Goal: Task Accomplishment & Management: Manage account settings

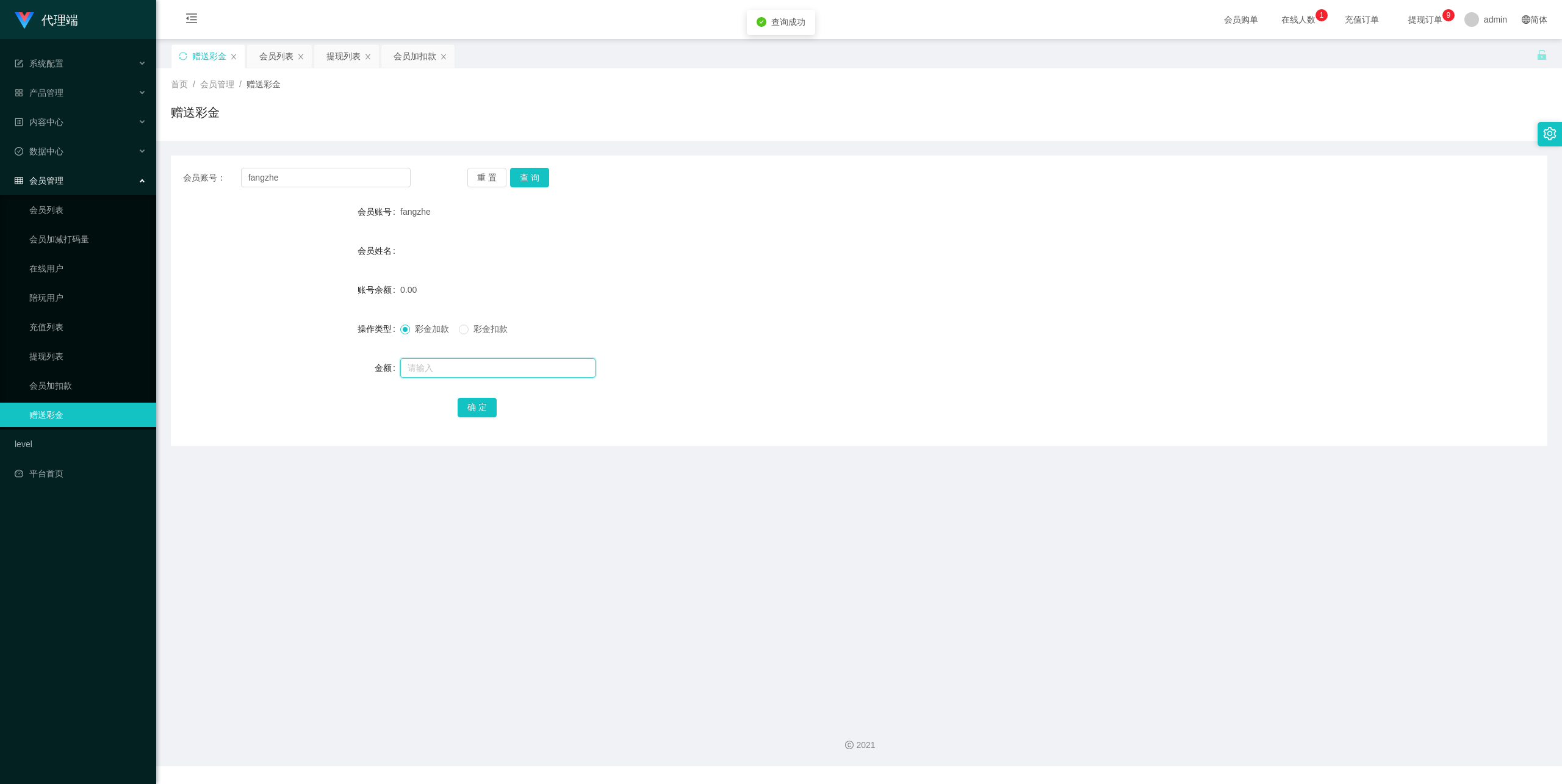
drag, startPoint x: 0, startPoint y: 0, endPoint x: 462, endPoint y: 373, distance: 593.8
click at [462, 373] on input "text" at bounding box center [497, 367] width 195 height 20
type input "88"
click at [466, 414] on button "确 定" at bounding box center [476, 407] width 39 height 20
click at [268, 177] on input "fangzhe" at bounding box center [326, 178] width 170 height 20
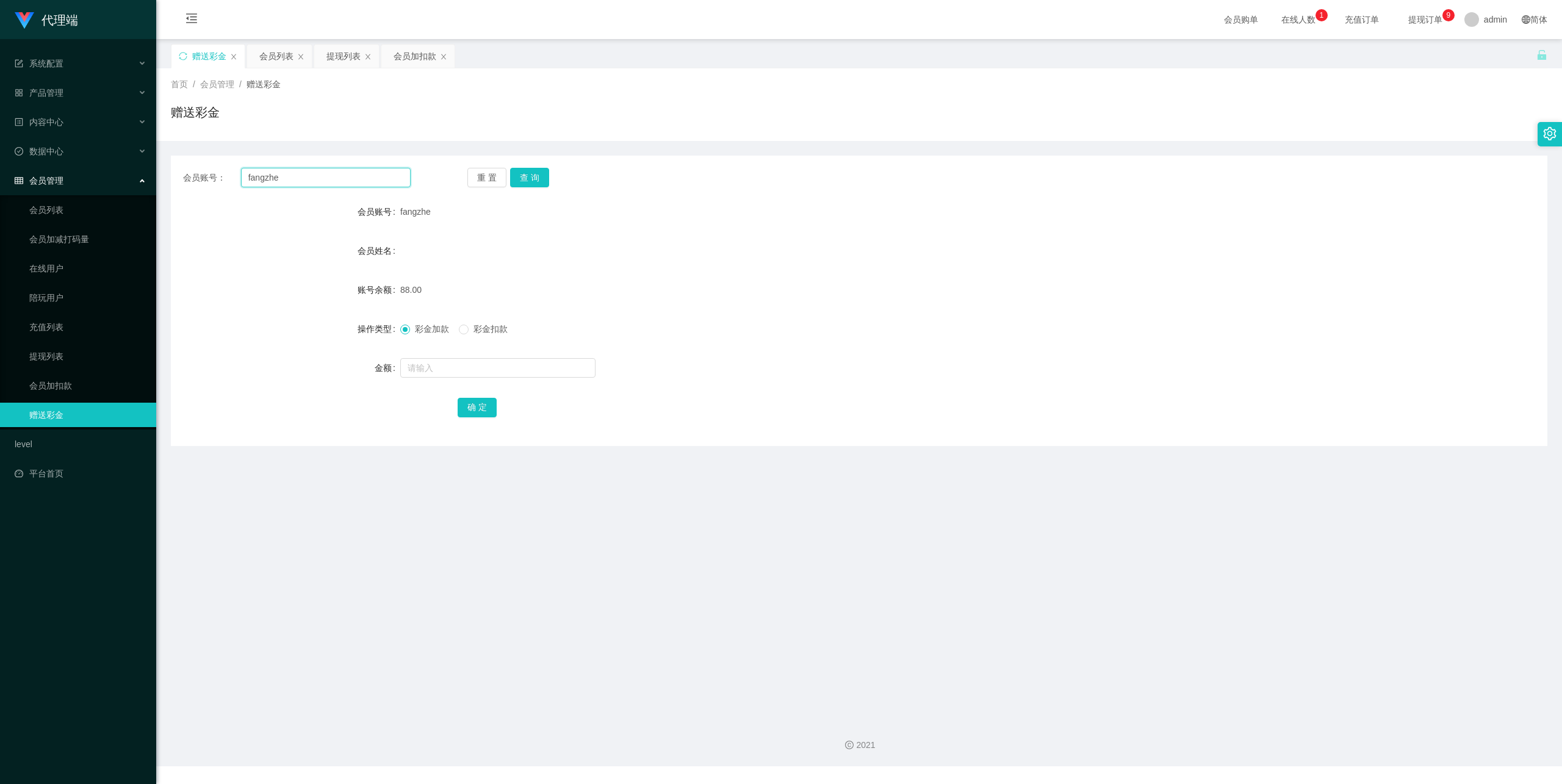
click at [268, 177] on input "fangzhe" at bounding box center [326, 178] width 170 height 20
paste input "耐心等待几分钟数据匹配完成回款"
drag, startPoint x: 318, startPoint y: 173, endPoint x: 197, endPoint y: 173, distance: 121.0
click at [197, 173] on div "会员账号： fangzhe" at bounding box center [296, 178] width 228 height 20
type input "axing7777"
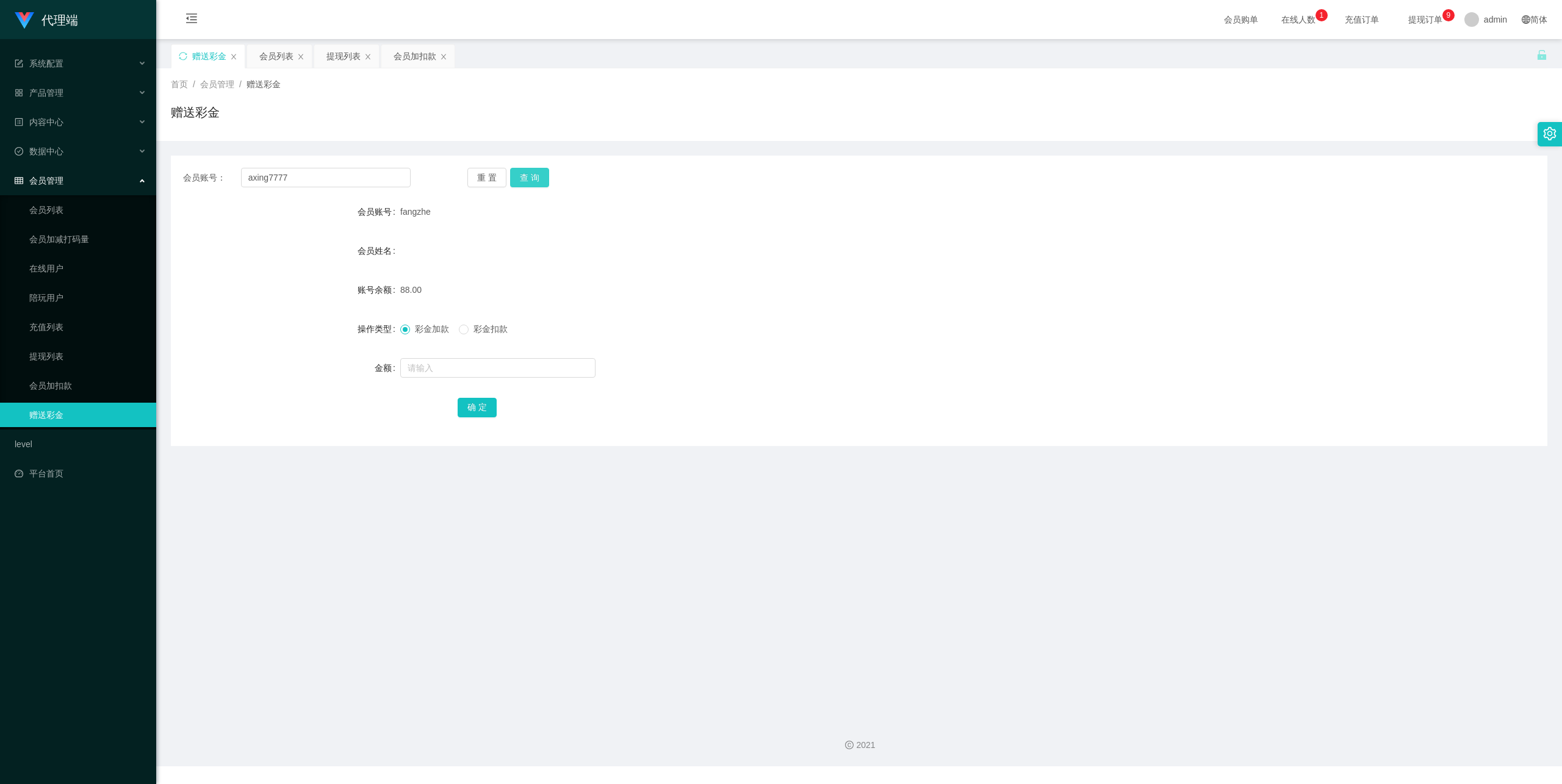
click at [522, 180] on button "查 询" at bounding box center [529, 178] width 39 height 20
click at [448, 365] on input "text" at bounding box center [497, 367] width 195 height 20
click at [478, 328] on span "彩金扣款" at bounding box center [490, 328] width 44 height 10
click at [441, 379] on div at bounding box center [801, 368] width 803 height 24
click at [448, 374] on input "text" at bounding box center [497, 367] width 195 height 20
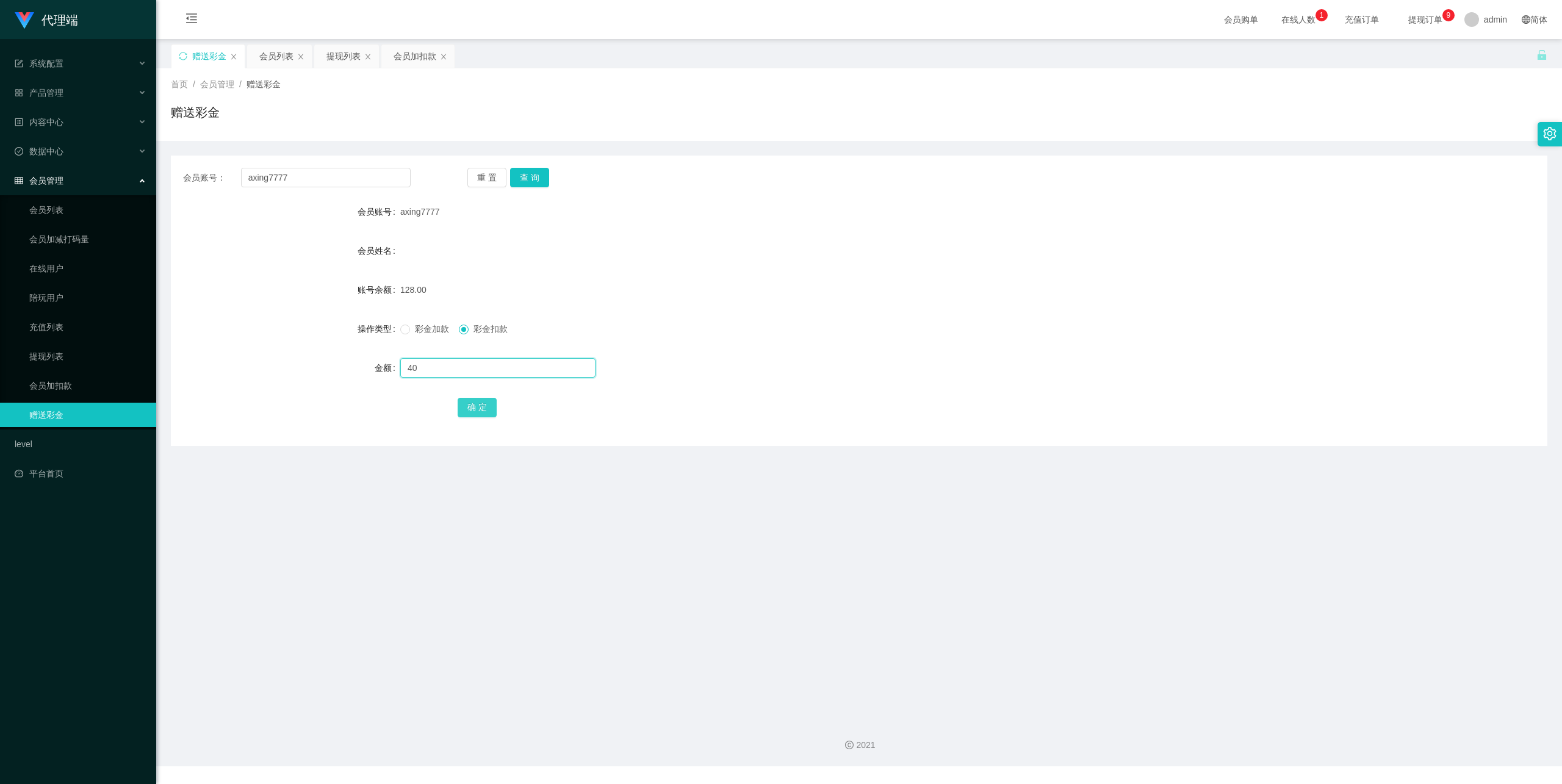
type input "40"
click at [469, 399] on button "确 定" at bounding box center [476, 407] width 39 height 20
click at [340, 178] on input "axing7777" at bounding box center [326, 178] width 170 height 20
paste input "fangzhe"
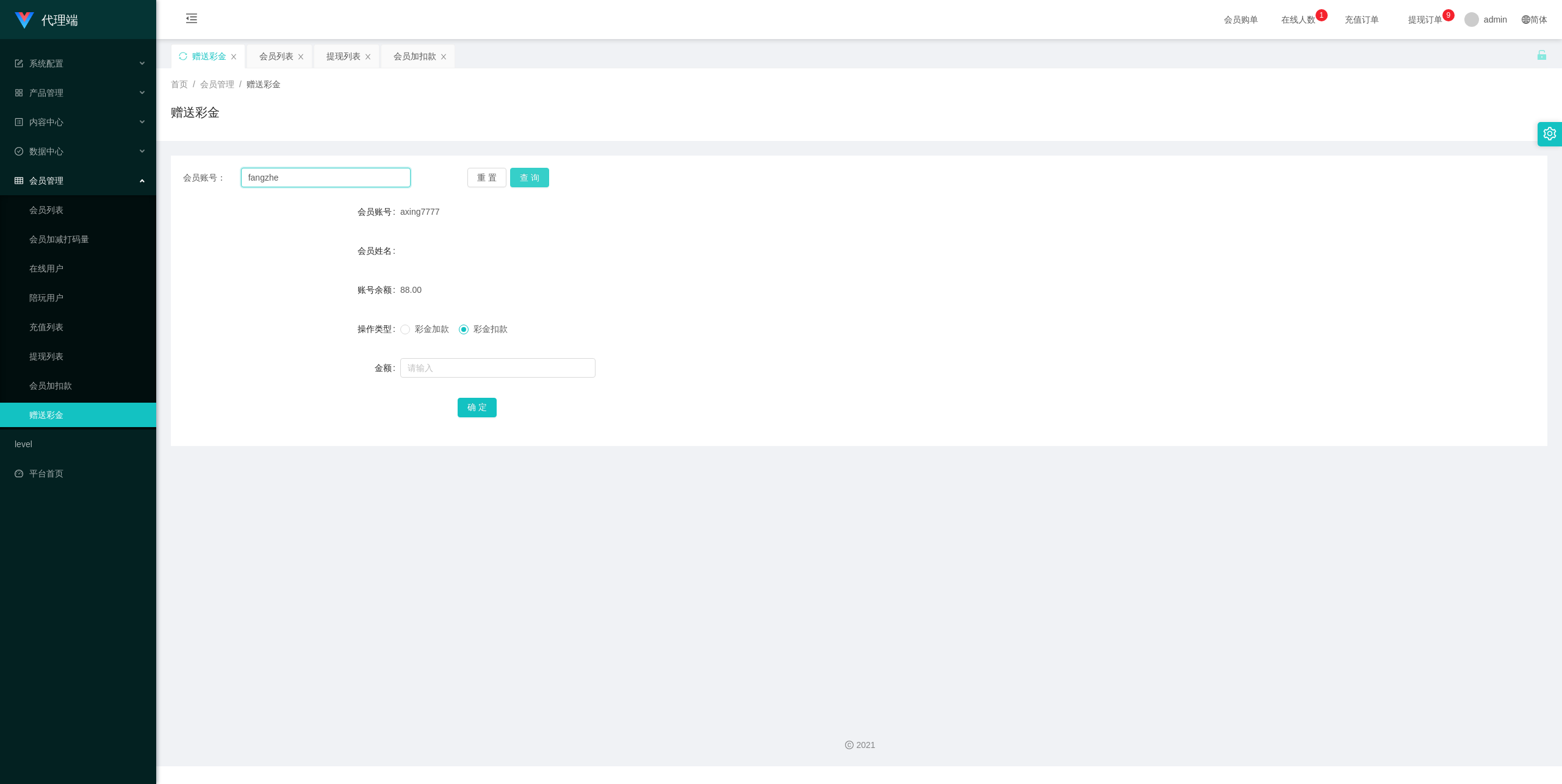
type input "fangzhe"
click at [534, 178] on button "查 询" at bounding box center [529, 178] width 39 height 20
click at [532, 177] on button "查 询" at bounding box center [529, 178] width 39 height 20
click at [532, 177] on div "重 置 查 询" at bounding box center [581, 178] width 228 height 20
click at [533, 184] on button "查 询" at bounding box center [529, 178] width 39 height 20
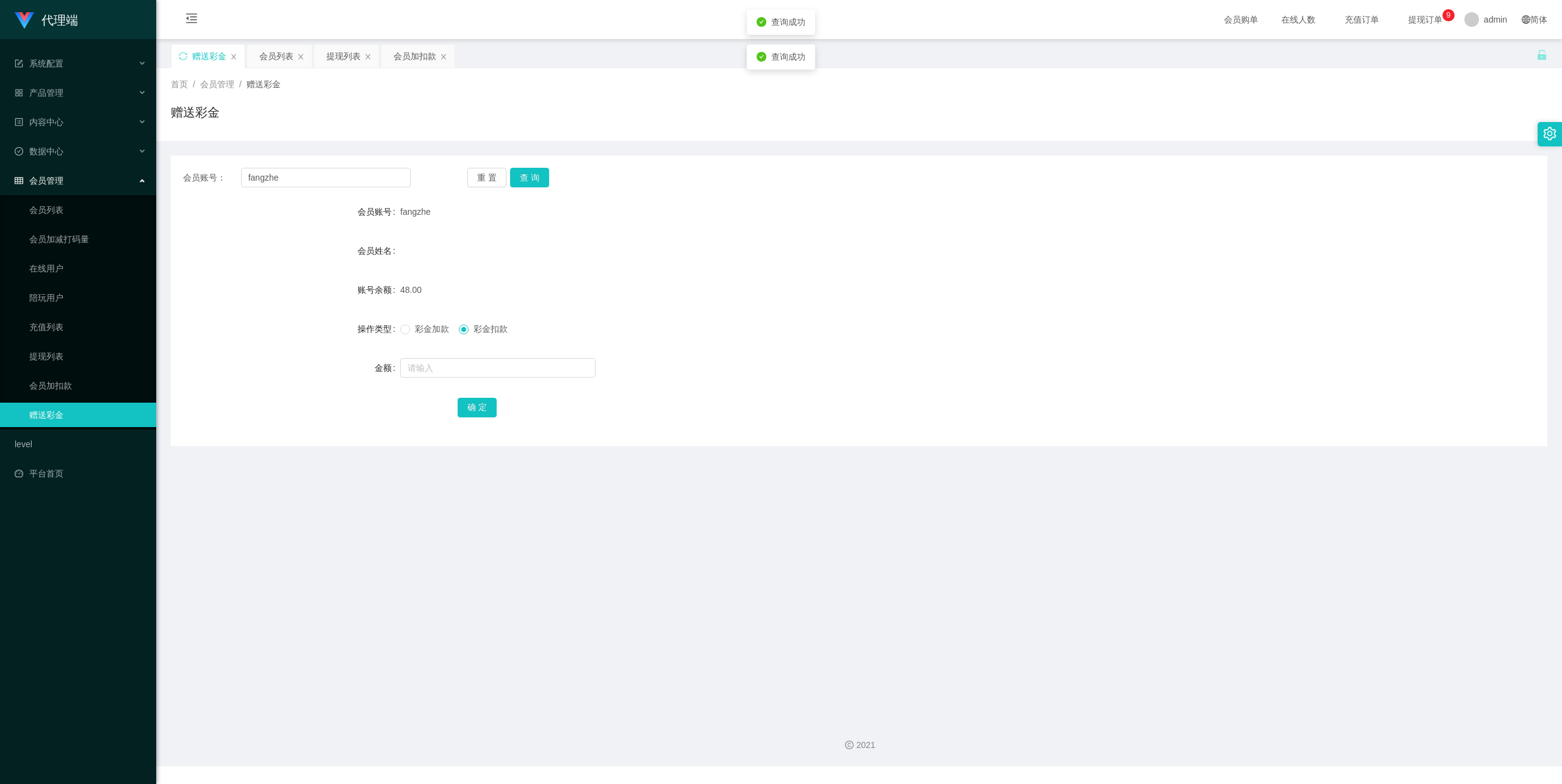
click at [463, 232] on form "会员账号 fangzhe 会员姓名 账号余额 48.00 操作类型 彩金加款 彩金扣款 金额 确 定" at bounding box center [859, 309] width 1377 height 220
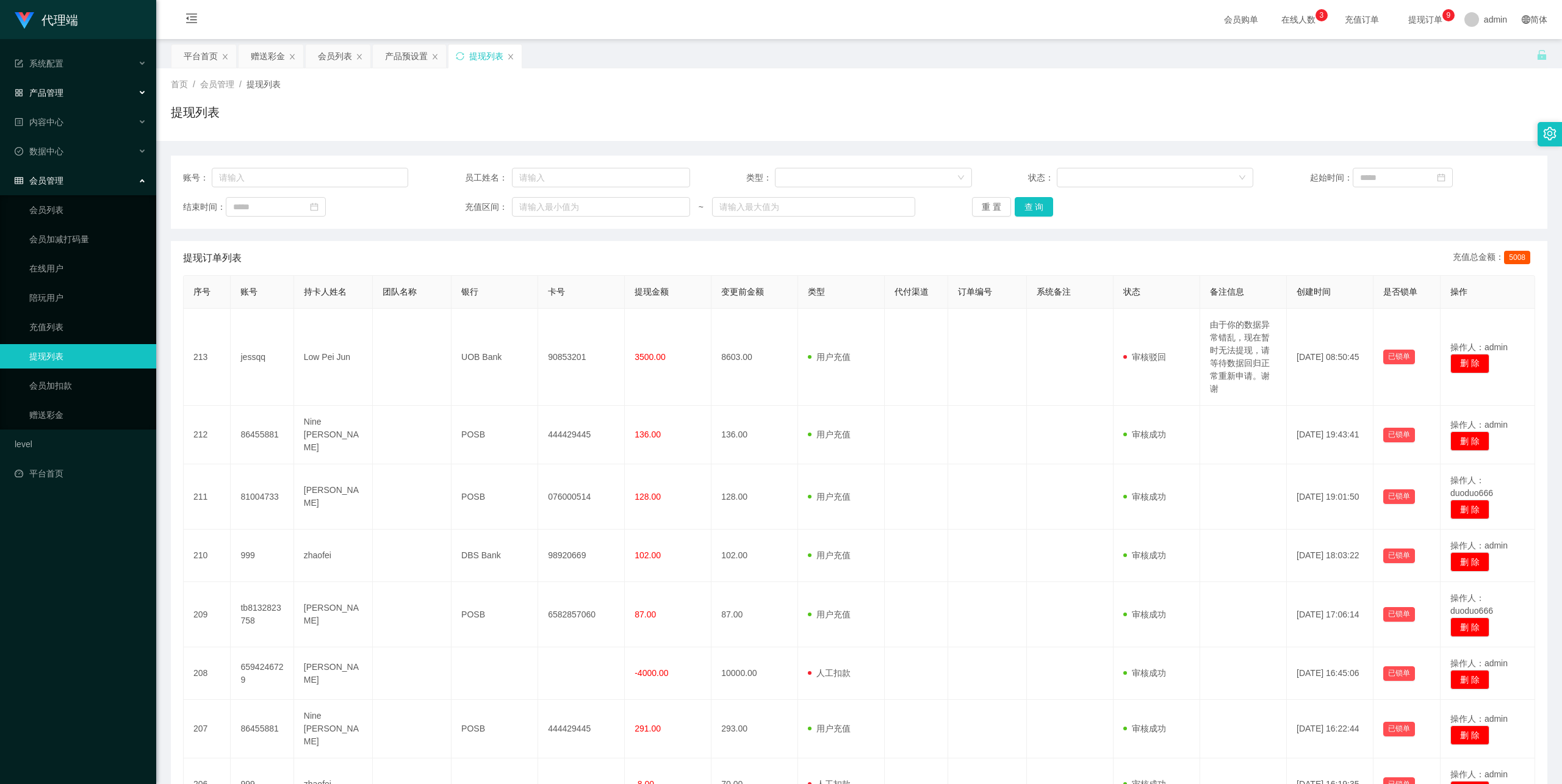
drag, startPoint x: 96, startPoint y: 81, endPoint x: 94, endPoint y: 88, distance: 7.3
click at [96, 81] on div "产品管理" at bounding box center [78, 93] width 156 height 24
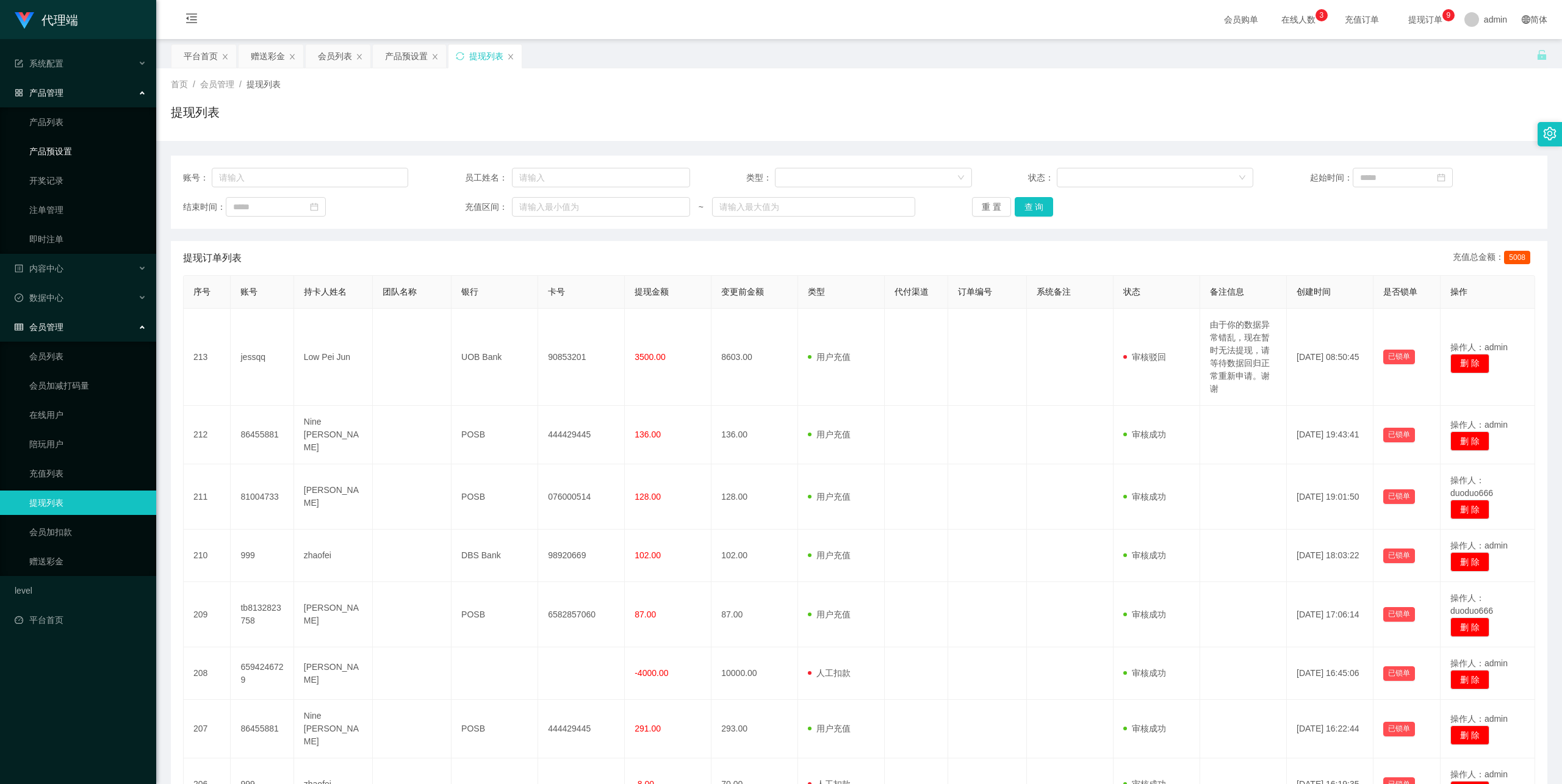
click at [76, 154] on link "产品预设置" at bounding box center [87, 152] width 117 height 24
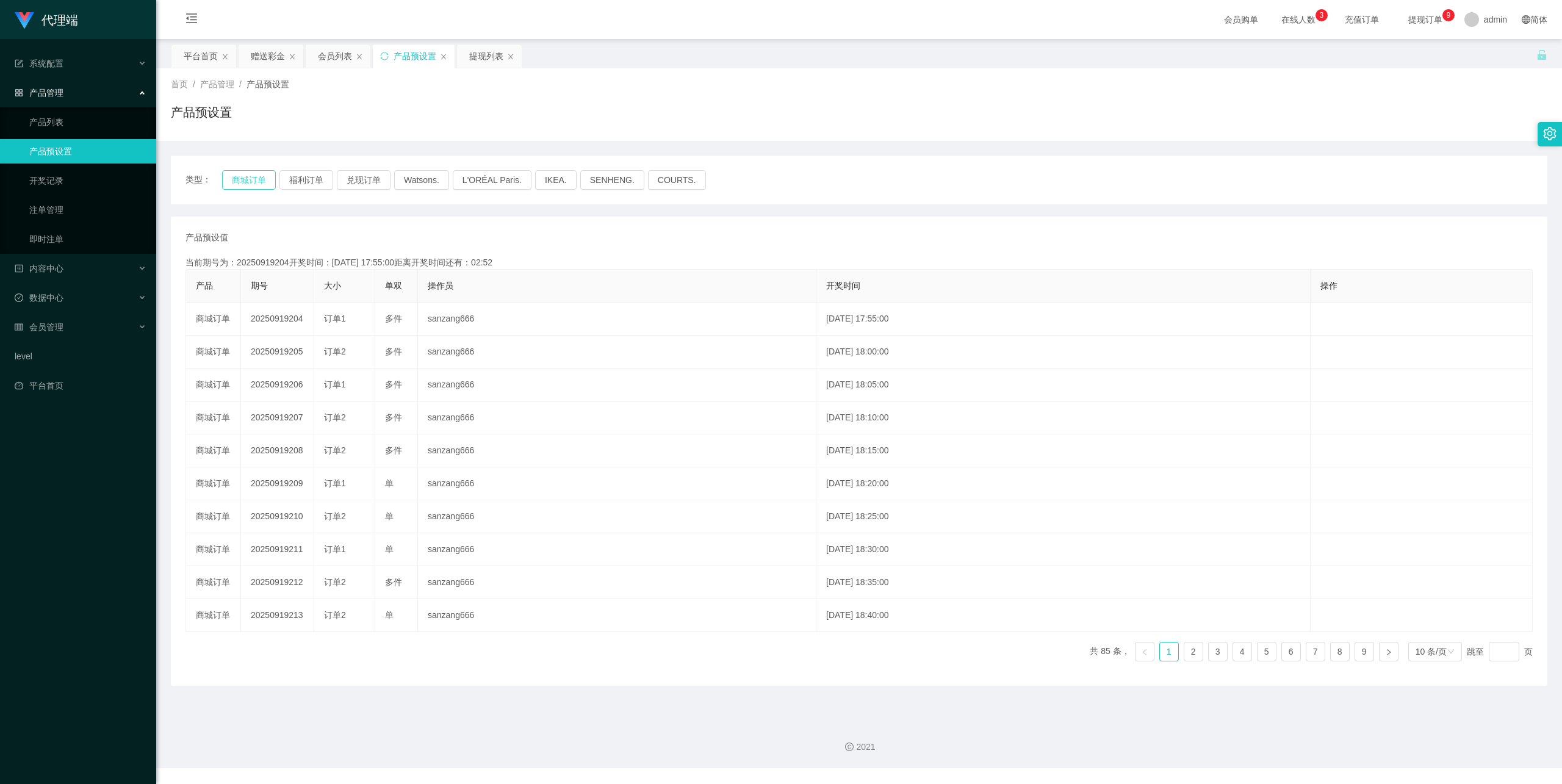
click at [254, 180] on button "商城订单" at bounding box center [249, 180] width 54 height 20
click at [255, 178] on button "商城订单" at bounding box center [249, 180] width 54 height 20
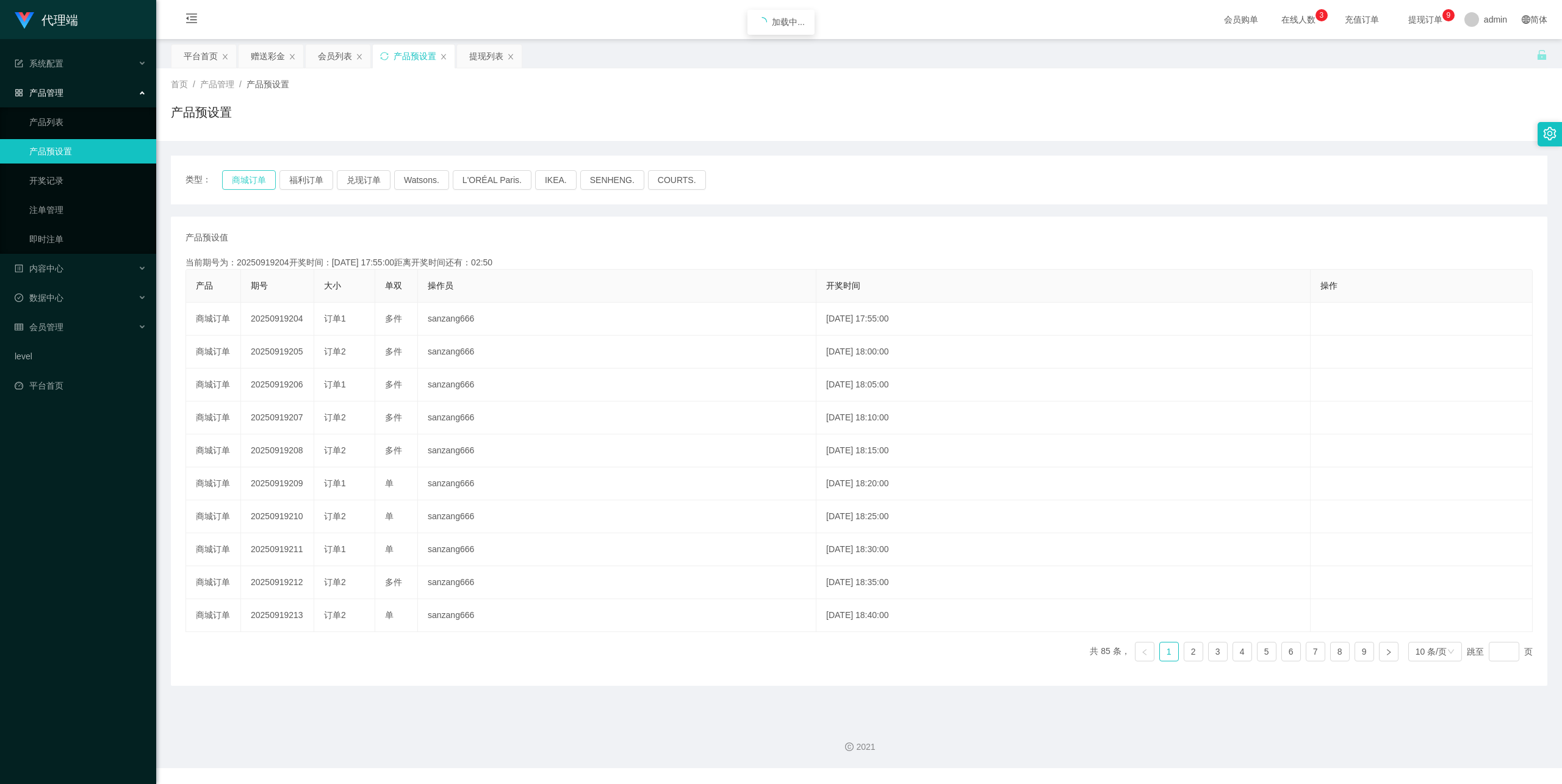
type button "k3wph"
click at [247, 180] on button "商城订单" at bounding box center [249, 180] width 54 height 20
click at [42, 212] on link "注单管理" at bounding box center [87, 210] width 117 height 24
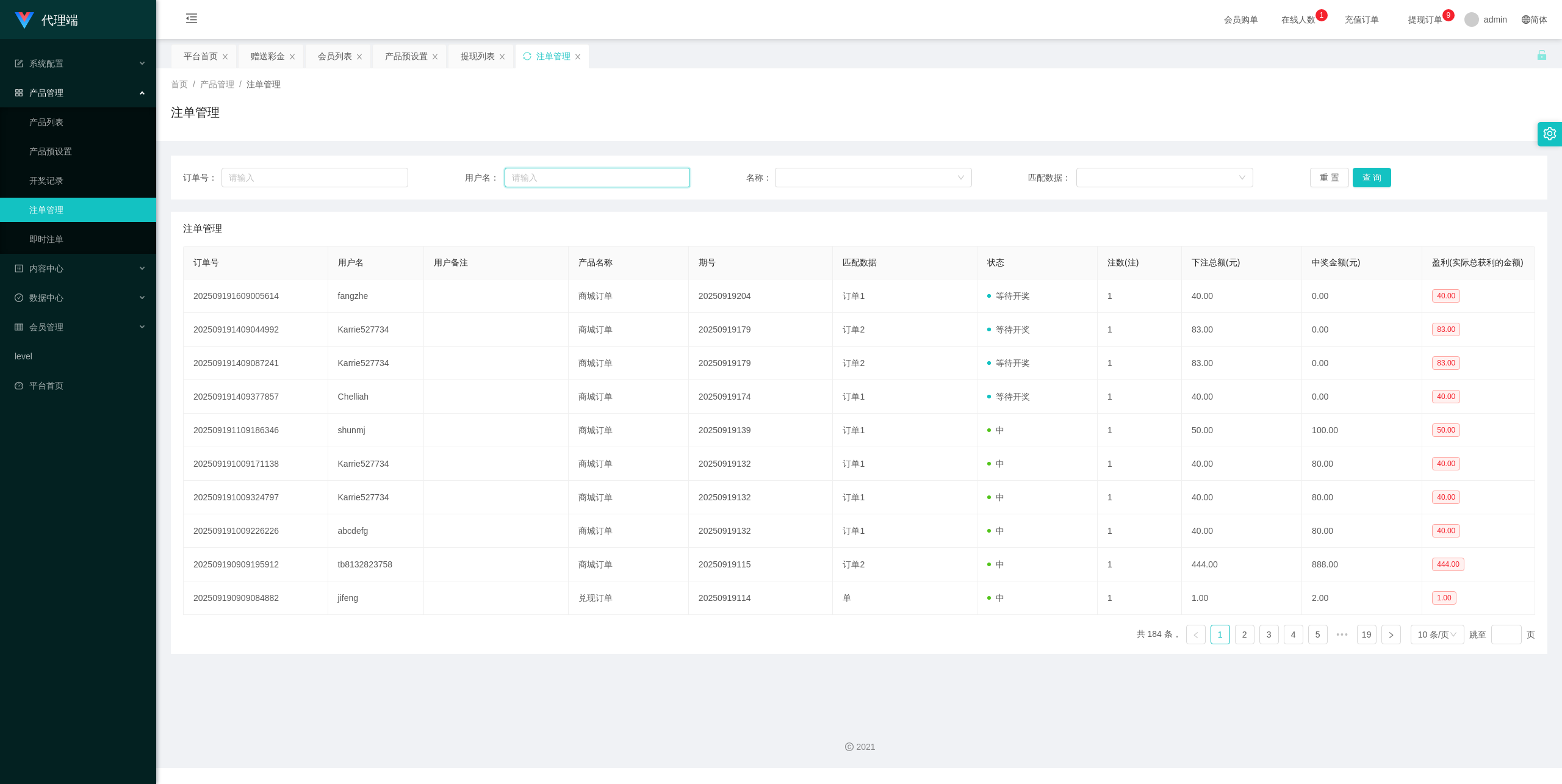
drag, startPoint x: 513, startPoint y: 173, endPoint x: 522, endPoint y: 173, distance: 9.0
click at [513, 173] on input "text" at bounding box center [598, 178] width 185 height 20
paste input "fangzhe"
type input "fangzhe"
click at [1362, 170] on button "查 询" at bounding box center [1372, 178] width 39 height 20
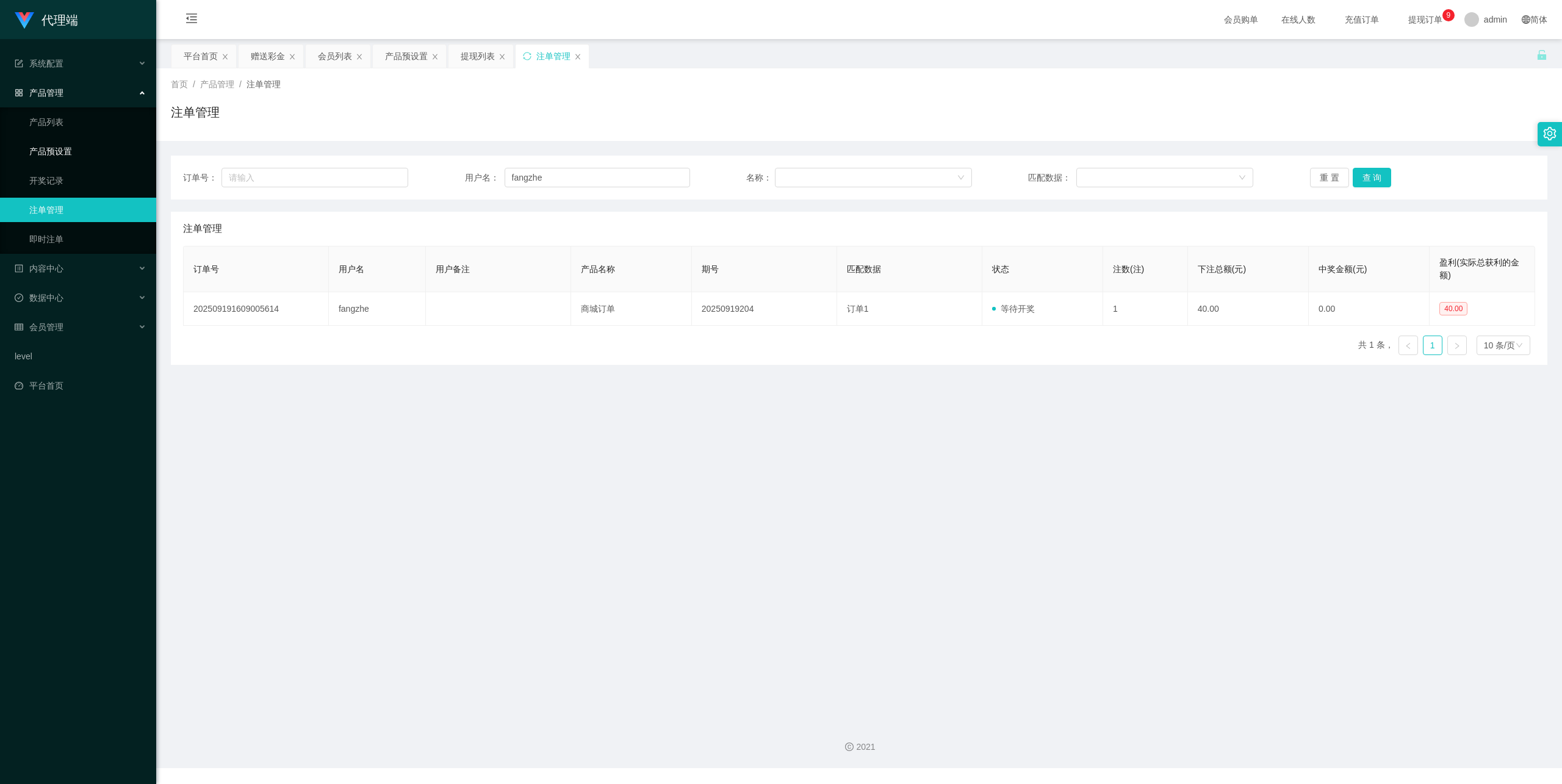
click at [79, 142] on link "产品预设置" at bounding box center [87, 152] width 117 height 24
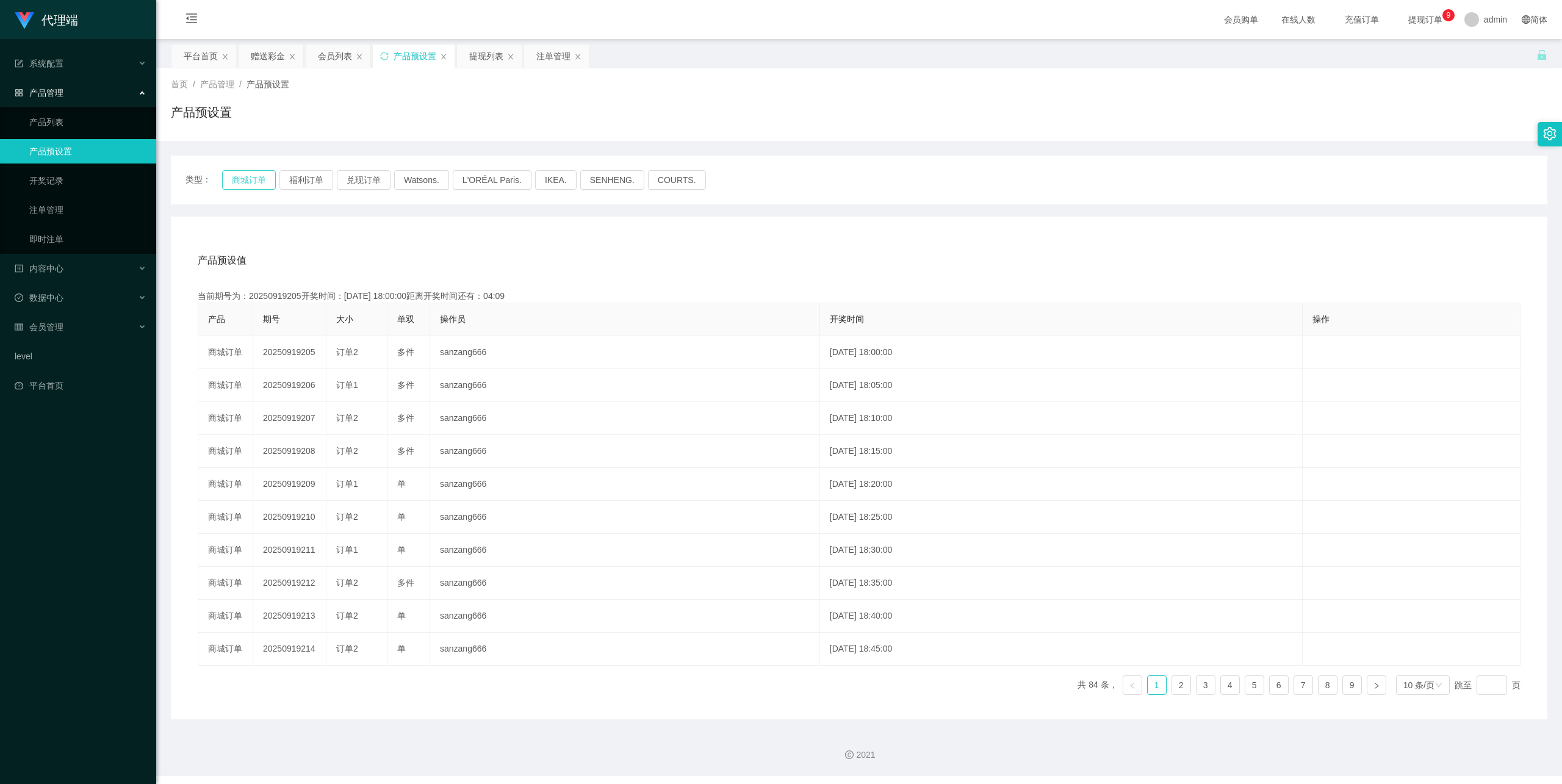
click at [247, 177] on button "商城订单" at bounding box center [249, 180] width 54 height 20
click at [77, 181] on link "开奖记录" at bounding box center [87, 180] width 117 height 24
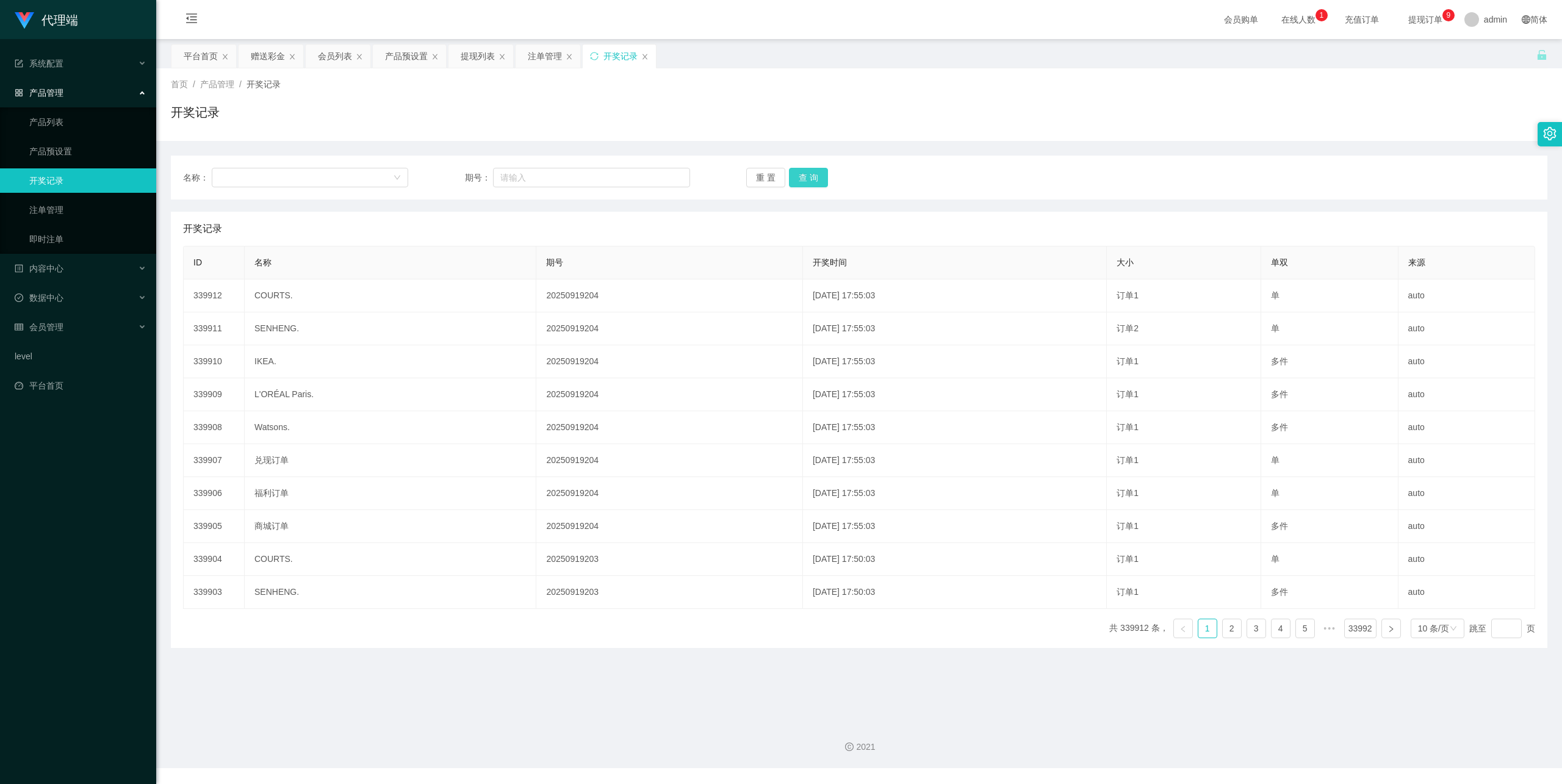
click at [808, 178] on button "查 询" at bounding box center [808, 178] width 39 height 20
click at [808, 178] on div "重 置 查 询" at bounding box center [859, 178] width 225 height 20
click at [808, 178] on button "查 询" at bounding box center [808, 178] width 39 height 20
click at [809, 178] on button "查 询" at bounding box center [808, 178] width 39 height 20
click at [80, 206] on link "注单管理" at bounding box center [87, 210] width 117 height 24
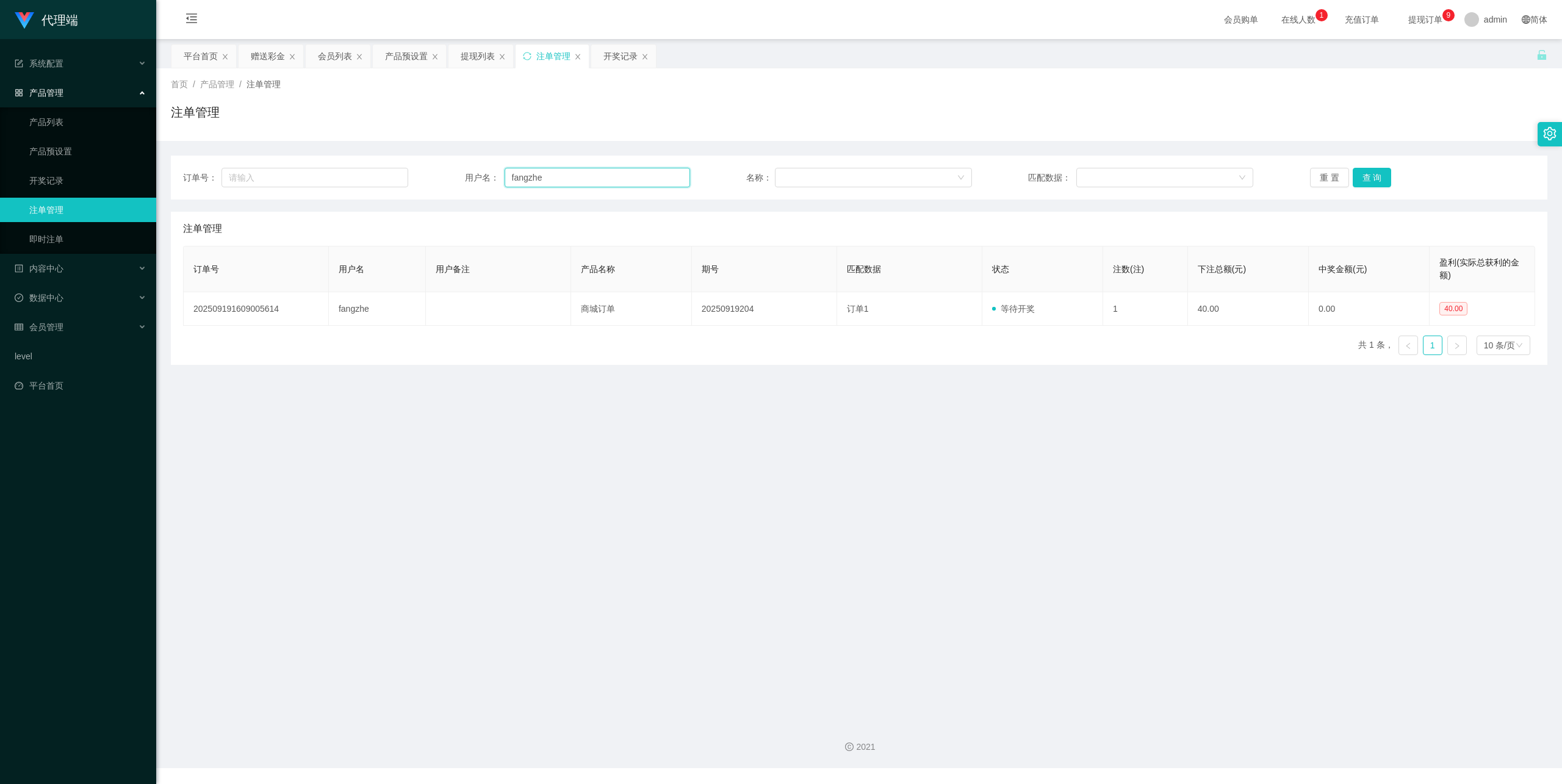
click at [572, 173] on input "fangzhe" at bounding box center [598, 178] width 185 height 20
click at [1368, 183] on button "查 询" at bounding box center [1372, 178] width 39 height 20
click at [1370, 181] on button "查 询" at bounding box center [1372, 178] width 39 height 20
click at [1372, 177] on button "查 询" at bounding box center [1372, 178] width 39 height 20
click at [1372, 177] on div "重 置 查 询" at bounding box center [1423, 178] width 225 height 20
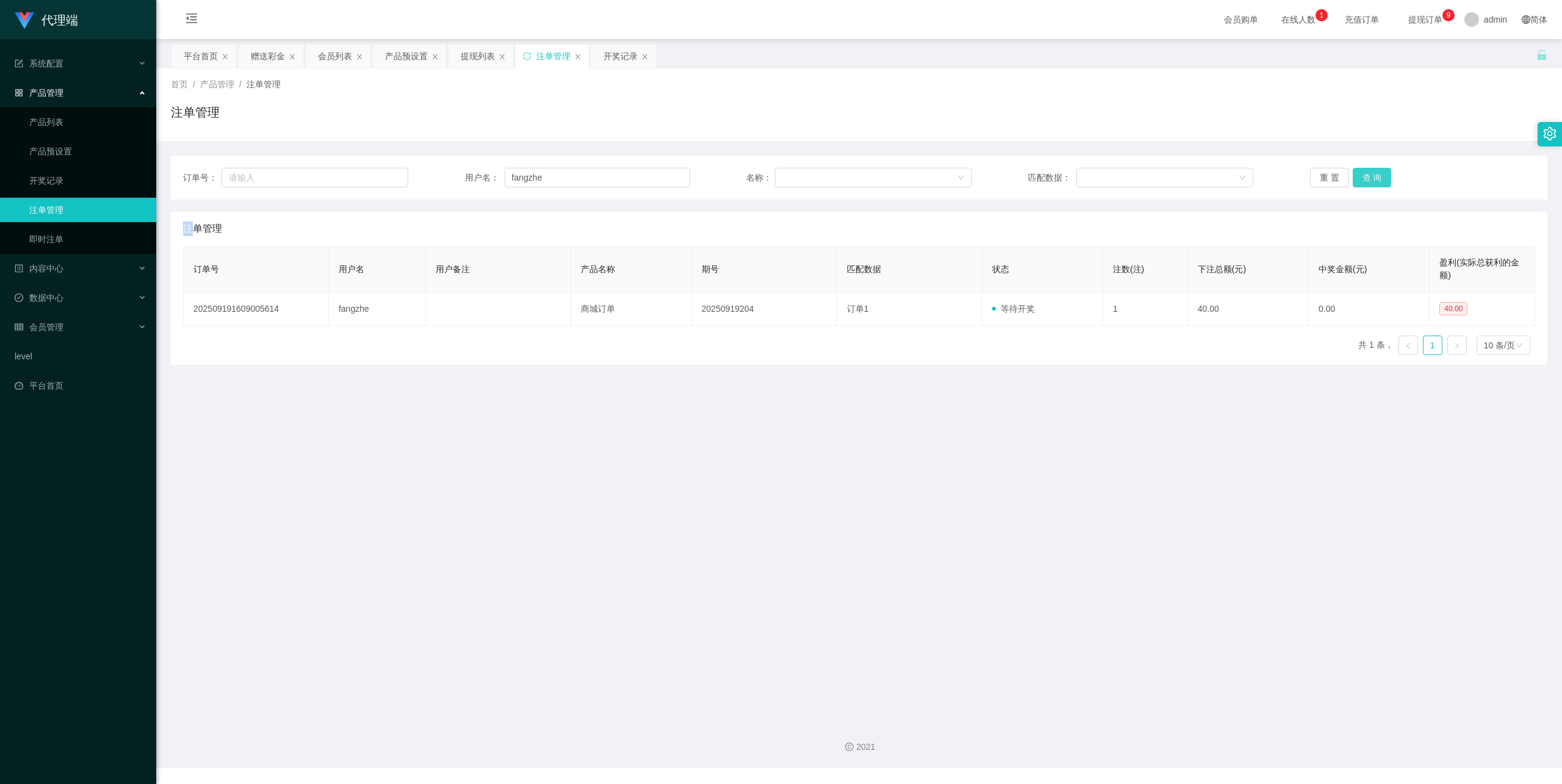
click at [1372, 177] on button "查 询" at bounding box center [1372, 178] width 39 height 20
click at [1368, 178] on button "查 询" at bounding box center [1372, 178] width 39 height 20
click at [1368, 178] on div "重 置 查 询" at bounding box center [1423, 178] width 225 height 20
click at [1368, 178] on button "查 询" at bounding box center [1372, 178] width 39 height 20
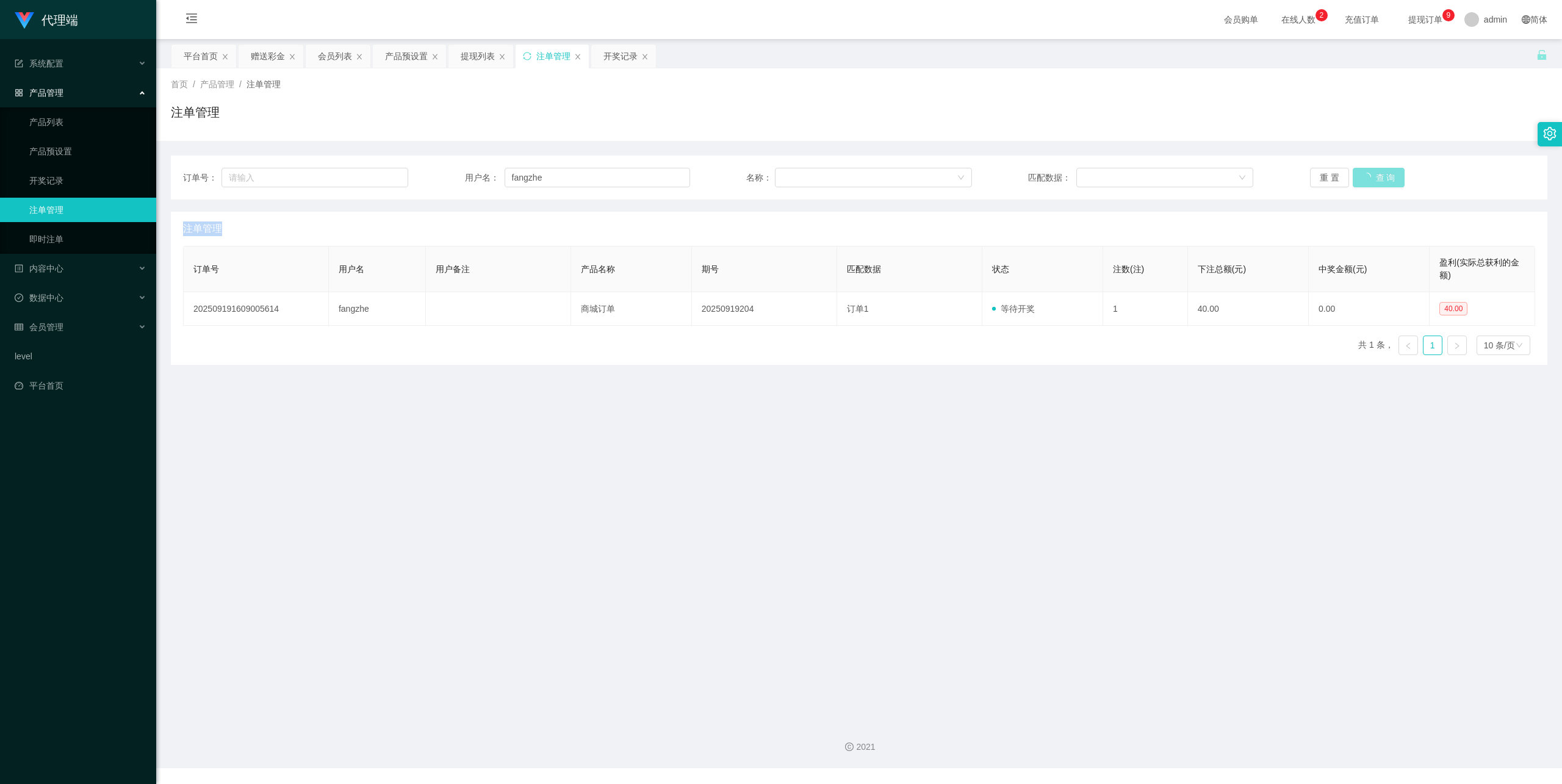
click at [1368, 178] on div "重 置 查 询" at bounding box center [1423, 178] width 225 height 20
click at [1368, 178] on button "查 询" at bounding box center [1379, 178] width 53 height 20
click at [352, 243] on div "注单管理" at bounding box center [859, 228] width 1352 height 34
click at [1371, 177] on button "查 询" at bounding box center [1372, 178] width 39 height 20
click at [1371, 177] on div "重 置 查 询" at bounding box center [1423, 178] width 225 height 20
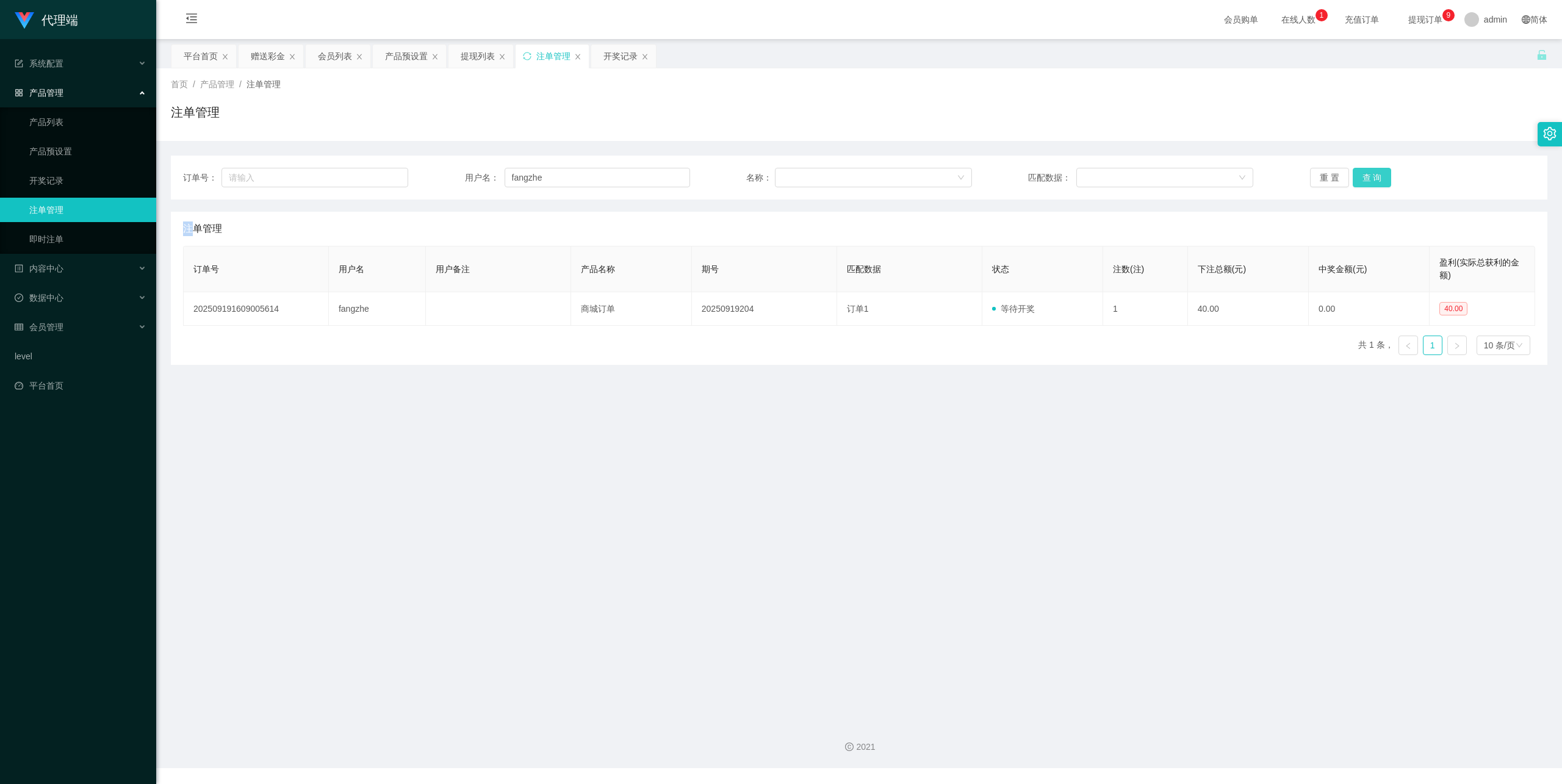
click at [1371, 177] on button "查 询" at bounding box center [1372, 178] width 39 height 20
click at [1371, 177] on div "重 置 查 询" at bounding box center [1423, 178] width 225 height 20
click at [1371, 177] on button "查 询" at bounding box center [1372, 178] width 39 height 20
click at [580, 186] on input "fangzhe" at bounding box center [598, 178] width 185 height 20
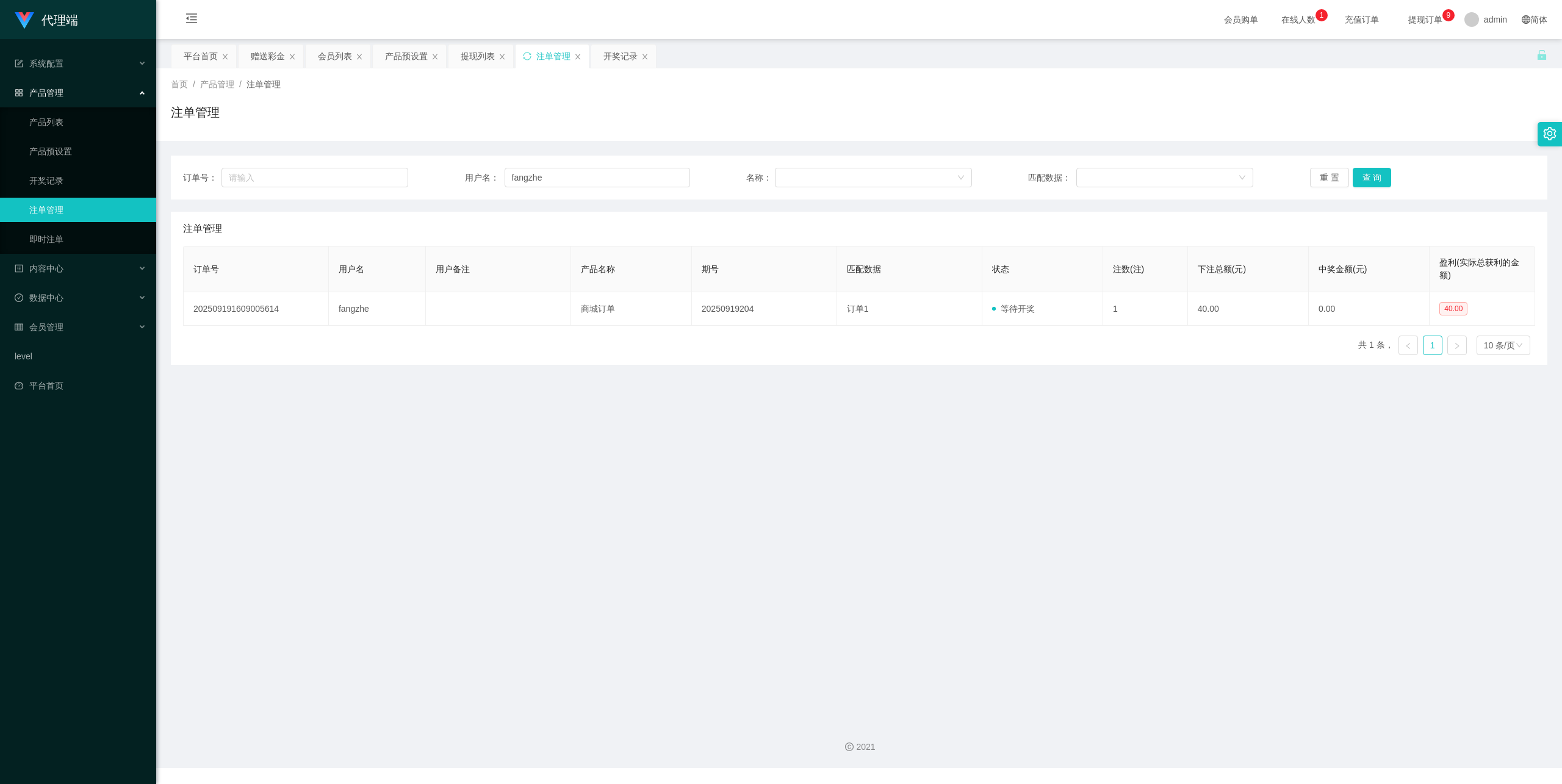
click at [599, 230] on div "注单管理" at bounding box center [859, 228] width 1352 height 34
click at [1371, 176] on button "查 询" at bounding box center [1372, 178] width 39 height 20
click at [1371, 177] on button "查 询" at bounding box center [1372, 178] width 39 height 20
click at [1371, 177] on div "重 置 查 询" at bounding box center [1423, 178] width 225 height 20
click at [1371, 177] on button "查 询" at bounding box center [1372, 178] width 39 height 20
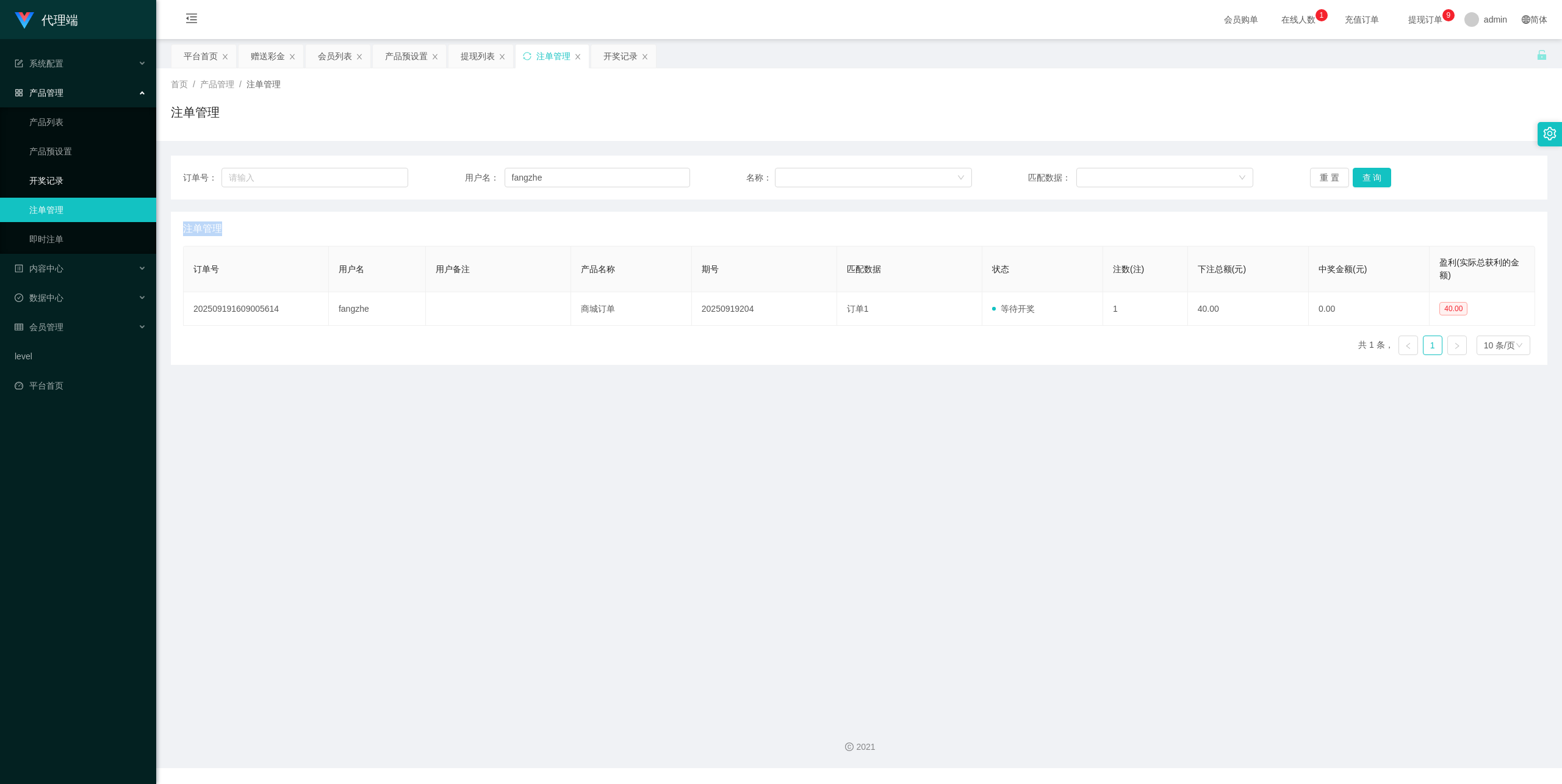
click at [80, 168] on link "开奖记录" at bounding box center [87, 180] width 117 height 24
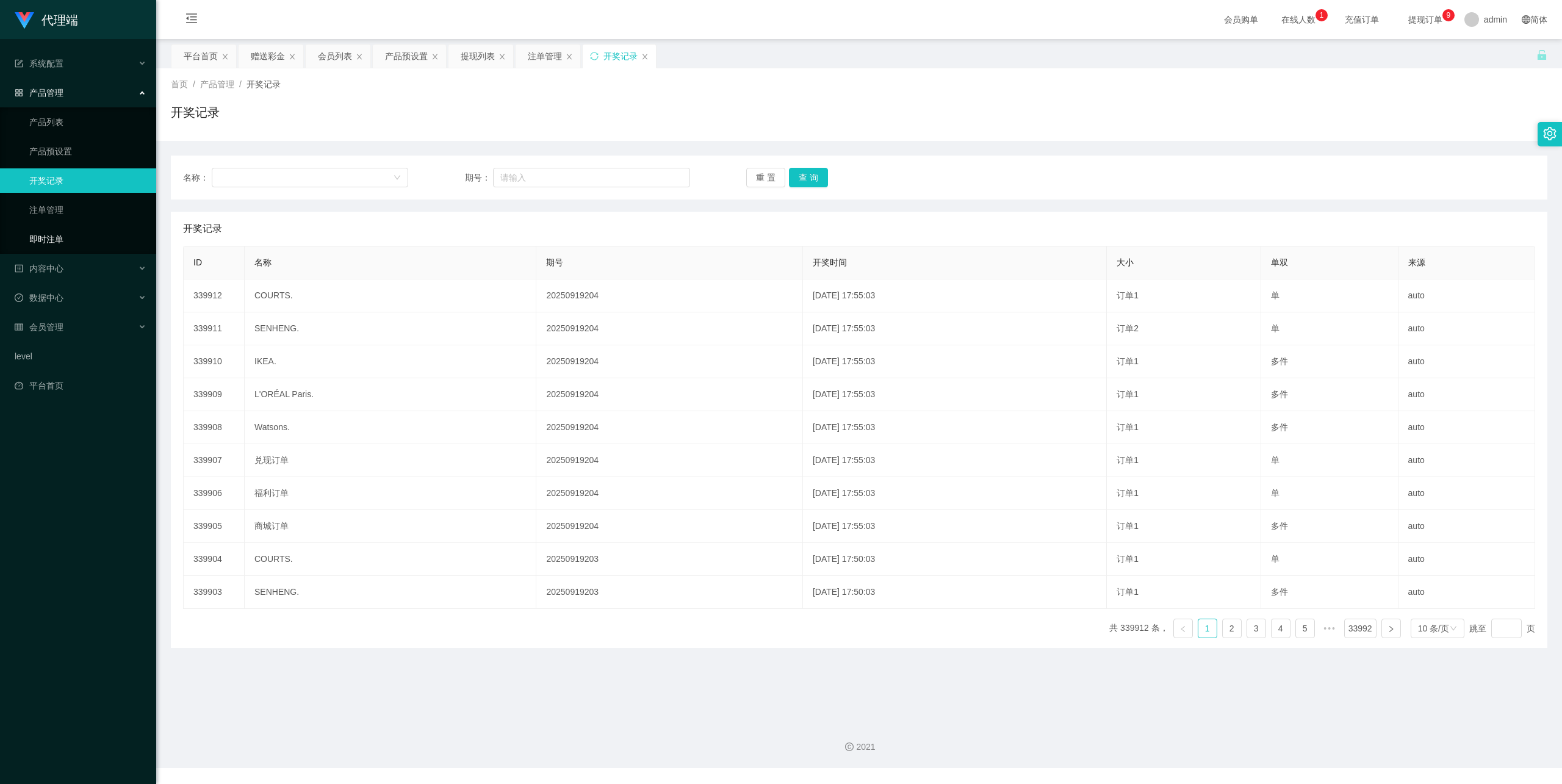
drag, startPoint x: 74, startPoint y: 230, endPoint x: 170, endPoint y: 197, distance: 101.5
click at [74, 230] on link "即时注单" at bounding box center [87, 239] width 117 height 24
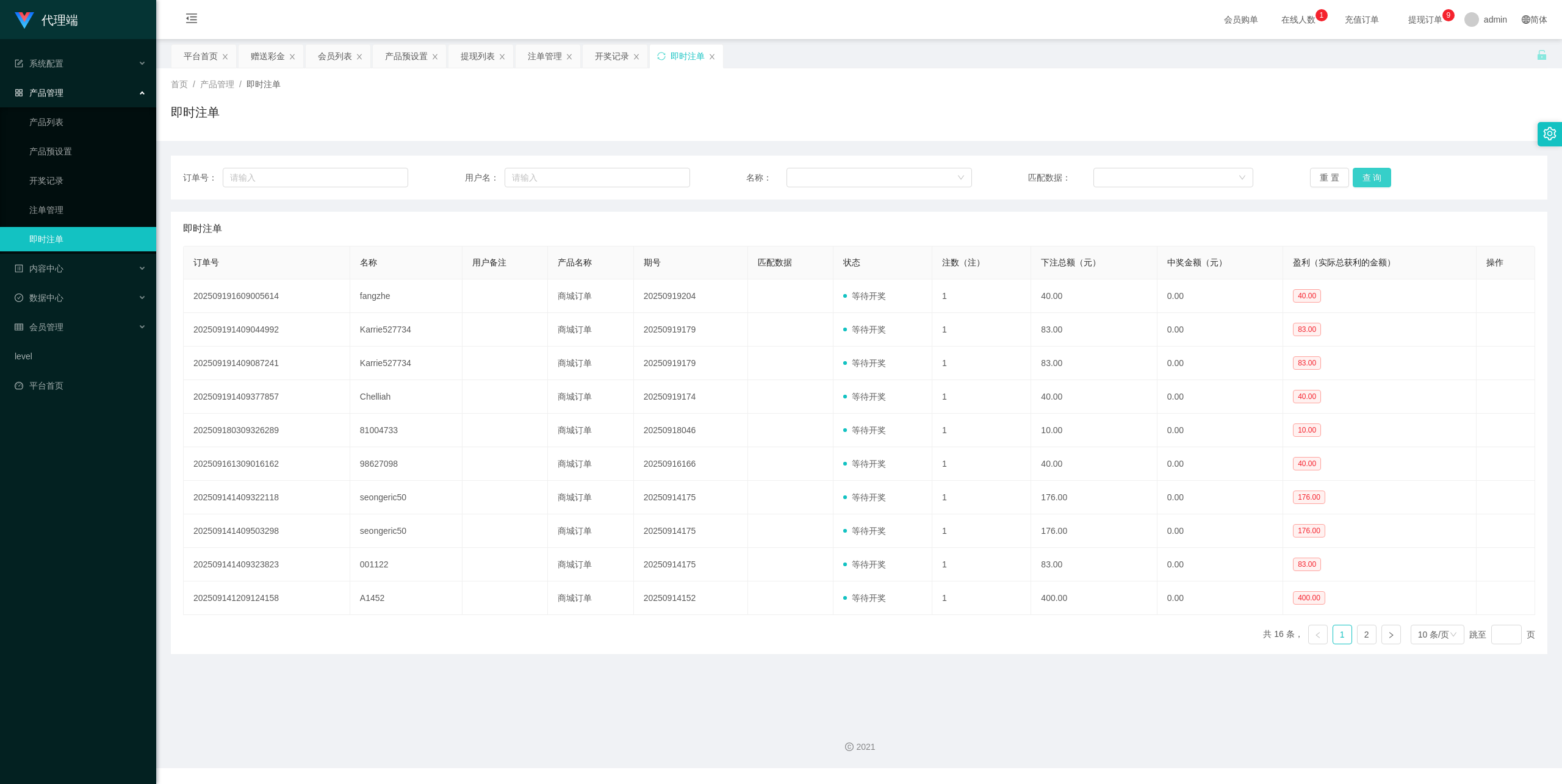
click at [1365, 181] on button "查 询" at bounding box center [1372, 178] width 39 height 20
click at [574, 178] on input "text" at bounding box center [598, 178] width 185 height 20
paste input "💰 当前未结算累计薪资：S$8 × 190"
type input "💰 当前未结算累计薪资：S$8 × 190"
drag, startPoint x: 66, startPoint y: 206, endPoint x: 84, endPoint y: 200, distance: 19.0
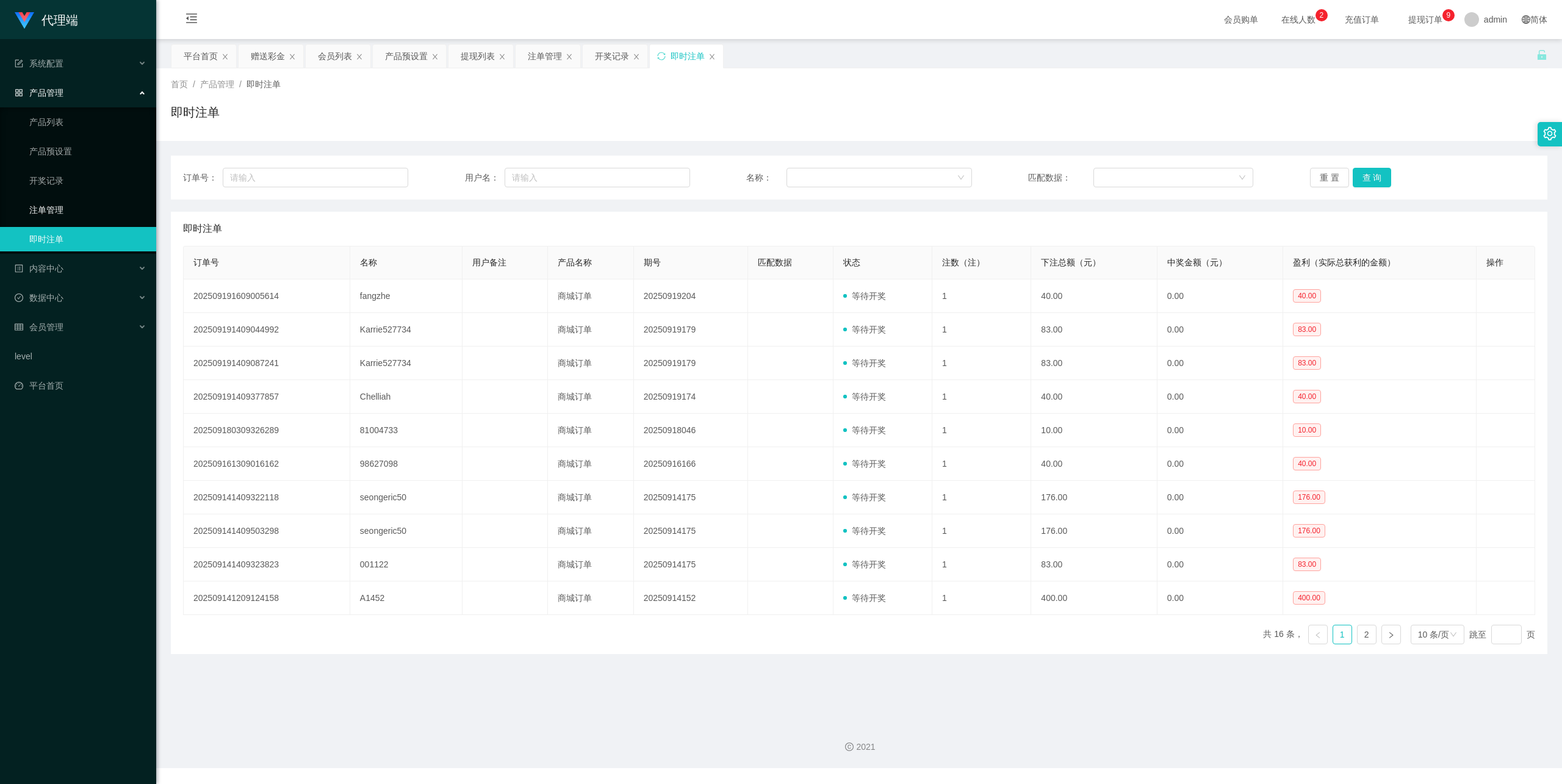
click at [66, 206] on link "注单管理" at bounding box center [87, 210] width 117 height 24
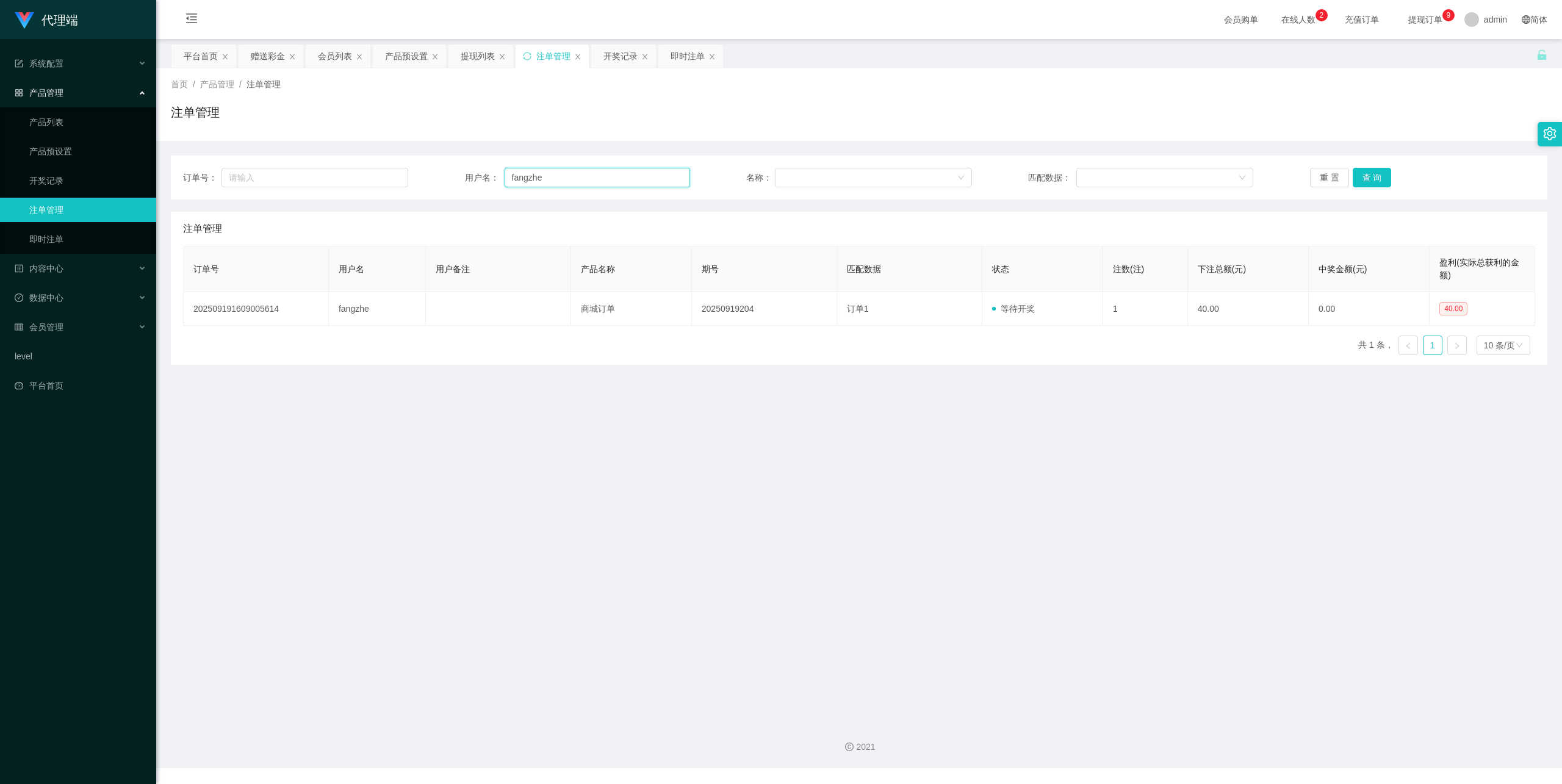
click at [658, 178] on input "fangzhe" at bounding box center [598, 178] width 185 height 20
click at [1375, 181] on button "查 询" at bounding box center [1372, 178] width 39 height 20
click at [1375, 181] on div "重 置 查 询" at bounding box center [1423, 178] width 225 height 20
click at [1375, 181] on button "查 询" at bounding box center [1372, 178] width 39 height 20
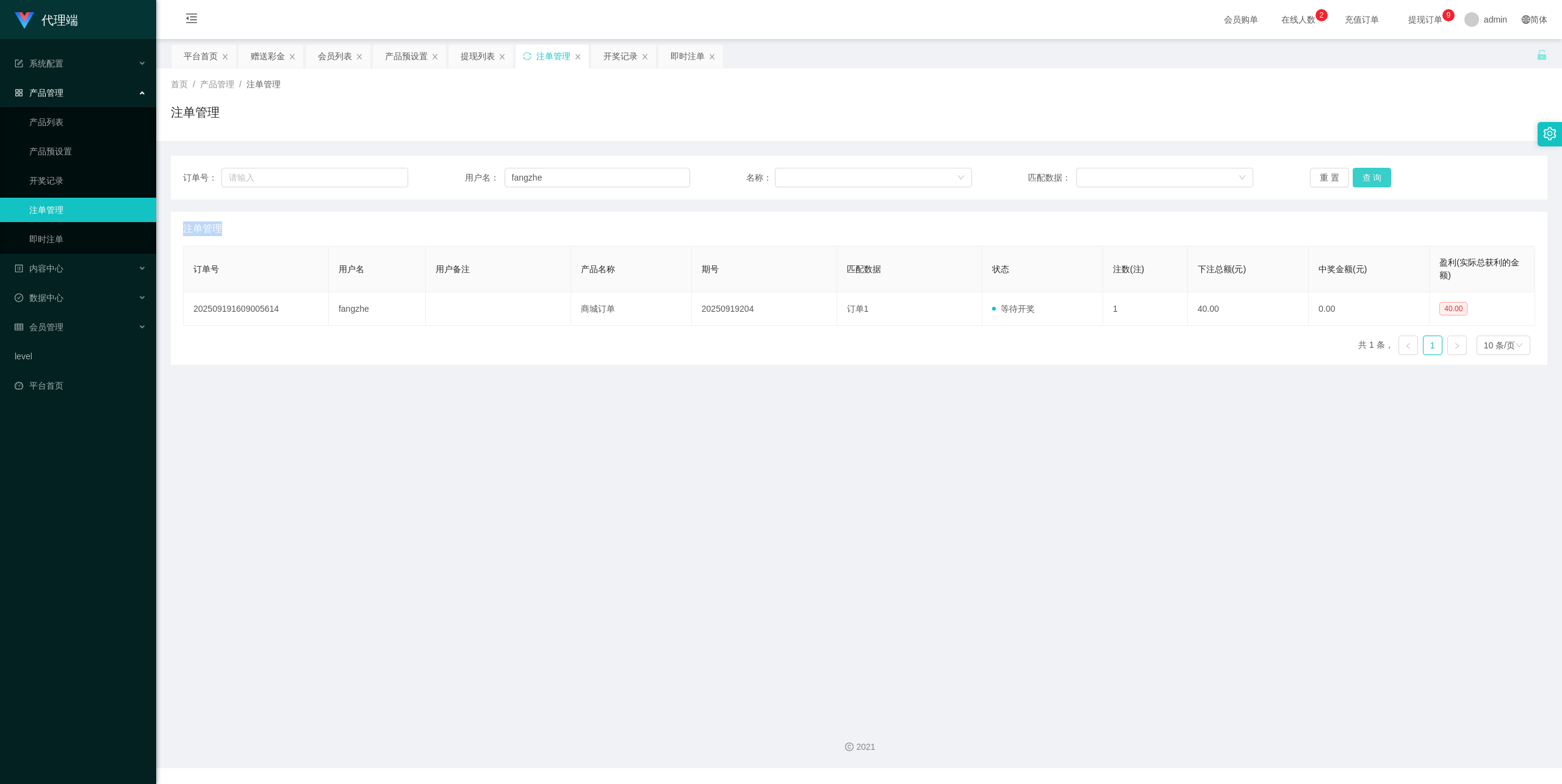
click at [1375, 181] on div "重 置 查 询" at bounding box center [1423, 178] width 225 height 20
click at [1375, 181] on button "查 询" at bounding box center [1372, 178] width 39 height 20
click at [1375, 181] on div "重 置 查 询" at bounding box center [1423, 178] width 225 height 20
click at [1375, 181] on button "查 询" at bounding box center [1372, 178] width 39 height 20
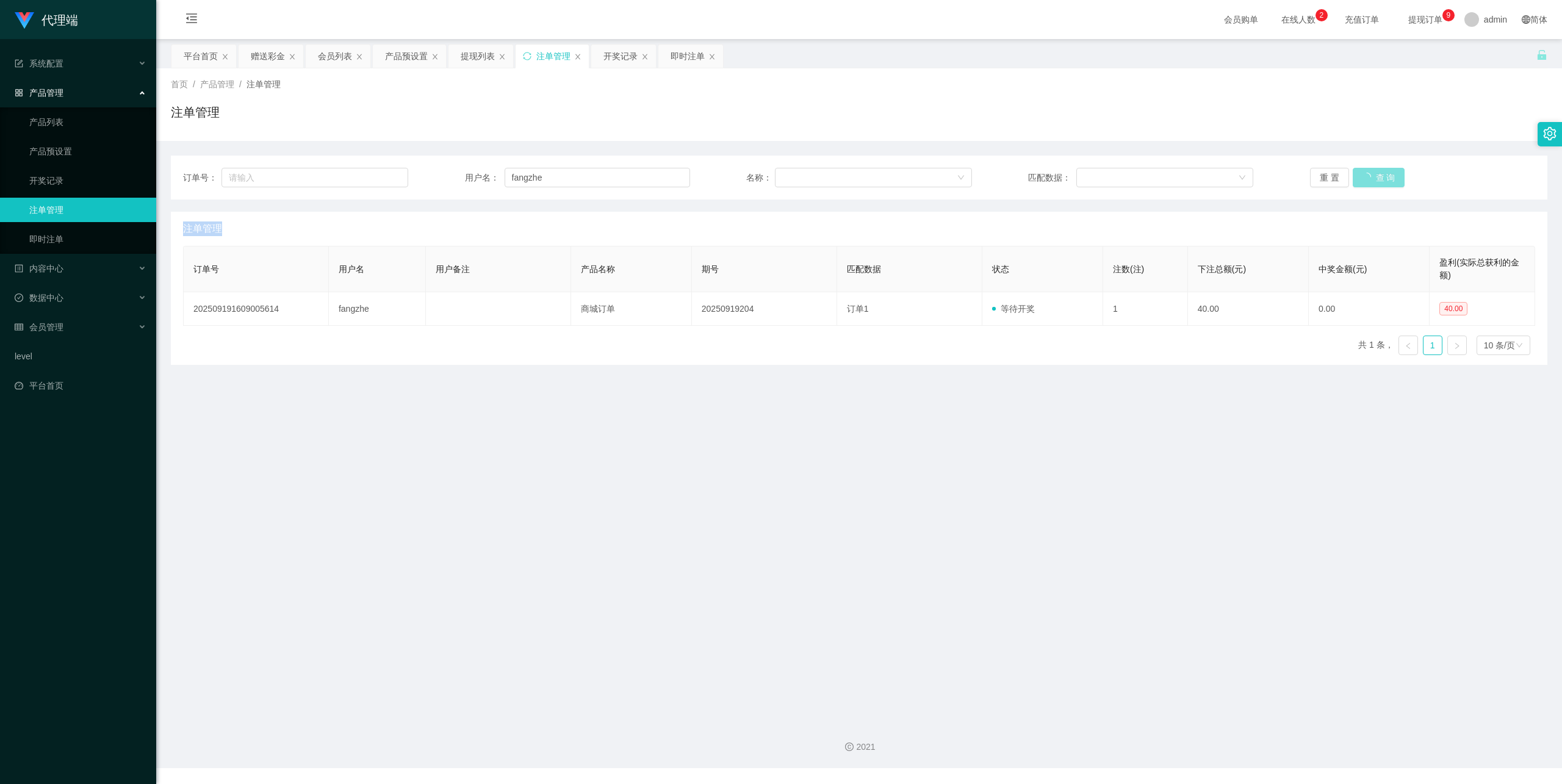
click at [1375, 181] on button "查 询" at bounding box center [1379, 178] width 53 height 20
click at [1375, 181] on div "重 置 查 询" at bounding box center [1423, 178] width 225 height 20
click at [1375, 181] on button "查 询" at bounding box center [1372, 178] width 39 height 20
drag, startPoint x: 1370, startPoint y: 184, endPoint x: 1364, endPoint y: 185, distance: 6.1
click at [1367, 185] on button "查 询" at bounding box center [1372, 178] width 39 height 20
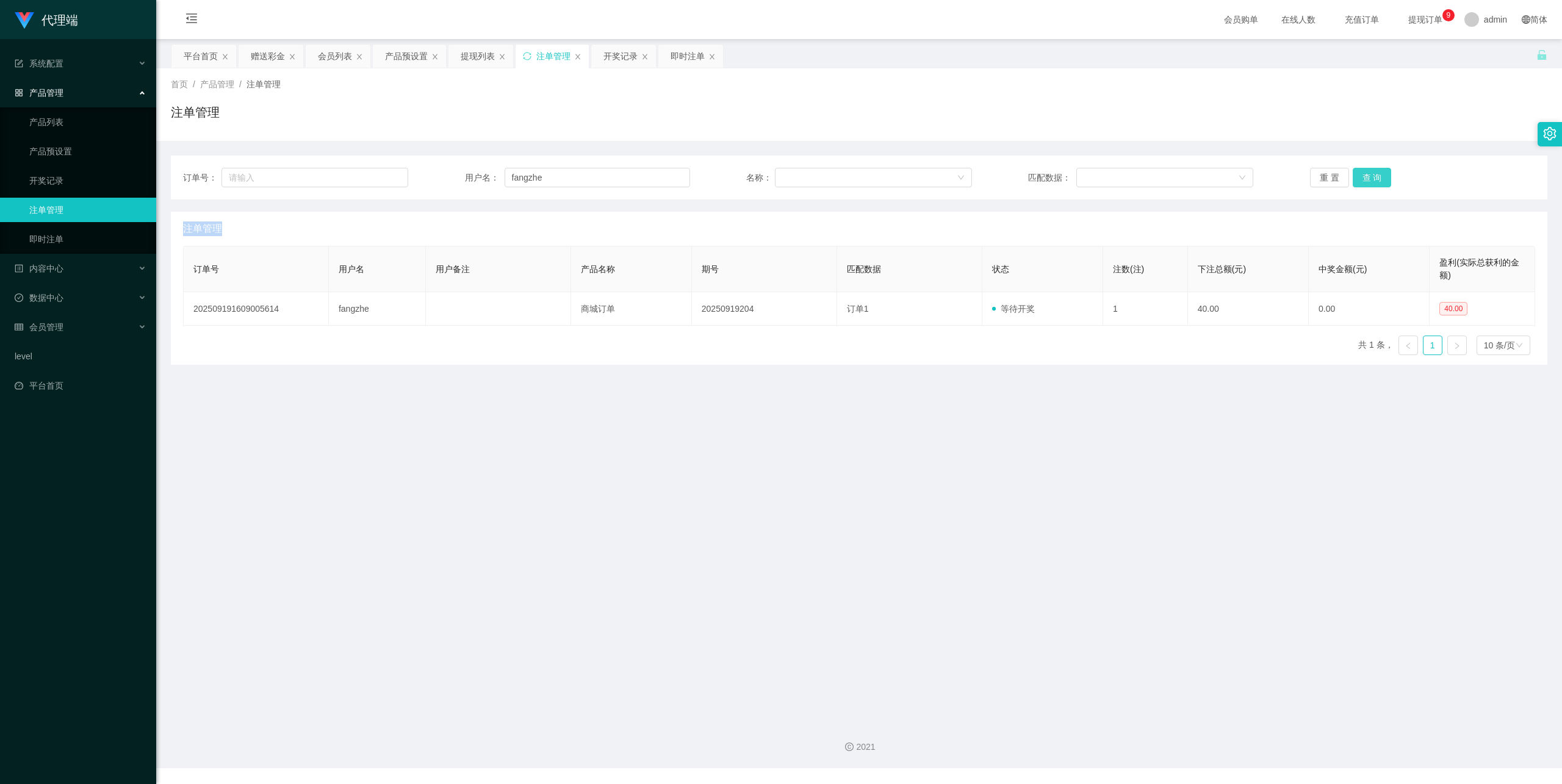
click at [1358, 177] on button "查 询" at bounding box center [1372, 178] width 39 height 20
click at [1358, 177] on div "重 置 查 询" at bounding box center [1423, 178] width 225 height 20
click at [1358, 177] on button "查 询" at bounding box center [1372, 178] width 39 height 20
click at [1358, 177] on div "重 置 查 询" at bounding box center [1423, 178] width 225 height 20
click at [567, 179] on input "fangzhe" at bounding box center [598, 178] width 185 height 20
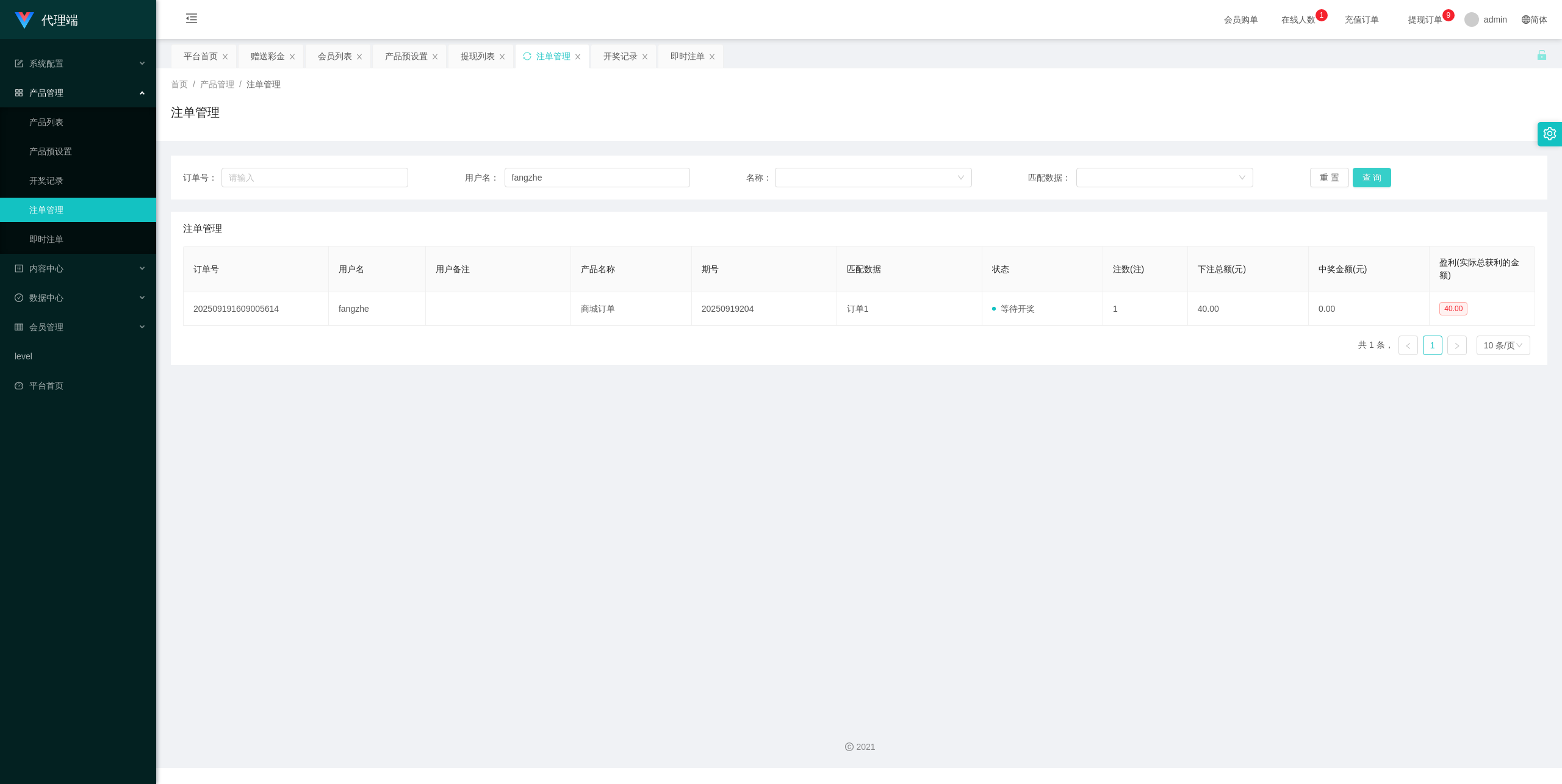
click at [1376, 179] on button "查 询" at bounding box center [1372, 178] width 39 height 20
click at [1376, 179] on div "重 置 查 询" at bounding box center [1423, 178] width 225 height 20
click at [1376, 179] on button "查 询" at bounding box center [1372, 178] width 39 height 20
click at [1376, 179] on div "重 置 查 询" at bounding box center [1423, 178] width 225 height 20
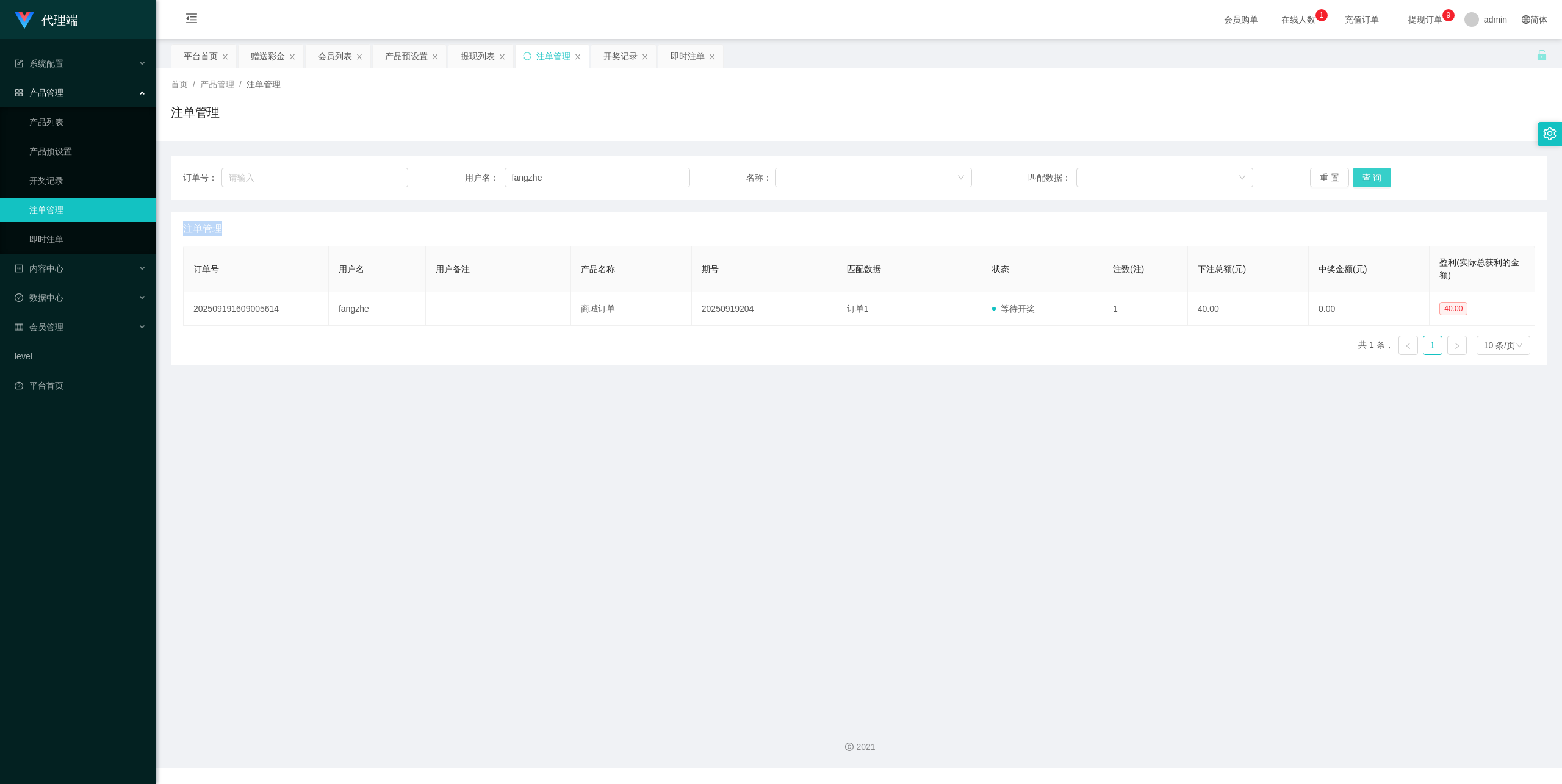
click at [1376, 179] on button "查 询" at bounding box center [1372, 178] width 39 height 20
click at [1356, 179] on button "查 询" at bounding box center [1372, 178] width 39 height 20
click at [1368, 176] on button "查 询" at bounding box center [1372, 178] width 39 height 20
click at [1368, 176] on div "重 置 查 询" at bounding box center [1423, 178] width 225 height 20
click at [1368, 176] on button "查 询" at bounding box center [1372, 178] width 39 height 20
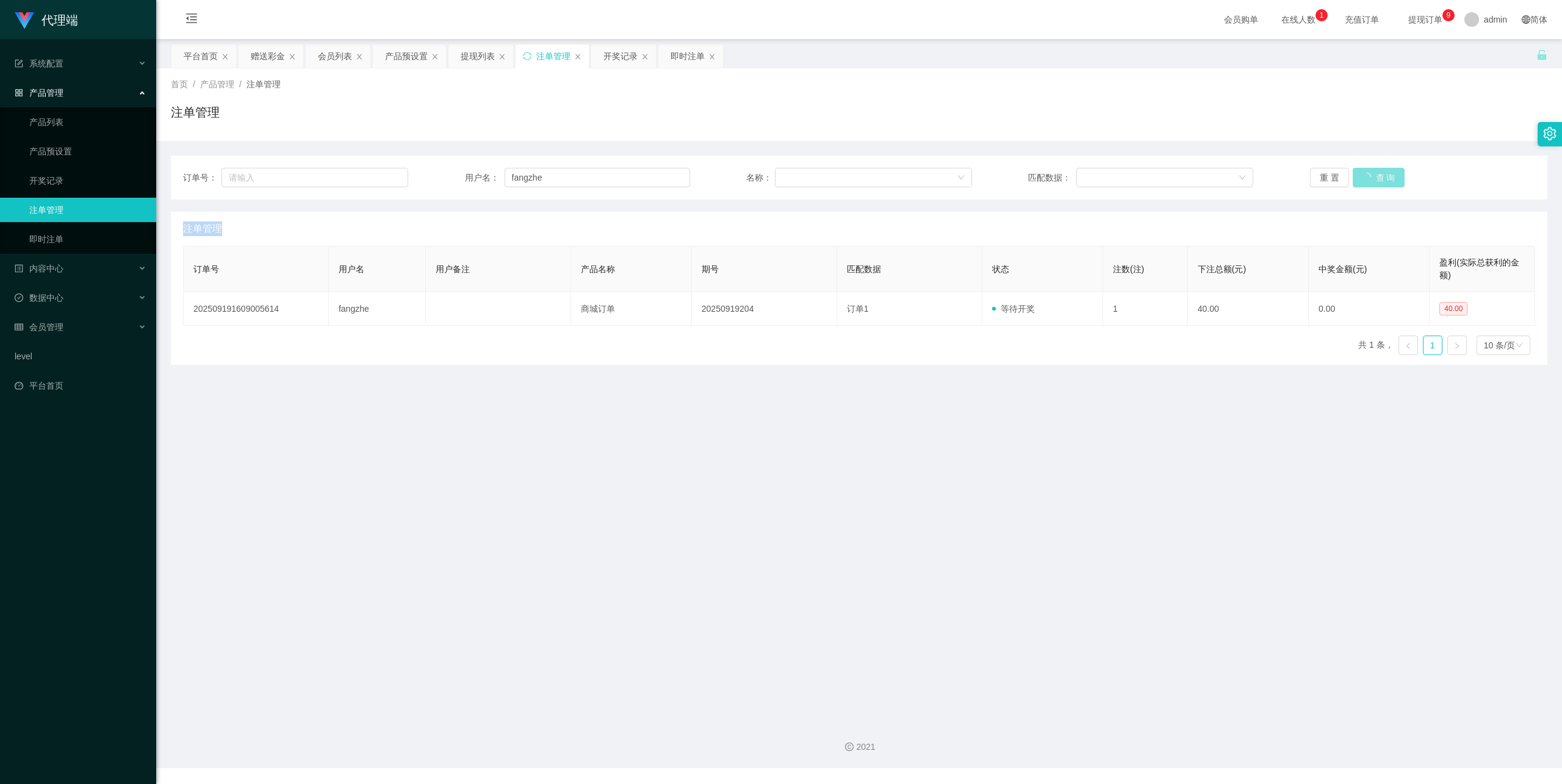
click at [1368, 176] on button "查 询" at bounding box center [1379, 178] width 53 height 20
click at [1368, 176] on button "查 询" at bounding box center [1372, 178] width 39 height 20
click at [1368, 176] on div "重 置 查 询" at bounding box center [1423, 178] width 225 height 20
click at [280, 244] on div "注单管理" at bounding box center [859, 228] width 1352 height 34
click at [569, 178] on input "fangzhe" at bounding box center [598, 178] width 185 height 20
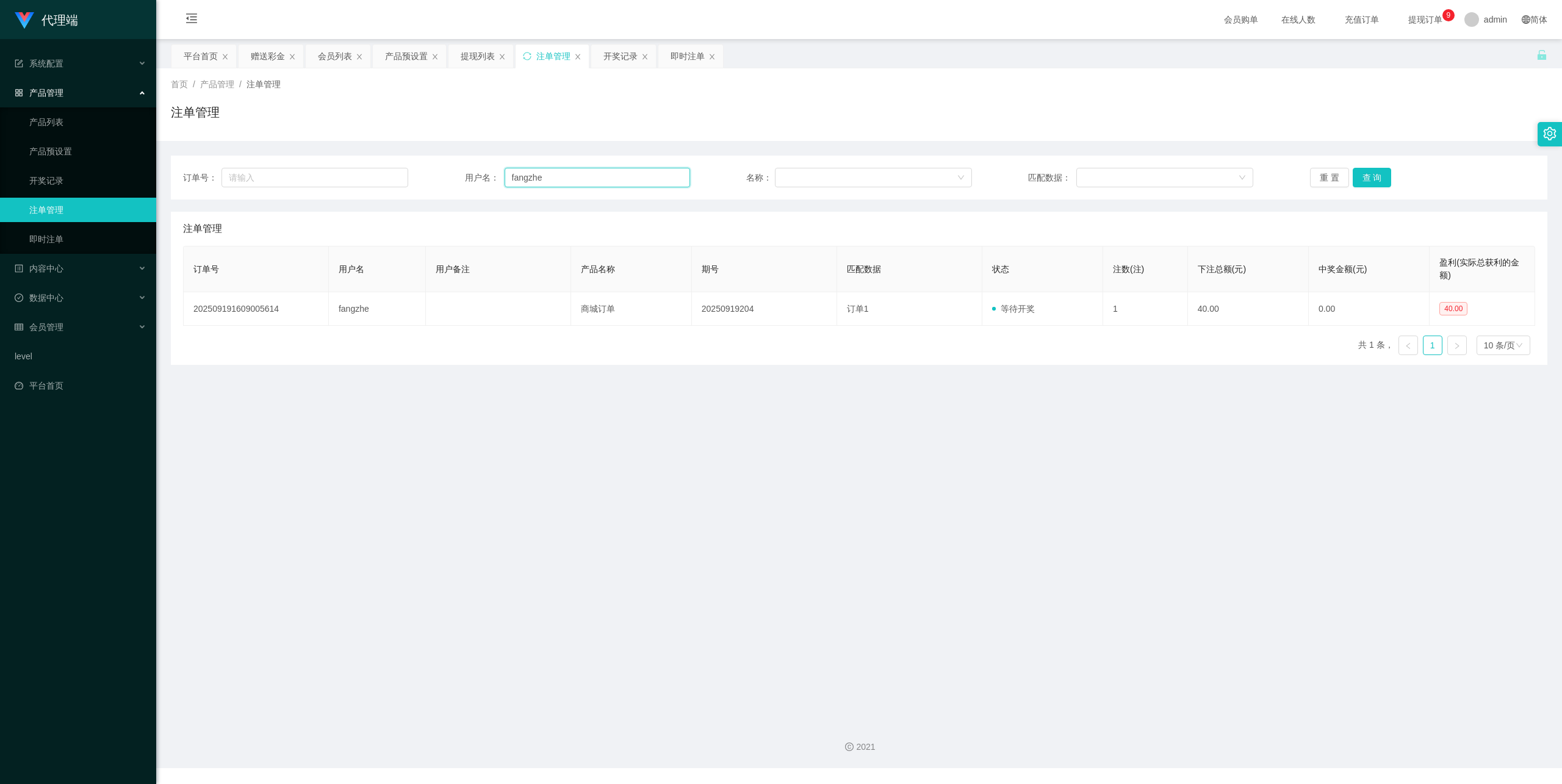
click at [569, 178] on input "fangzhe" at bounding box center [598, 178] width 185 height 20
click at [1353, 181] on button "查 询" at bounding box center [1372, 178] width 39 height 20
click at [1358, 179] on button "查 询" at bounding box center [1372, 178] width 39 height 20
click at [1358, 179] on div "重 置 查 询" at bounding box center [1423, 178] width 225 height 20
click at [1358, 179] on button "查 询" at bounding box center [1372, 178] width 39 height 20
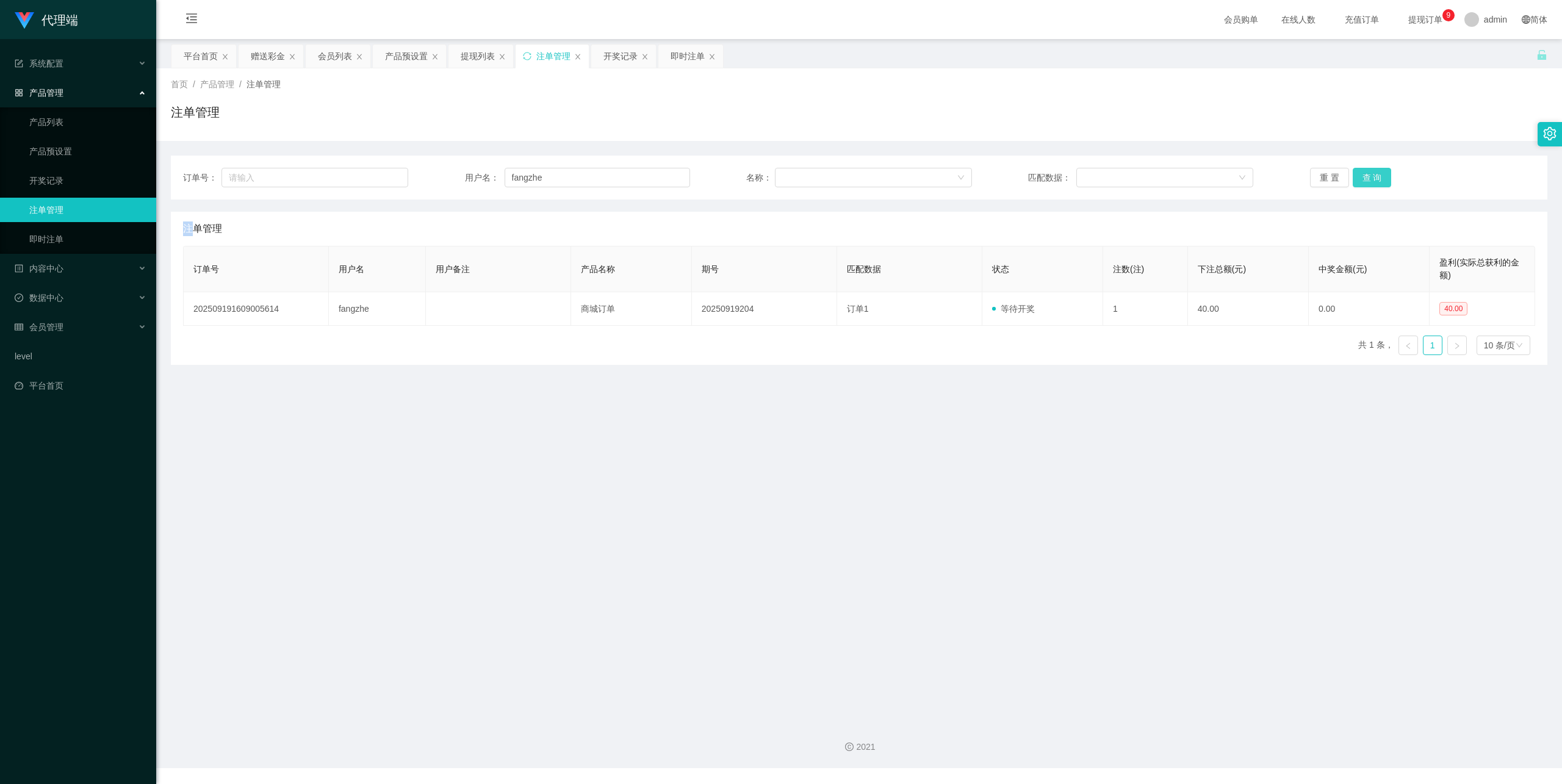
click at [1358, 179] on button "查 询" at bounding box center [1372, 178] width 39 height 20
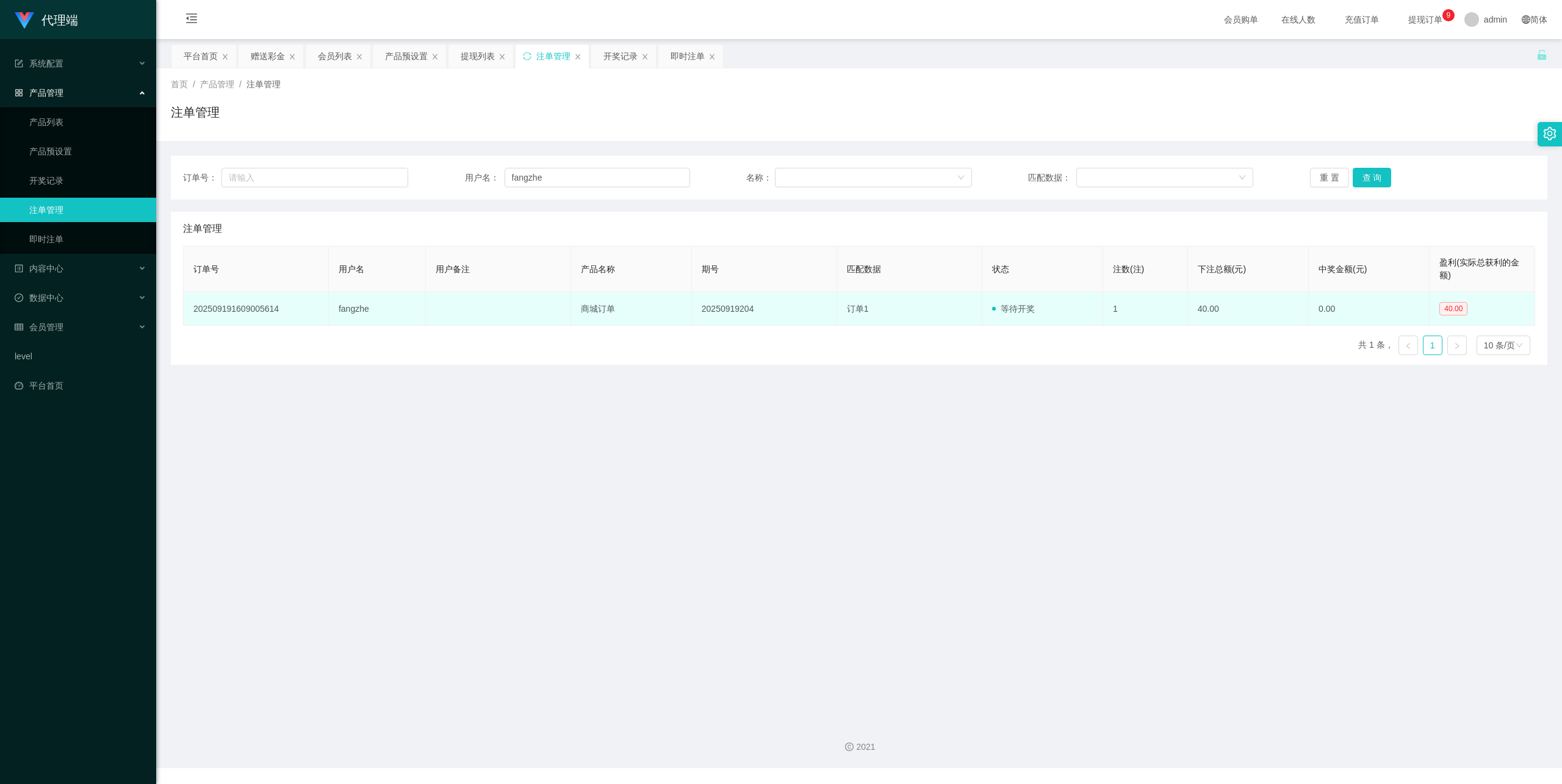
drag, startPoint x: 1382, startPoint y: 308, endPoint x: 1367, endPoint y: 304, distance: 15.5
click at [1367, 304] on td "0.00" at bounding box center [1369, 308] width 120 height 34
drag, startPoint x: 1242, startPoint y: 313, endPoint x: 1231, endPoint y: 313, distance: 11.0
click at [1242, 313] on td "40.00" at bounding box center [1248, 308] width 120 height 34
click at [1044, 311] on td "等待开奖" at bounding box center [1042, 308] width 120 height 34
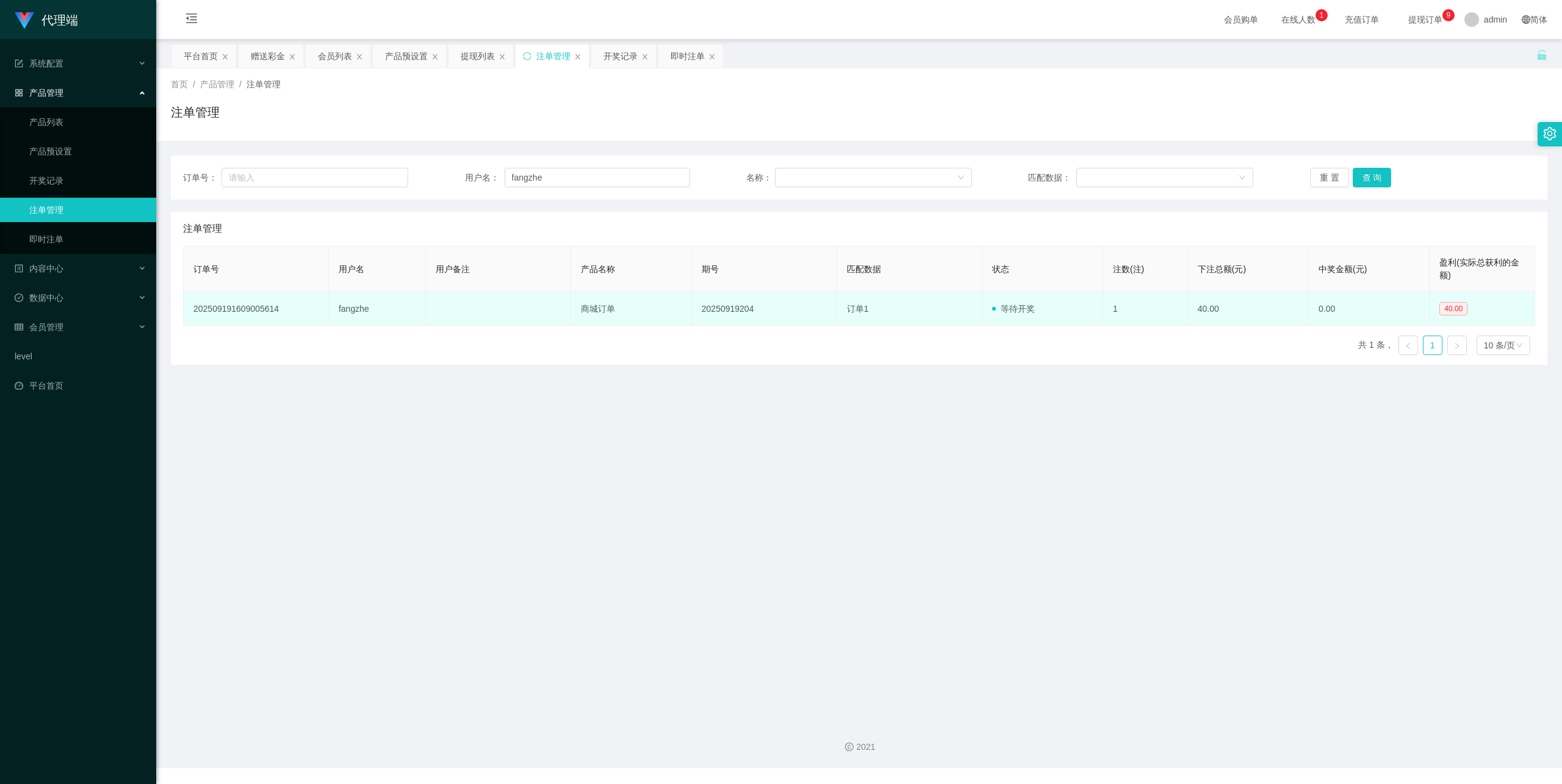
drag, startPoint x: 1001, startPoint y: 311, endPoint x: 816, endPoint y: 308, distance: 185.0
click at [1001, 311] on span "等待开奖" at bounding box center [1013, 308] width 42 height 10
drag, startPoint x: 918, startPoint y: 311, endPoint x: 929, endPoint y: 311, distance: 11.0
click at [920, 311] on td "订单1" at bounding box center [910, 308] width 146 height 34
click at [1028, 304] on span "等待开奖" at bounding box center [1013, 308] width 42 height 10
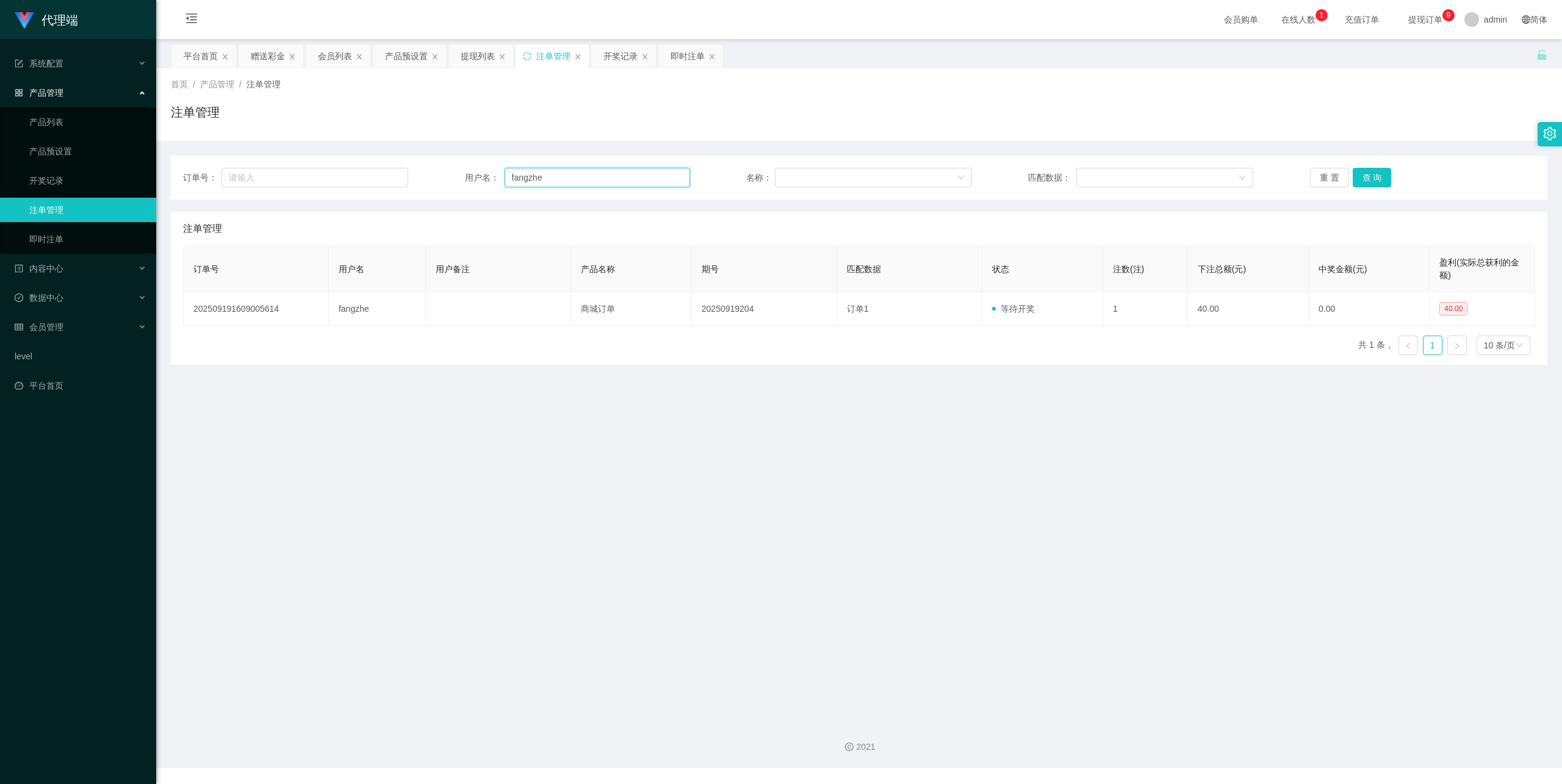
click at [535, 182] on input "fangzhe" at bounding box center [598, 178] width 185 height 20
click at [72, 180] on link "开奖记录" at bounding box center [87, 180] width 117 height 24
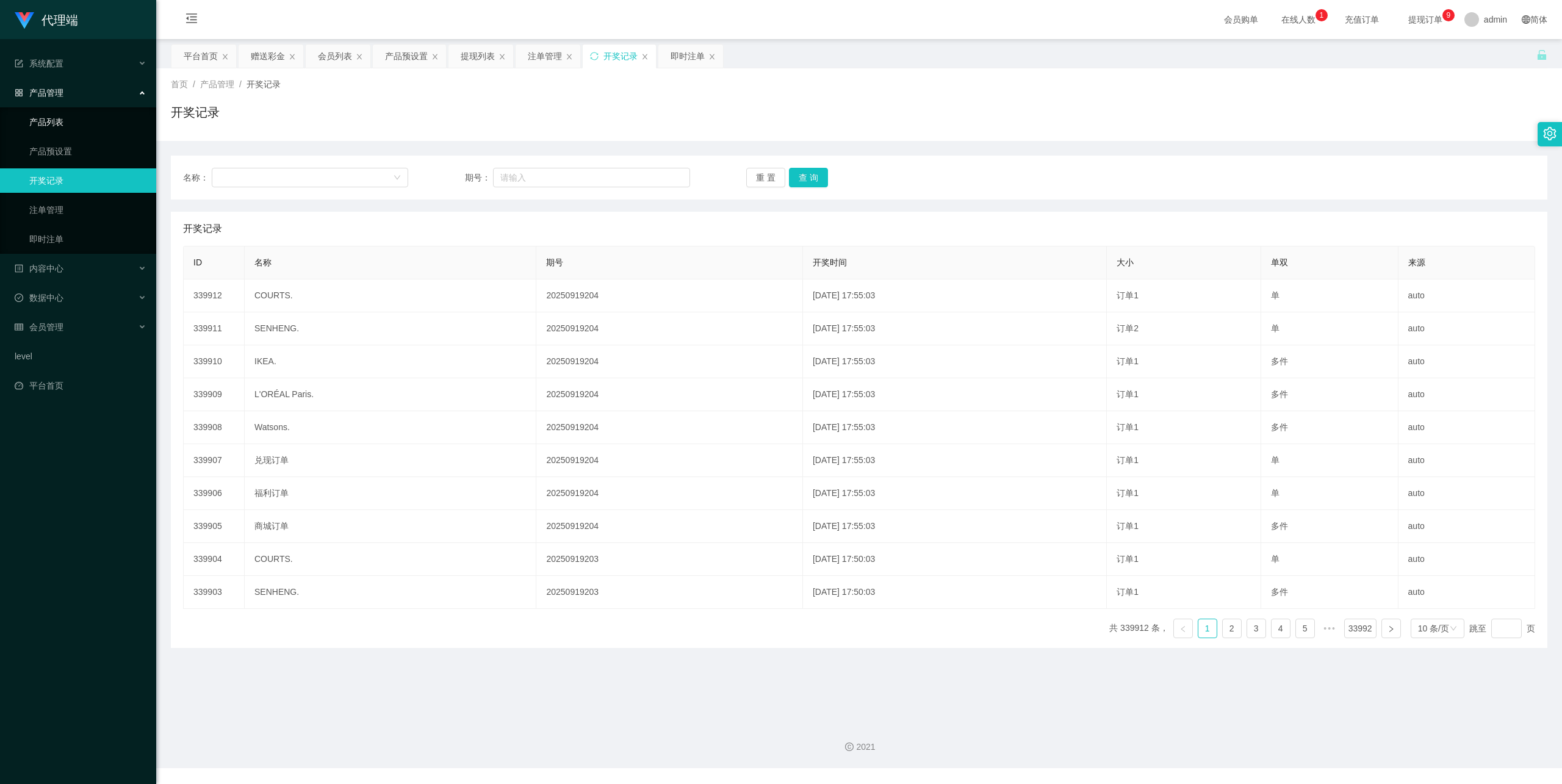
click at [94, 116] on link "产品列表" at bounding box center [87, 122] width 117 height 24
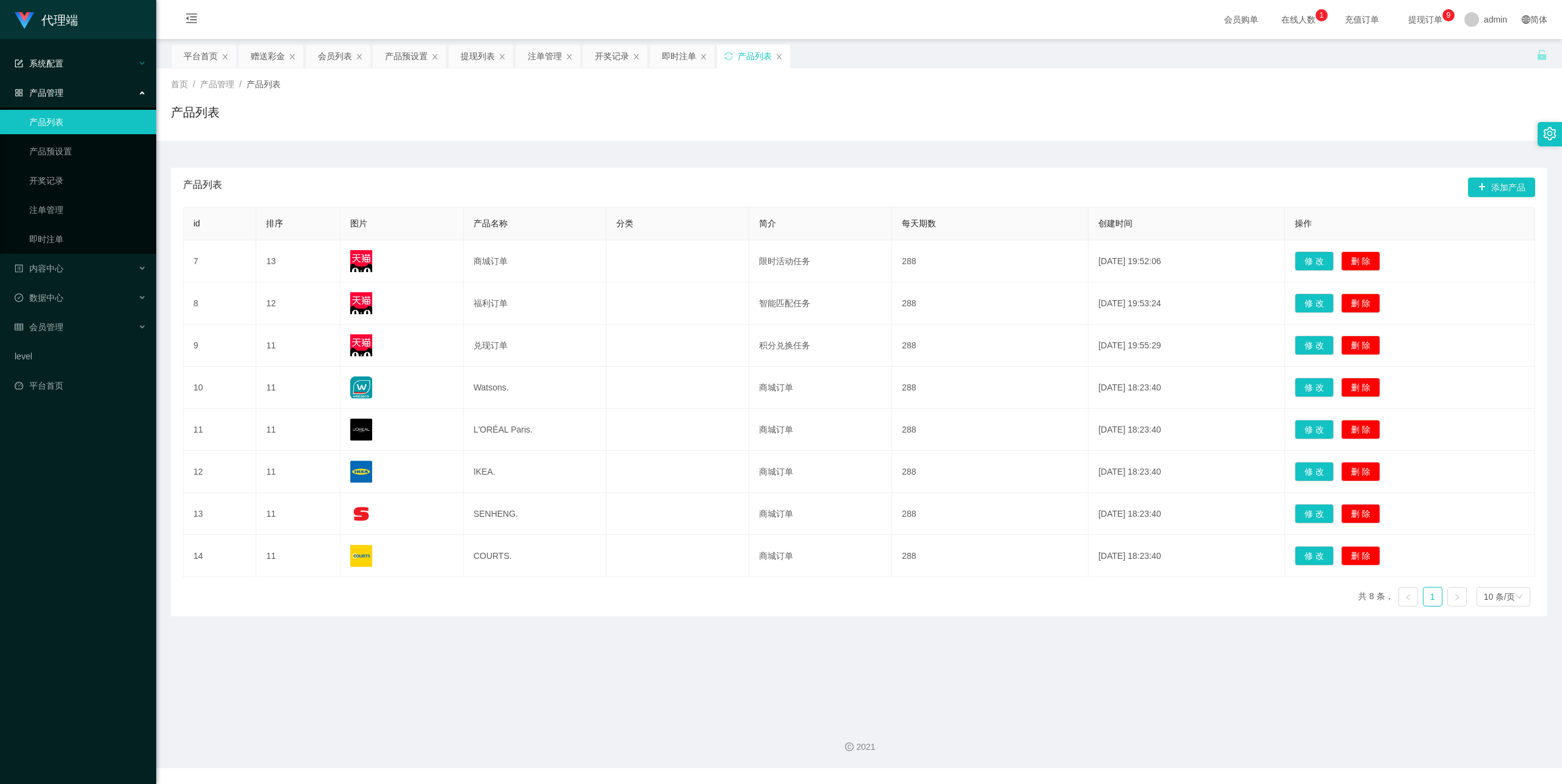
click at [67, 64] on div "系统配置" at bounding box center [78, 63] width 156 height 24
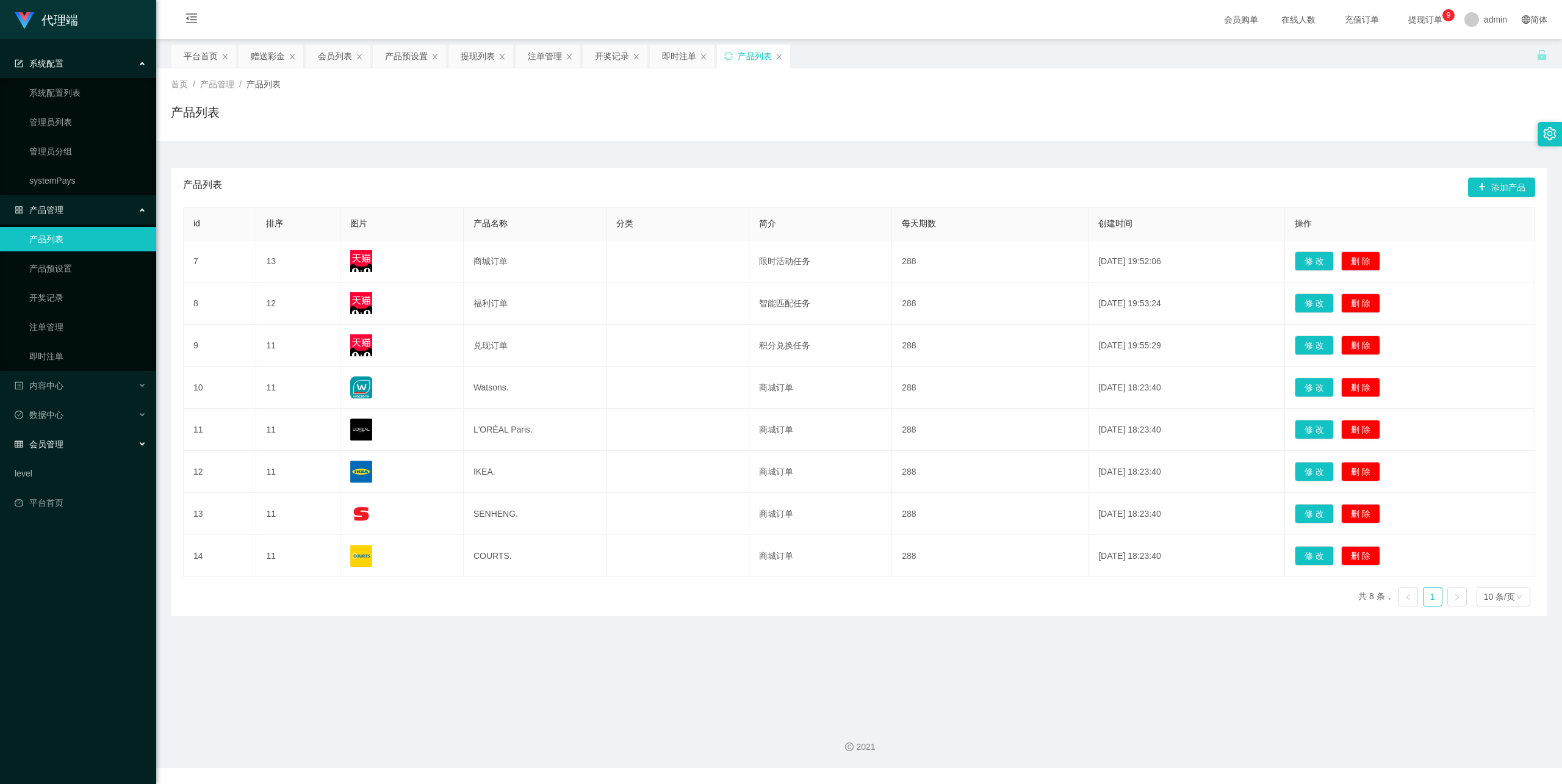
click at [81, 437] on div "会员管理" at bounding box center [78, 444] width 156 height 24
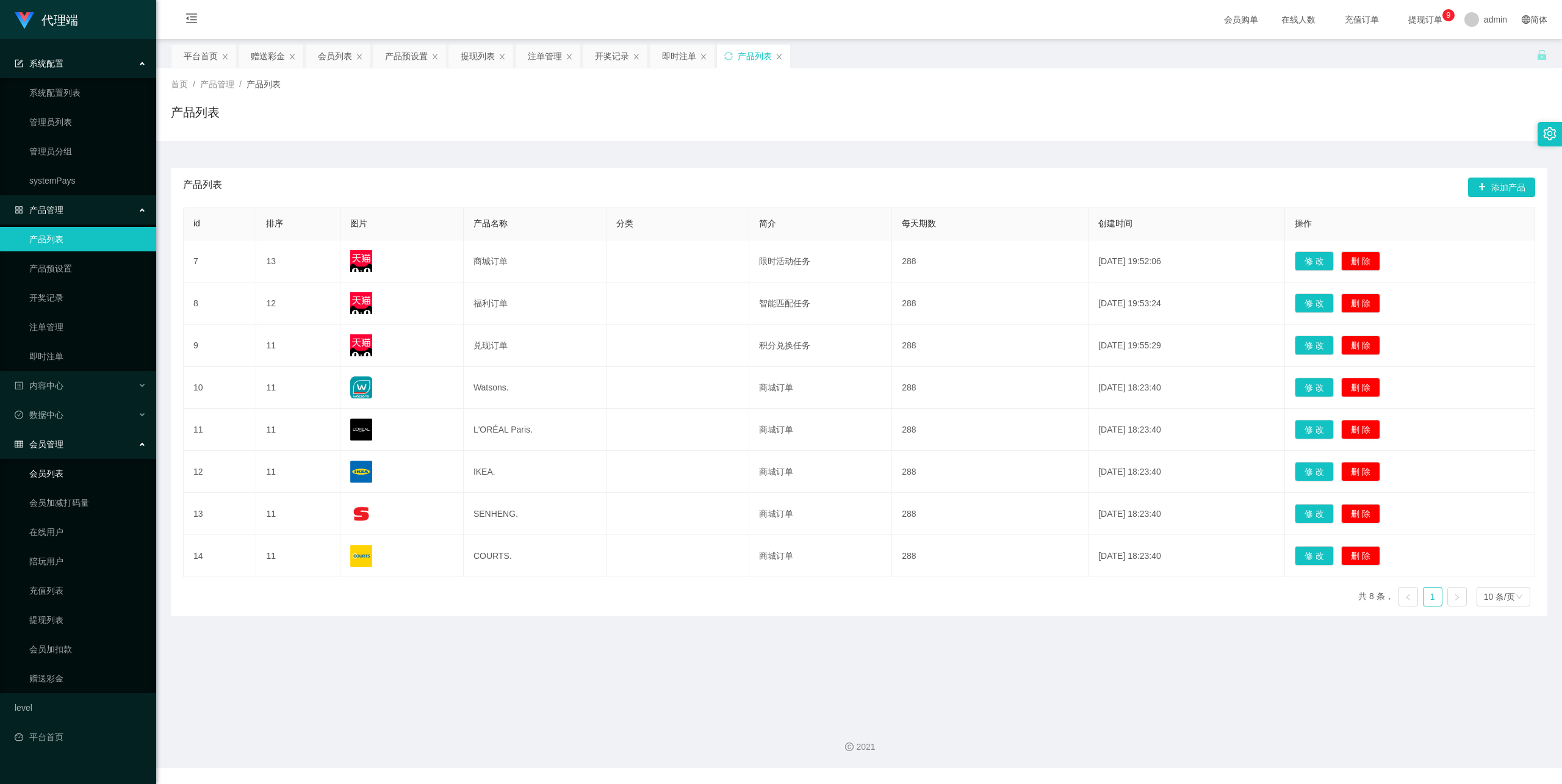
click at [69, 471] on link "会员列表" at bounding box center [87, 474] width 117 height 24
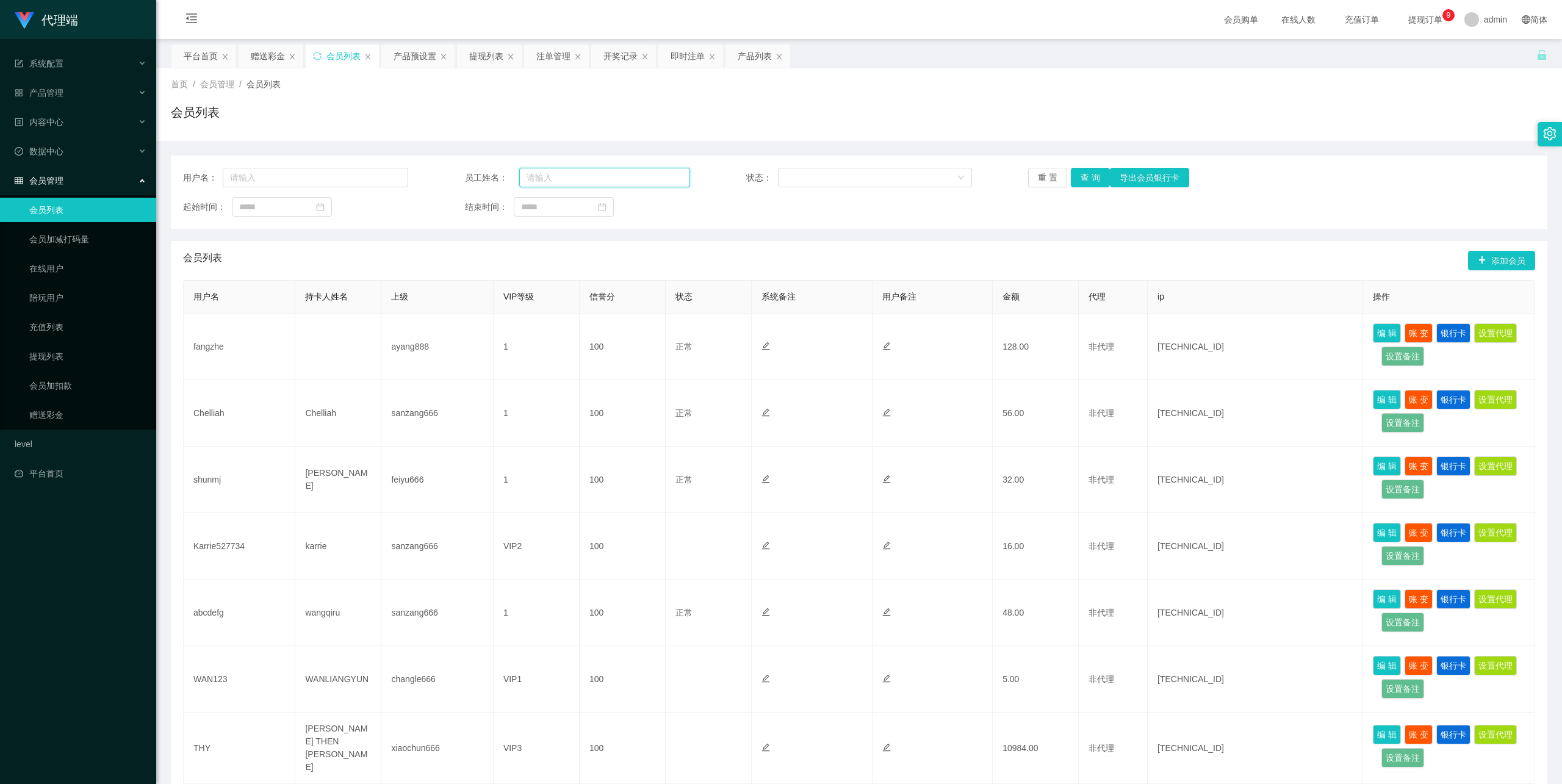
click at [557, 179] on input "text" at bounding box center [604, 178] width 171 height 20
click at [319, 173] on input "text" at bounding box center [315, 178] width 185 height 20
paste input "fangzhe"
type input "fangzhe"
click at [1078, 174] on button "查 询" at bounding box center [1090, 178] width 39 height 20
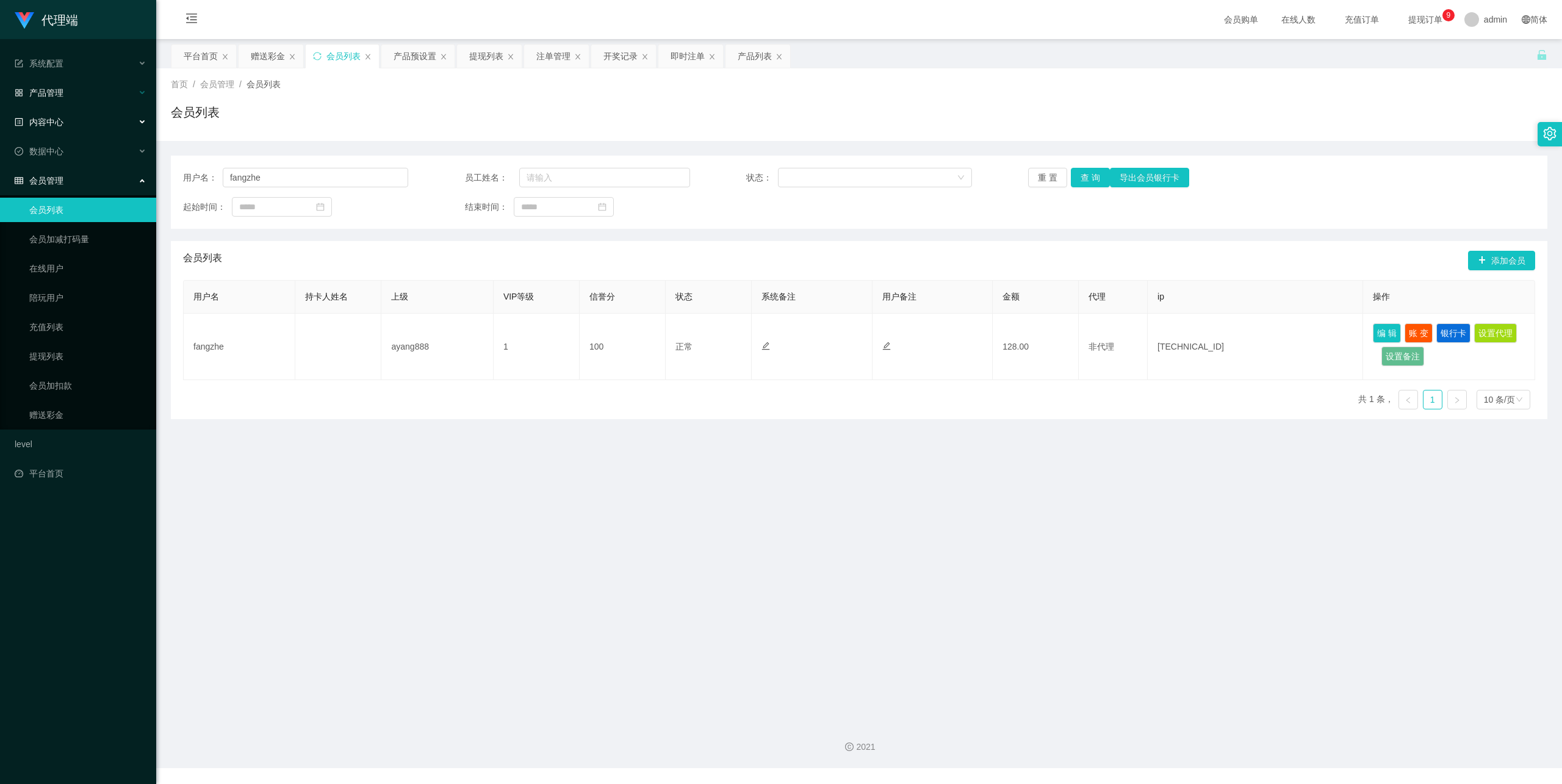
click at [67, 95] on div "产品管理" at bounding box center [78, 93] width 156 height 24
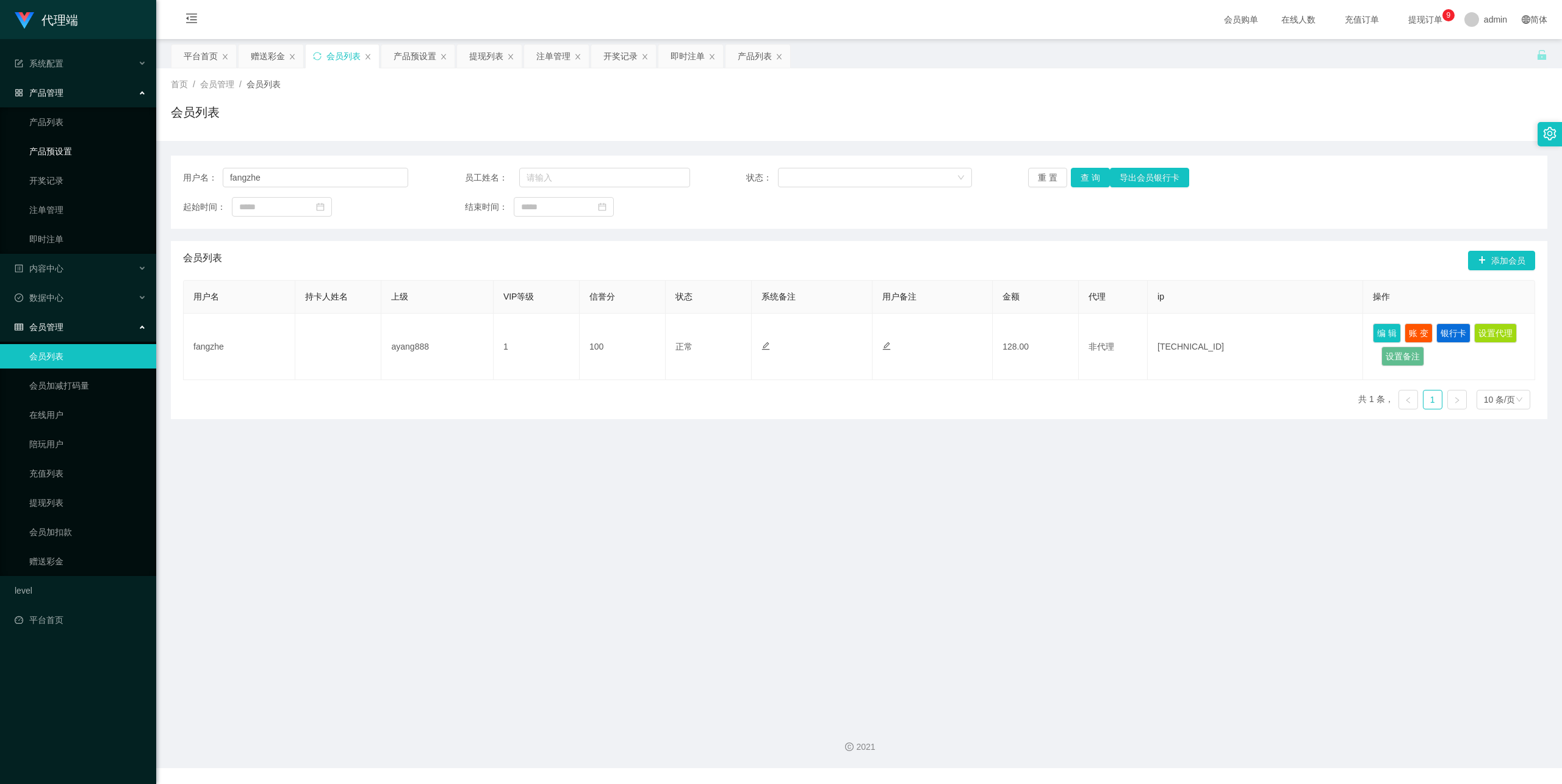
click at [86, 145] on link "产品预设置" at bounding box center [87, 152] width 117 height 24
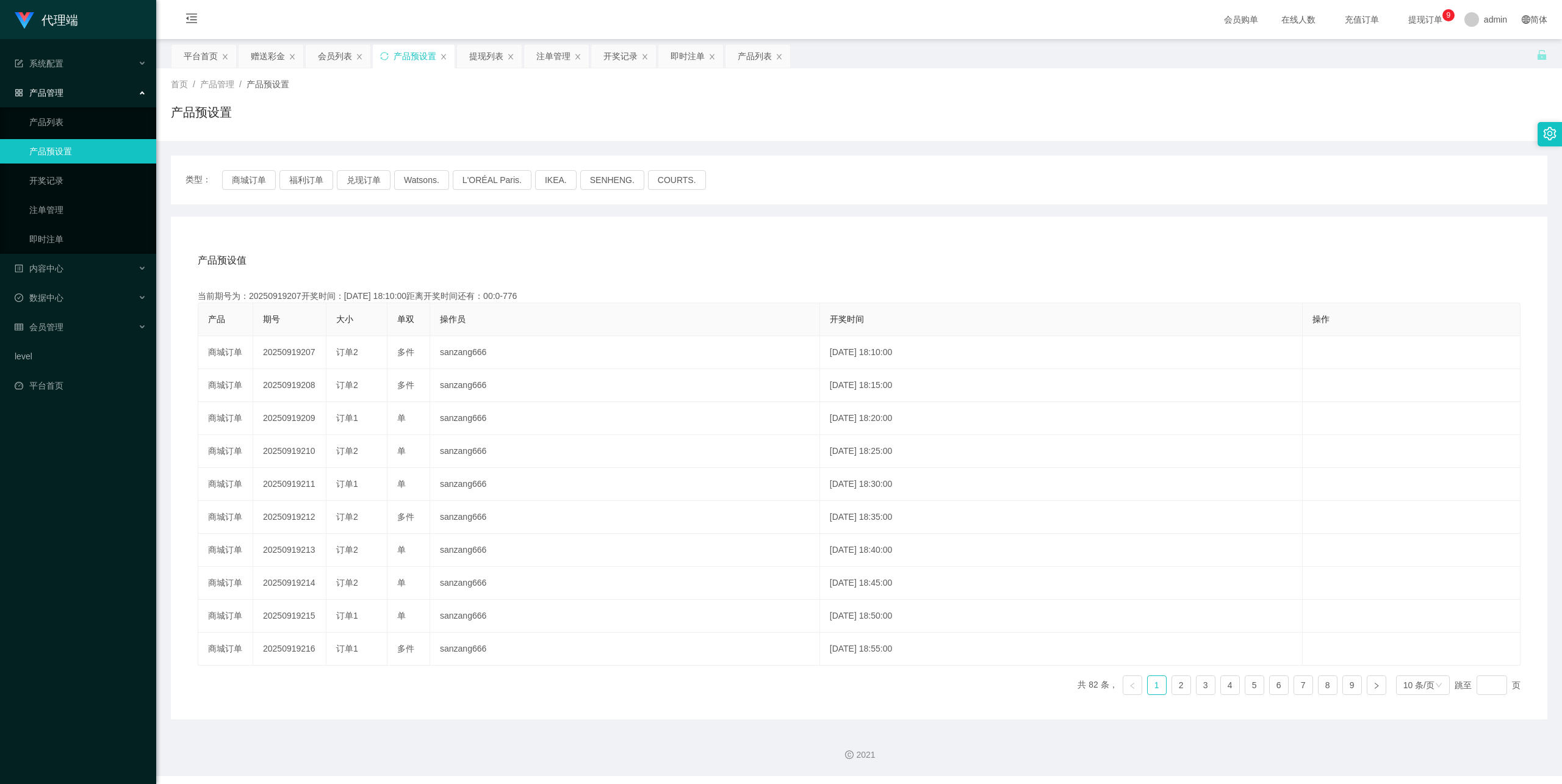
click at [75, 132] on ul "产品列表 产品预设置 开奖记录 注单管理 即时注单" at bounding box center [78, 180] width 156 height 146
click at [71, 183] on link "开奖记录" at bounding box center [87, 180] width 117 height 24
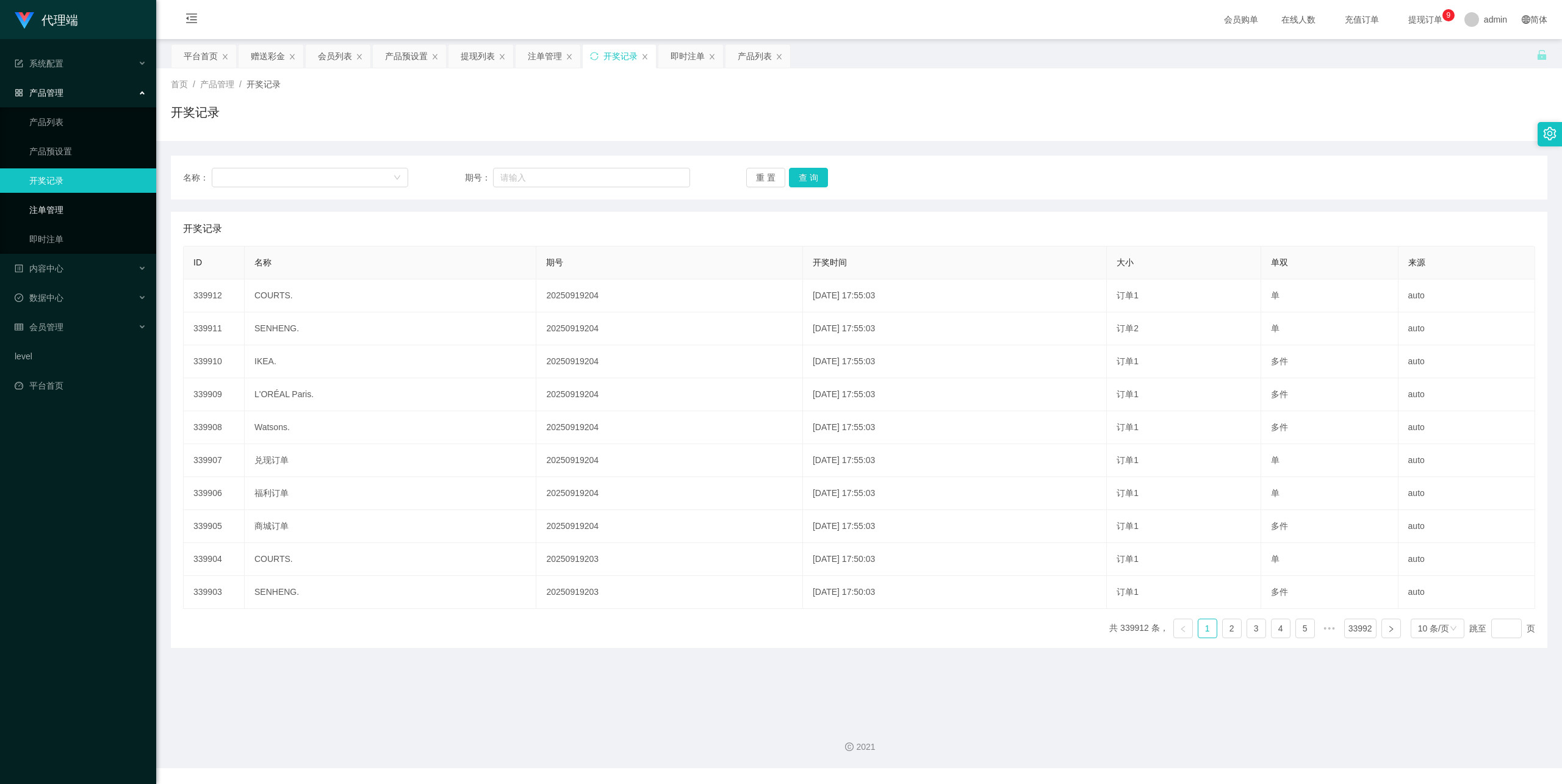
click at [64, 205] on link "注单管理" at bounding box center [87, 210] width 117 height 24
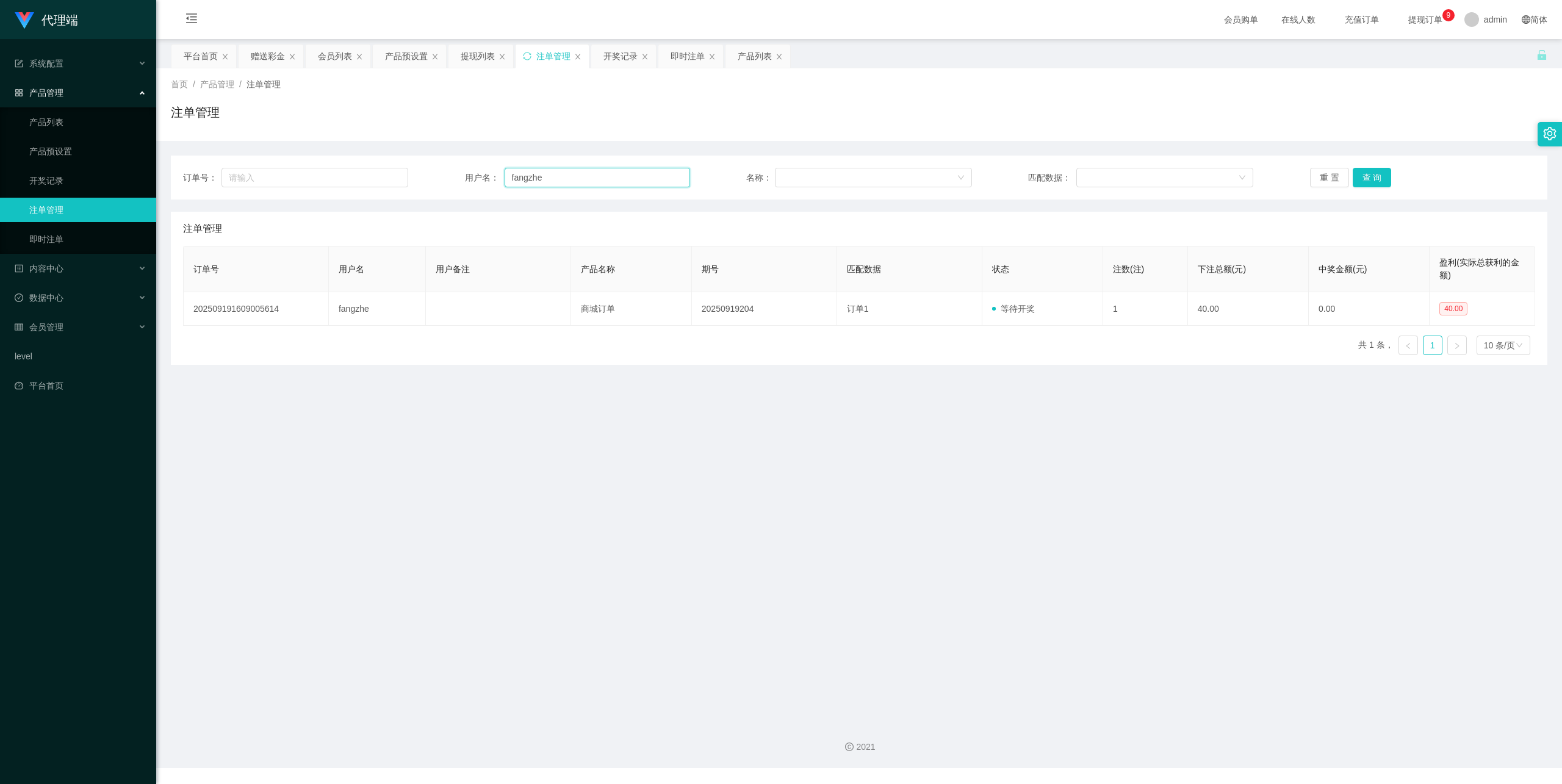
click at [523, 173] on input "fangzhe" at bounding box center [598, 178] width 185 height 20
click at [1368, 176] on button "查 询" at bounding box center [1372, 178] width 39 height 20
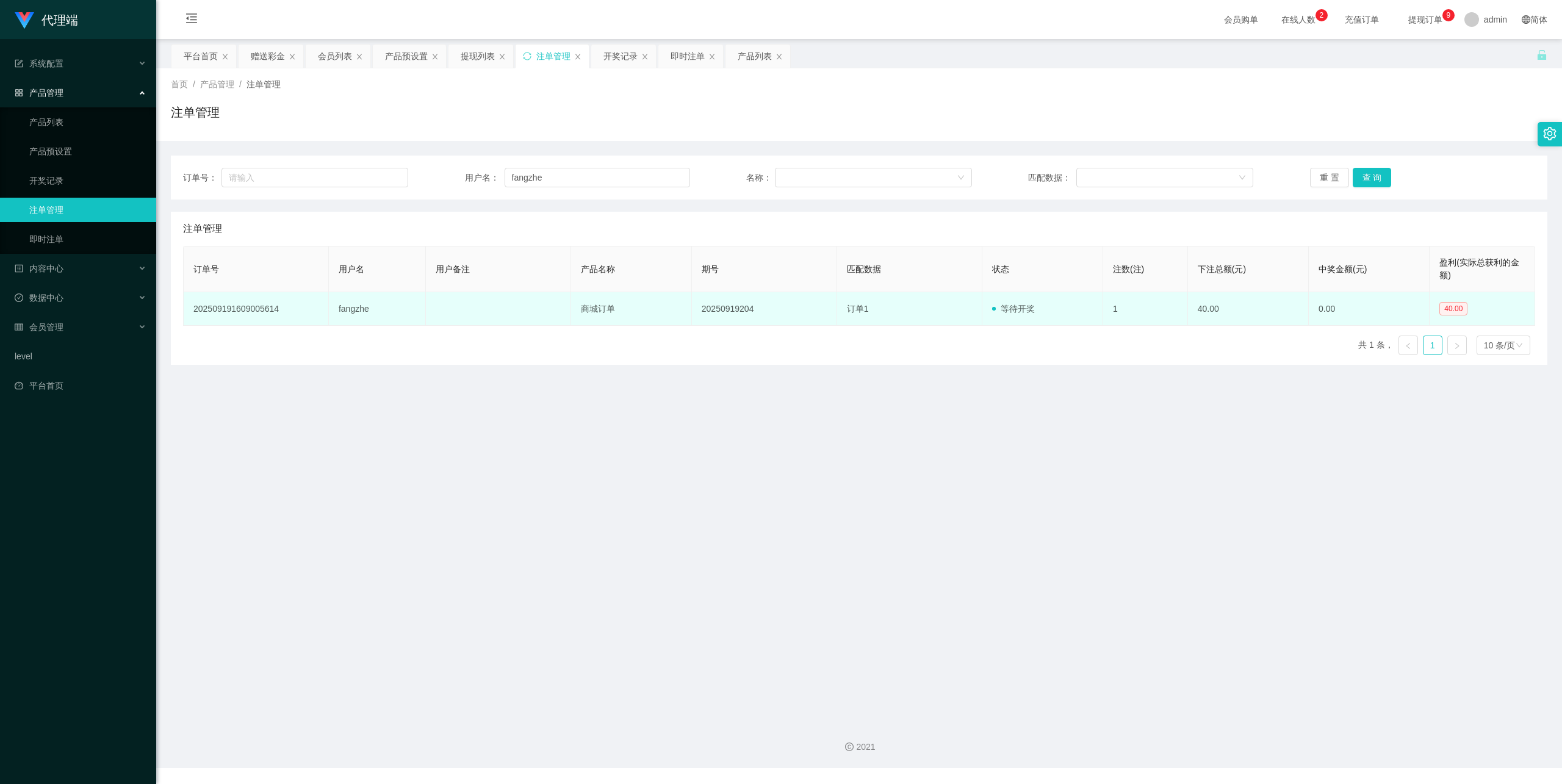
drag, startPoint x: 1328, startPoint y: 289, endPoint x: 987, endPoint y: 303, distance: 341.3
click at [984, 302] on td "等待开奖" at bounding box center [1042, 308] width 120 height 34
click at [1007, 308] on span "等待开奖" at bounding box center [1013, 308] width 42 height 10
click at [274, 301] on td "202509191609005614" at bounding box center [256, 308] width 146 height 34
drag, startPoint x: 1475, startPoint y: 292, endPoint x: 1375, endPoint y: 298, distance: 100.2
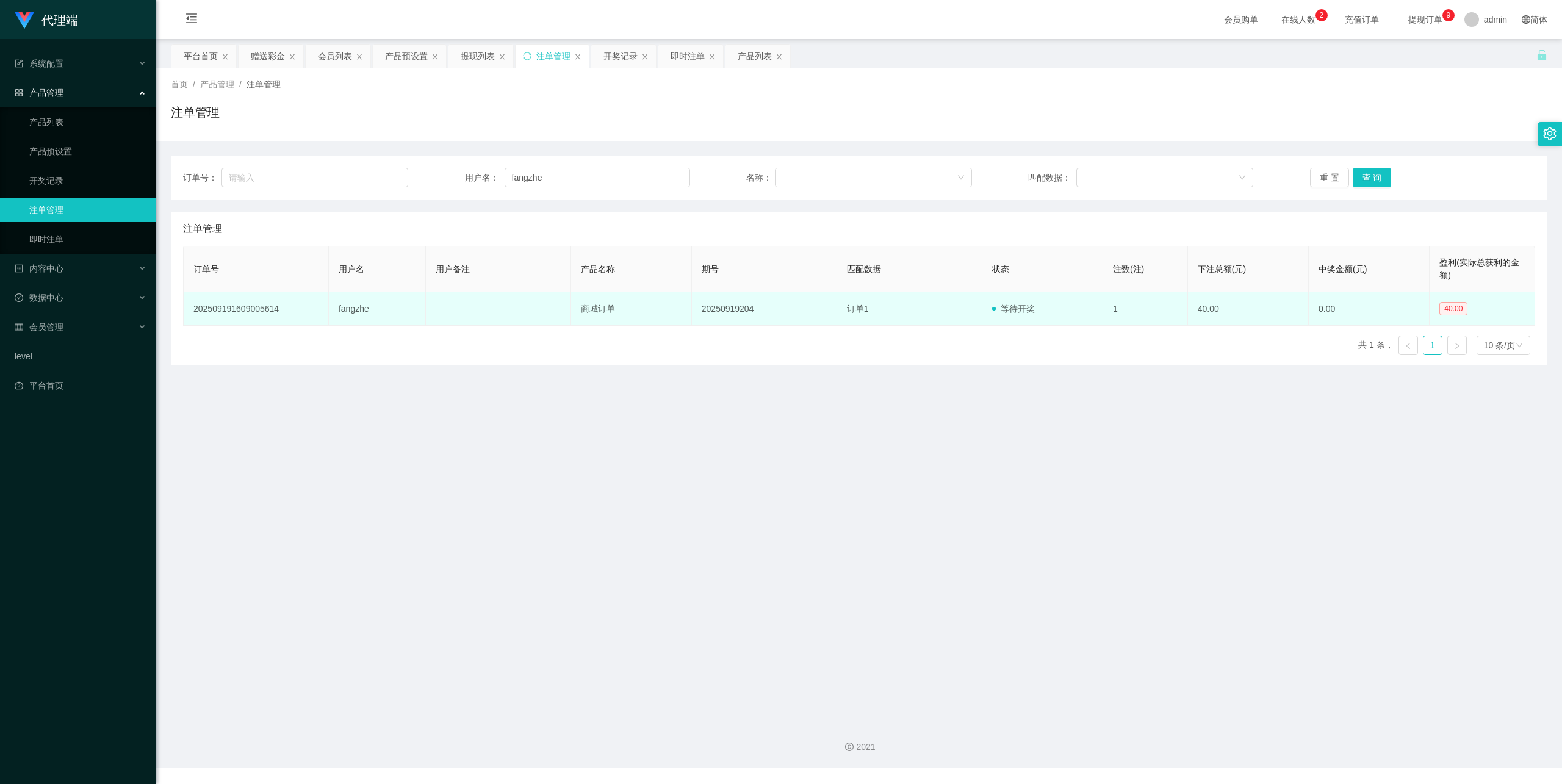
click at [1384, 295] on td "0.00" at bounding box center [1369, 308] width 120 height 34
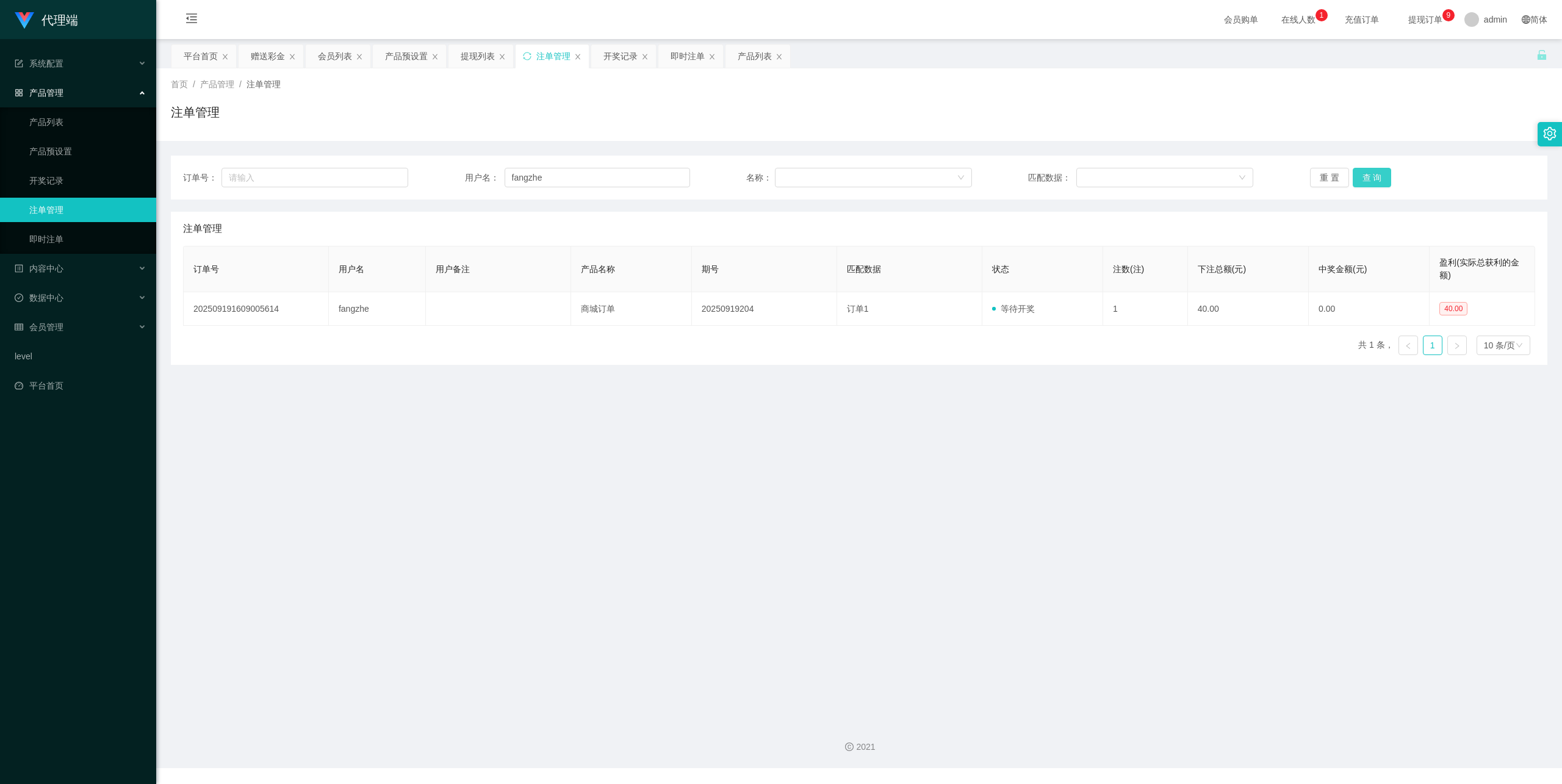
click at [1371, 174] on button "查 询" at bounding box center [1372, 178] width 39 height 20
click at [1371, 174] on button "查 询" at bounding box center [1379, 178] width 53 height 20
click at [1370, 176] on button "查 询" at bounding box center [1372, 178] width 39 height 20
click at [1371, 178] on button "查 询" at bounding box center [1372, 178] width 39 height 20
click at [1371, 178] on div "重 置 查 询" at bounding box center [1423, 178] width 225 height 20
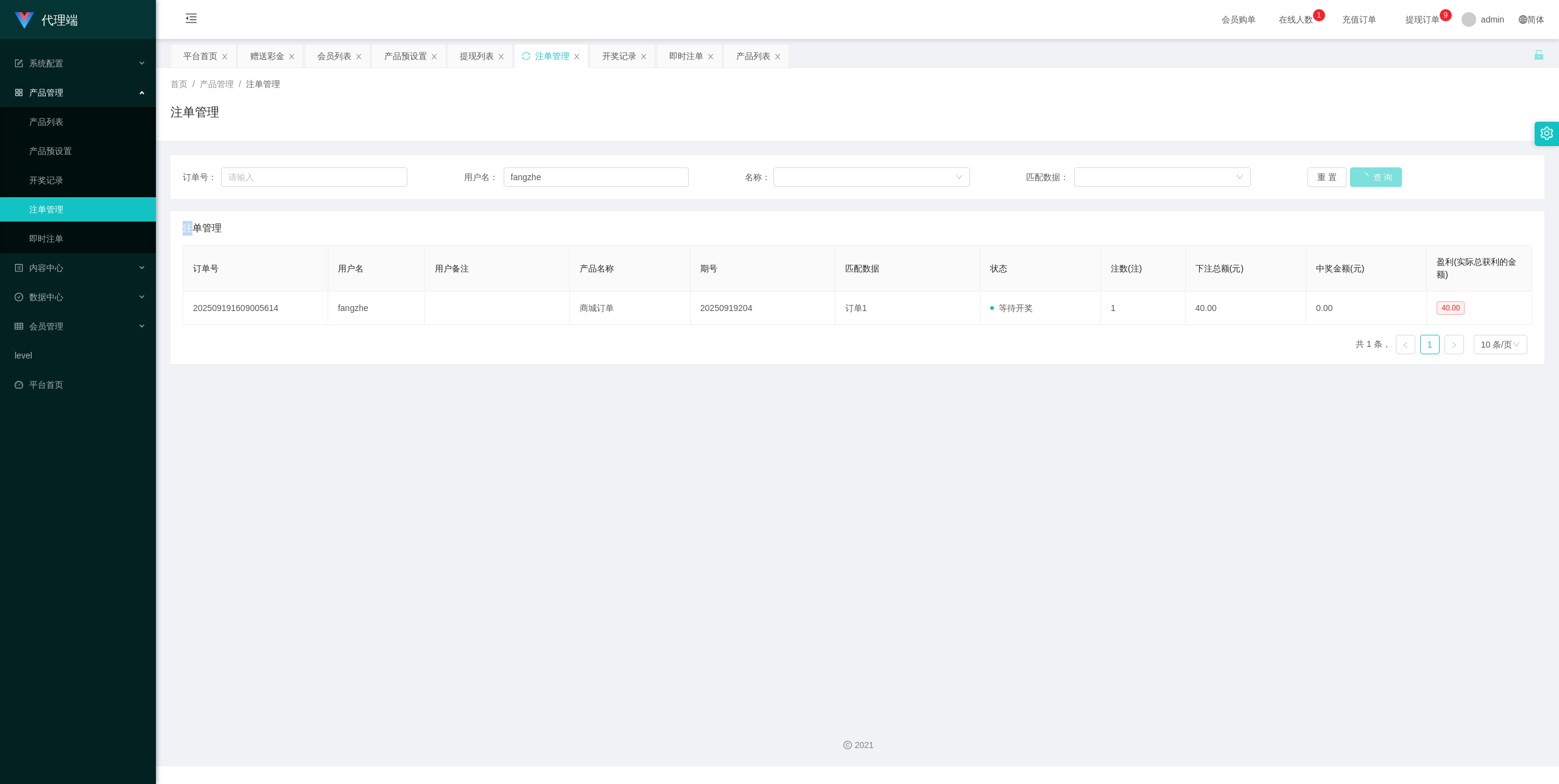
click at [1369, 178] on button "查 询" at bounding box center [1377, 177] width 53 height 20
click at [1369, 178] on div "重 置 查 询" at bounding box center [1420, 177] width 225 height 20
click at [1368, 176] on button "查 询" at bounding box center [1370, 177] width 39 height 20
click at [1356, 174] on button "查 询" at bounding box center [1370, 177] width 39 height 20
click at [1360, 174] on button "查 询" at bounding box center [1370, 177] width 39 height 20
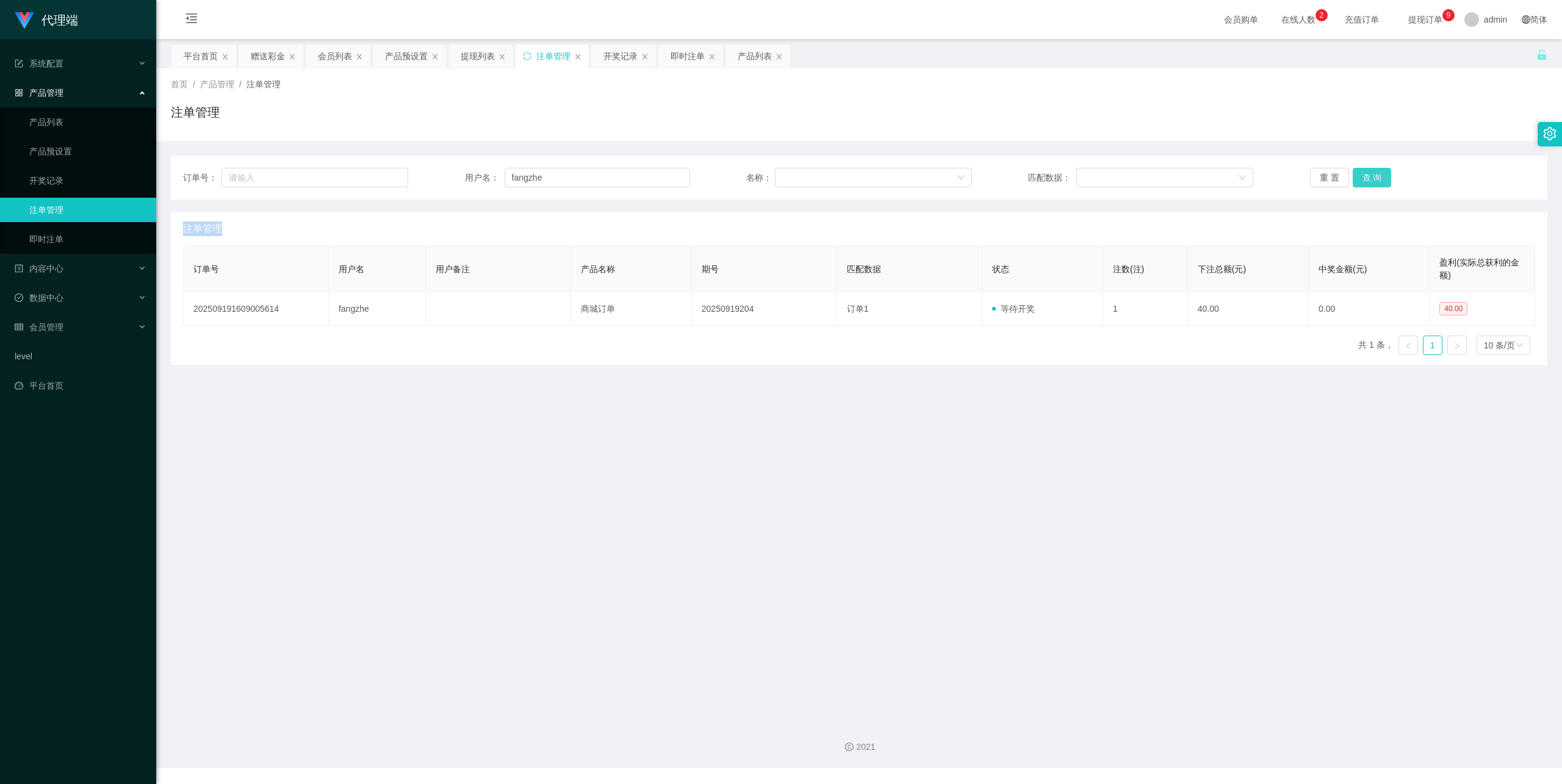
click at [1363, 174] on div "重 置 查 询" at bounding box center [1423, 178] width 225 height 20
click at [1363, 174] on button "查 询" at bounding box center [1372, 178] width 39 height 20
click at [1363, 174] on div "重 置 查 询" at bounding box center [1423, 178] width 225 height 20
click at [532, 186] on input "fangzhe" at bounding box center [598, 178] width 185 height 20
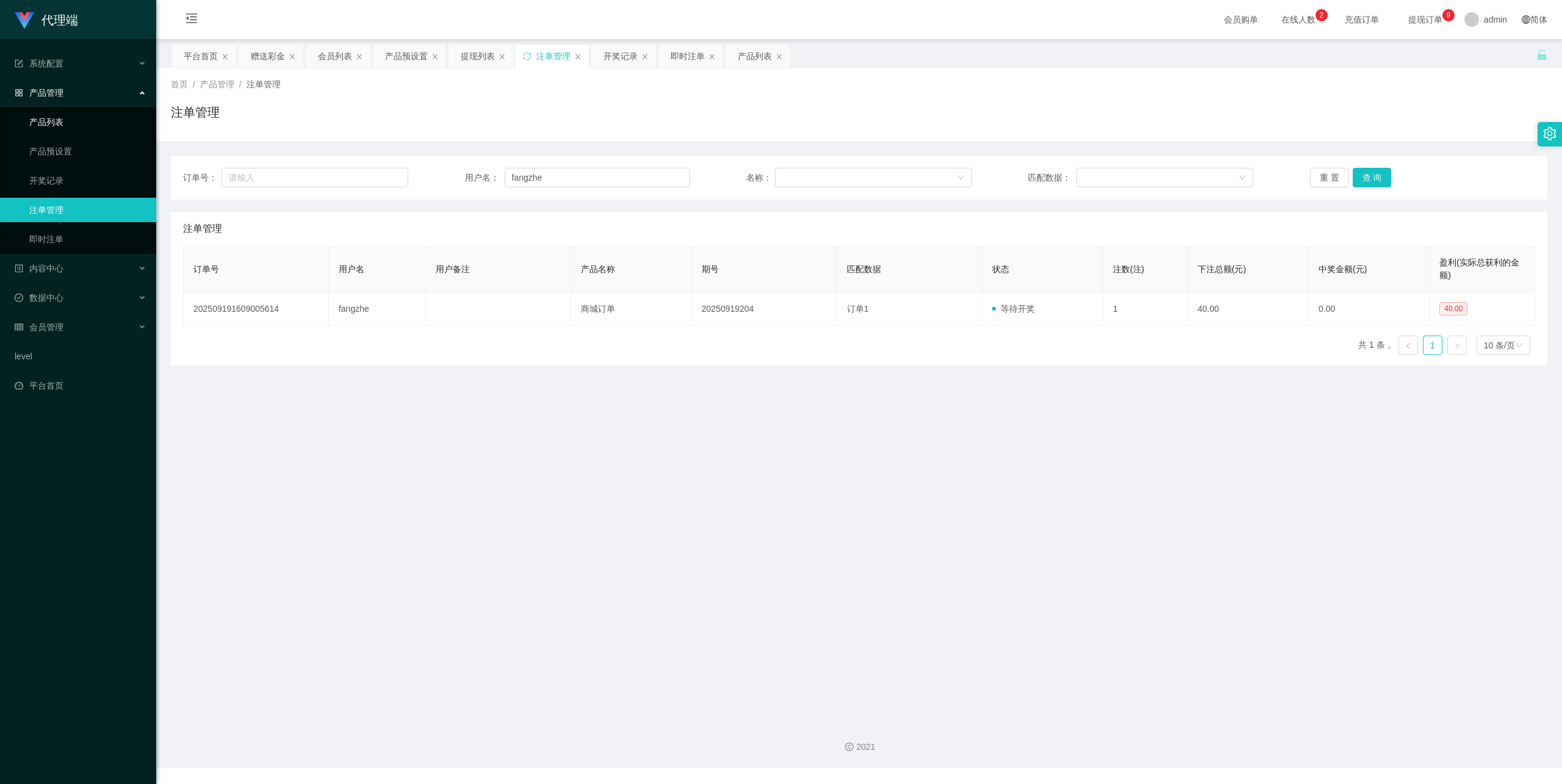
click at [60, 115] on link "产品列表" at bounding box center [87, 122] width 117 height 24
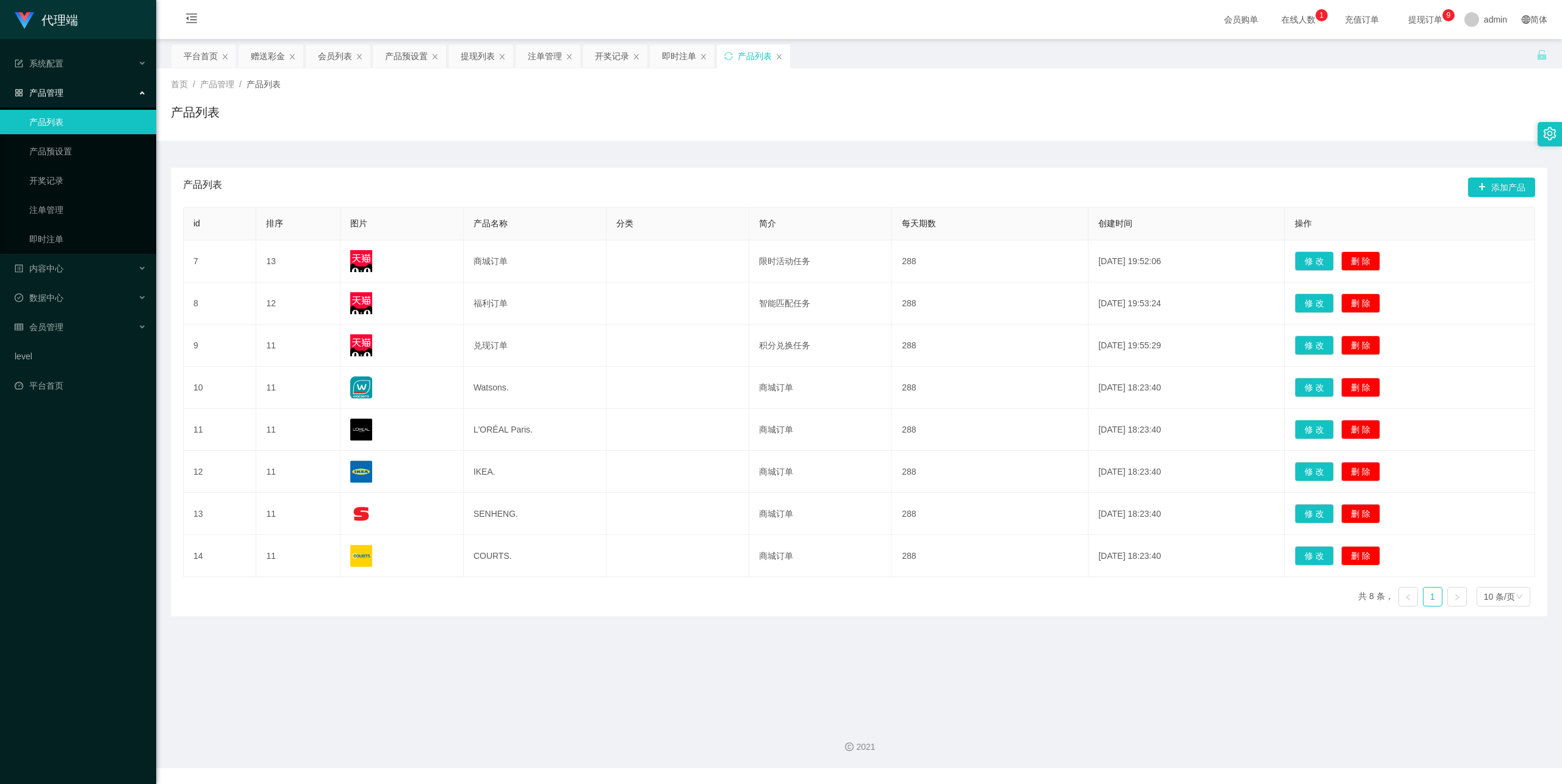
click at [40, 205] on link "注单管理" at bounding box center [87, 210] width 117 height 24
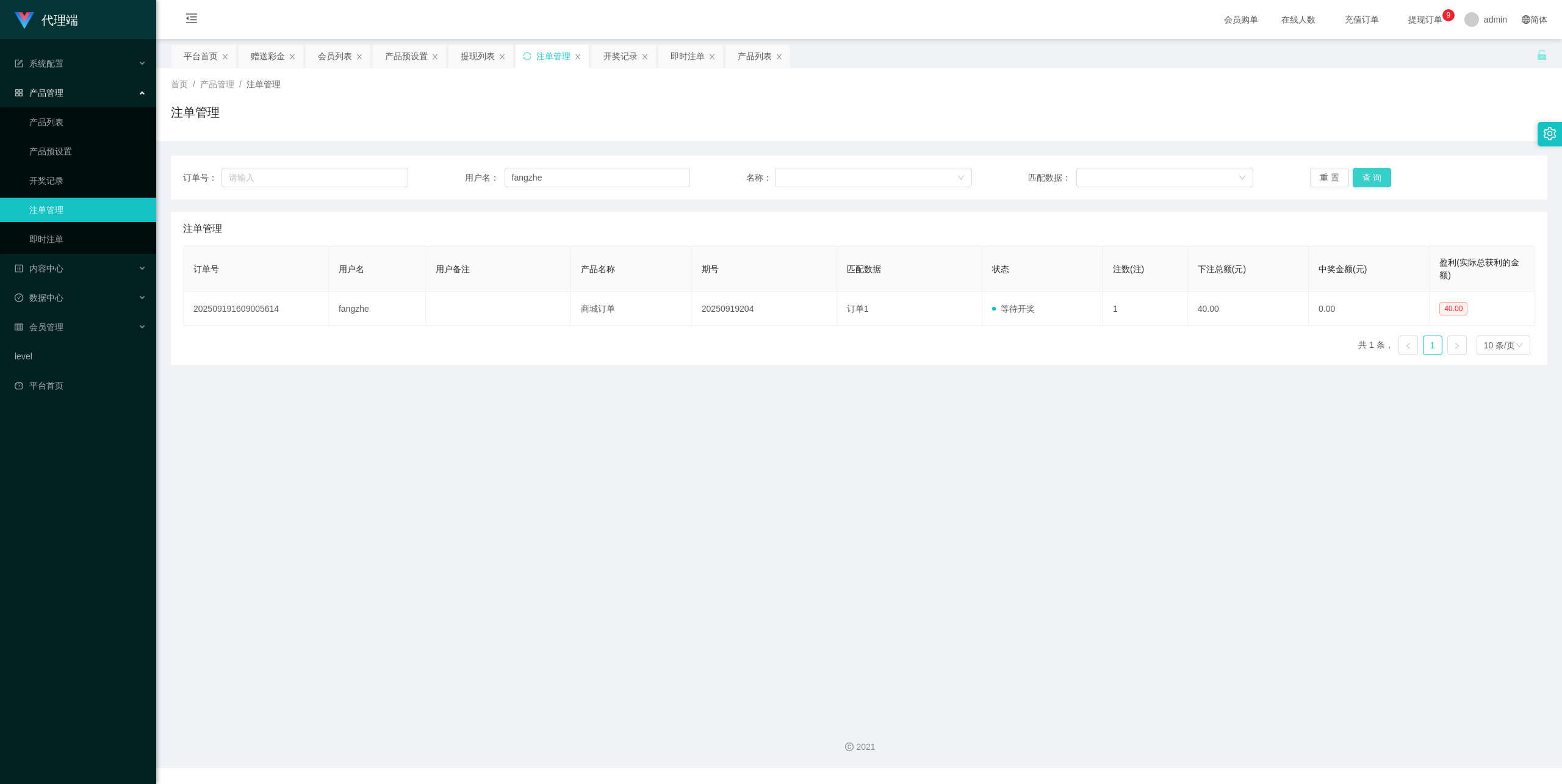
click at [1358, 184] on button "查 询" at bounding box center [1372, 178] width 39 height 20
click at [1359, 182] on button "查 询" at bounding box center [1372, 178] width 39 height 20
click at [1365, 174] on button "查 询" at bounding box center [1372, 178] width 39 height 20
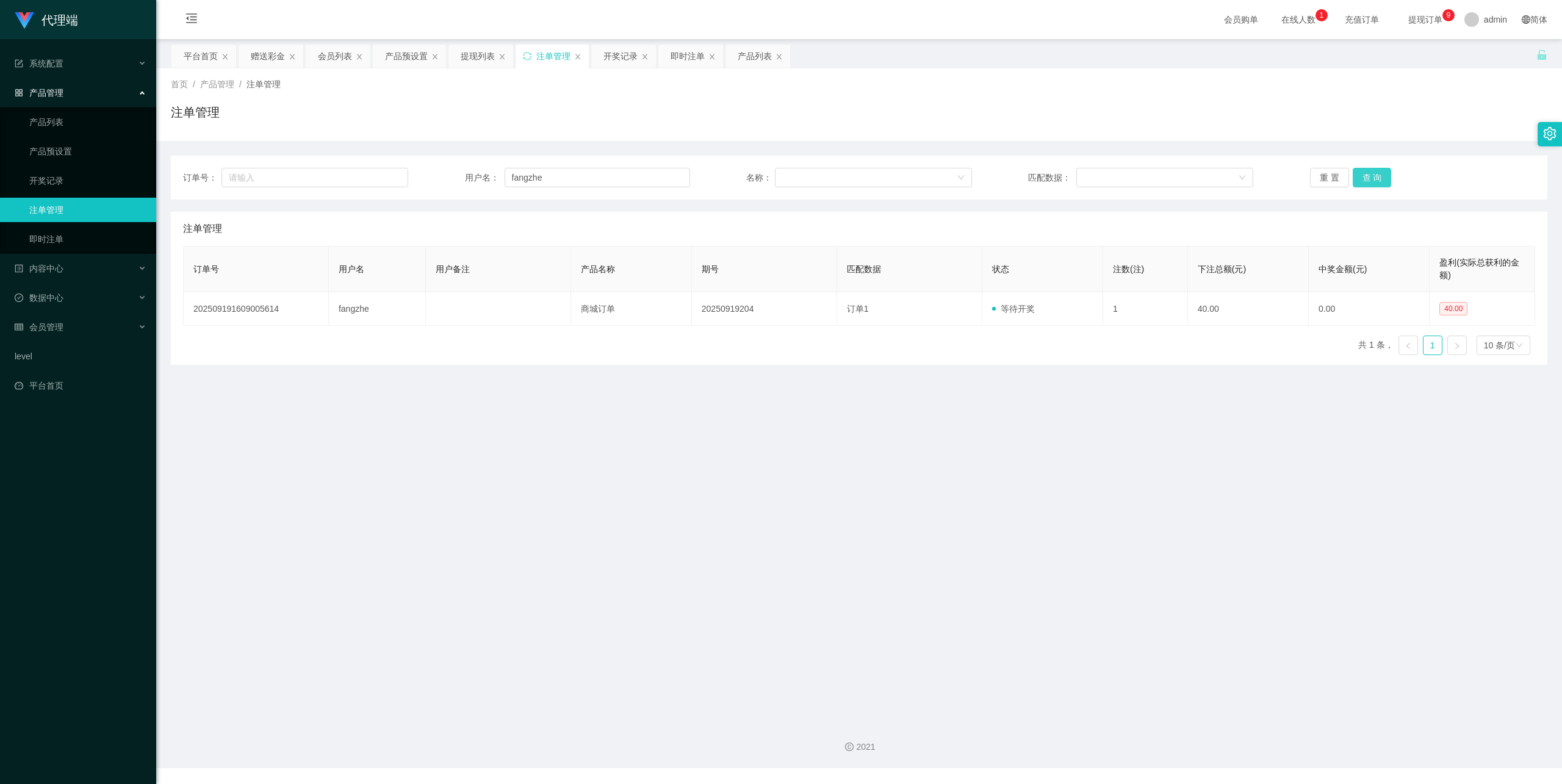
click at [1365, 174] on button "查 询" at bounding box center [1372, 178] width 39 height 20
click at [1365, 174] on button "查 询" at bounding box center [1379, 178] width 53 height 20
click at [1373, 172] on button "查 询" at bounding box center [1372, 178] width 39 height 20
click at [1374, 172] on button "查 询" at bounding box center [1372, 178] width 39 height 20
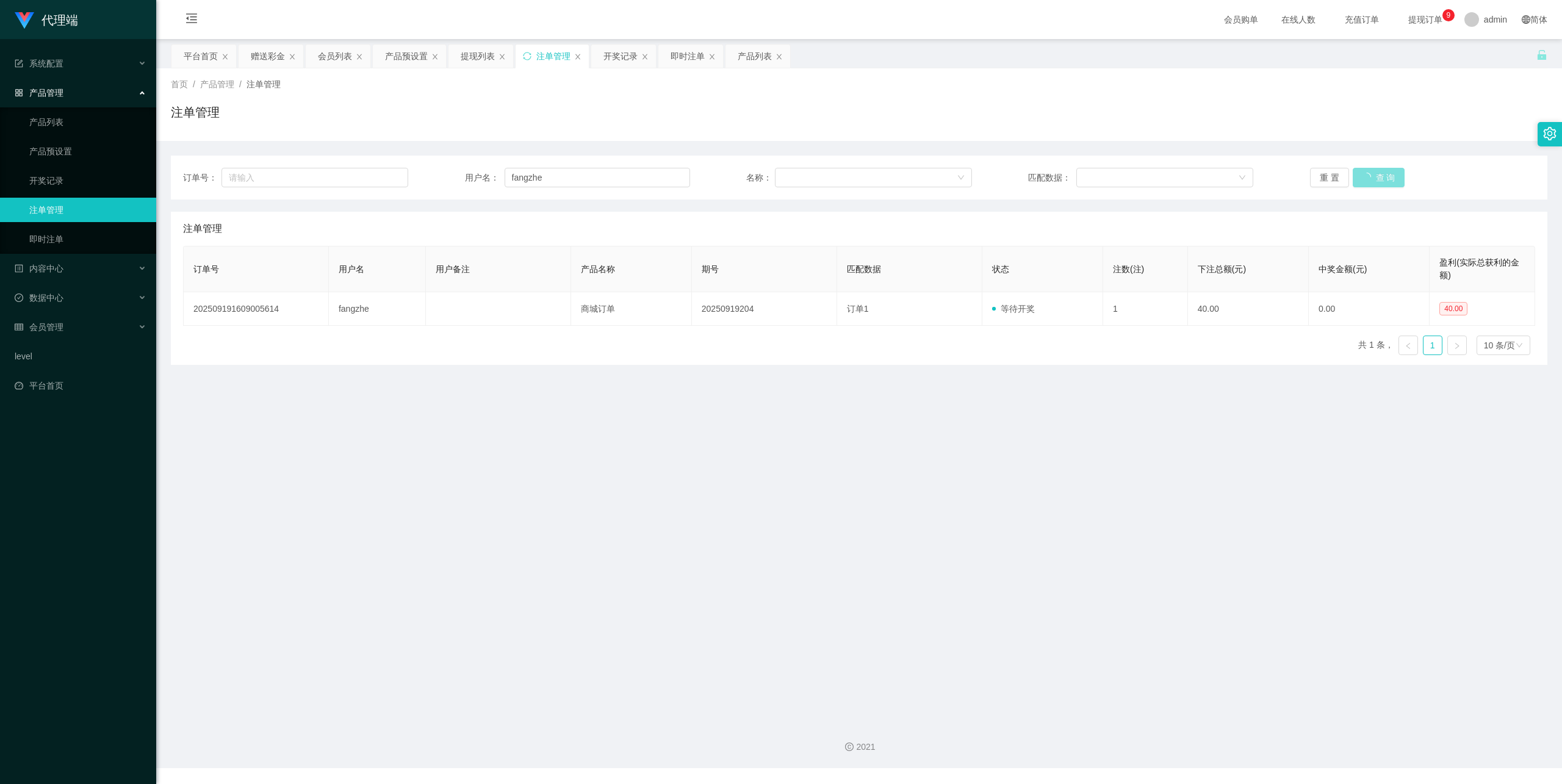
click at [1374, 172] on button "查 询" at bounding box center [1379, 178] width 53 height 20
click at [1374, 172] on button "查 询" at bounding box center [1372, 178] width 39 height 20
click at [1375, 183] on button "查 询" at bounding box center [1372, 178] width 39 height 20
click at [1375, 183] on div "重 置 查 询" at bounding box center [1423, 178] width 225 height 20
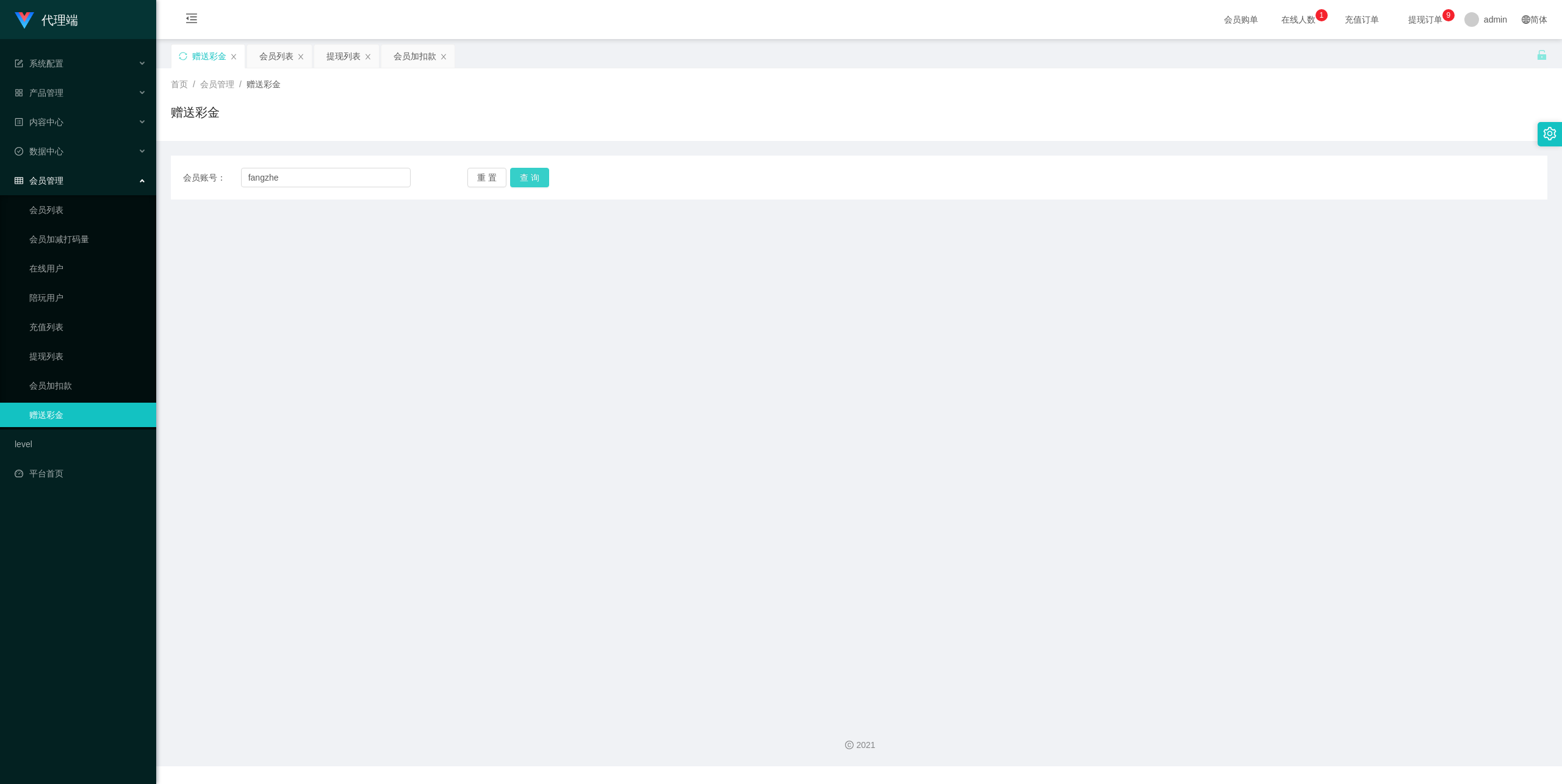
type input "fangzhe"
click at [526, 186] on button "查 询" at bounding box center [529, 178] width 39 height 20
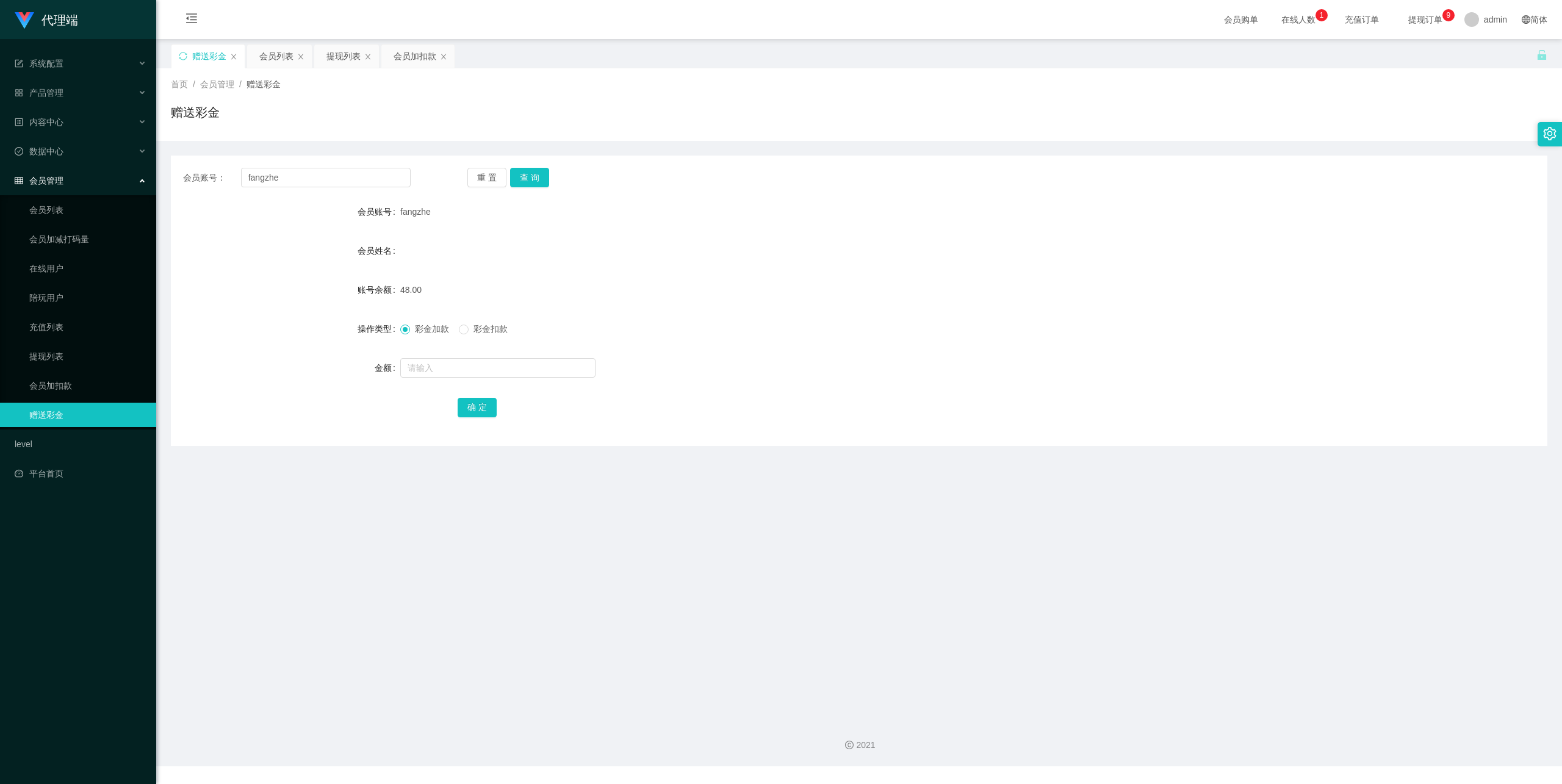
click at [100, 75] on ul "系统配置 产品管理 内容中心 数据中心 会员管理 会员列表 会员加减打码量 在线用户 陪玩用户 充值列表 提现列表 会员加扣款 赠送彩金 level 平台首页" at bounding box center [78, 269] width 156 height 459
click at [101, 87] on div "产品管理" at bounding box center [78, 93] width 156 height 24
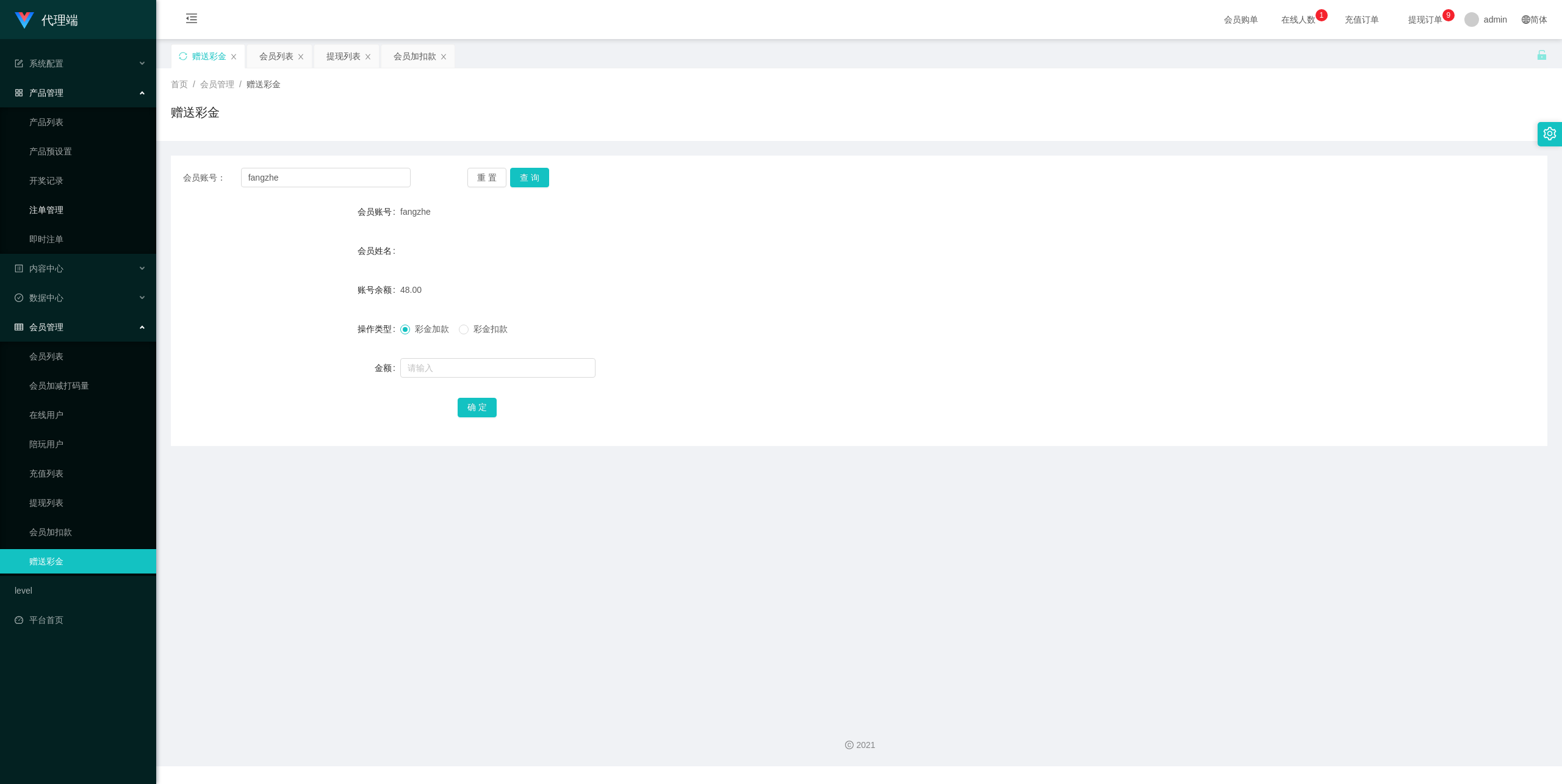
click at [64, 199] on link "注单管理" at bounding box center [87, 210] width 117 height 24
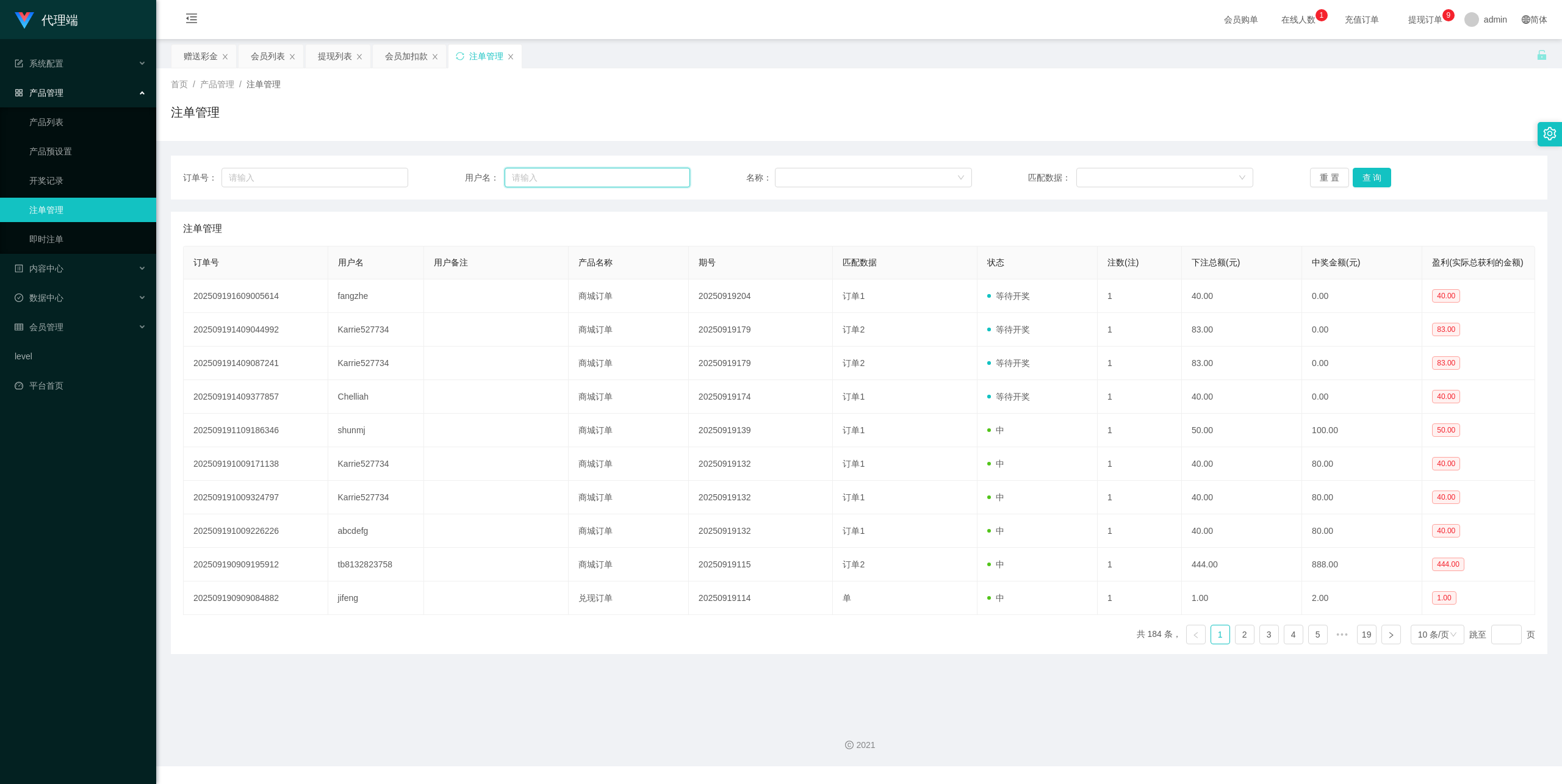
click at [541, 178] on input "text" at bounding box center [598, 178] width 185 height 20
paste input "fangzhe"
type input "fangzhe"
click at [1368, 179] on button "查 询" at bounding box center [1372, 178] width 39 height 20
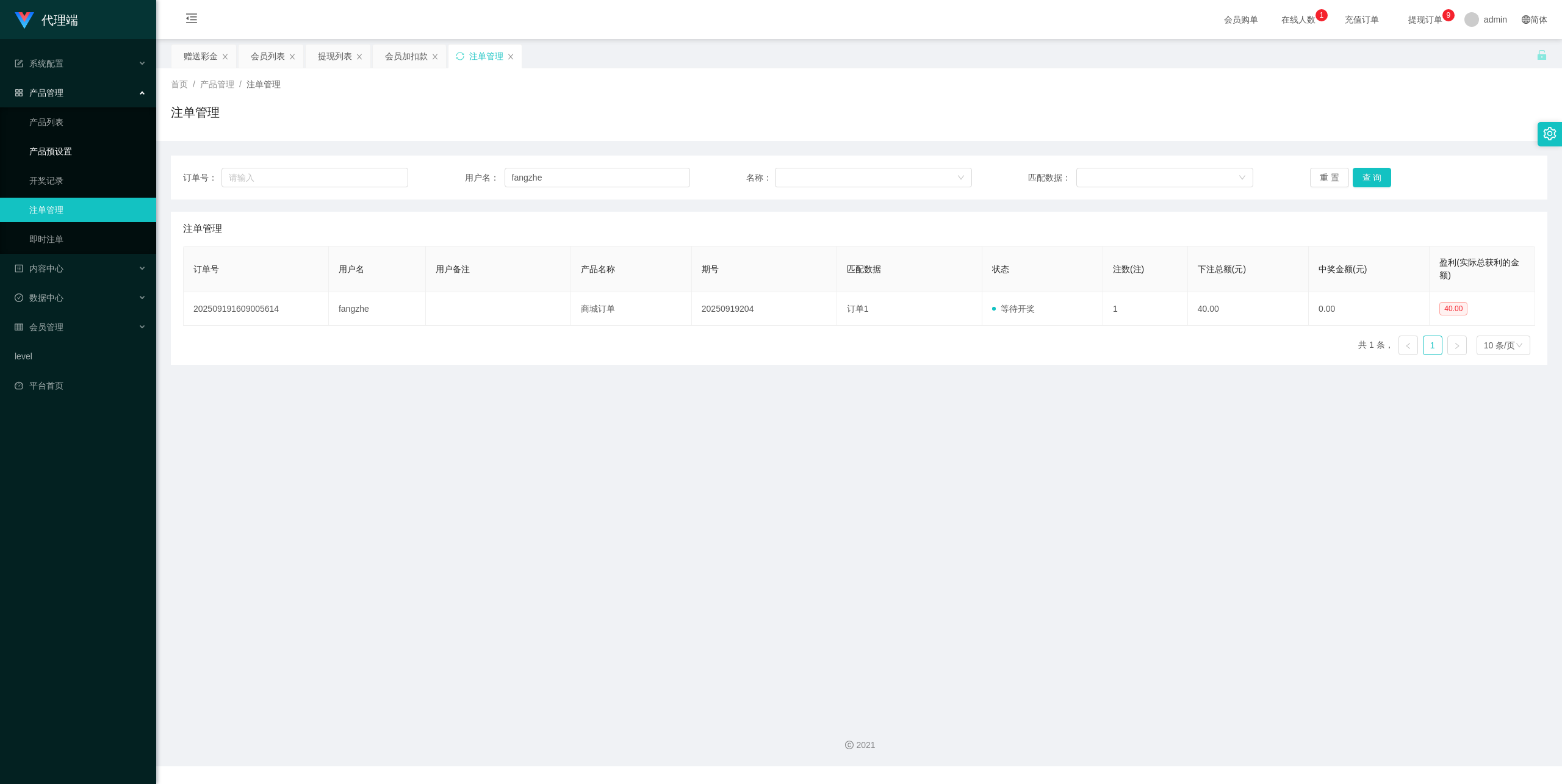
click at [76, 152] on link "产品预设置" at bounding box center [87, 152] width 117 height 24
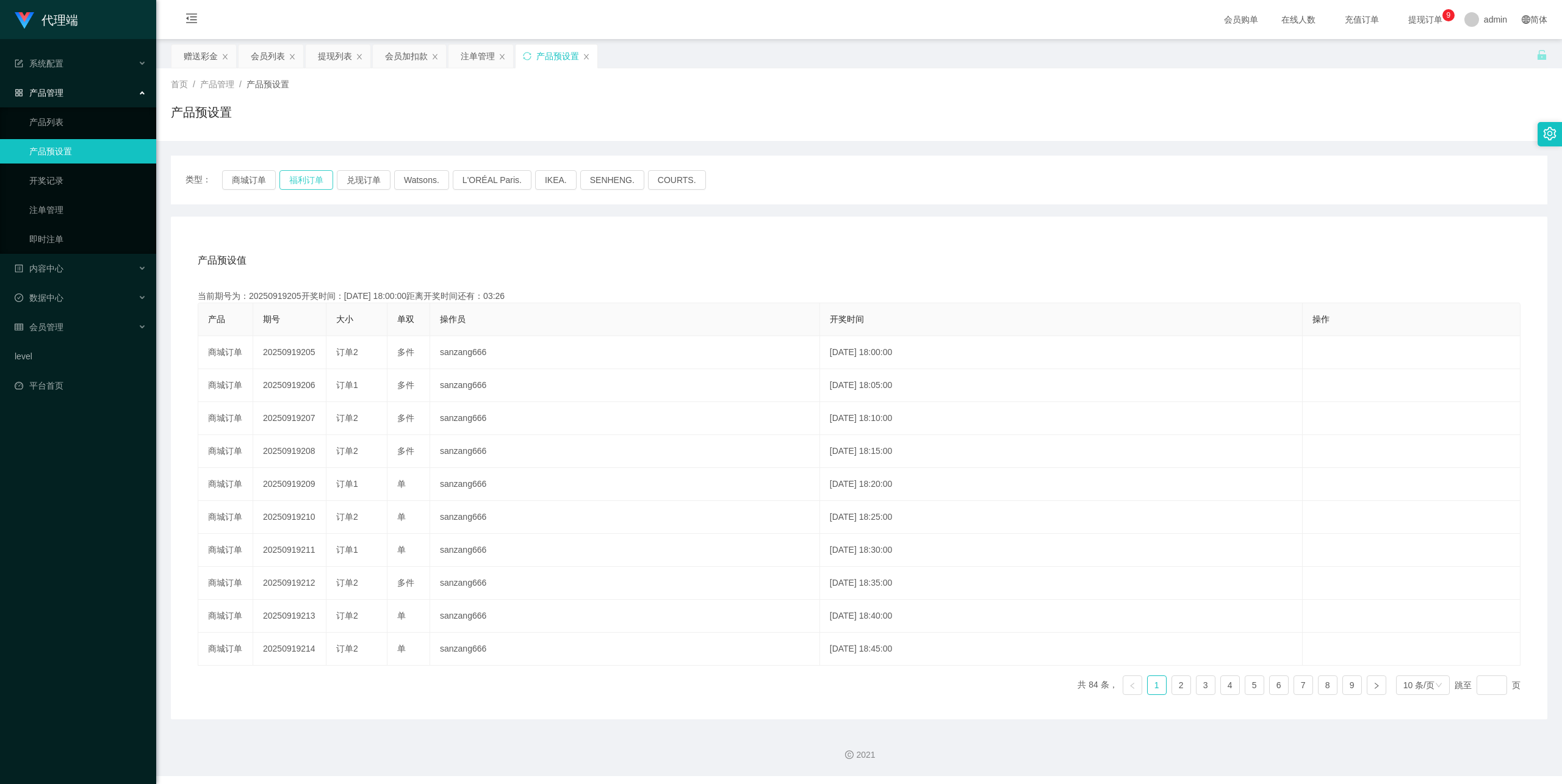
click at [295, 179] on button "福利订单" at bounding box center [307, 180] width 54 height 20
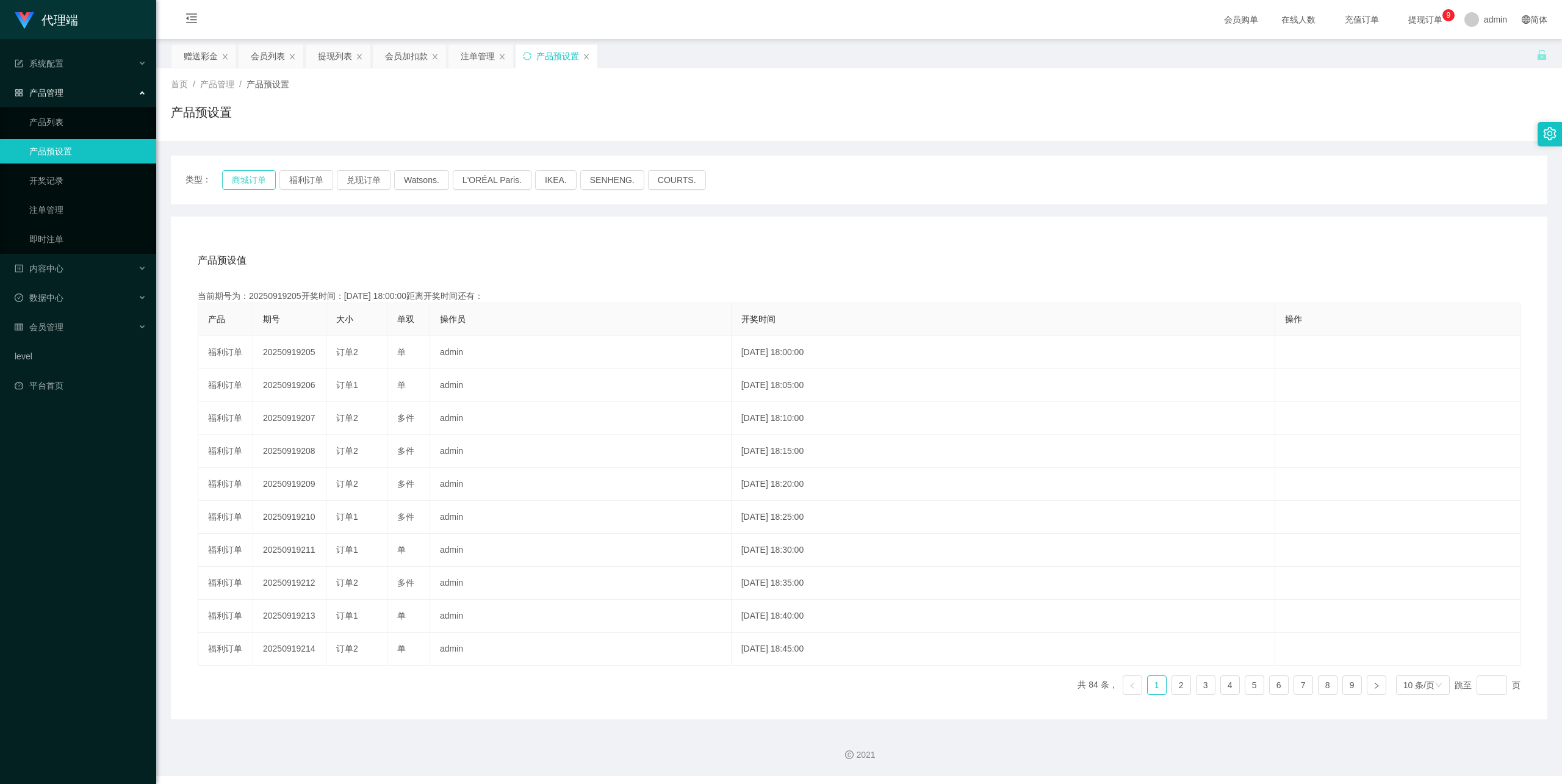
click at [244, 174] on button "商城订单" at bounding box center [249, 180] width 54 height 20
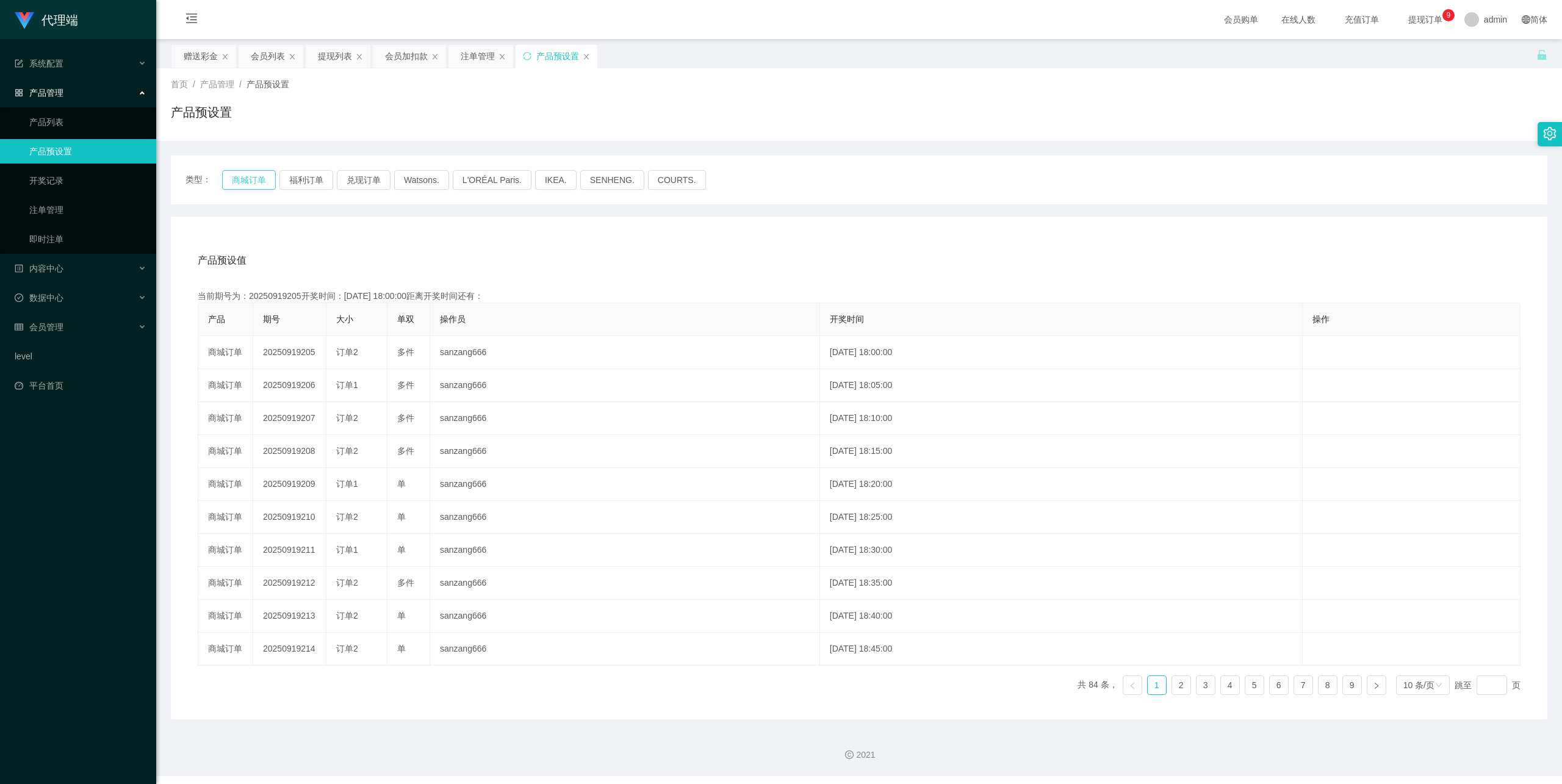
click at [252, 174] on button "商城订单" at bounding box center [249, 180] width 54 height 20
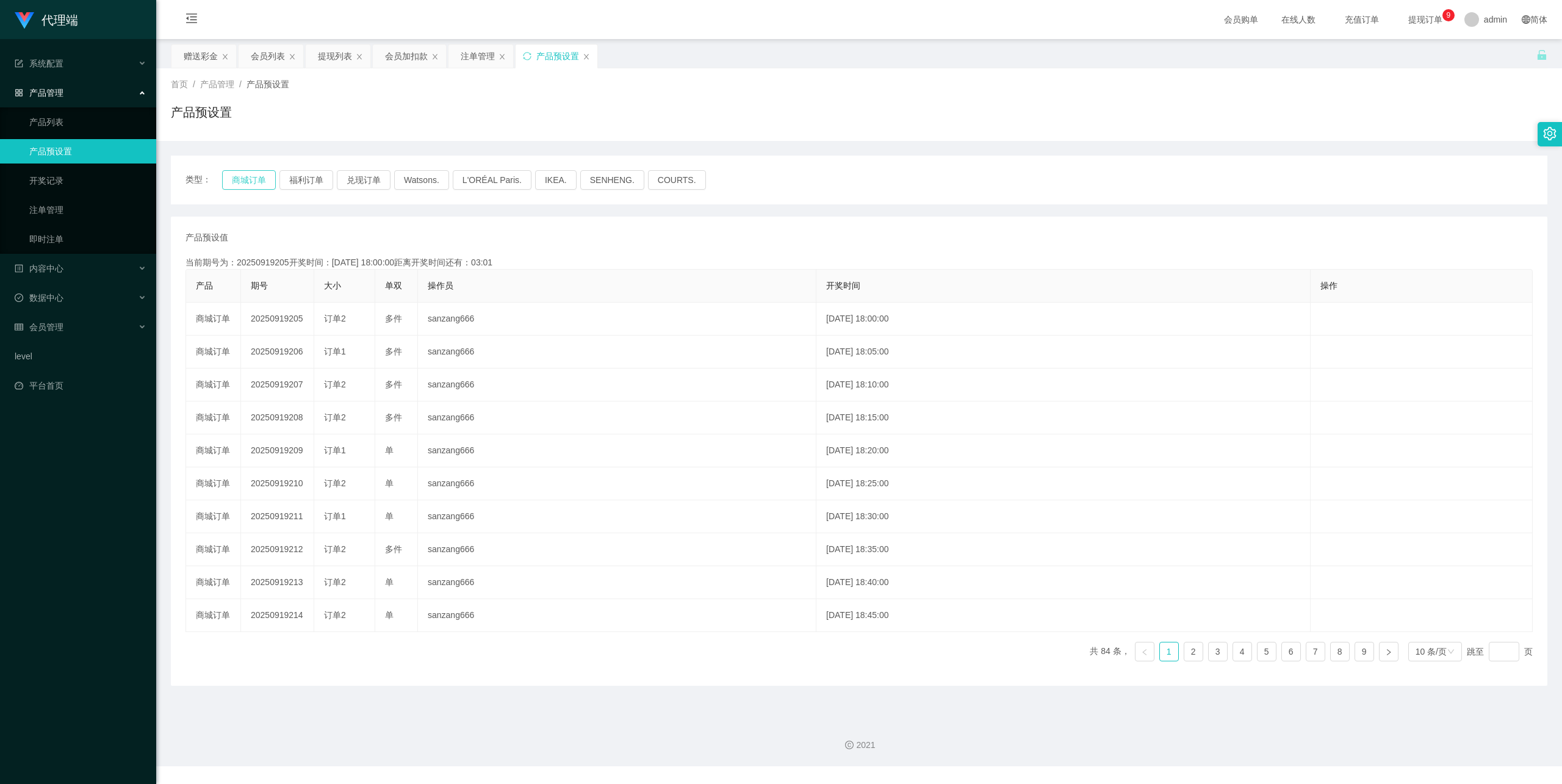
click at [243, 174] on button "商城订单" at bounding box center [249, 180] width 54 height 20
click at [64, 227] on link "即时注单" at bounding box center [87, 239] width 117 height 24
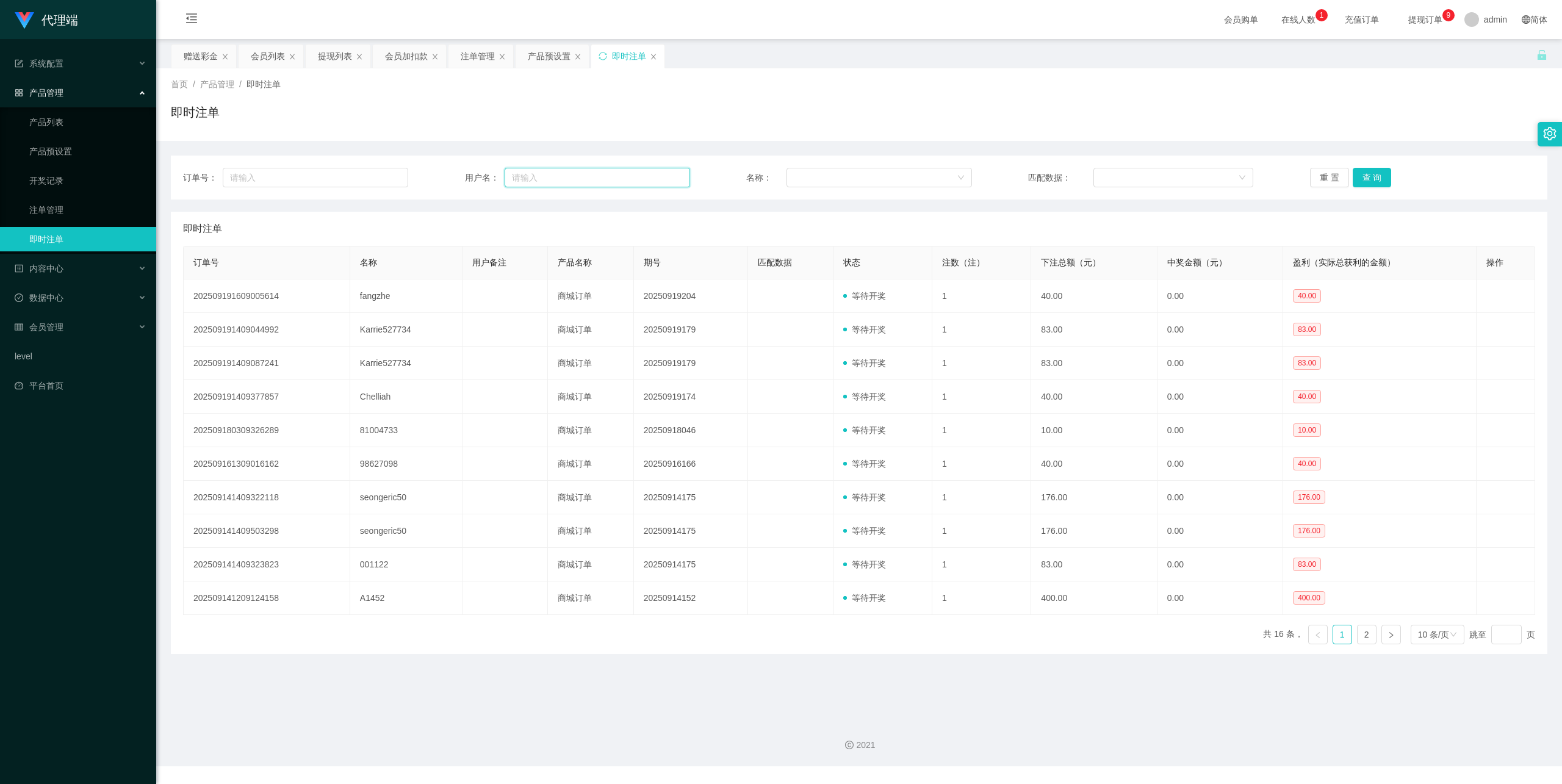
click at [562, 180] on input "text" at bounding box center [598, 178] width 185 height 20
paste input "fangzhe"
type input "fangzhe"
click at [75, 150] on link "产品预设置" at bounding box center [87, 152] width 117 height 24
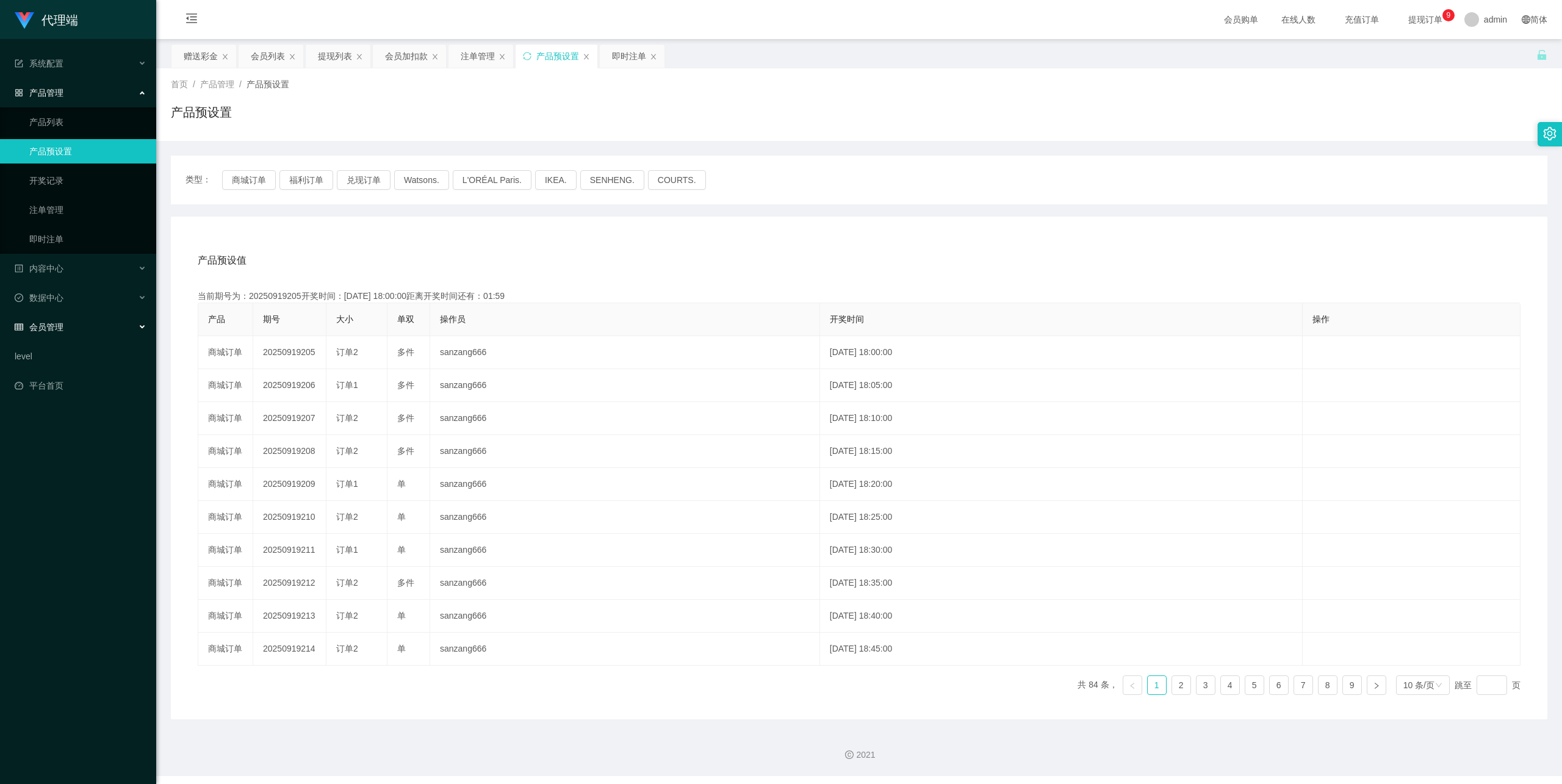
click at [92, 314] on div "会员管理" at bounding box center [78, 327] width 156 height 24
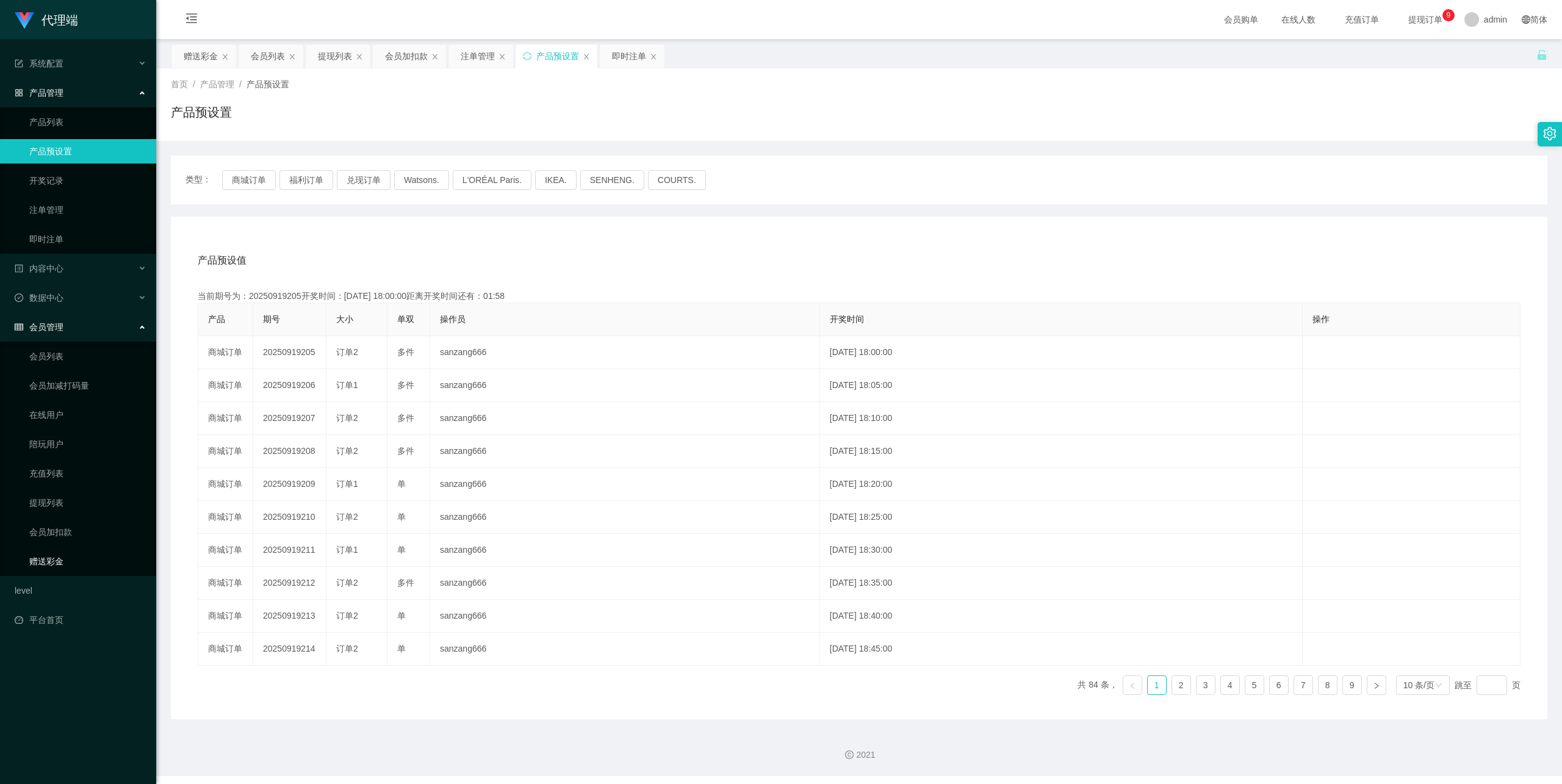
click at [74, 550] on link "赠送彩金" at bounding box center [87, 561] width 117 height 24
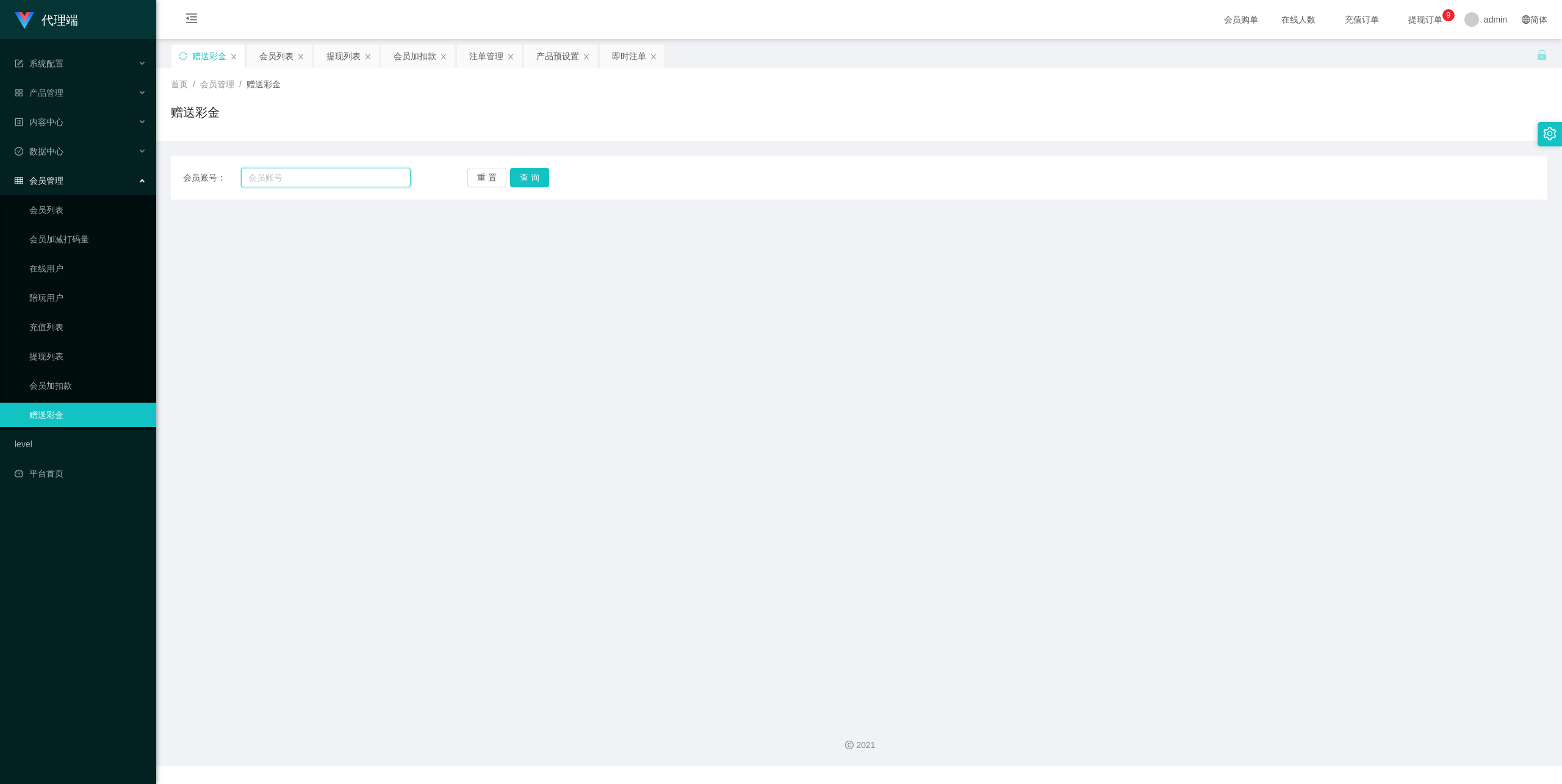
click at [362, 183] on input "text" at bounding box center [326, 178] width 170 height 20
paste input "fangzhe"
type input "fangzhe"
click at [529, 168] on button "查 询" at bounding box center [529, 178] width 39 height 20
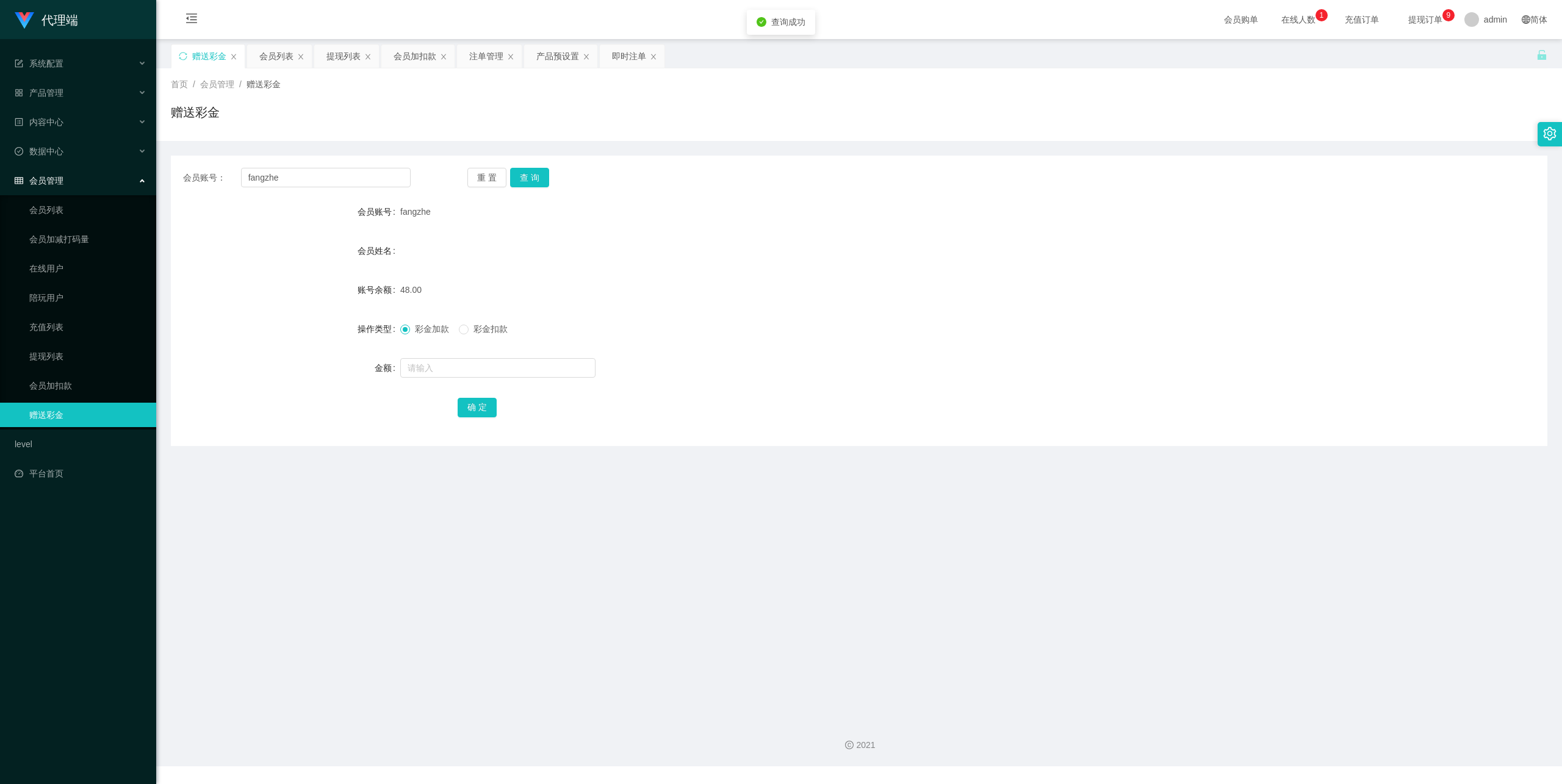
click at [523, 188] on div "会员账号： fangzhe 重 置 查 询 会员账号 fangzhe 会员姓名 账号余额 48.00 操作类型 彩金加款 彩金扣款 金额 确 定" at bounding box center [859, 301] width 1377 height 290
click at [528, 182] on button "查 询" at bounding box center [529, 178] width 39 height 20
click at [528, 182] on div "重 置 查 询" at bounding box center [581, 178] width 228 height 20
click at [528, 182] on button "查 询" at bounding box center [529, 178] width 39 height 20
click at [631, 174] on div "重 置 查 询" at bounding box center [581, 178] width 228 height 20
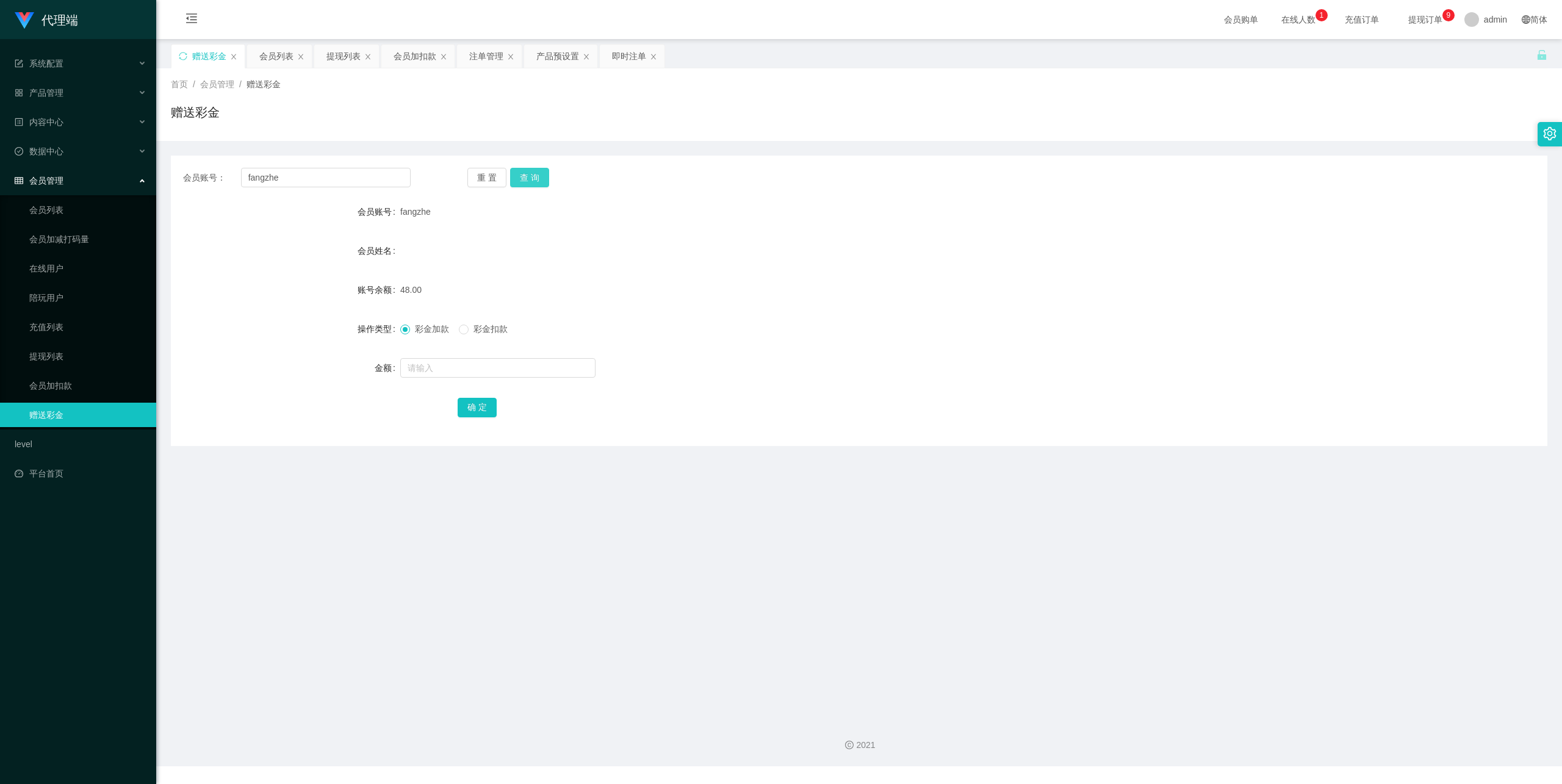
click at [532, 178] on button "查 询" at bounding box center [529, 178] width 39 height 20
click at [531, 180] on button "查 询" at bounding box center [529, 178] width 39 height 20
click at [74, 87] on div "产品管理" at bounding box center [78, 93] width 156 height 24
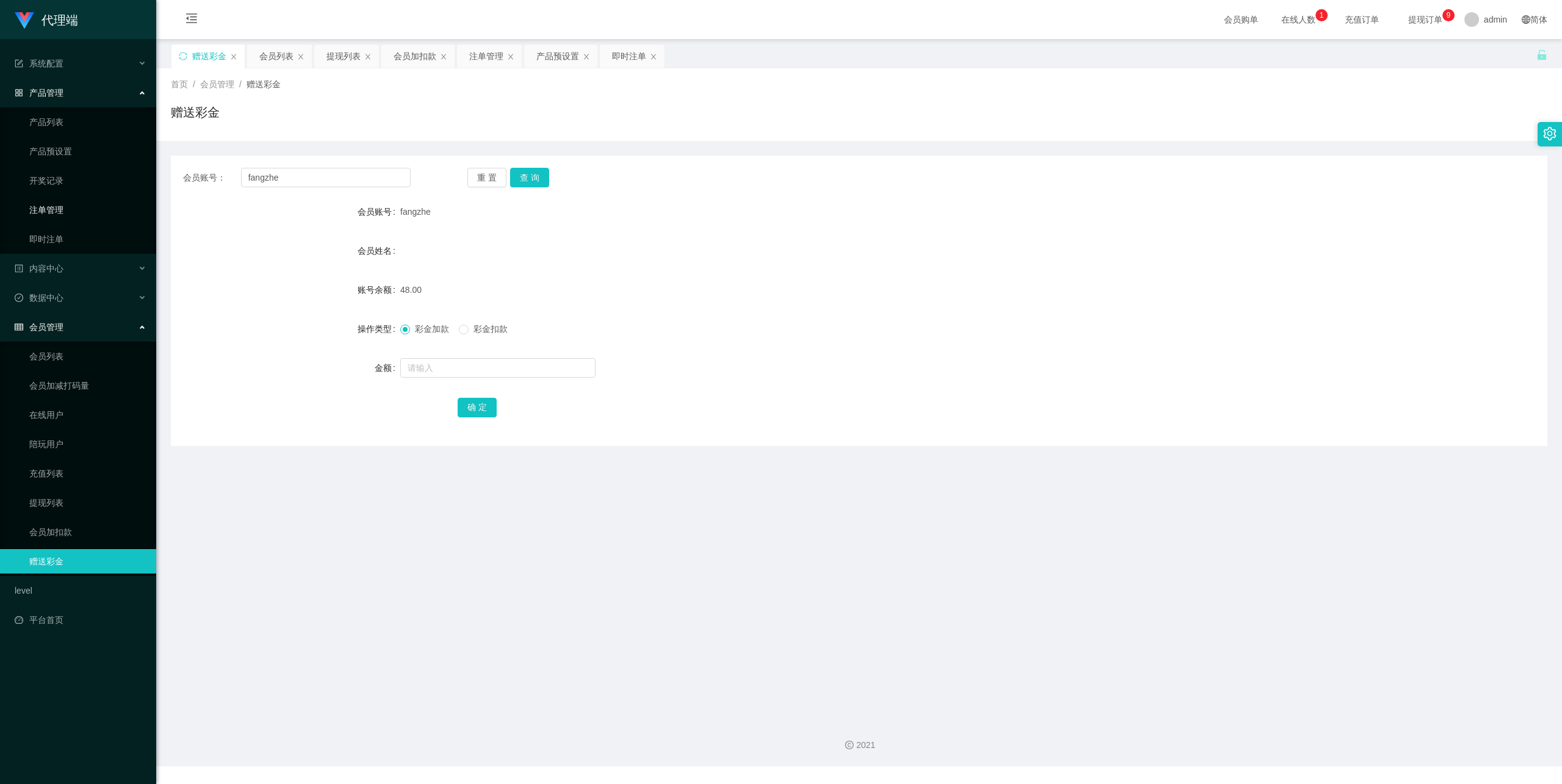
click at [72, 204] on link "注单管理" at bounding box center [87, 210] width 117 height 24
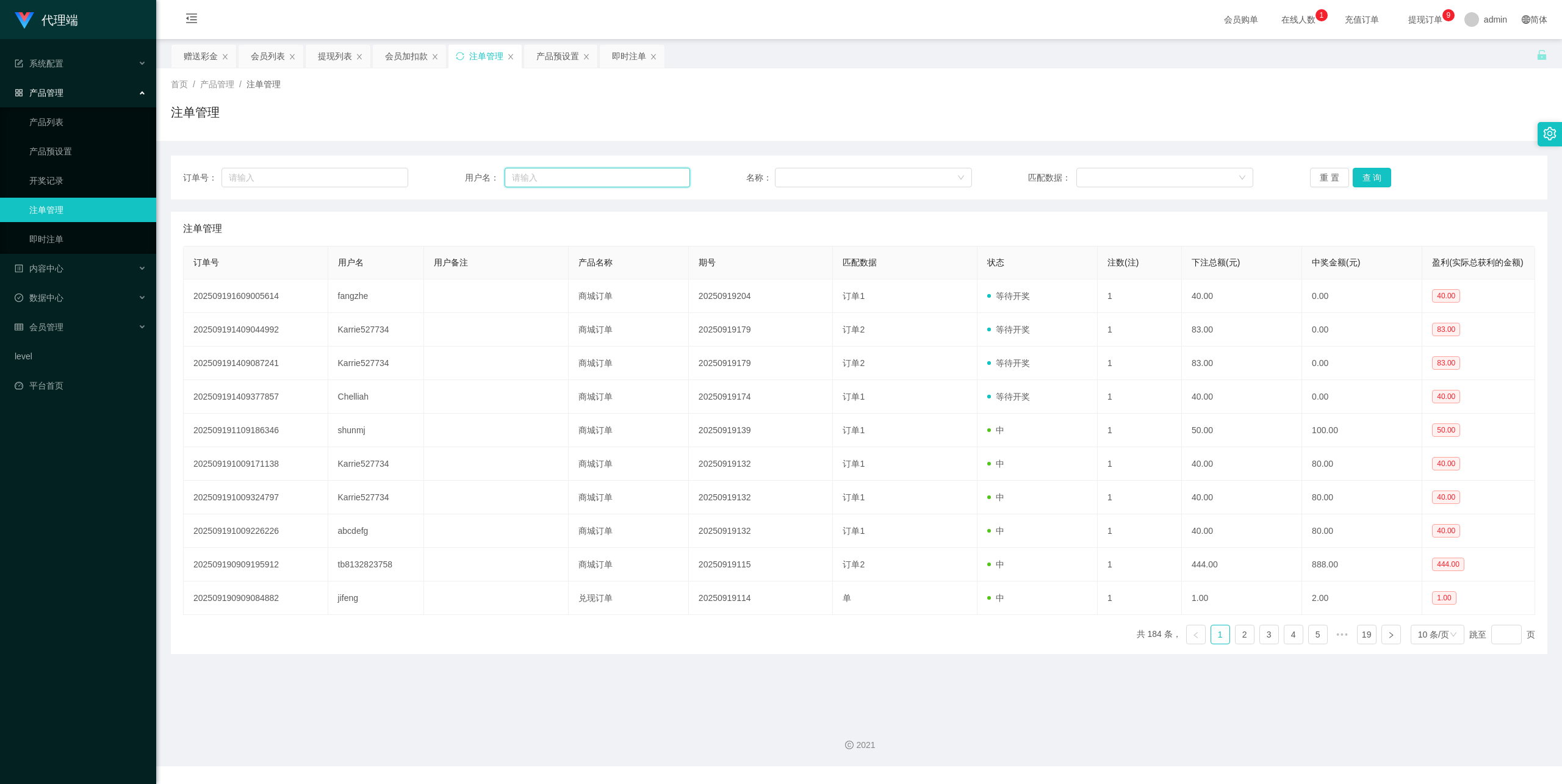
click at [623, 170] on input "text" at bounding box center [598, 178] width 185 height 20
click at [604, 179] on input "text" at bounding box center [598, 178] width 185 height 20
click at [547, 171] on input "text" at bounding box center [598, 178] width 185 height 20
paste input "fangzhe"
type input "fangzhe"
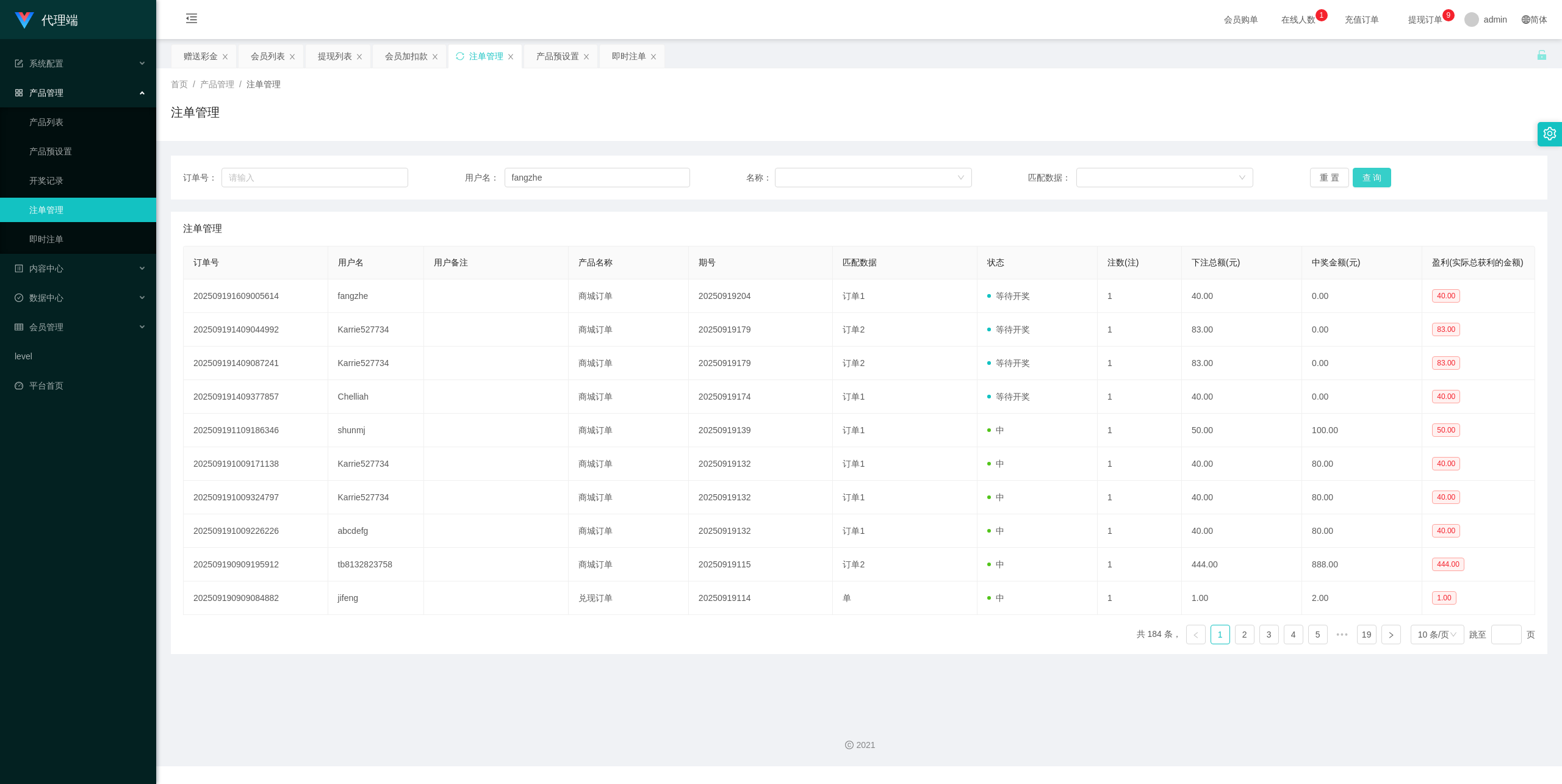
click at [1384, 177] on button "查 询" at bounding box center [1372, 178] width 39 height 20
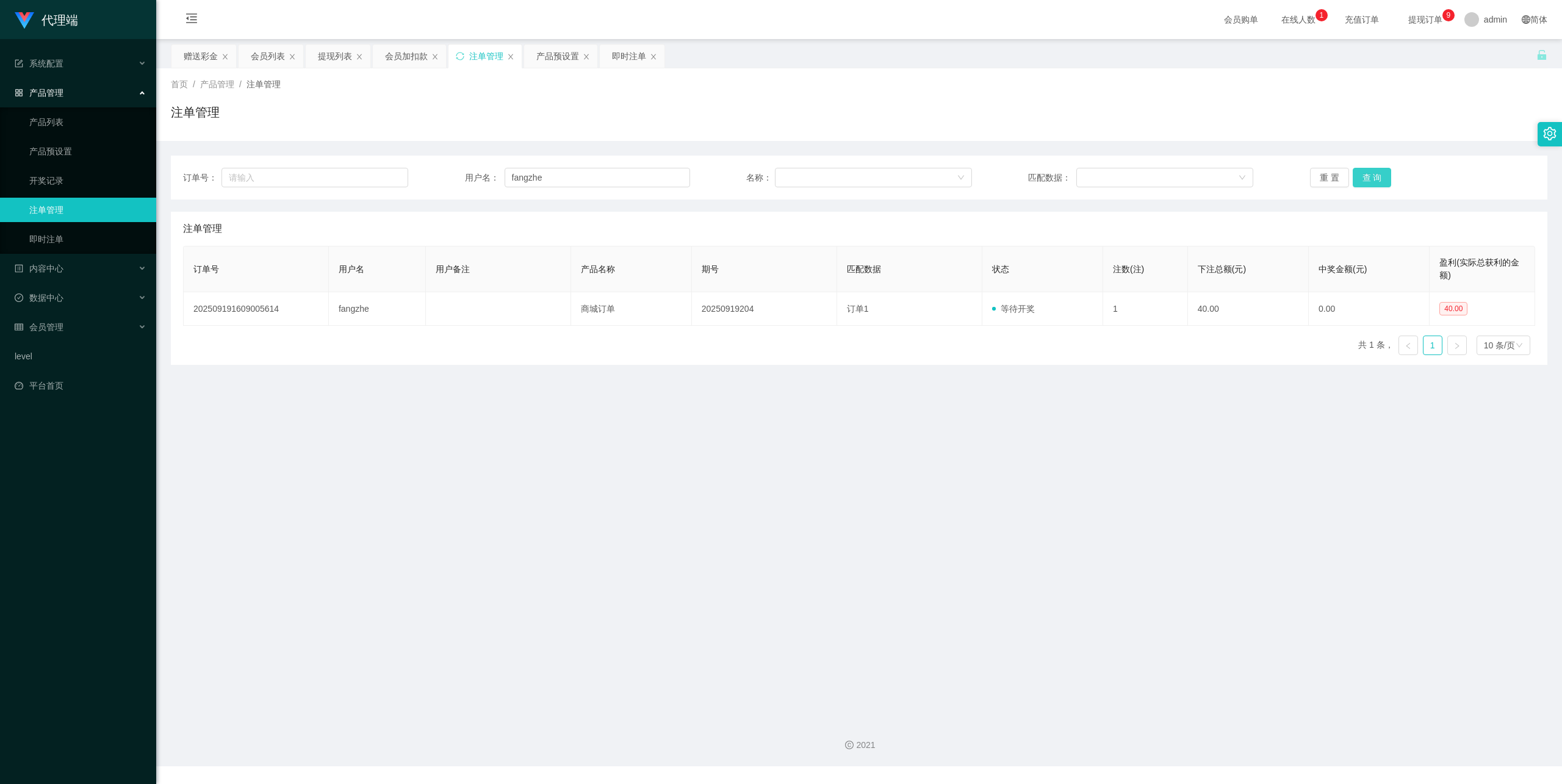
click at [1371, 177] on button "查 询" at bounding box center [1372, 178] width 39 height 20
click at [1375, 164] on div "订单号： 用户名： fangzhe 名称： 匹配数据： 重 置 查 询" at bounding box center [859, 178] width 1377 height 44
click at [1372, 174] on button "查 询" at bounding box center [1372, 178] width 39 height 20
click at [92, 319] on div "会员管理" at bounding box center [78, 327] width 156 height 24
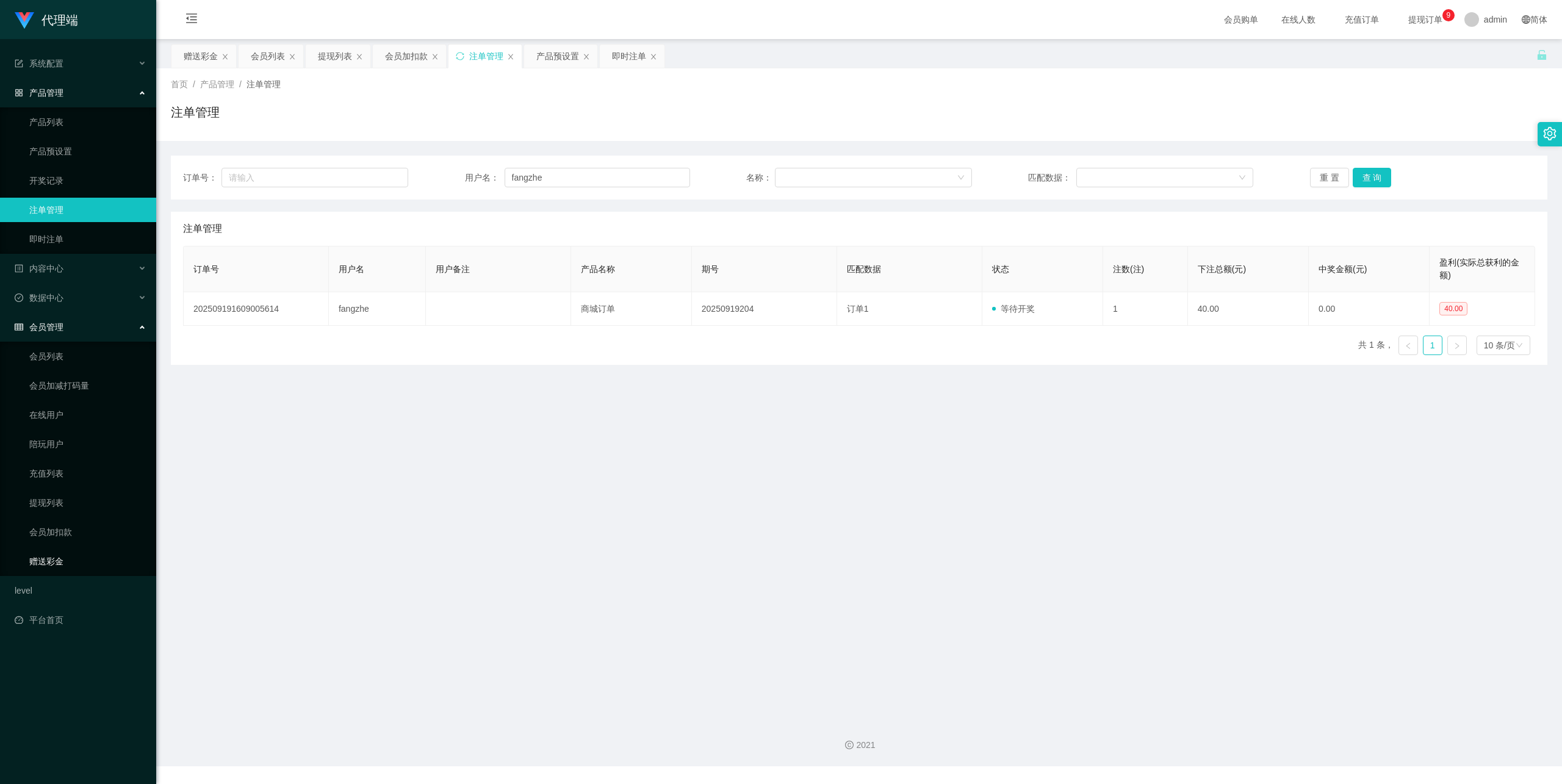
click at [65, 550] on link "赠送彩金" at bounding box center [87, 561] width 117 height 24
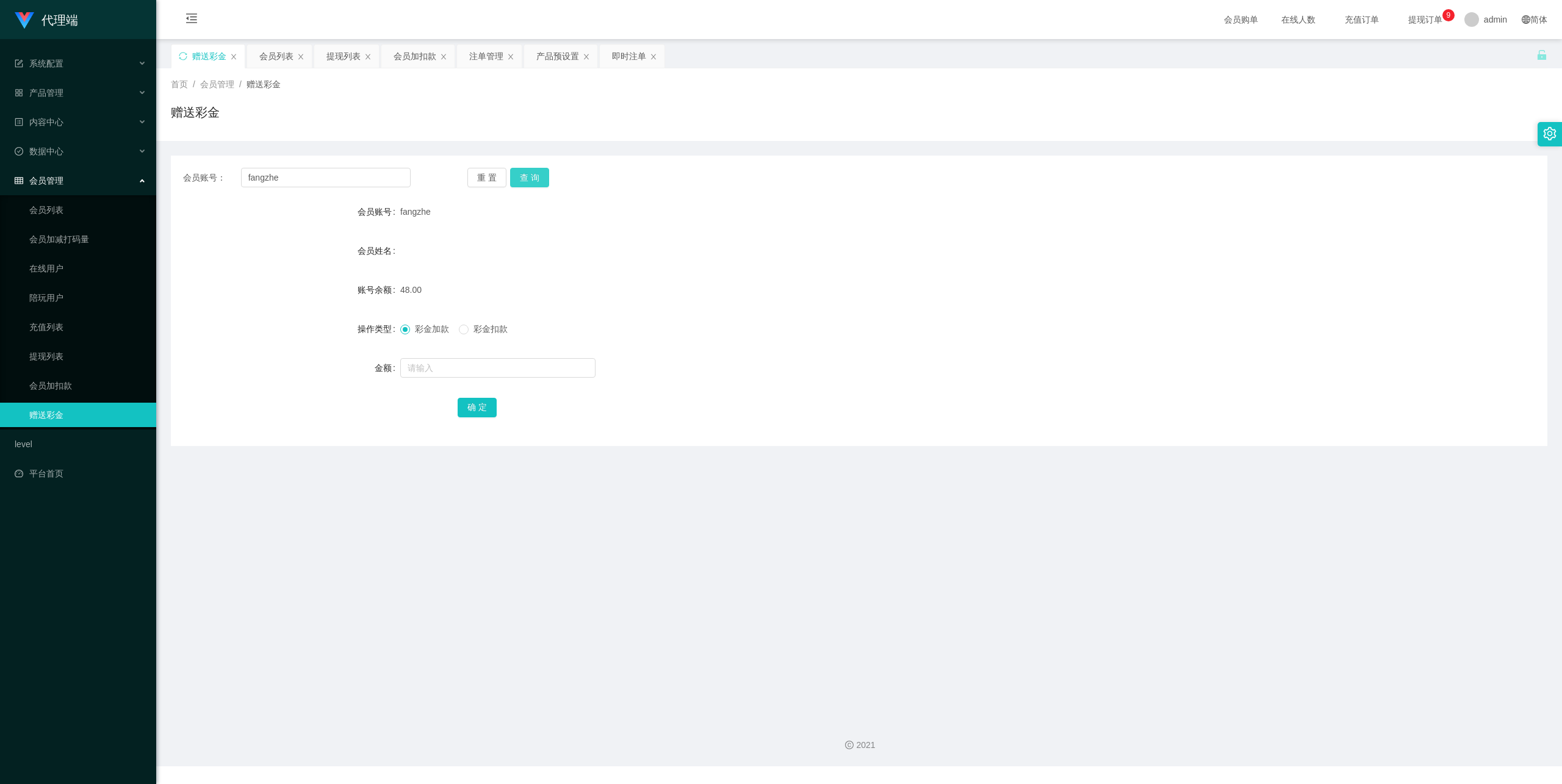
click at [538, 174] on button "查 询" at bounding box center [529, 178] width 39 height 20
click at [538, 174] on div "重 置 查 询" at bounding box center [581, 178] width 228 height 20
click at [538, 174] on button "查 询" at bounding box center [529, 178] width 39 height 20
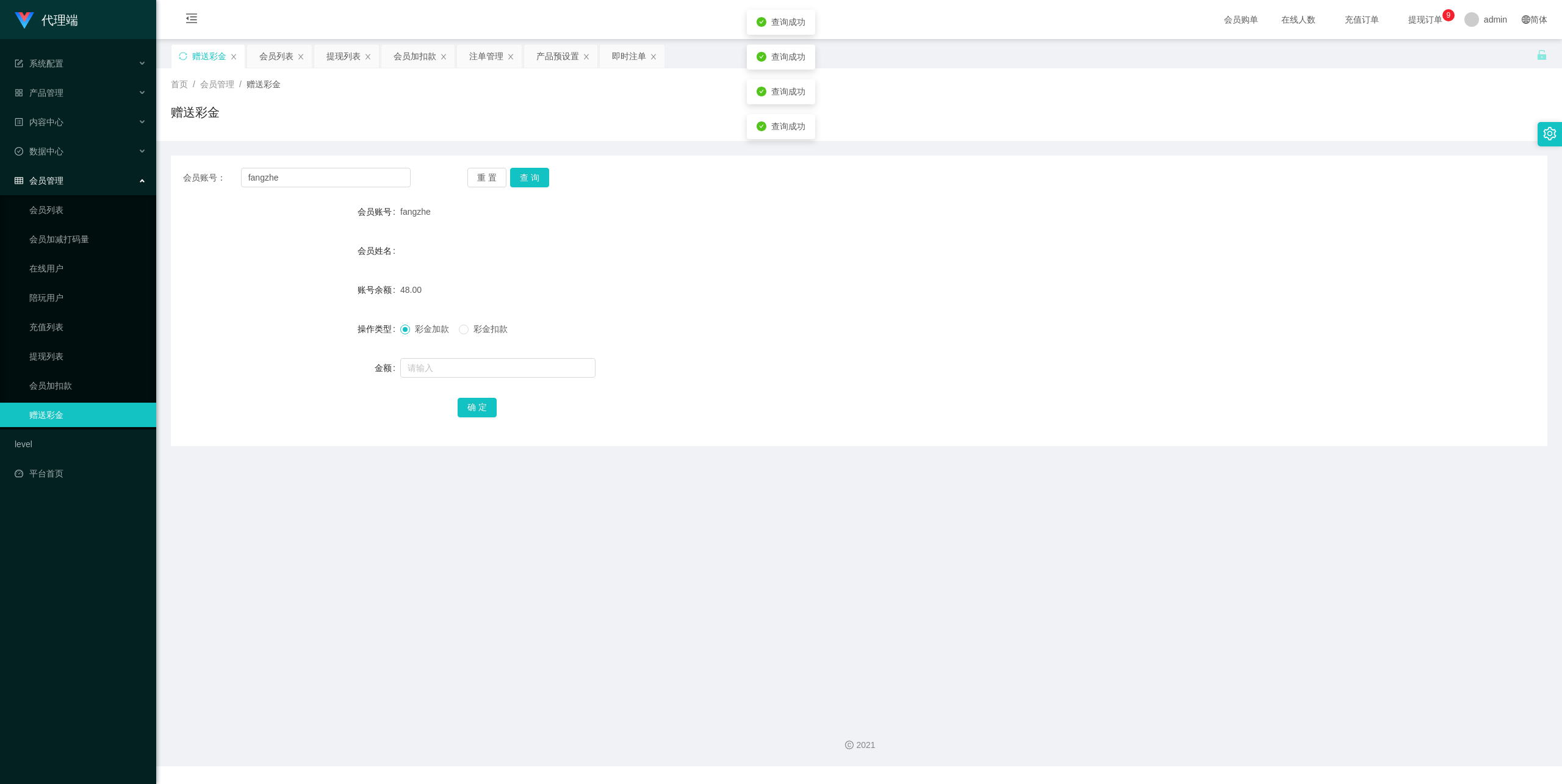
click at [623, 205] on div "fangzhe" at bounding box center [801, 211] width 803 height 24
click at [519, 181] on button "查 询" at bounding box center [529, 178] width 39 height 20
click at [544, 185] on button "查 询" at bounding box center [529, 178] width 39 height 20
click at [533, 180] on button "查 询" at bounding box center [529, 178] width 39 height 20
drag, startPoint x: 535, startPoint y: 180, endPoint x: 703, endPoint y: 149, distance: 170.8
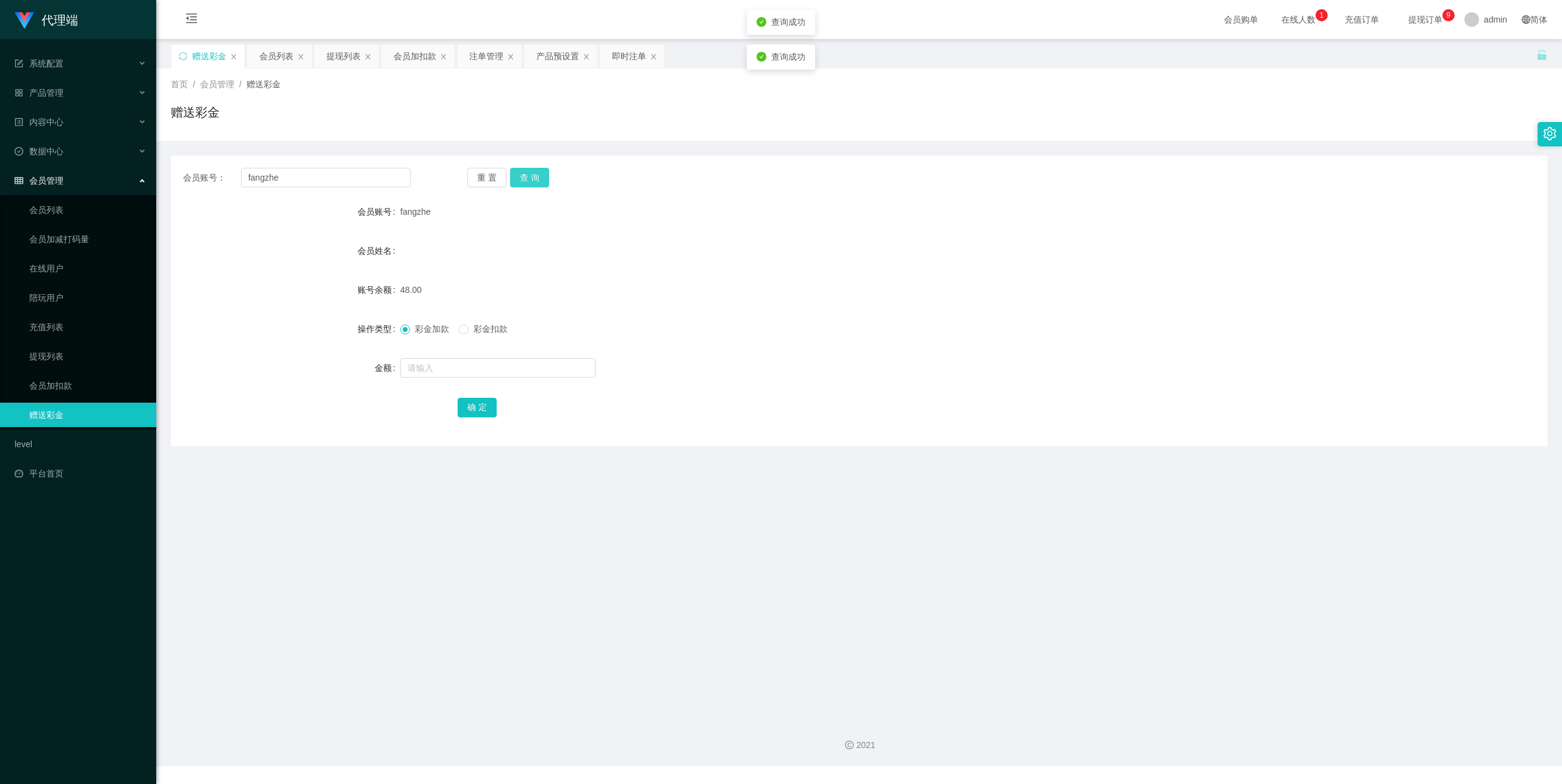
click at [542, 184] on button "查 询" at bounding box center [529, 178] width 39 height 20
click at [74, 88] on div "产品管理" at bounding box center [78, 93] width 156 height 24
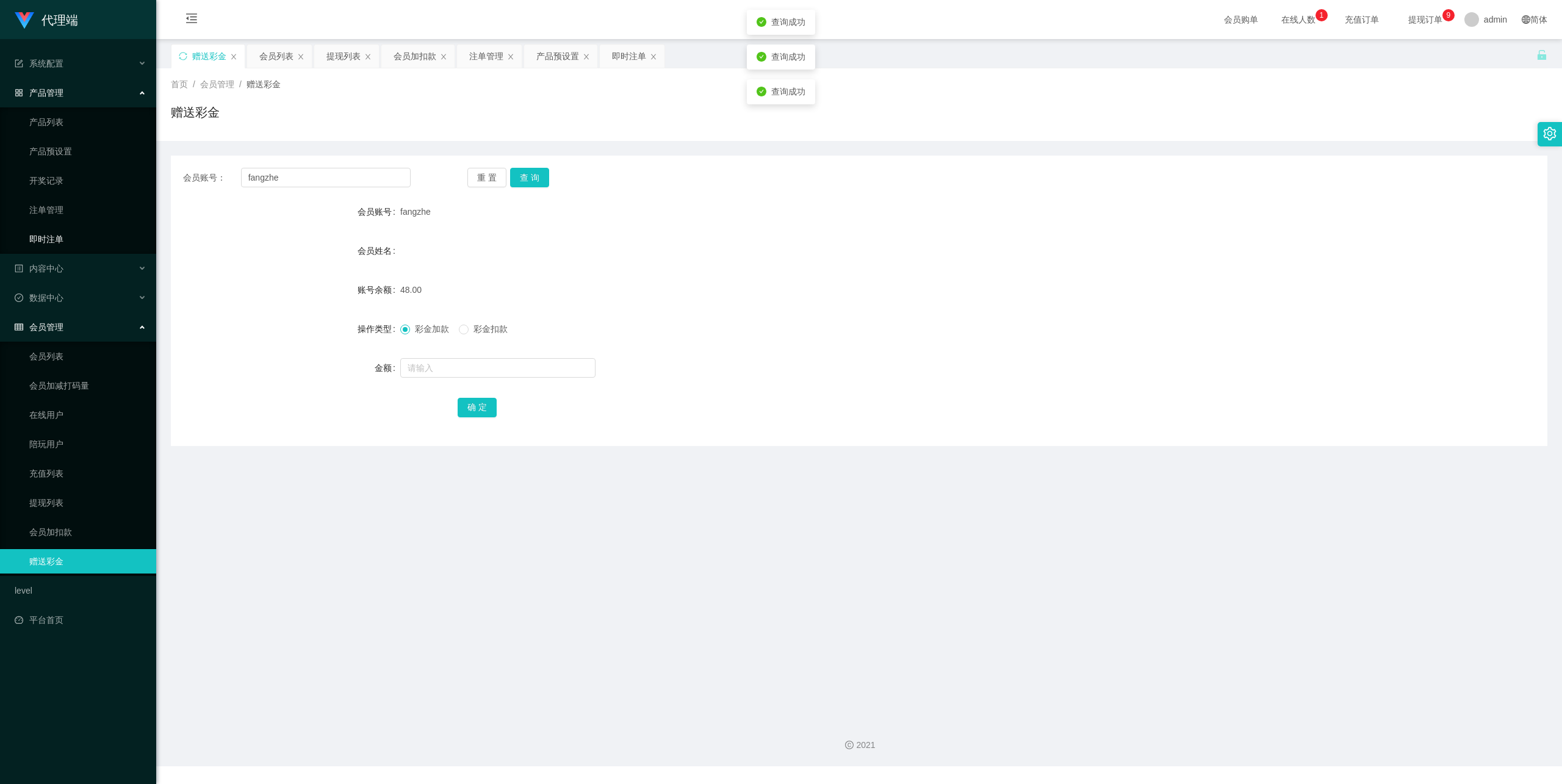
click at [78, 232] on link "即时注单" at bounding box center [87, 239] width 117 height 24
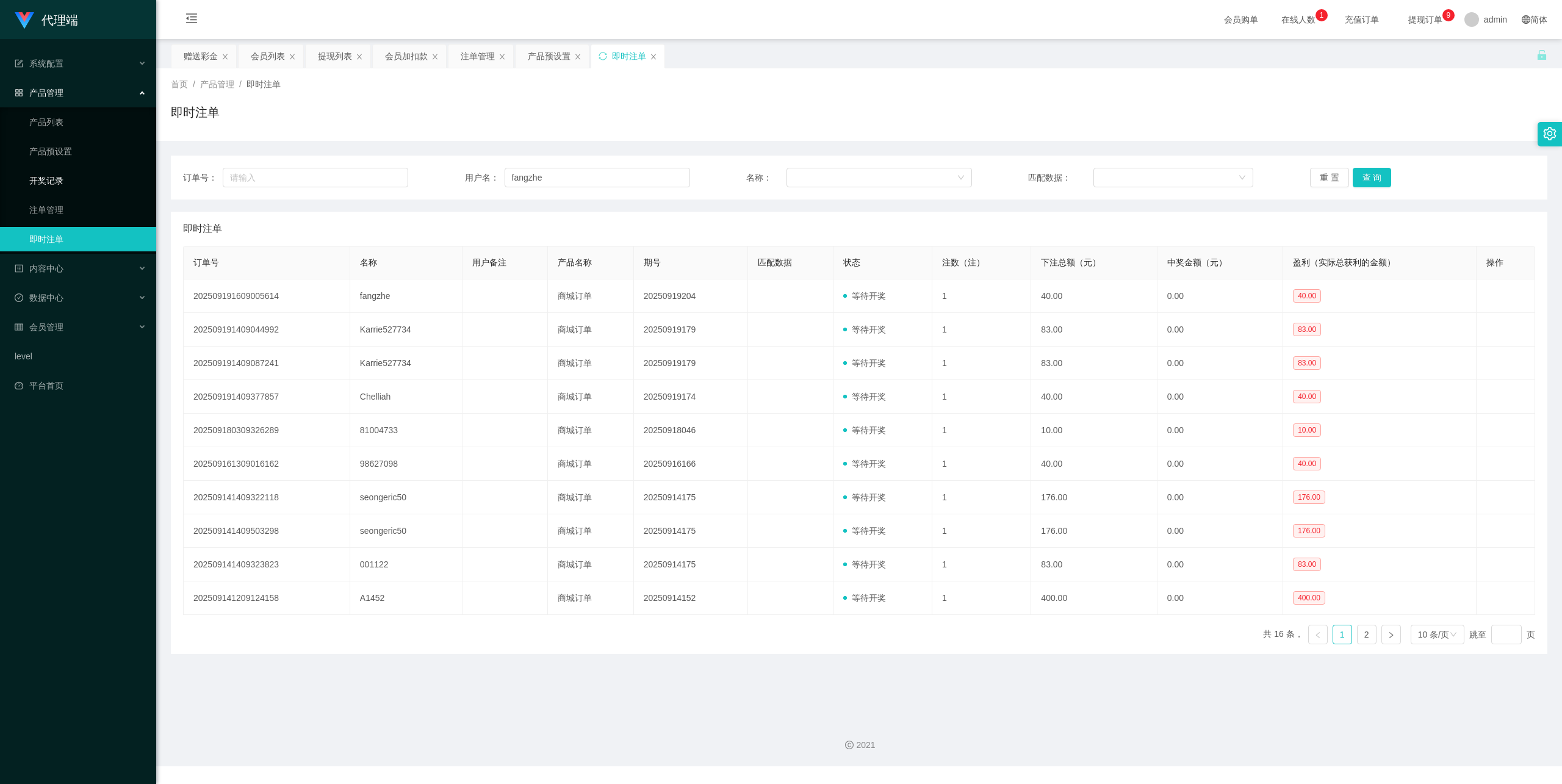
click at [83, 181] on link "开奖记录" at bounding box center [87, 180] width 117 height 24
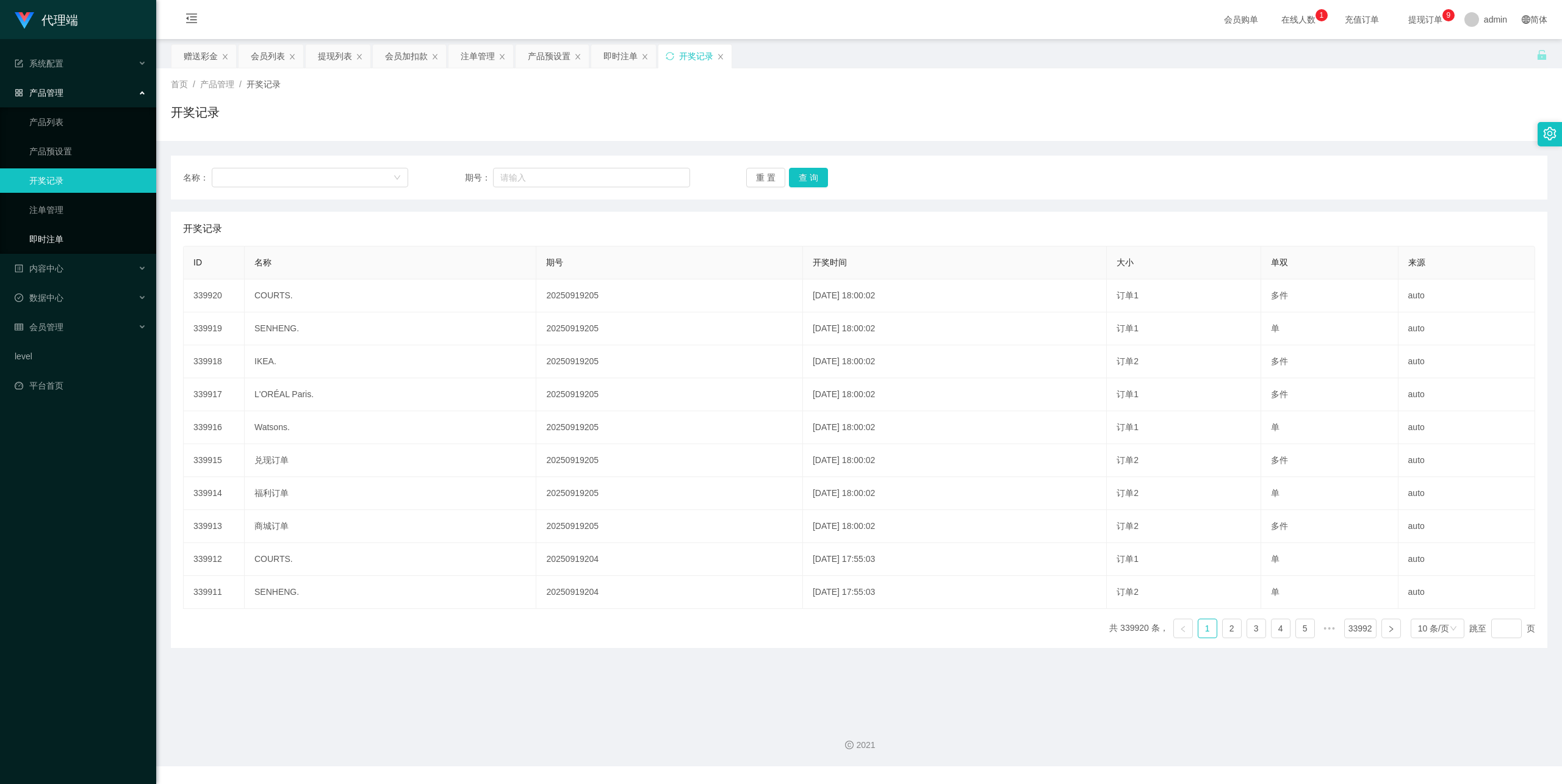
drag, startPoint x: 66, startPoint y: 228, endPoint x: 138, endPoint y: 220, distance: 72.4
click at [66, 230] on link "即时注单" at bounding box center [87, 239] width 117 height 24
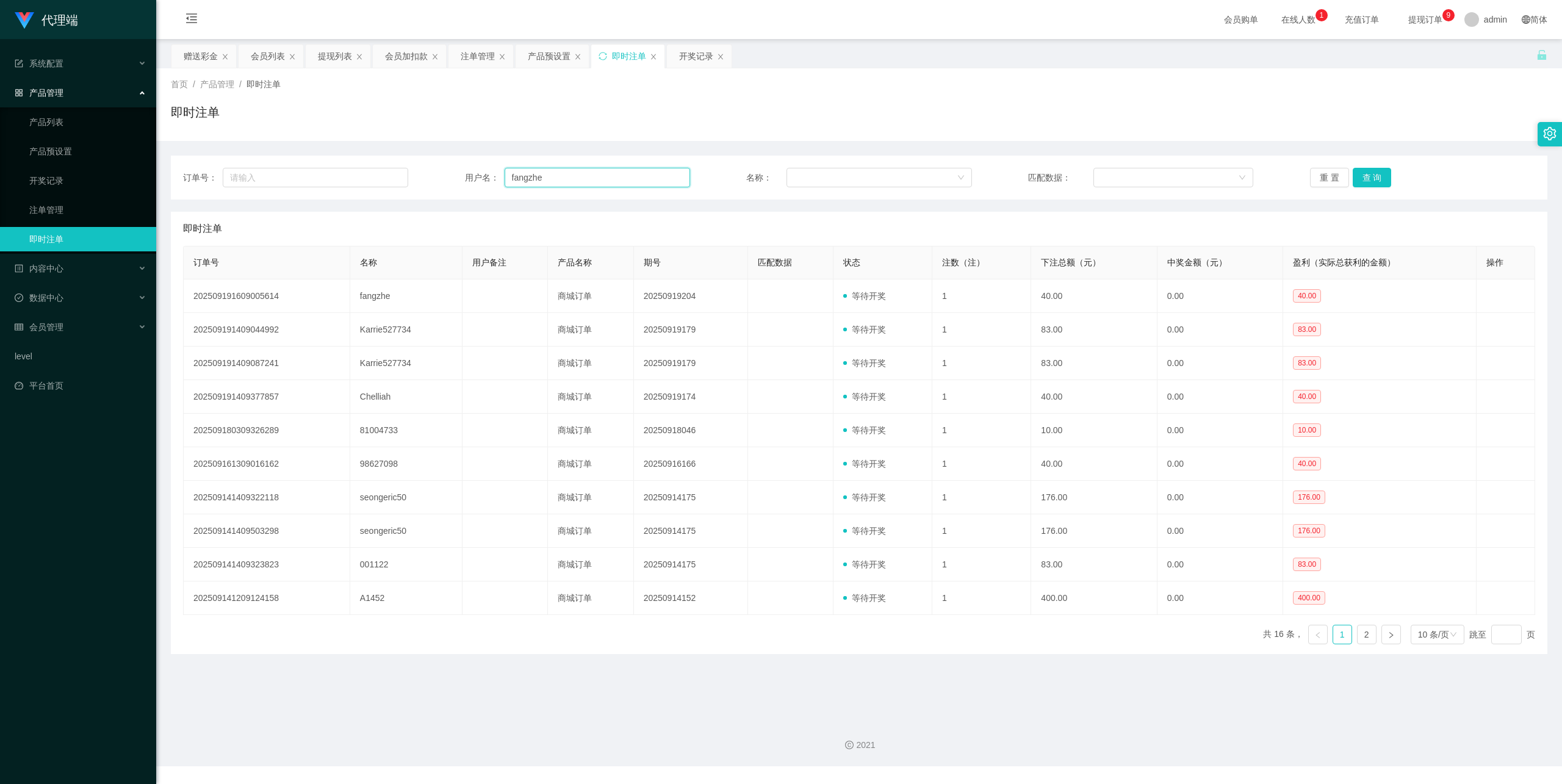
click at [574, 178] on input "fangzhe" at bounding box center [598, 178] width 185 height 20
click at [1373, 178] on button "查 询" at bounding box center [1372, 178] width 39 height 20
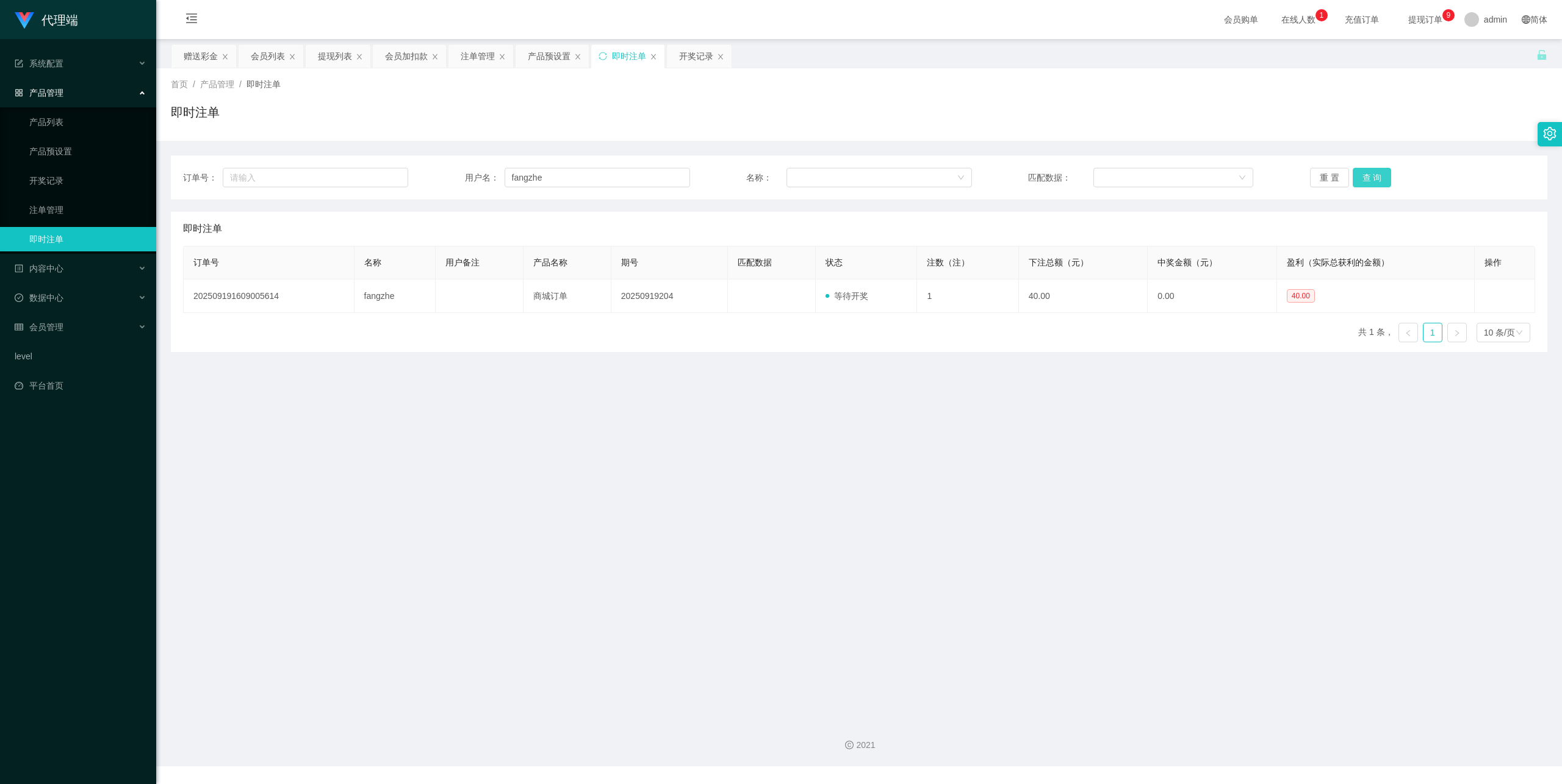
click at [1361, 179] on button "查 询" at bounding box center [1372, 178] width 39 height 20
click at [1358, 173] on button "查 询" at bounding box center [1372, 178] width 39 height 20
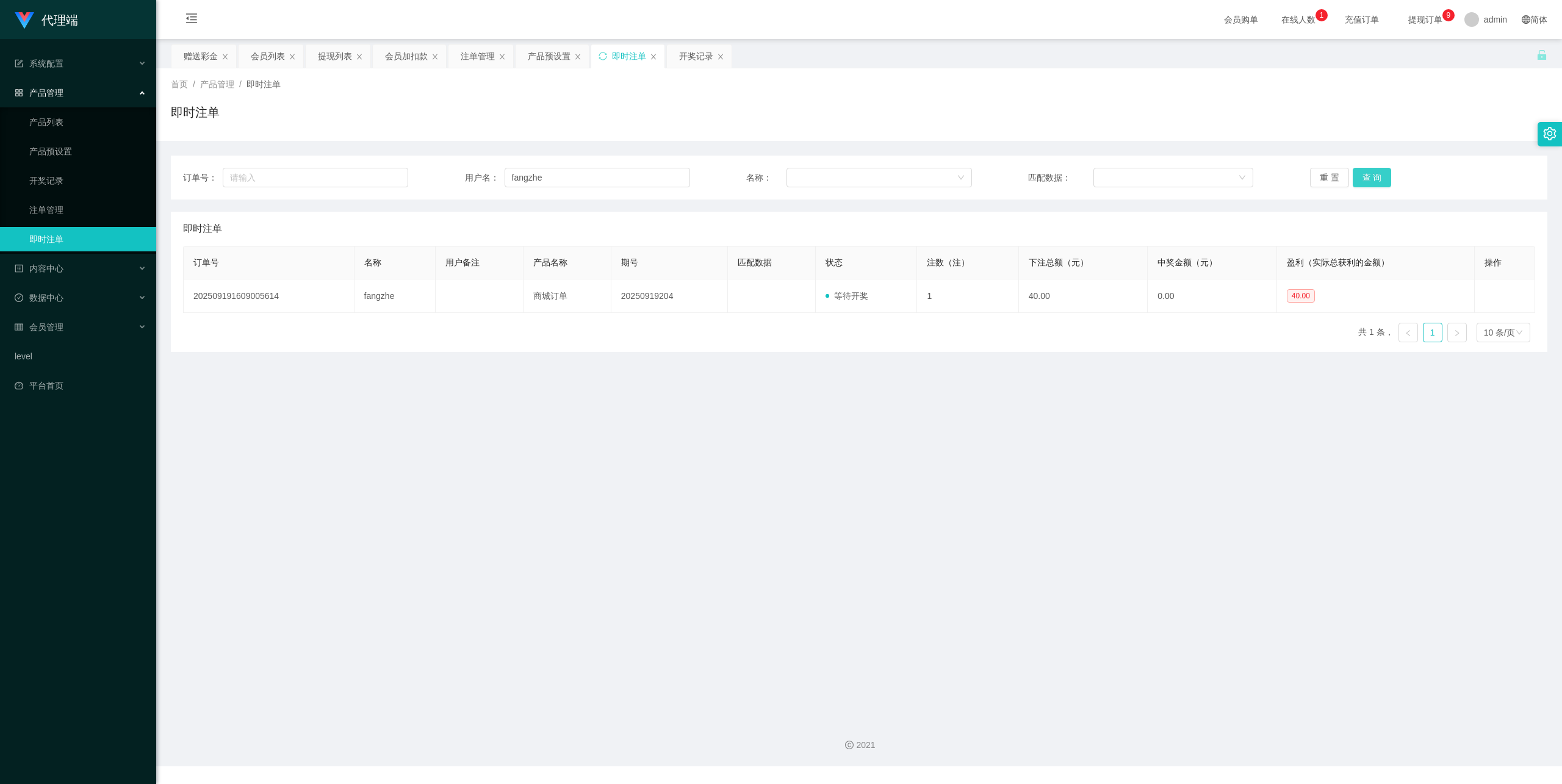
click at [1358, 173] on button "查 询" at bounding box center [1372, 178] width 39 height 20
click at [1371, 168] on button "查 询" at bounding box center [1372, 178] width 39 height 20
click at [1371, 174] on button "查 询" at bounding box center [1372, 178] width 39 height 20
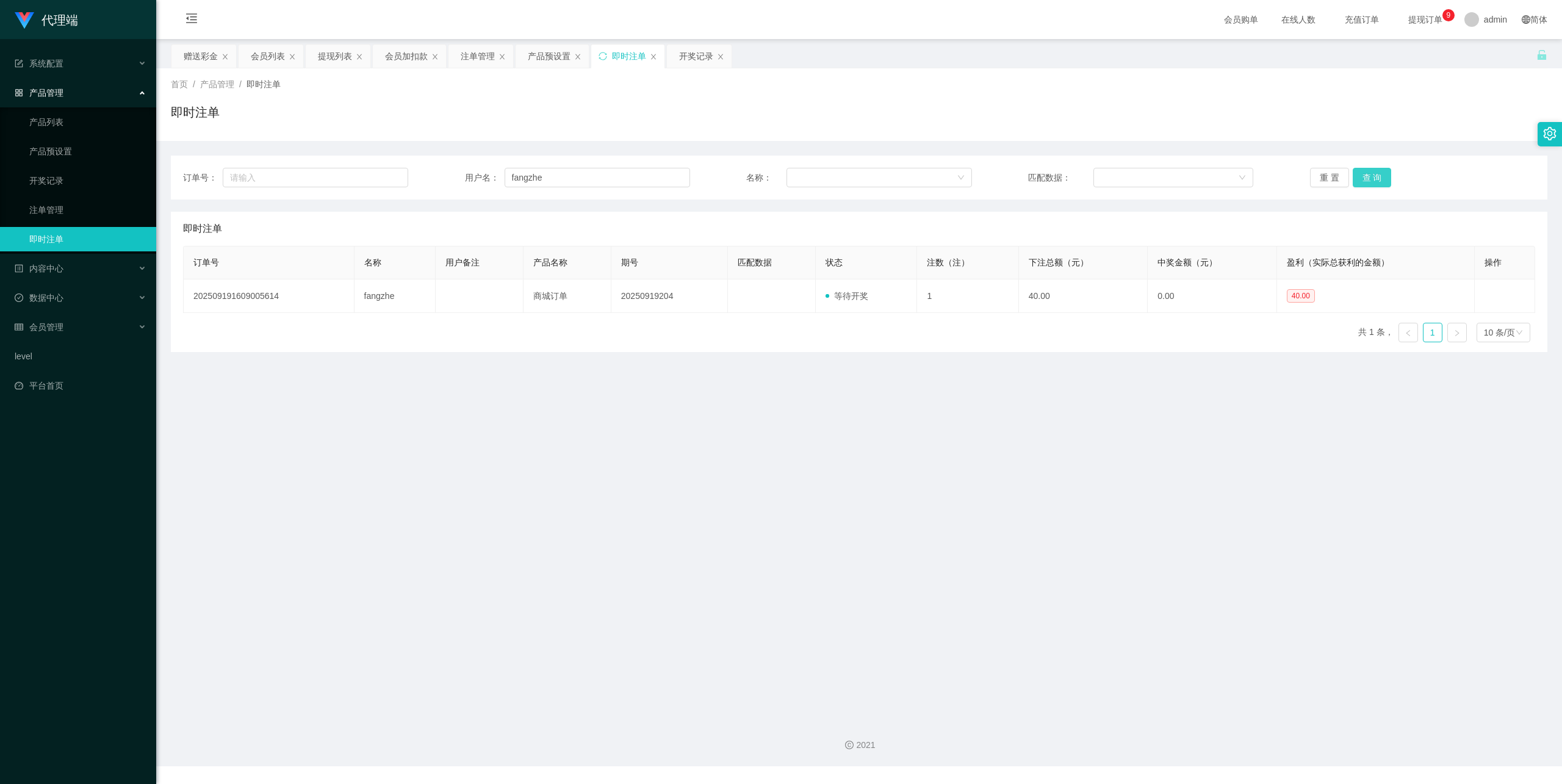
click at [1371, 174] on button "查 询" at bounding box center [1372, 178] width 39 height 20
click at [552, 174] on input "fangzhe" at bounding box center [598, 178] width 185 height 20
click at [86, 314] on div "会员管理" at bounding box center [78, 327] width 156 height 24
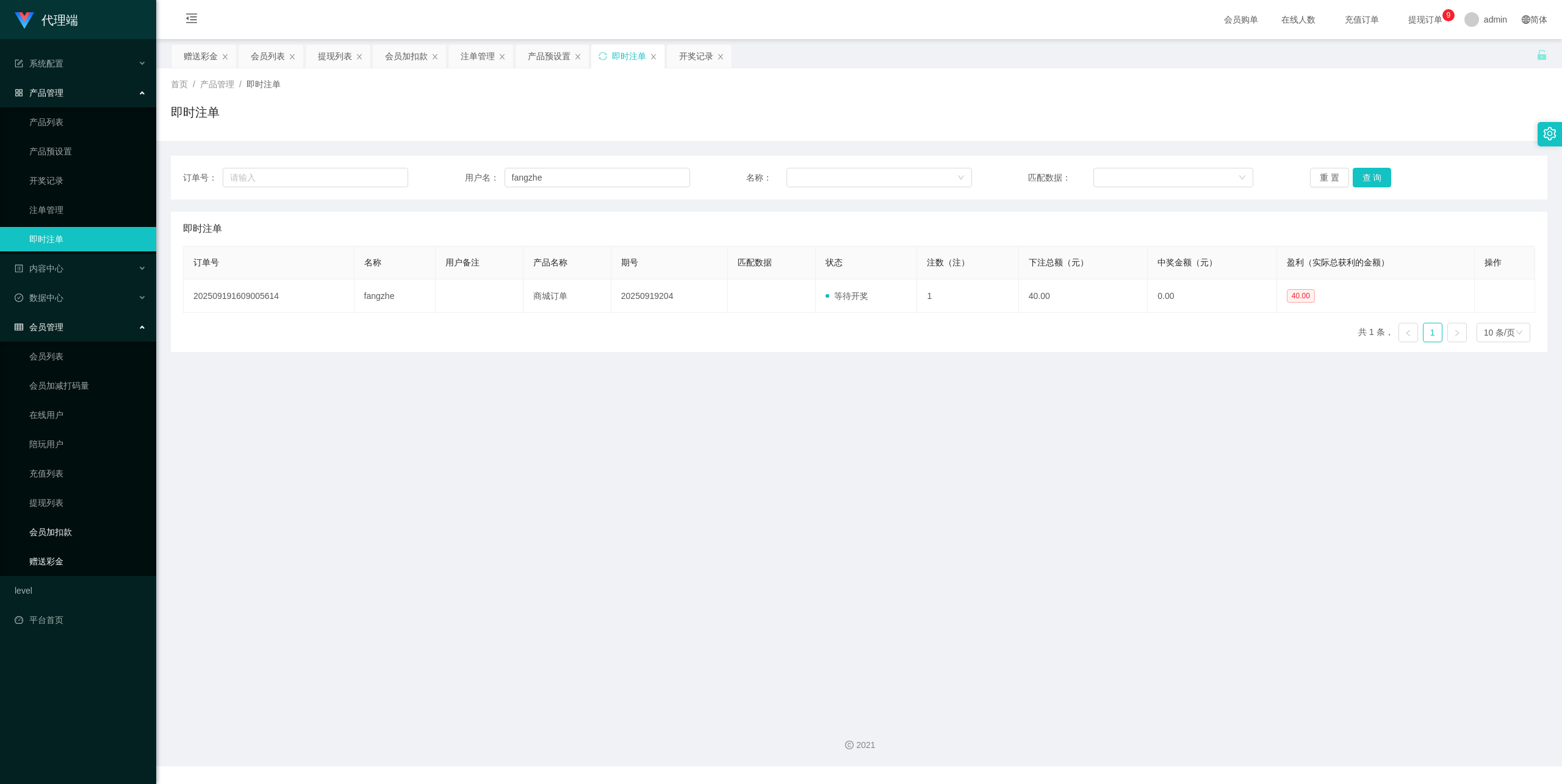
drag, startPoint x: 64, startPoint y: 552, endPoint x: 113, endPoint y: 525, distance: 55.9
click at [64, 552] on link "赠送彩金" at bounding box center [87, 561] width 117 height 24
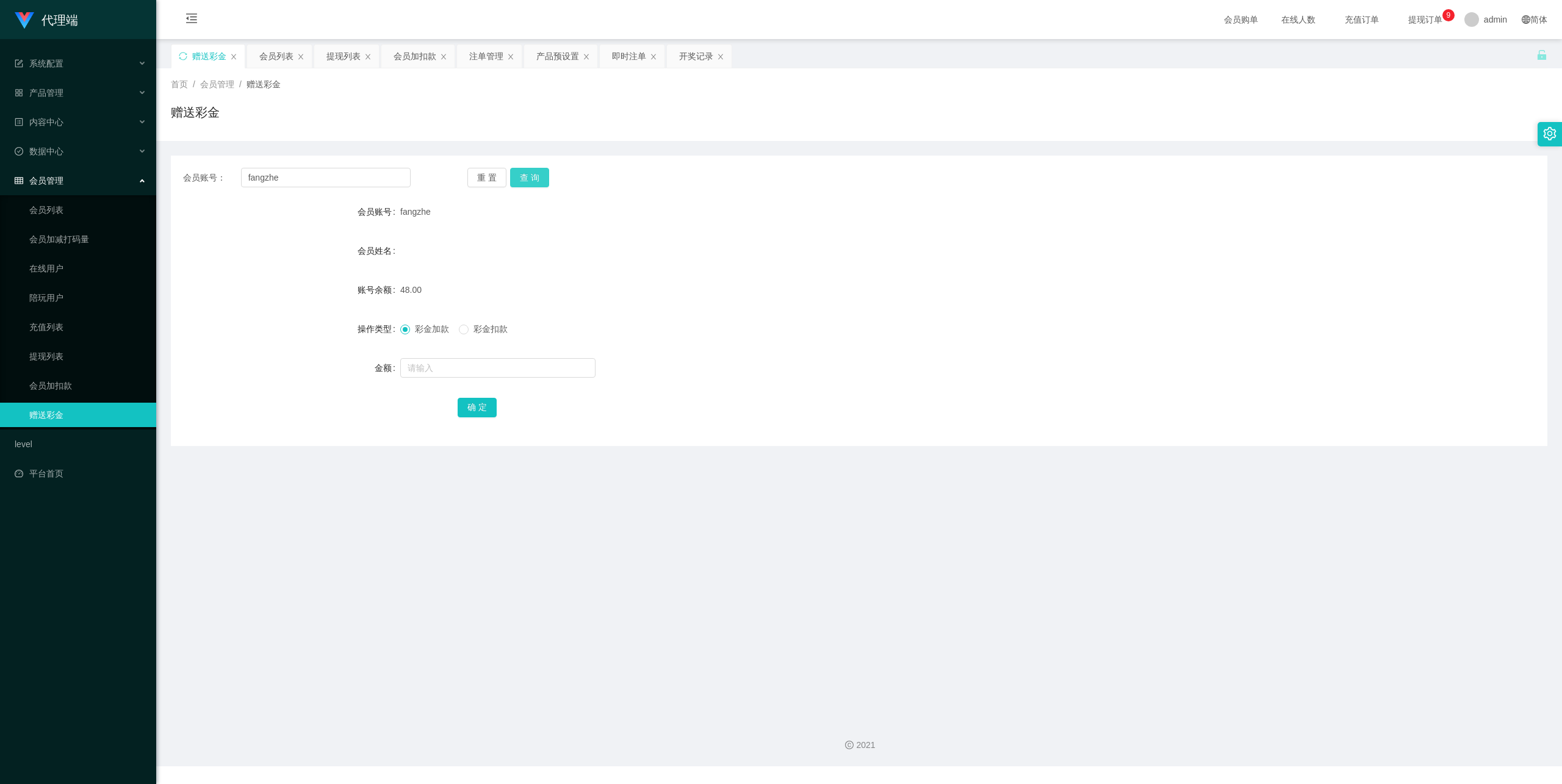
click at [540, 173] on button "查 询" at bounding box center [529, 178] width 39 height 20
click at [538, 173] on button "查 询" at bounding box center [529, 178] width 39 height 20
click at [538, 173] on div "重 置 查 询" at bounding box center [581, 178] width 228 height 20
click at [538, 173] on button "查 询" at bounding box center [529, 178] width 39 height 20
click at [538, 173] on div "重 置 查 询" at bounding box center [581, 178] width 228 height 20
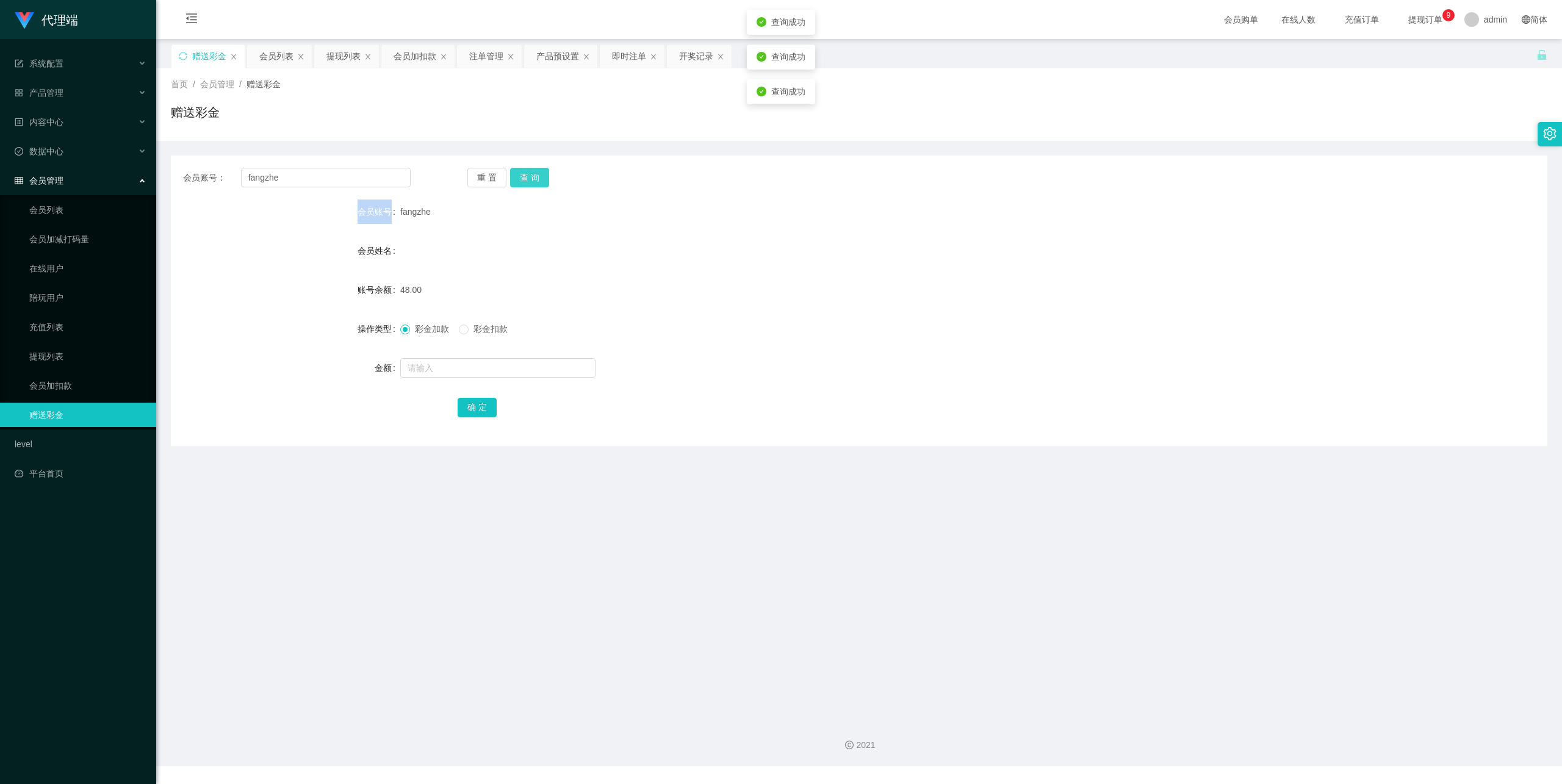
drag, startPoint x: 538, startPoint y: 173, endPoint x: 463, endPoint y: 206, distance: 81.9
click at [537, 173] on button "查 询" at bounding box center [529, 178] width 39 height 20
click at [401, 218] on div "fangzhe" at bounding box center [801, 211] width 803 height 24
click at [530, 182] on button "查 询" at bounding box center [529, 178] width 39 height 20
click at [619, 178] on div "重 置 查 询" at bounding box center [581, 178] width 228 height 20
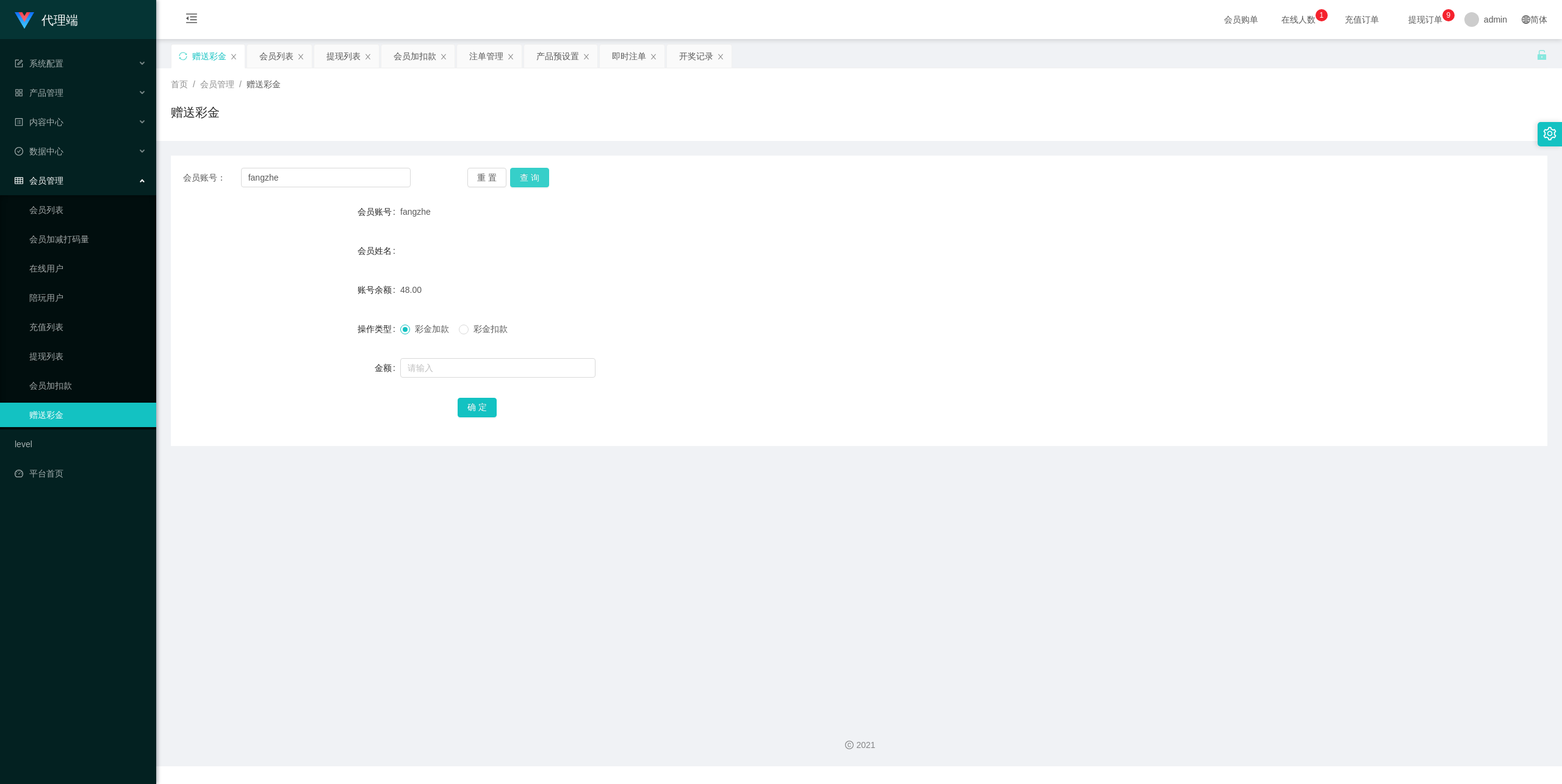
click at [530, 177] on button "查 询" at bounding box center [529, 178] width 39 height 20
click at [522, 182] on button "查 询" at bounding box center [529, 178] width 39 height 20
click at [94, 87] on div "产品管理" at bounding box center [78, 93] width 156 height 24
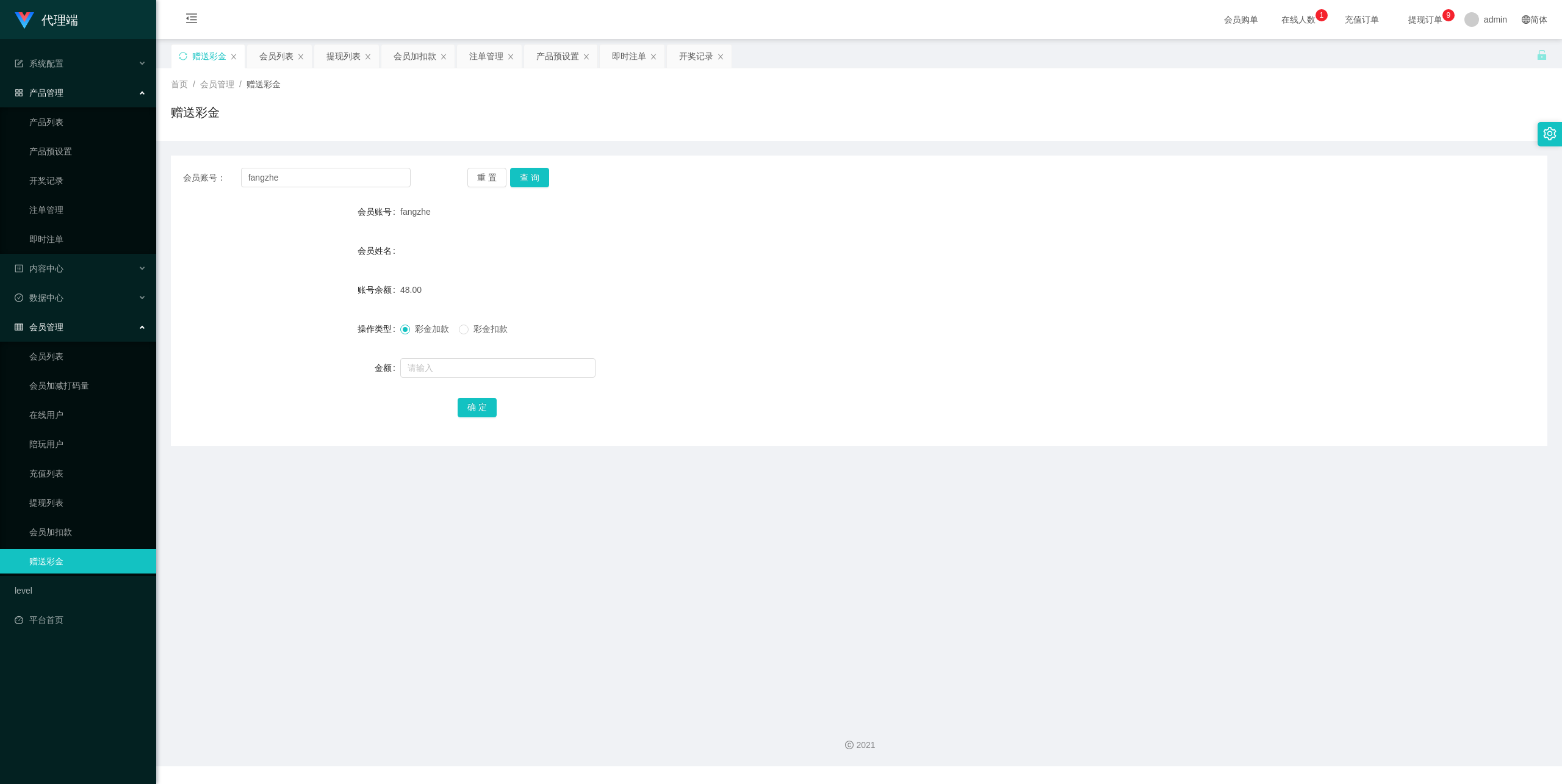
click at [87, 221] on ul "产品列表 产品预设置 开奖记录 注单管理 即时注单" at bounding box center [78, 180] width 156 height 146
drag, startPoint x: 75, startPoint y: 228, endPoint x: 86, endPoint y: 234, distance: 12.5
click at [75, 230] on link "即时注单" at bounding box center [87, 239] width 117 height 24
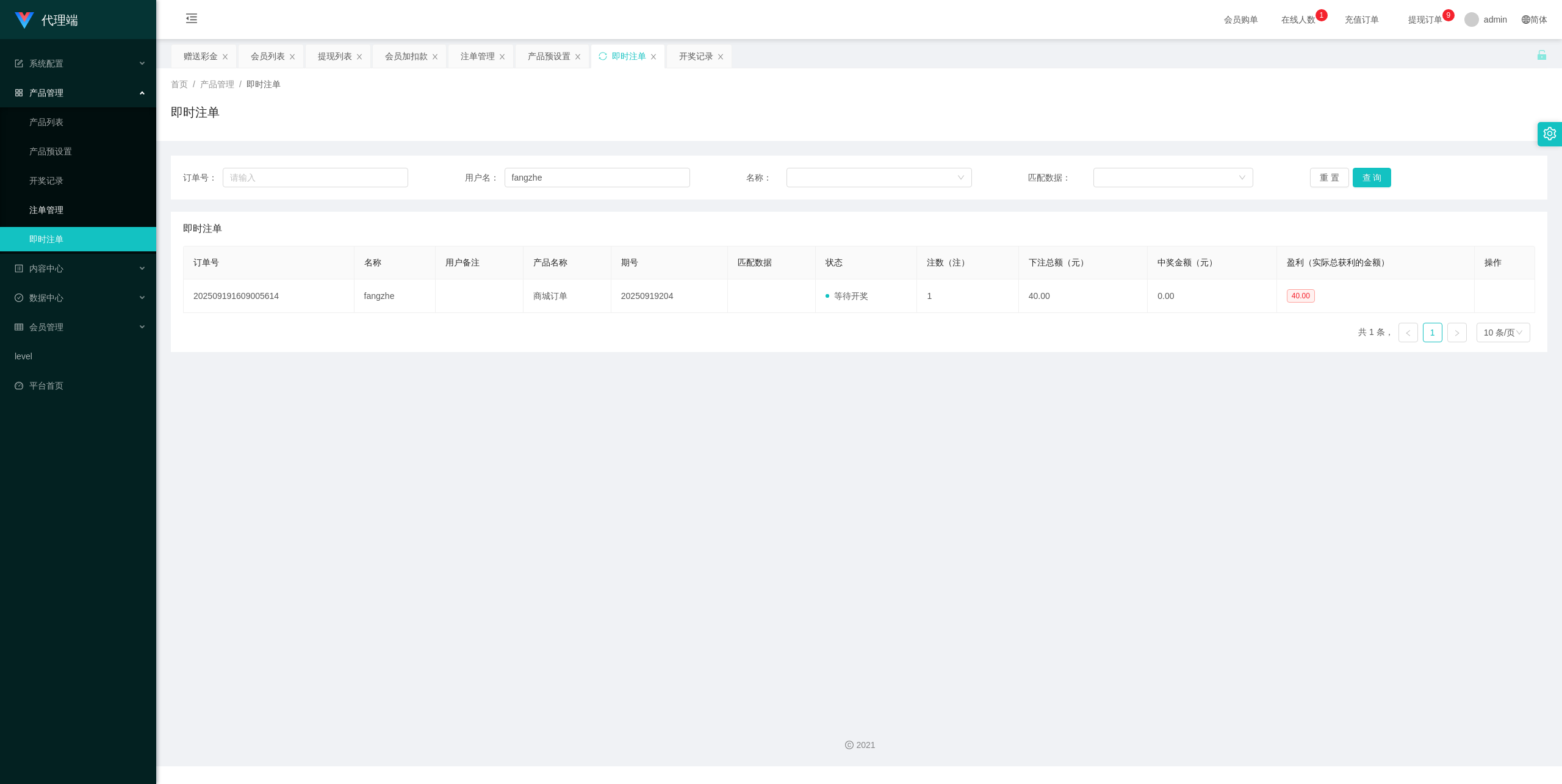
click at [95, 201] on link "注单管理" at bounding box center [87, 210] width 117 height 24
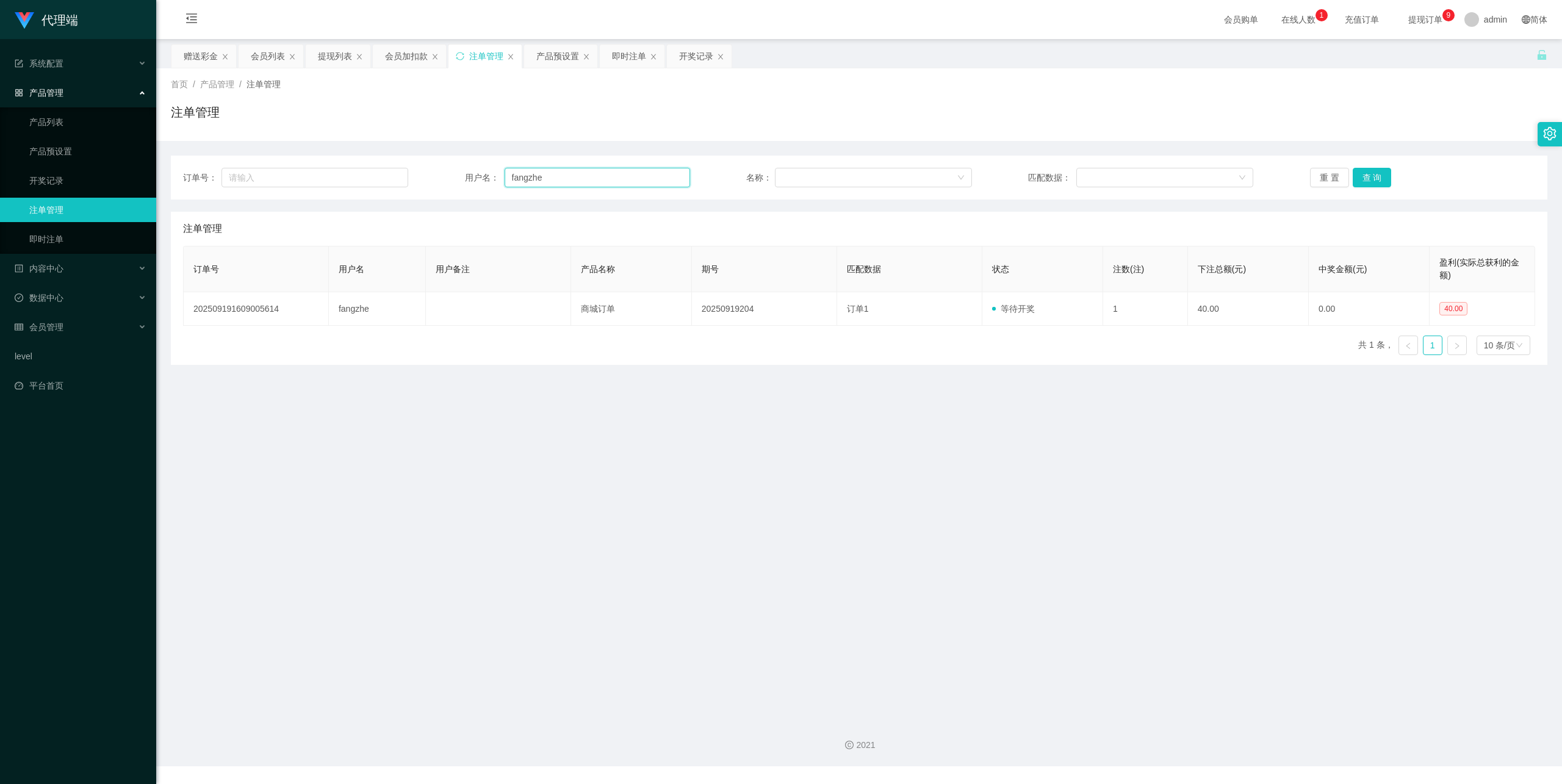
click at [601, 177] on input "fangzhe" at bounding box center [598, 178] width 185 height 20
click at [1371, 174] on button "查 询" at bounding box center [1372, 178] width 39 height 20
click at [1365, 174] on button "查 询" at bounding box center [1372, 178] width 39 height 20
click at [1364, 174] on button "查 询" at bounding box center [1372, 178] width 39 height 20
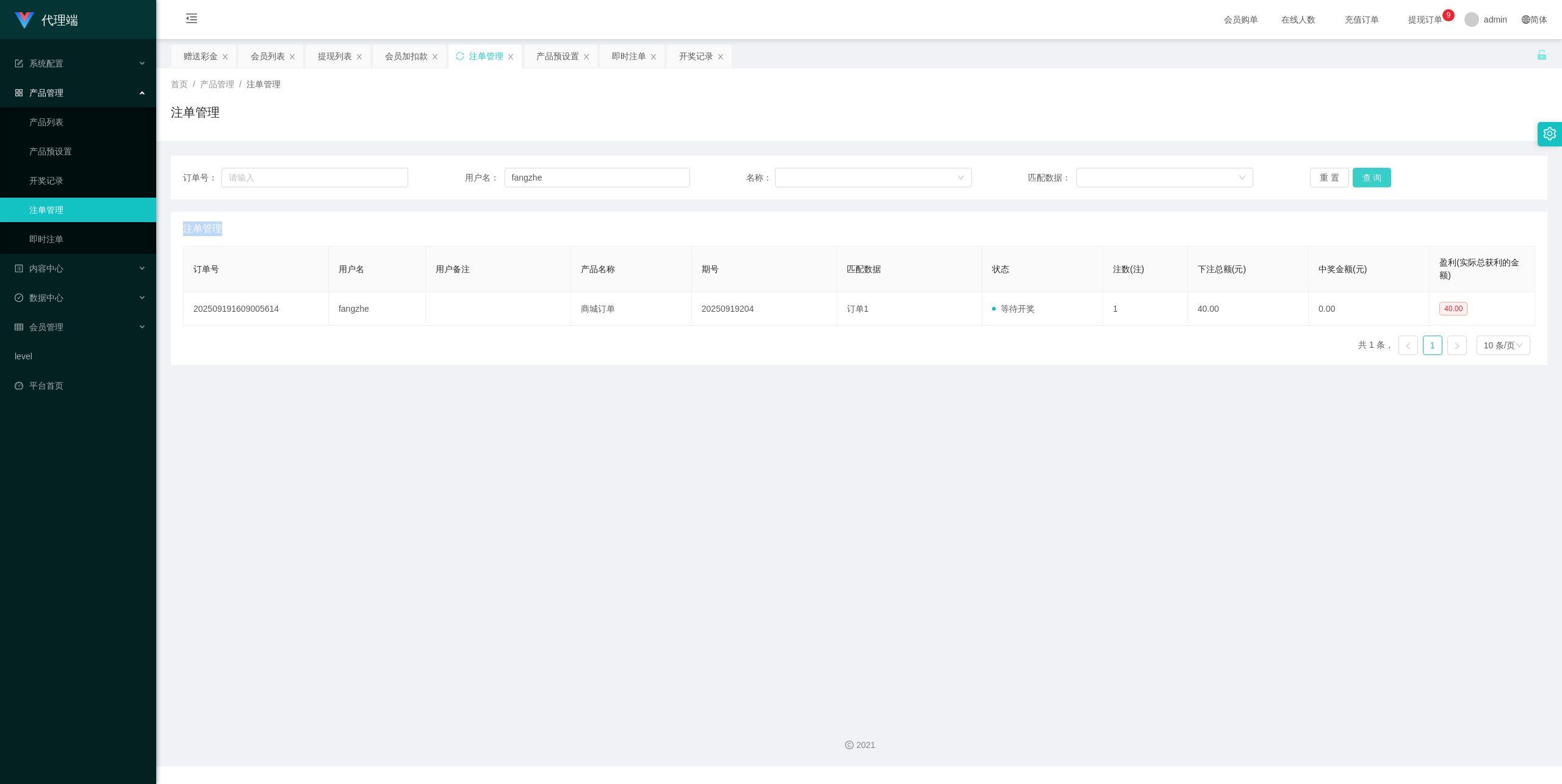
click at [1364, 174] on div "重 置 查 询" at bounding box center [1423, 178] width 225 height 20
click at [570, 184] on input "fangzhe" at bounding box center [598, 178] width 185 height 20
drag, startPoint x: 570, startPoint y: 184, endPoint x: 614, endPoint y: 182, distance: 44.0
click at [570, 184] on input "fangzhe" at bounding box center [598, 178] width 185 height 20
click at [1363, 174] on button "查 询" at bounding box center [1372, 178] width 39 height 20
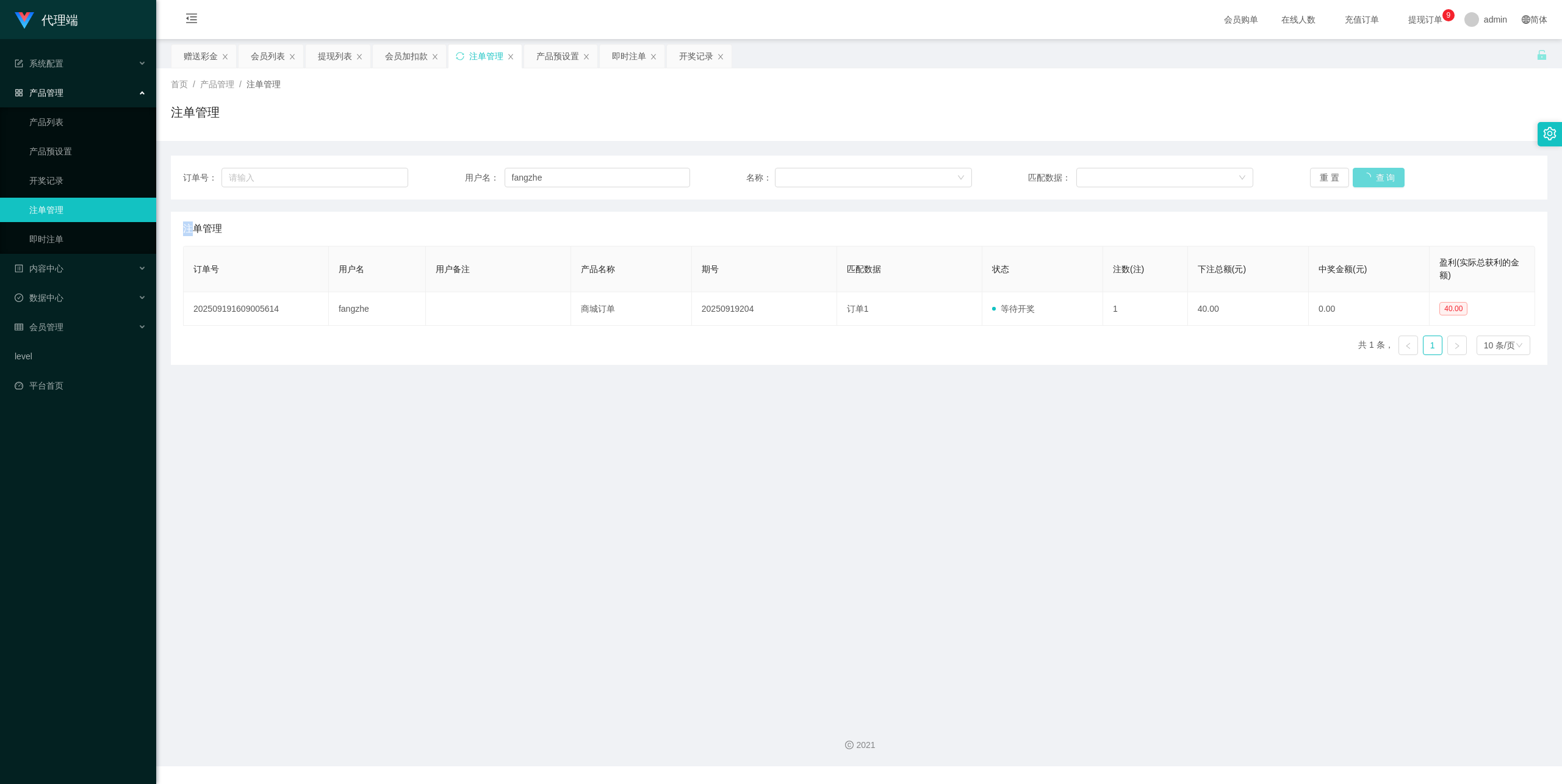
click at [1363, 174] on div "重 置 查 询" at bounding box center [1423, 178] width 225 height 20
click at [1363, 174] on button "查 询" at bounding box center [1372, 178] width 39 height 20
click at [1363, 174] on div "重 置 查 询" at bounding box center [1423, 178] width 225 height 20
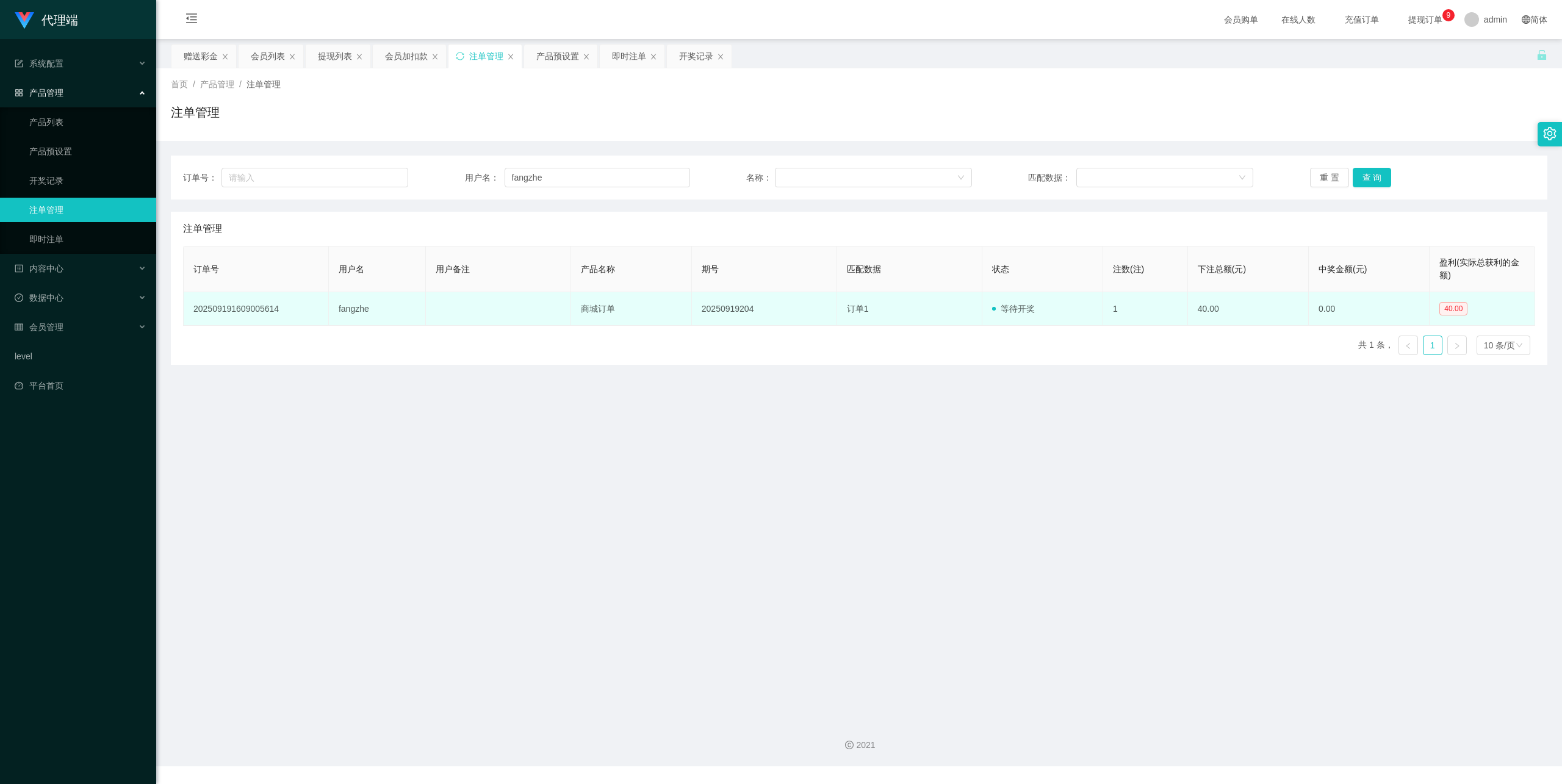
click at [1038, 302] on td "等待开奖" at bounding box center [1042, 308] width 120 height 34
click at [1014, 317] on td "等待开奖" at bounding box center [1042, 308] width 120 height 34
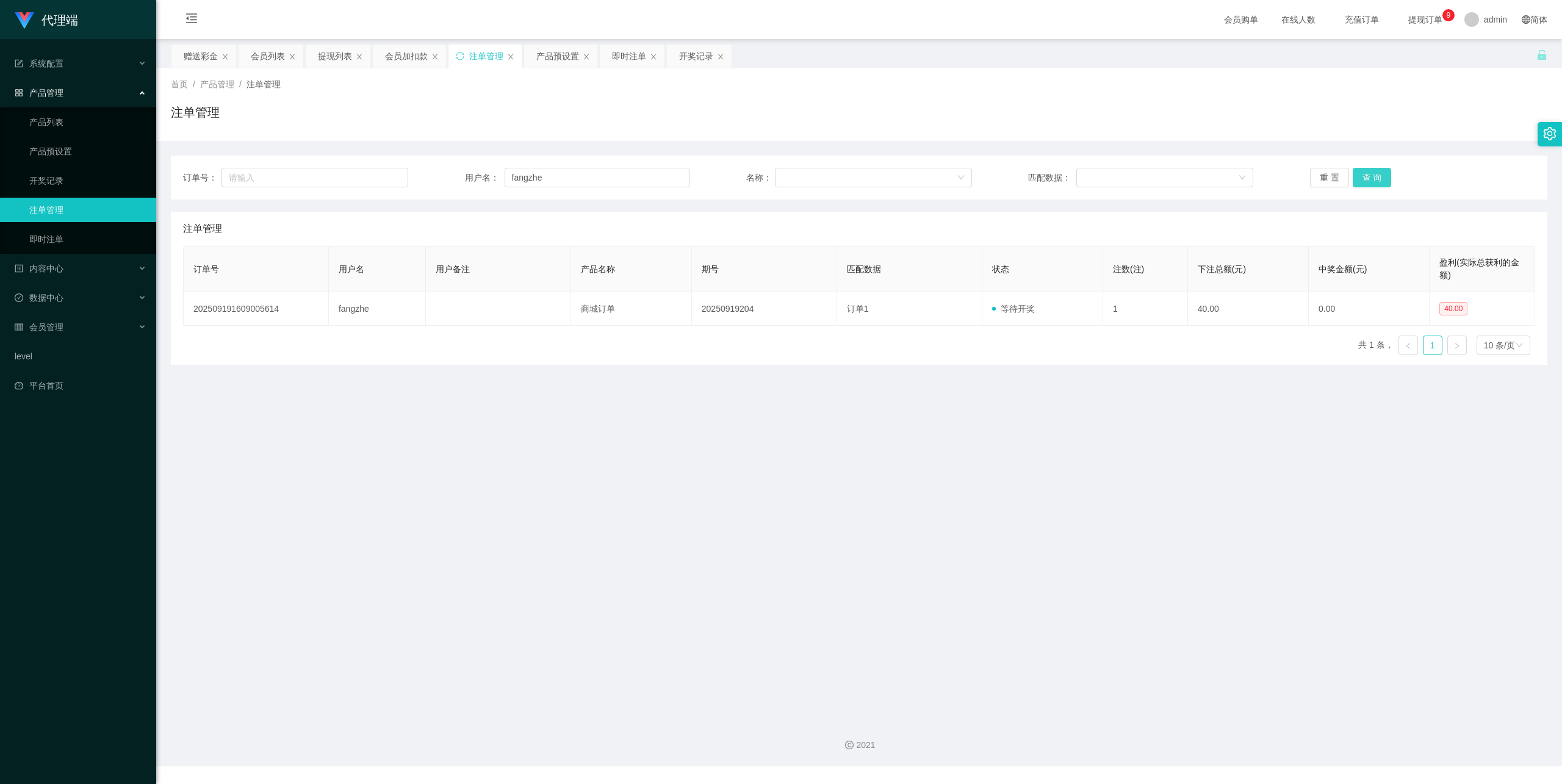
click at [1371, 177] on button "查 询" at bounding box center [1372, 178] width 39 height 20
click at [1375, 174] on button "查 询" at bounding box center [1372, 178] width 39 height 20
click at [1373, 174] on button "查 询" at bounding box center [1372, 178] width 39 height 20
click at [1372, 174] on button "查 询" at bounding box center [1372, 178] width 39 height 20
click at [1372, 174] on div "重 置 查 询" at bounding box center [1423, 178] width 225 height 20
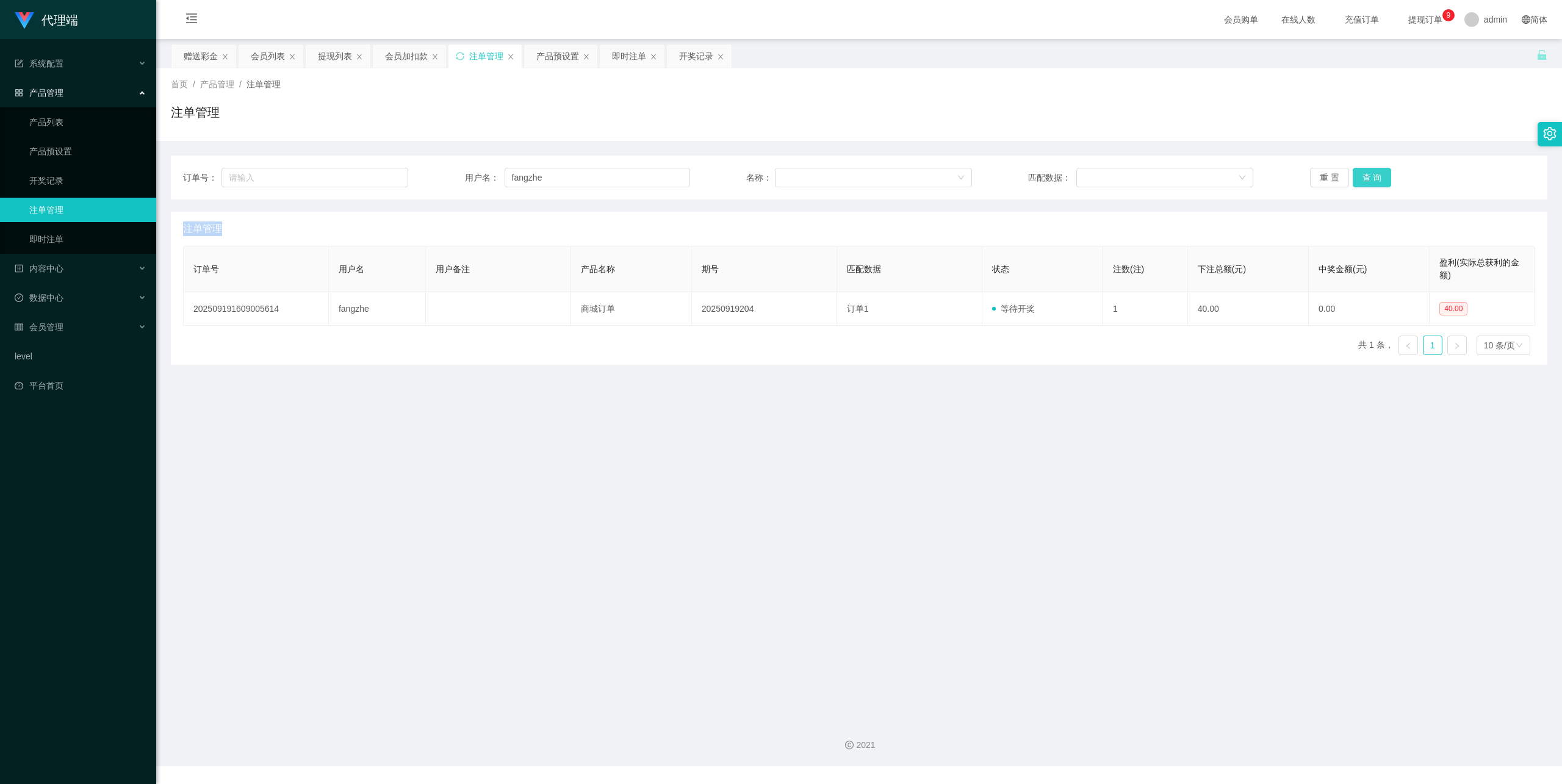
click at [1372, 174] on button "查 询" at bounding box center [1372, 178] width 39 height 20
click at [315, 243] on div "注单管理" at bounding box center [859, 228] width 1352 height 34
click at [44, 235] on link "即时注单" at bounding box center [87, 239] width 117 height 24
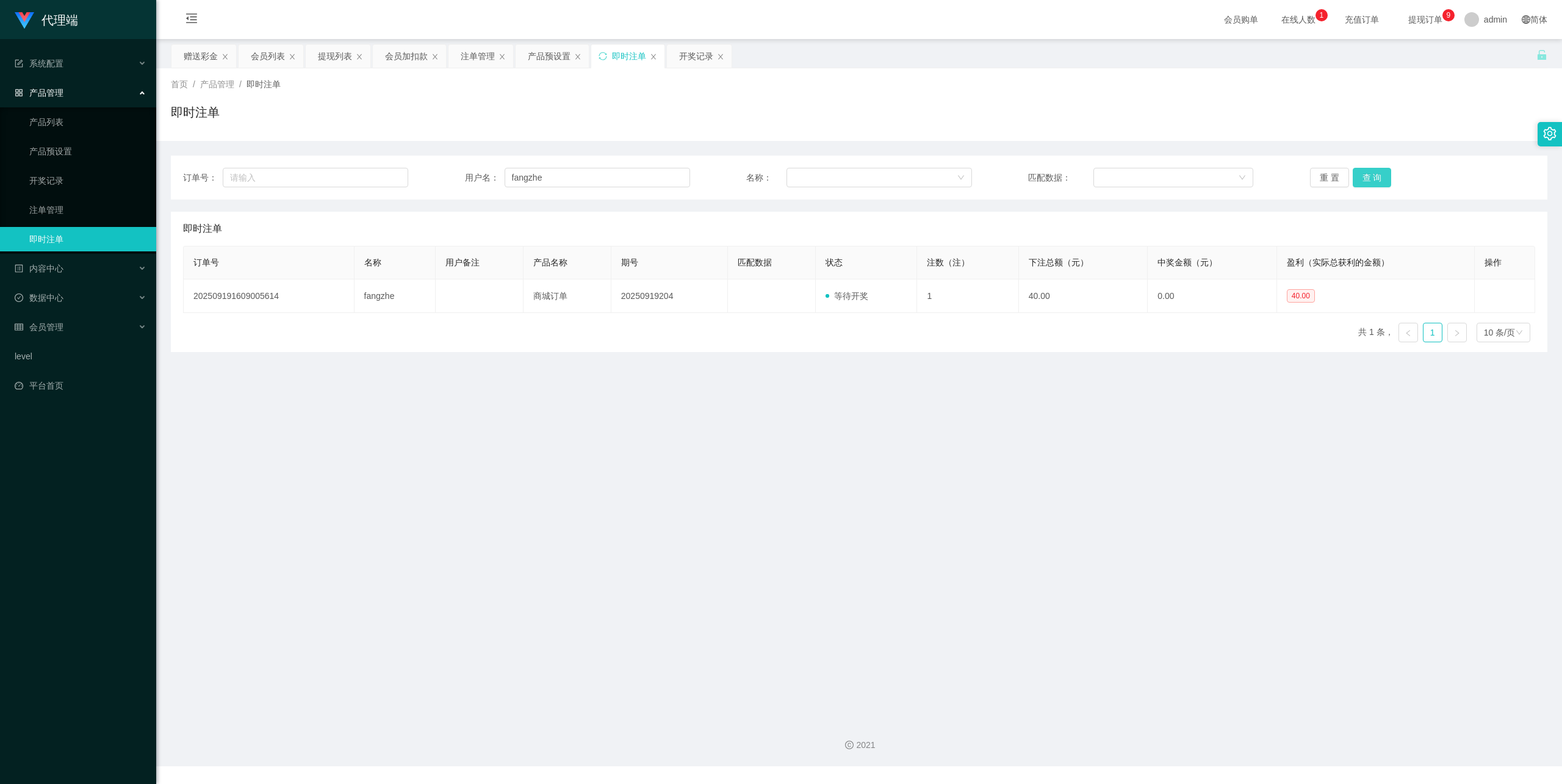
click at [1362, 178] on button "查 询" at bounding box center [1372, 178] width 39 height 20
click at [534, 181] on input "fangzhe" at bounding box center [598, 178] width 185 height 20
click at [614, 181] on input "fangzhe" at bounding box center [598, 178] width 185 height 20
click at [1367, 184] on button "查 询" at bounding box center [1372, 178] width 39 height 20
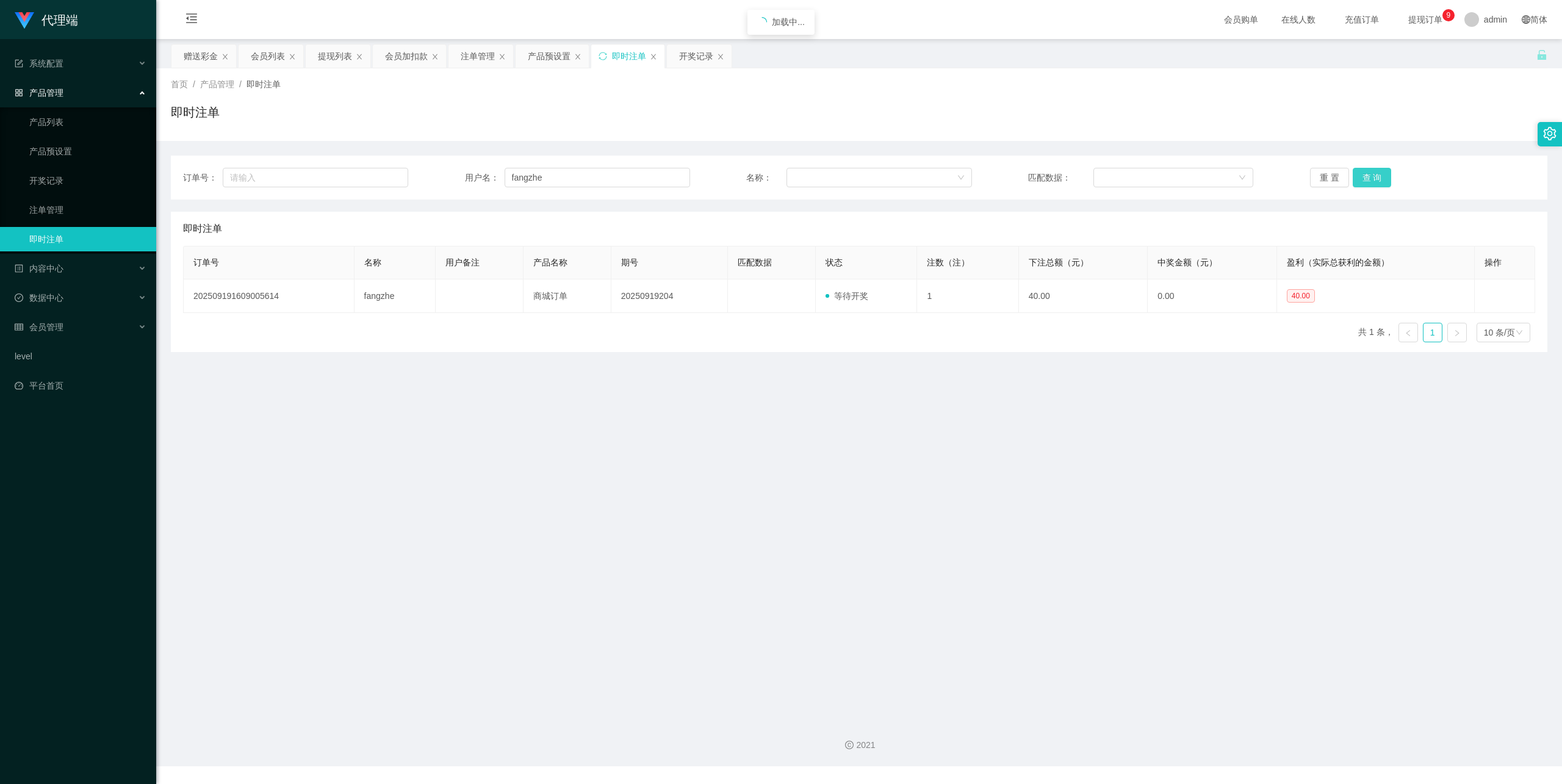
click at [1367, 184] on button "查 询" at bounding box center [1372, 178] width 39 height 20
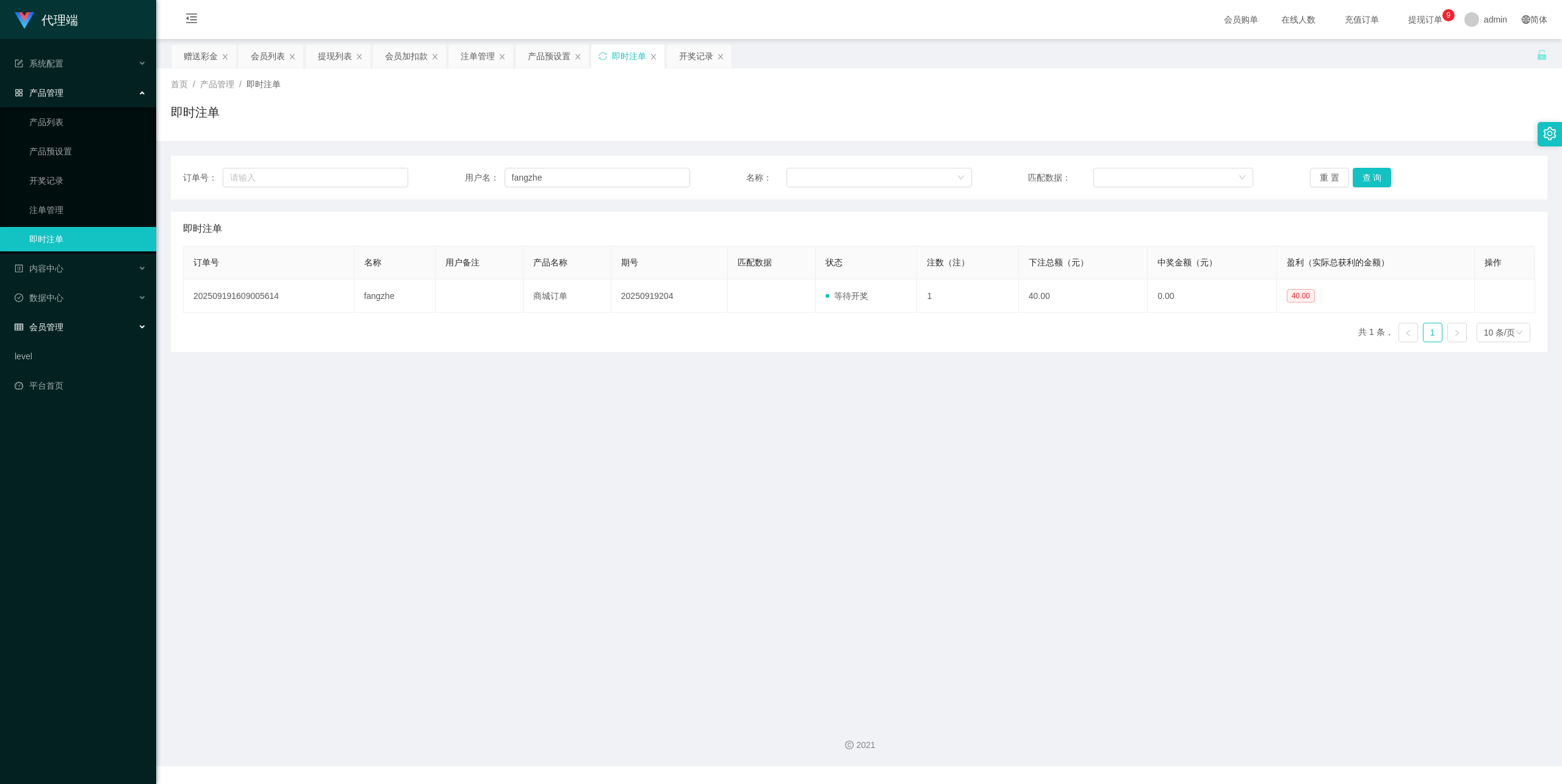
click at [57, 322] on span "会员管理" at bounding box center [39, 327] width 49 height 10
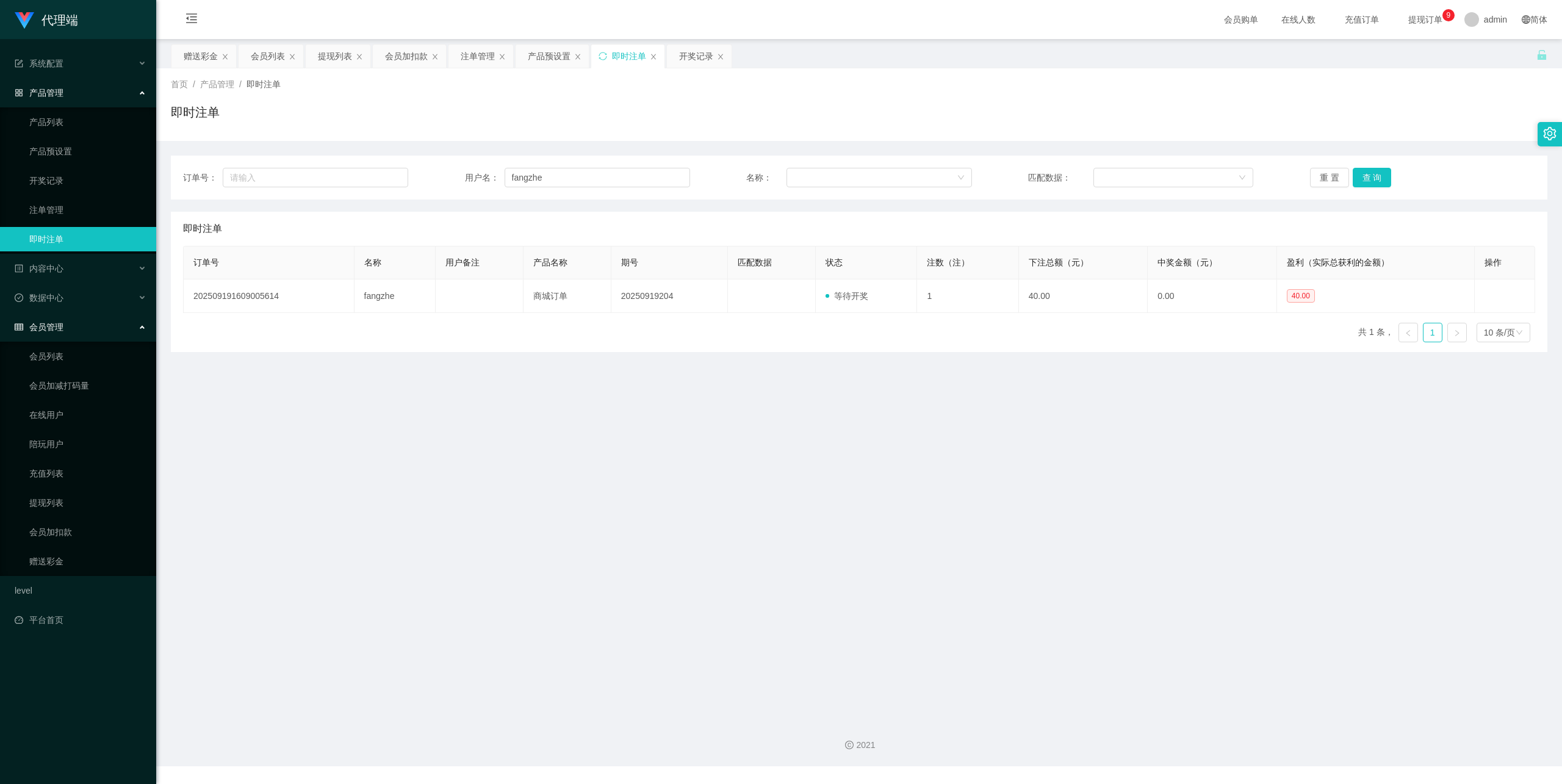
click at [66, 540] on ul "会员列表 会员加减打码量 在线用户 陪玩用户 充值列表 提现列表 会员加扣款 赠送彩金" at bounding box center [78, 458] width 156 height 234
click at [62, 552] on link "赠送彩金" at bounding box center [87, 561] width 117 height 24
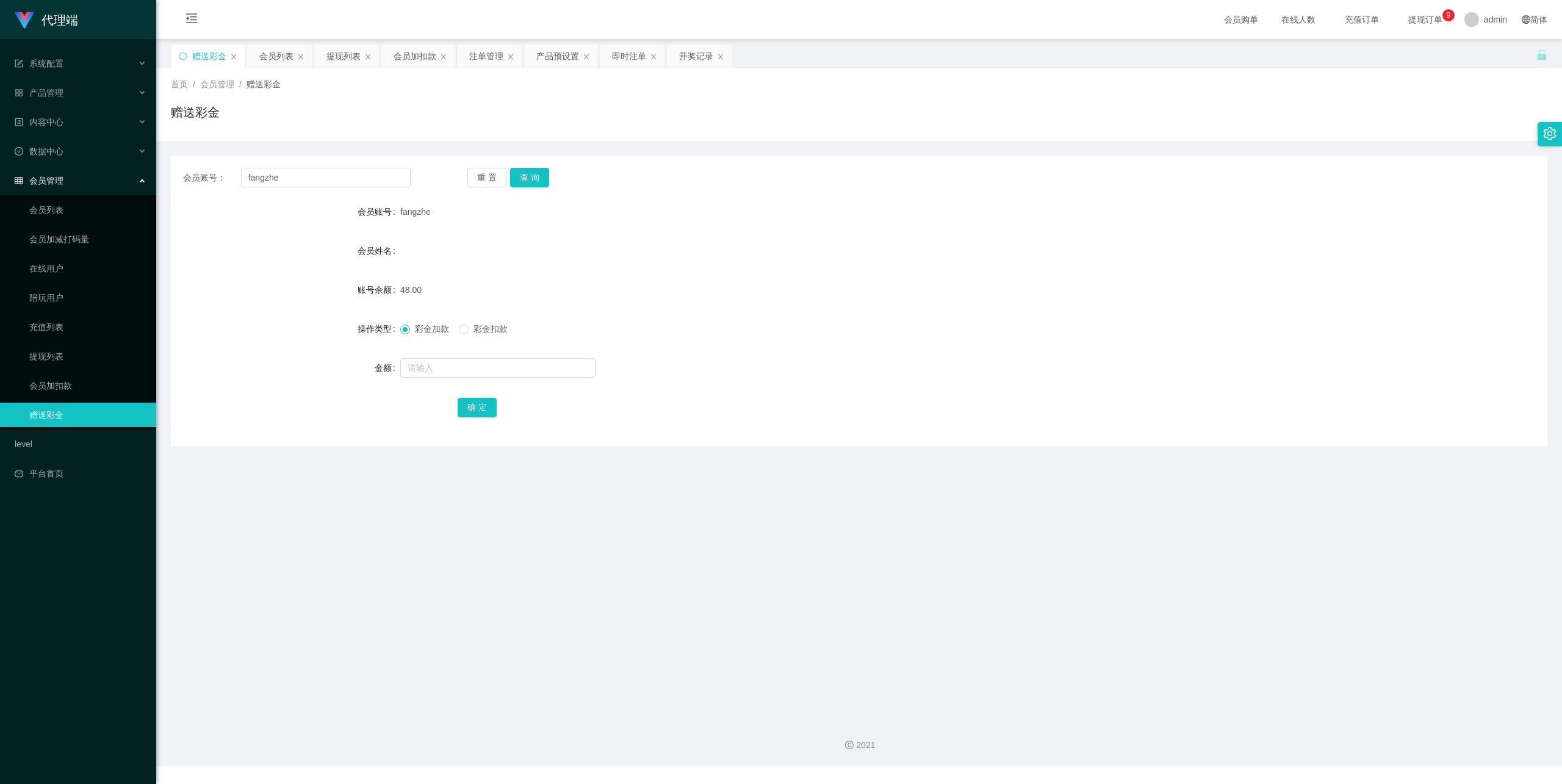
click at [335, 191] on div "会员账号： fangzhe 重 置 查 询 会员账号 fangzhe 会员姓名 账号余额 48.00 操作类型 彩金加款 彩金扣款 金额 确 定" at bounding box center [859, 301] width 1377 height 290
click at [328, 183] on input "fangzhe" at bounding box center [326, 178] width 170 height 20
paste input "✅新人关注价：每单 S$ 5【您目前身份】 🟣 VIP关注价： 每单 S$ 8 🟢SVIP关注价：每单 S$ 15 您目前累计成长值积分： 累计【10单】结算…"
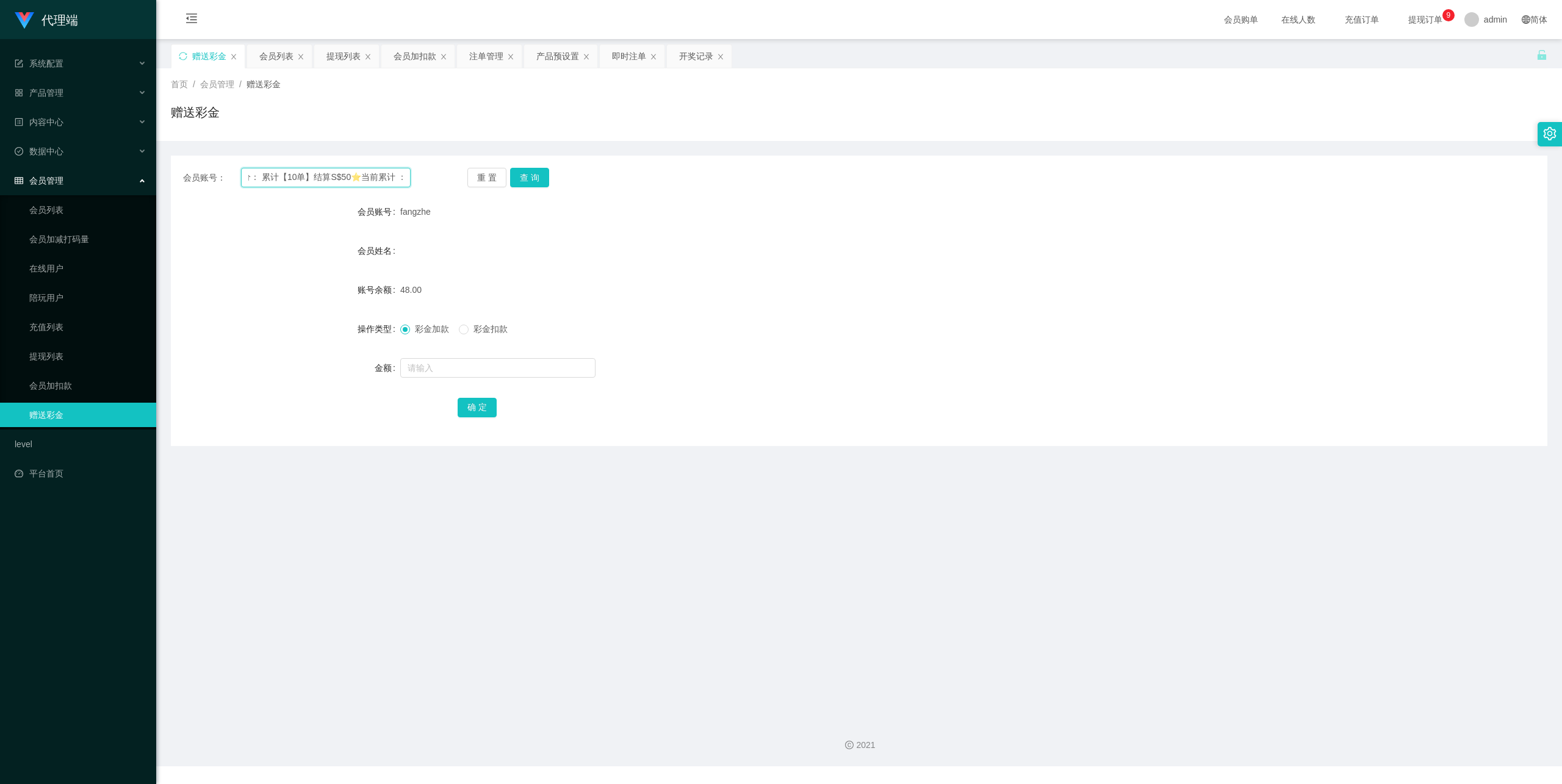
type input "fangzhe"
click at [532, 174] on button "查 询" at bounding box center [529, 178] width 39 height 20
click at [533, 174] on button "查 询" at bounding box center [529, 178] width 39 height 20
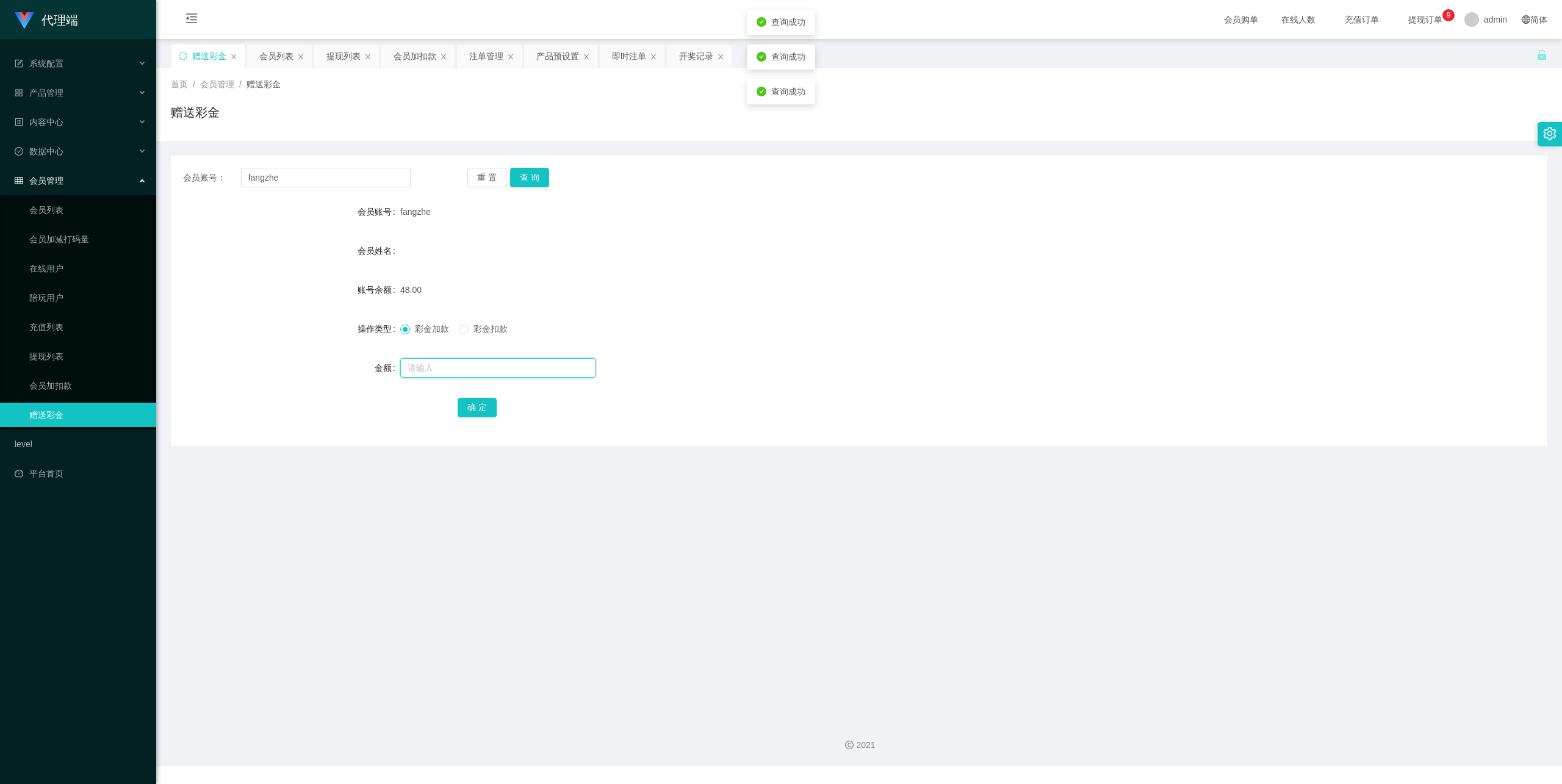
click at [427, 361] on input "text" at bounding box center [497, 367] width 195 height 20
type input "80"
click at [548, 179] on button "查 询" at bounding box center [529, 178] width 39 height 20
click at [547, 179] on button "查 询" at bounding box center [529, 178] width 39 height 20
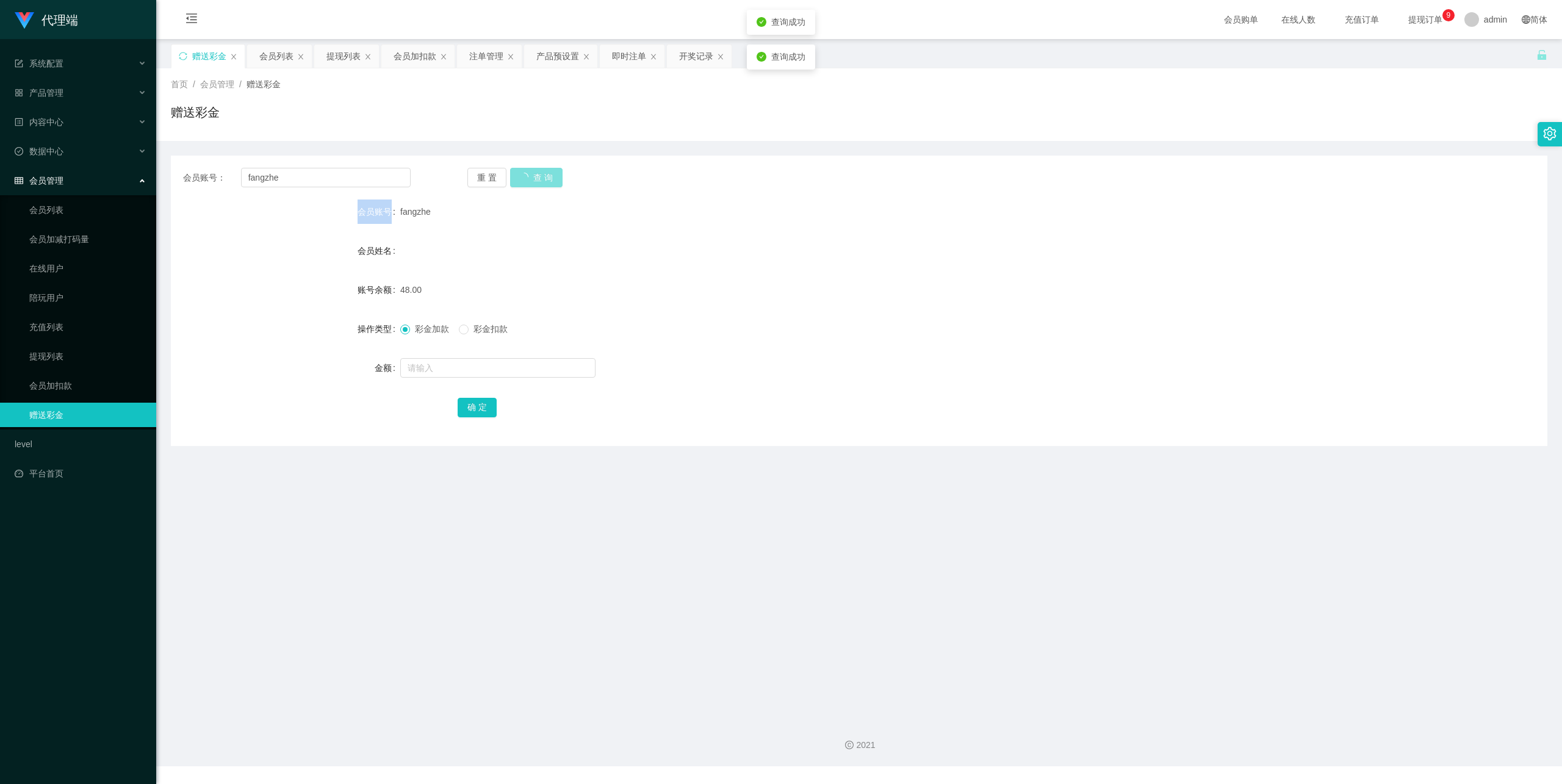
click at [547, 179] on div "重 置 查 询" at bounding box center [581, 178] width 228 height 20
click at [435, 379] on div at bounding box center [801, 368] width 803 height 24
click at [463, 366] on input "text" at bounding box center [497, 367] width 195 height 20
type input "8"
click at [79, 373] on link "会员加扣款" at bounding box center [87, 386] width 117 height 24
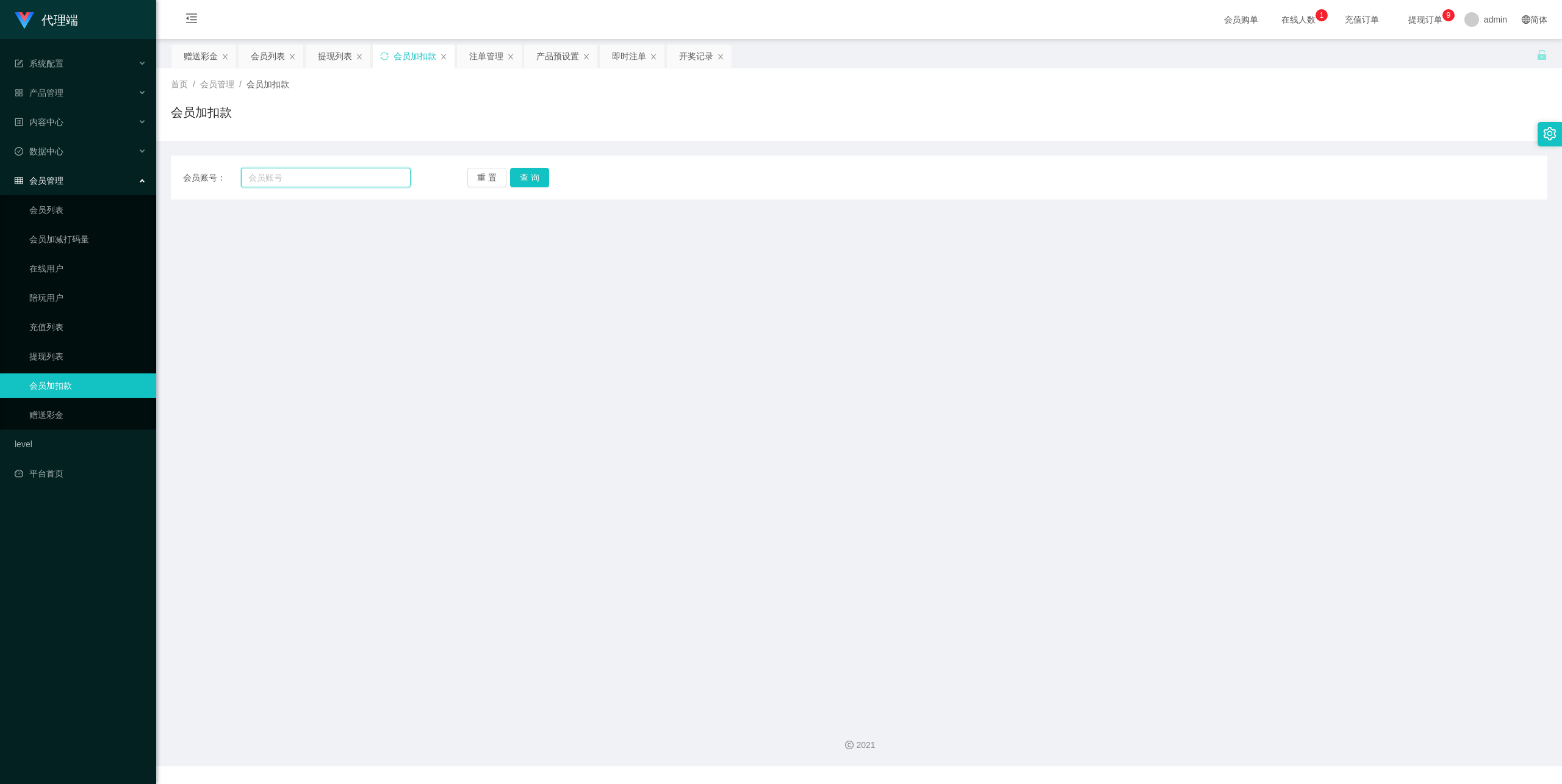
click at [308, 180] on input "text" at bounding box center [326, 178] width 170 height 20
paste input "✅新人关注价：每单 S$ 5【您目前身份】 🟣 VIP关注价： 每单 S$ 8 🟢SVIP关注价：每单 S$ 15 您目前累计成长值积分： 累计【10单】结算…"
type input "✅新人关注价：每单 S$ 5【您目前身份】 🟣 VIP关注价： 每单 S$ 8 🟢SVIP关注价：每单 S$ 15 您目前累计成长值积分： 累计【10单】结算…"
click at [63, 347] on link "提现列表" at bounding box center [87, 356] width 117 height 24
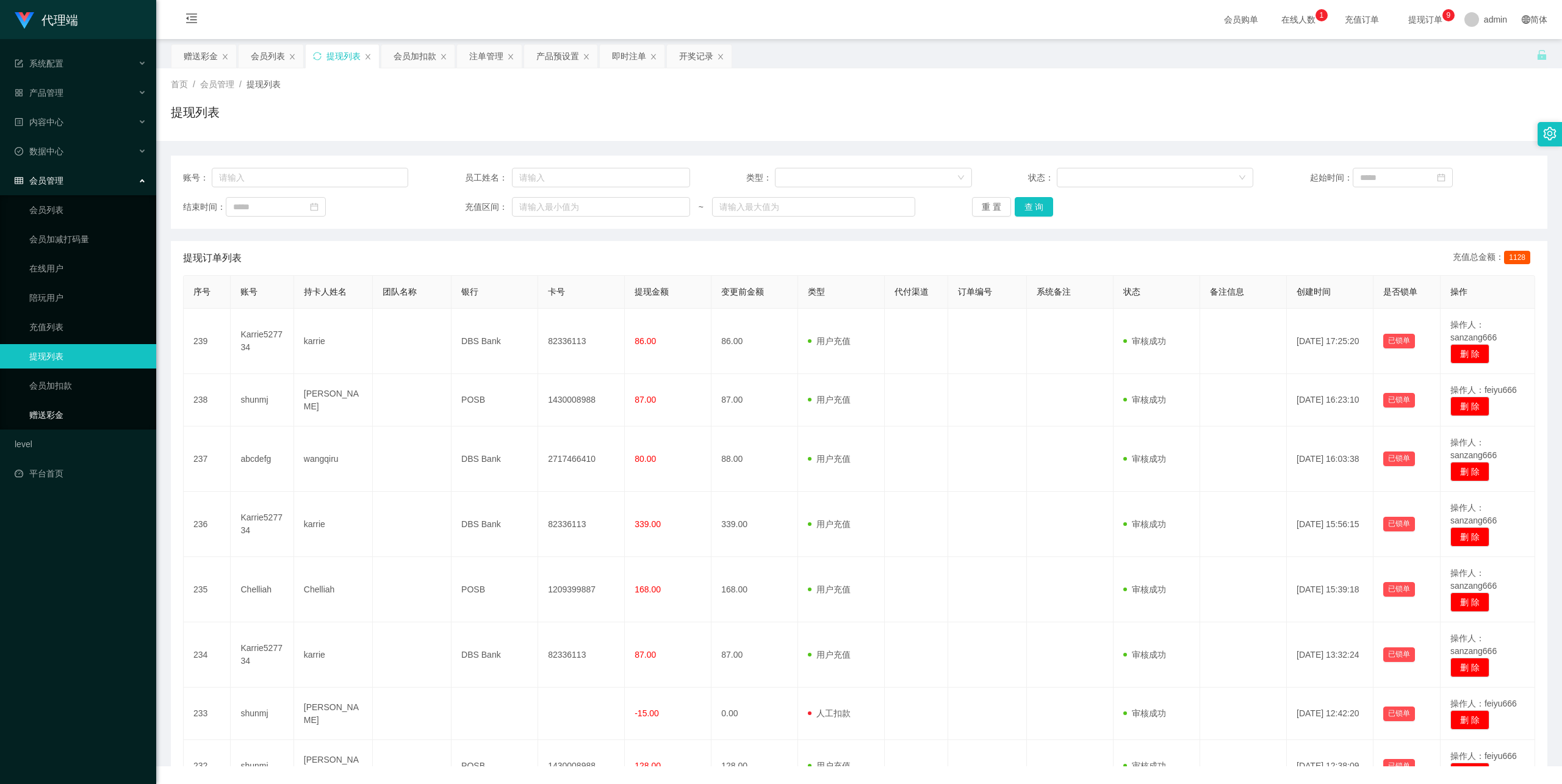
click at [56, 405] on link "赠送彩金" at bounding box center [87, 415] width 117 height 24
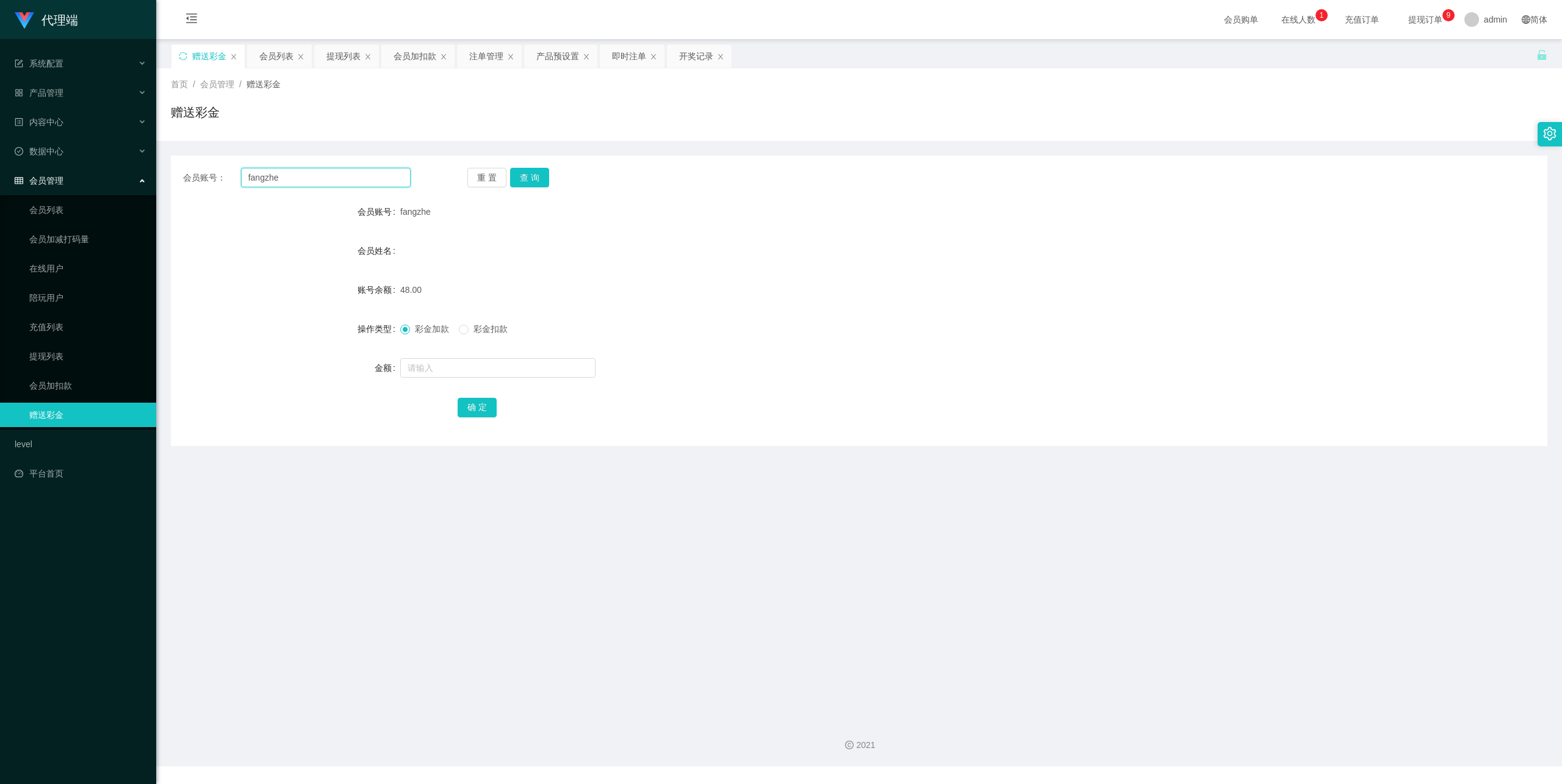
click at [268, 177] on input "fangzhe" at bounding box center [326, 178] width 170 height 20
click at [86, 377] on link "会员加扣款" at bounding box center [87, 386] width 117 height 24
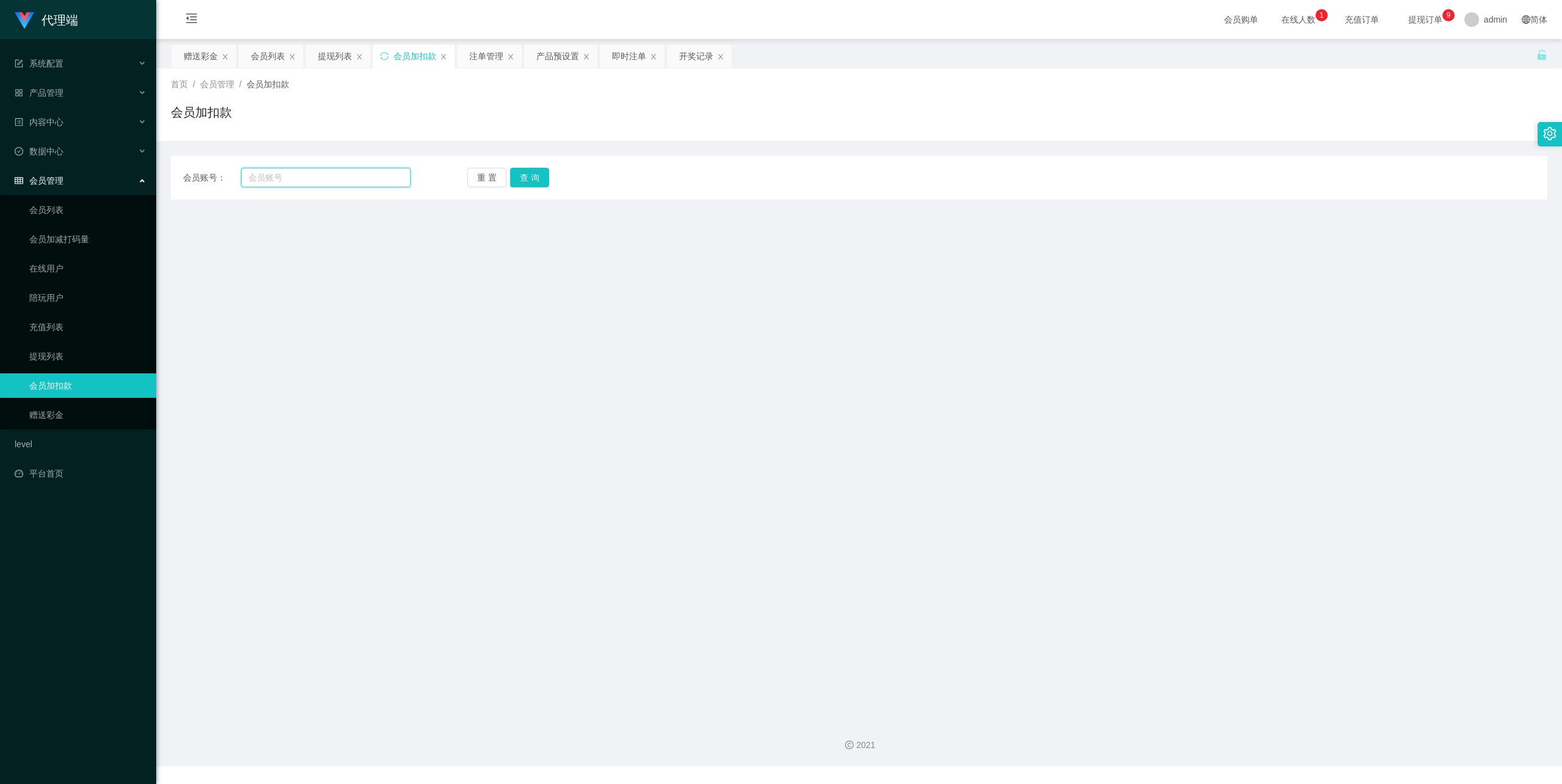
click at [271, 182] on input "text" at bounding box center [326, 178] width 170 height 20
paste input "fangzhe"
type input "fangzhe"
click at [532, 171] on button "查 询" at bounding box center [529, 178] width 39 height 20
click at [523, 181] on div "重 置 查 询" at bounding box center [581, 178] width 228 height 20
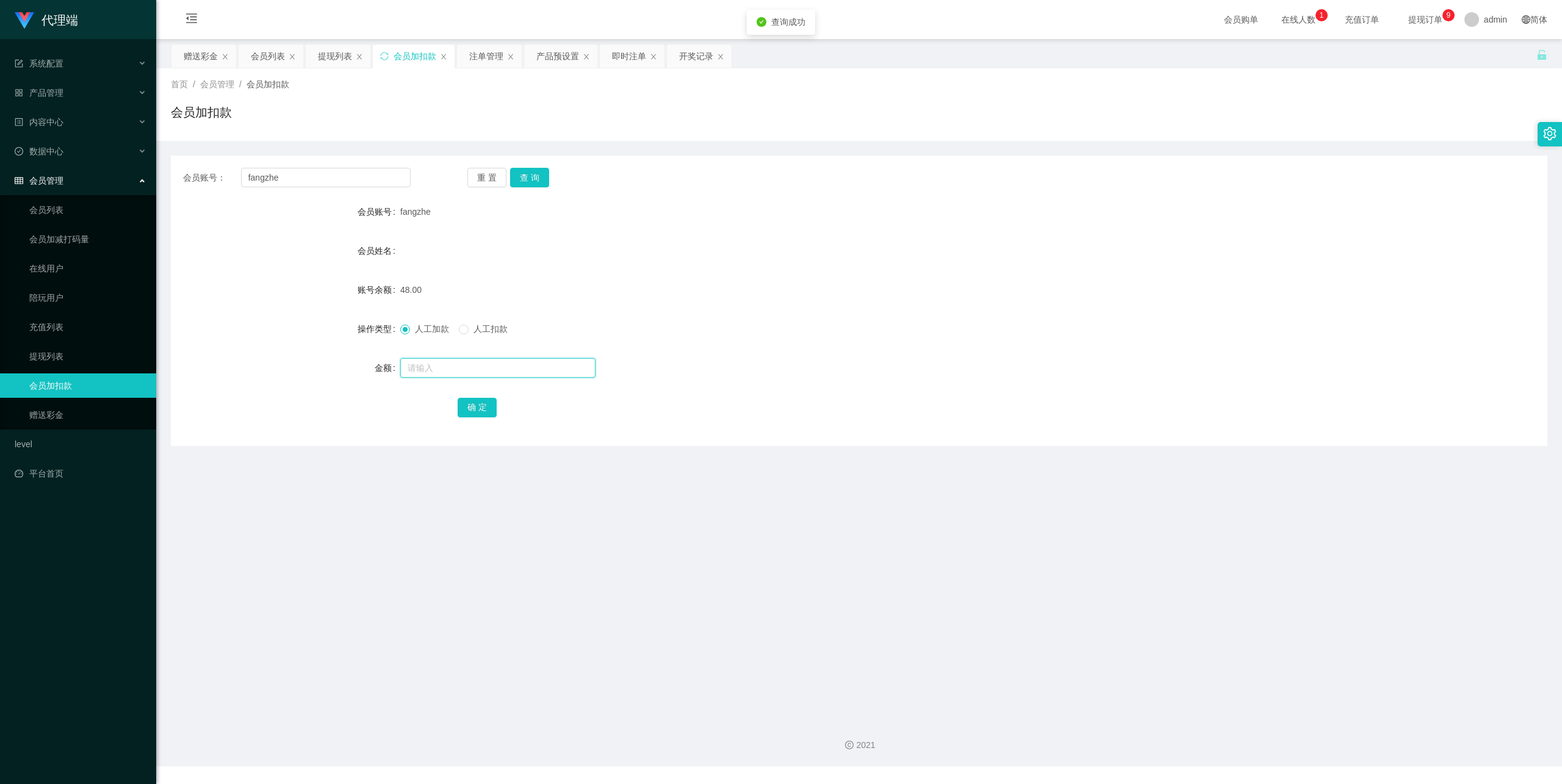
click at [440, 362] on input "text" at bounding box center [497, 367] width 195 height 20
type input "80"
drag, startPoint x: 465, startPoint y: 409, endPoint x: 476, endPoint y: 405, distance: 11.7
click at [465, 409] on button "确 定" at bounding box center [476, 407] width 39 height 20
click at [261, 178] on input "fangzhe" at bounding box center [326, 178] width 170 height 20
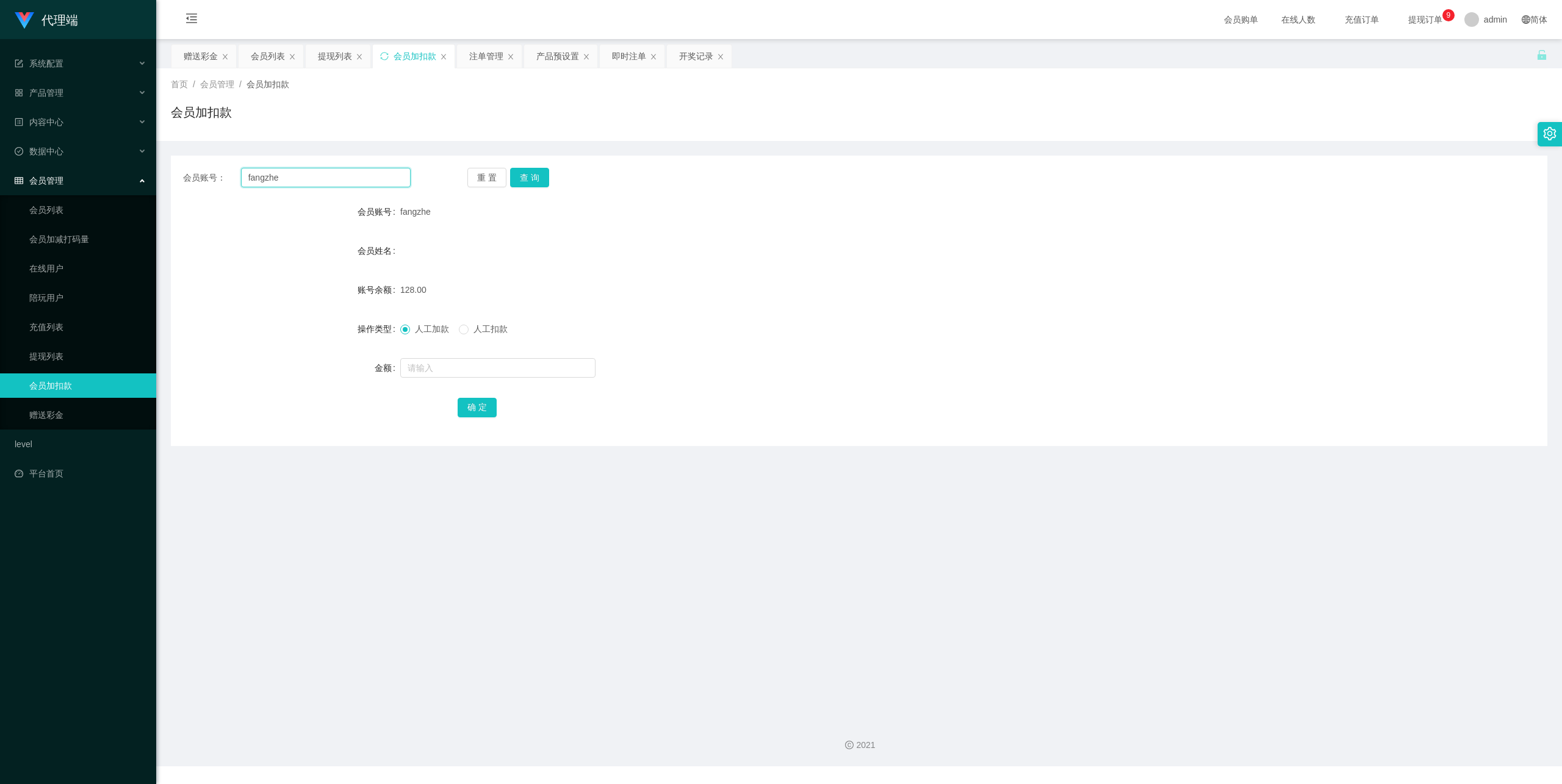
click at [261, 178] on input "fangzhe" at bounding box center [326, 178] width 170 height 20
drag, startPoint x: 69, startPoint y: 137, endPoint x: 76, endPoint y: 139, distance: 7.3
click at [69, 139] on div "数据中心" at bounding box center [78, 152] width 156 height 24
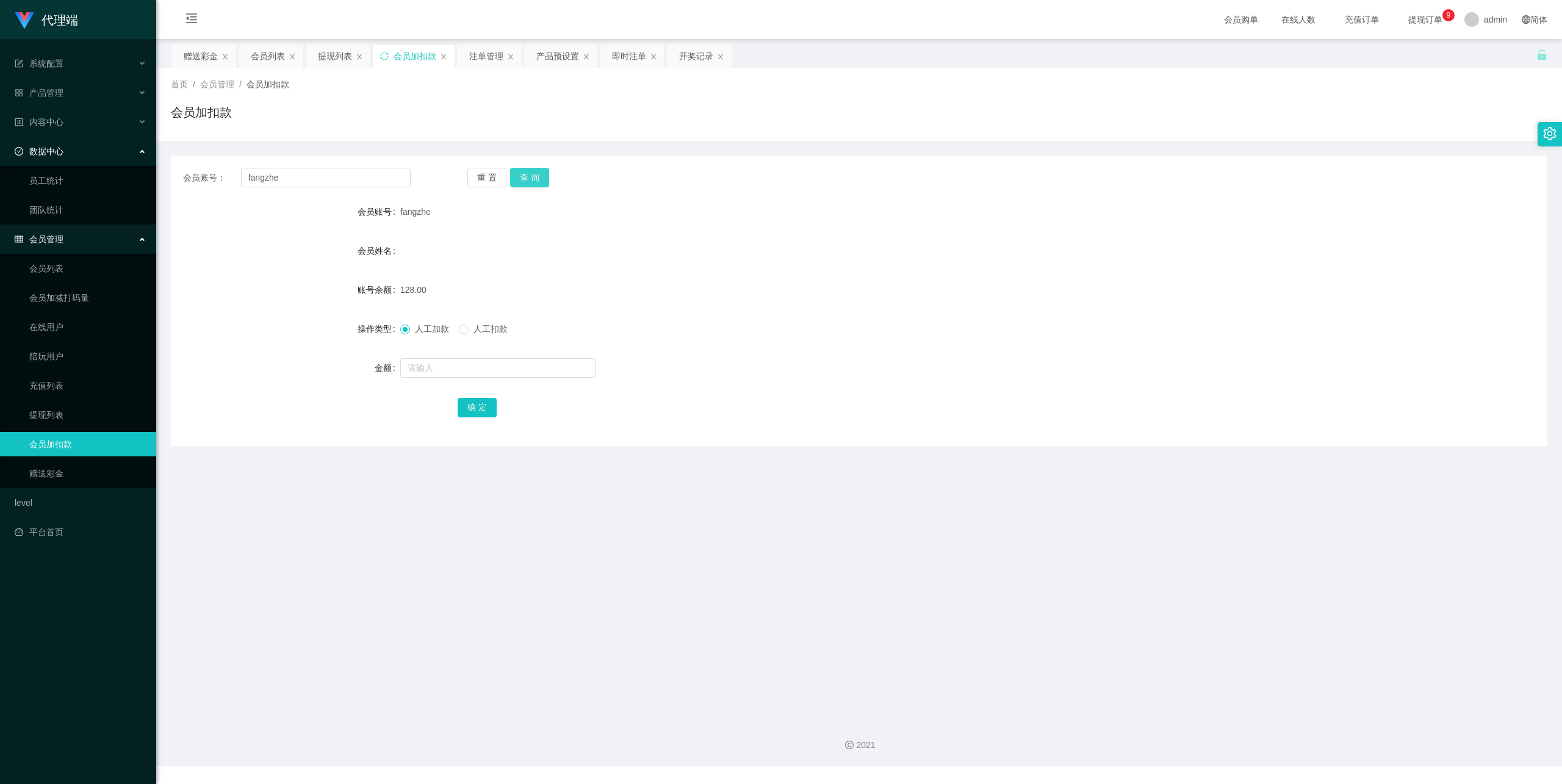
click at [525, 183] on button "查 询" at bounding box center [529, 178] width 39 height 20
click at [86, 87] on div "产品管理" at bounding box center [78, 93] width 156 height 24
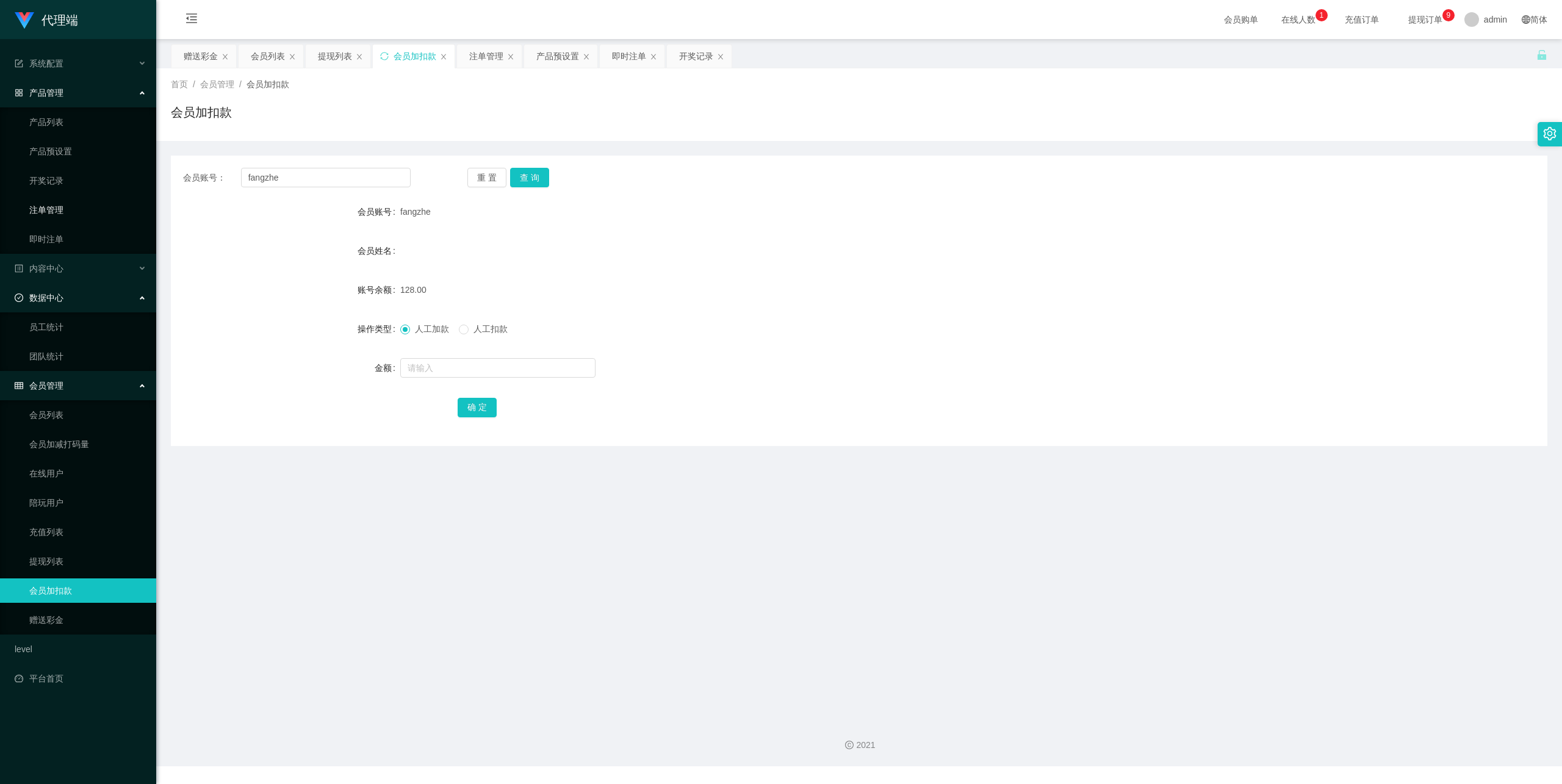
click at [67, 198] on link "注单管理" at bounding box center [87, 210] width 117 height 24
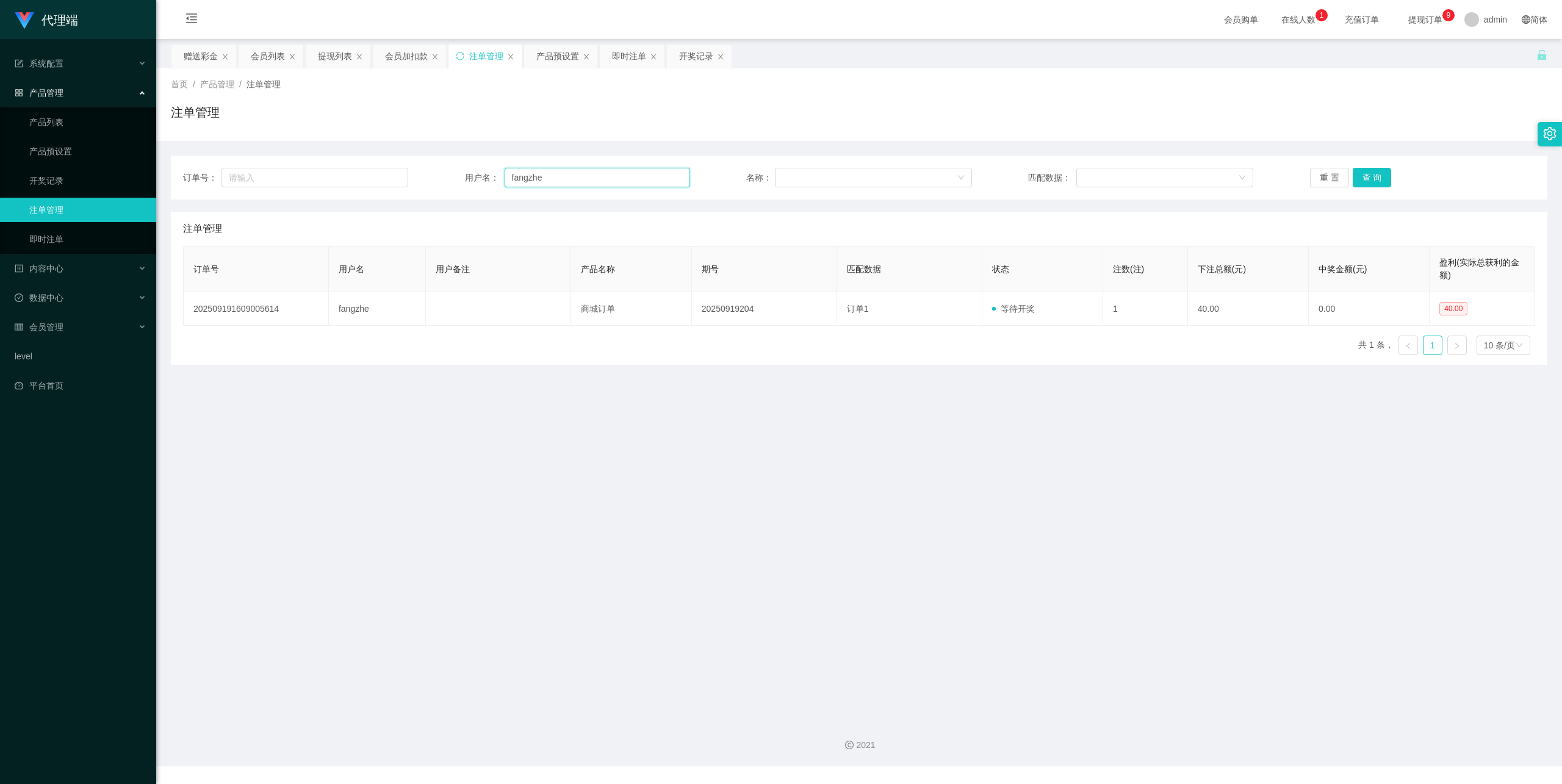
click at [569, 178] on input "fangzhe" at bounding box center [598, 178] width 185 height 20
click at [1380, 182] on button "查 询" at bounding box center [1372, 178] width 39 height 20
click at [80, 314] on div "会员管理" at bounding box center [78, 327] width 156 height 24
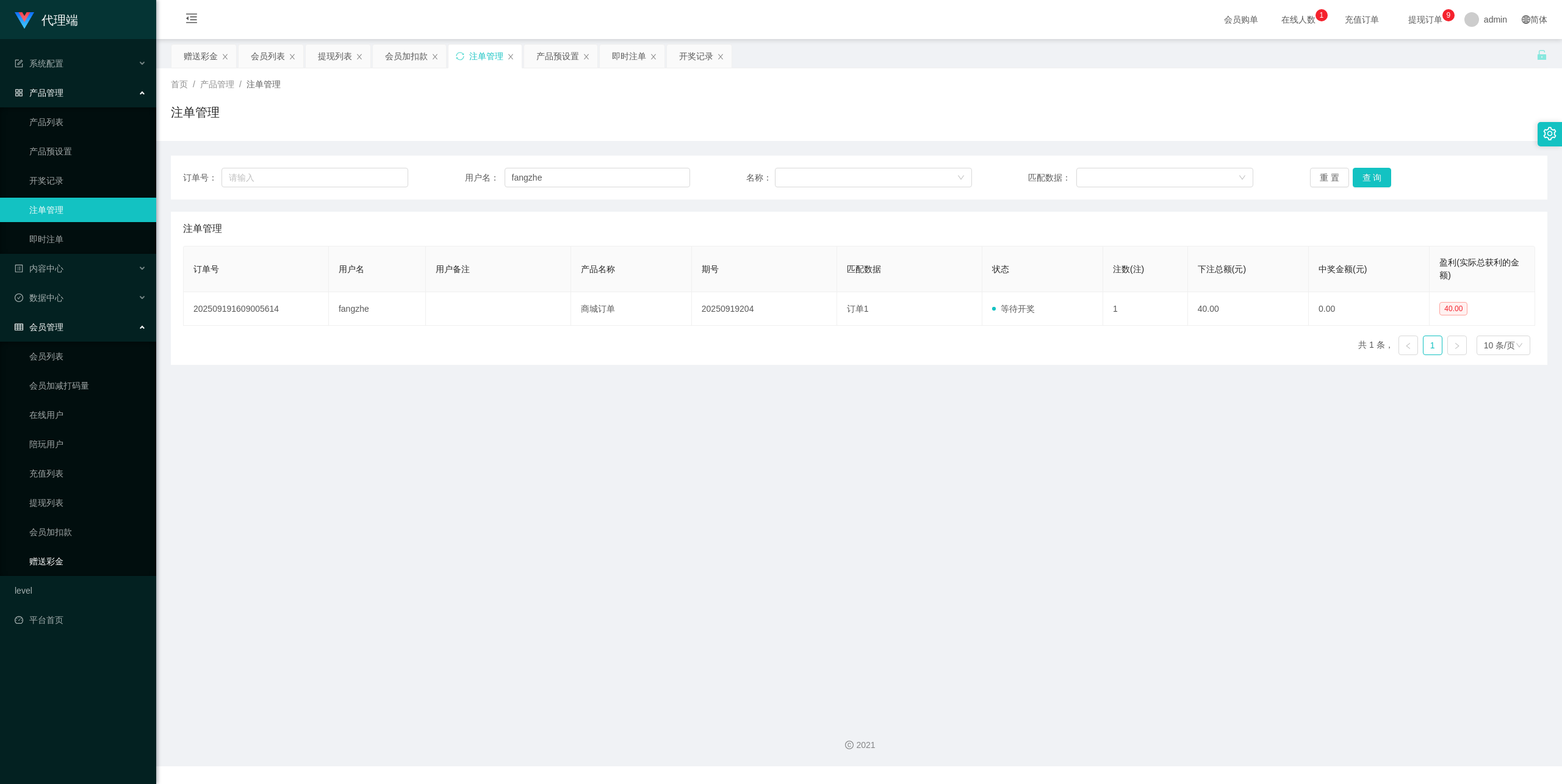
click at [60, 549] on link "赠送彩金" at bounding box center [87, 561] width 117 height 24
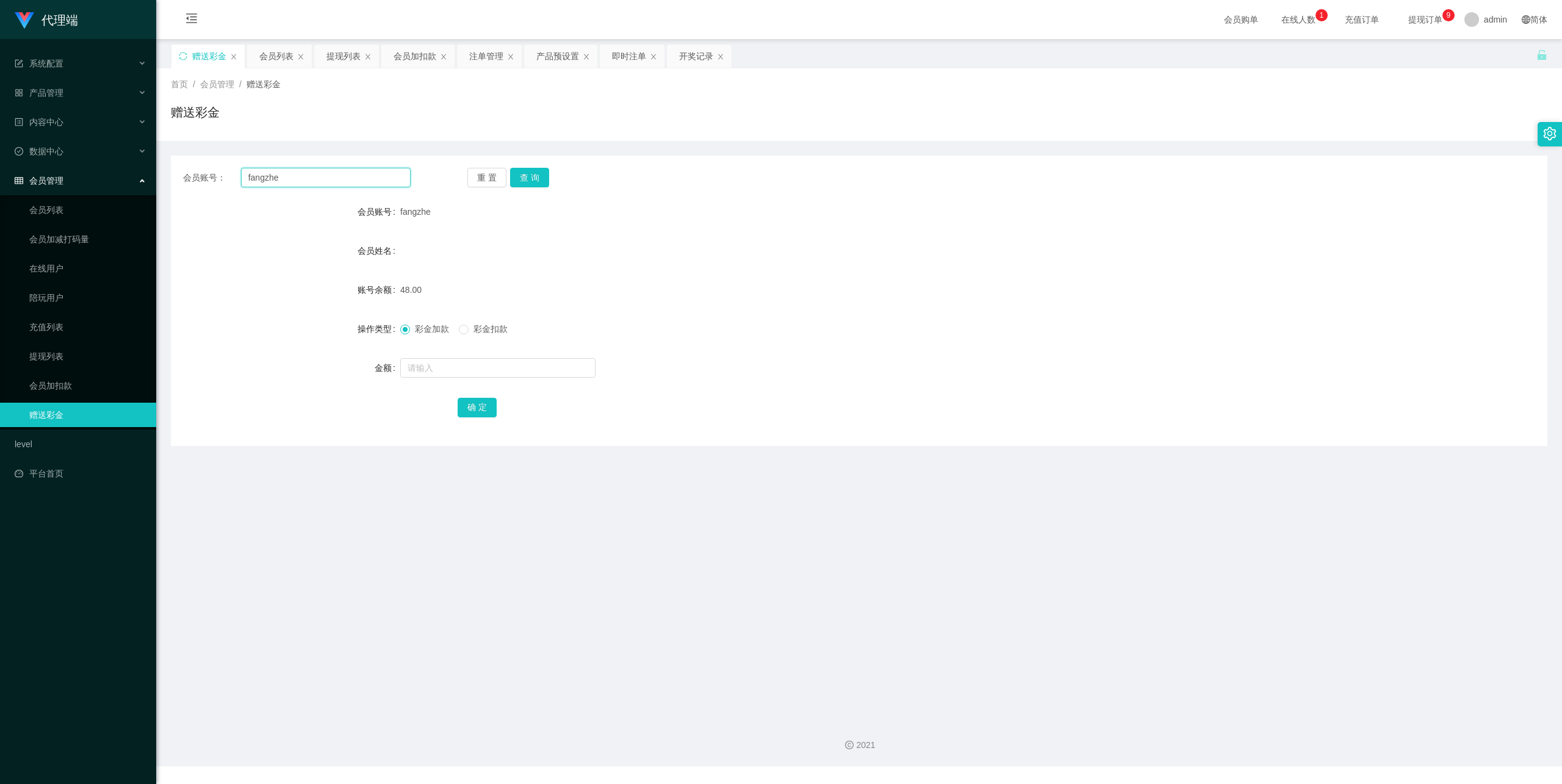
click at [298, 182] on input "fangzhe" at bounding box center [326, 178] width 170 height 20
click at [555, 178] on div "重 置 查 询" at bounding box center [581, 178] width 228 height 20
click at [535, 178] on button "查 询" at bounding box center [529, 178] width 39 height 20
click at [431, 366] on input "text" at bounding box center [497, 367] width 195 height 20
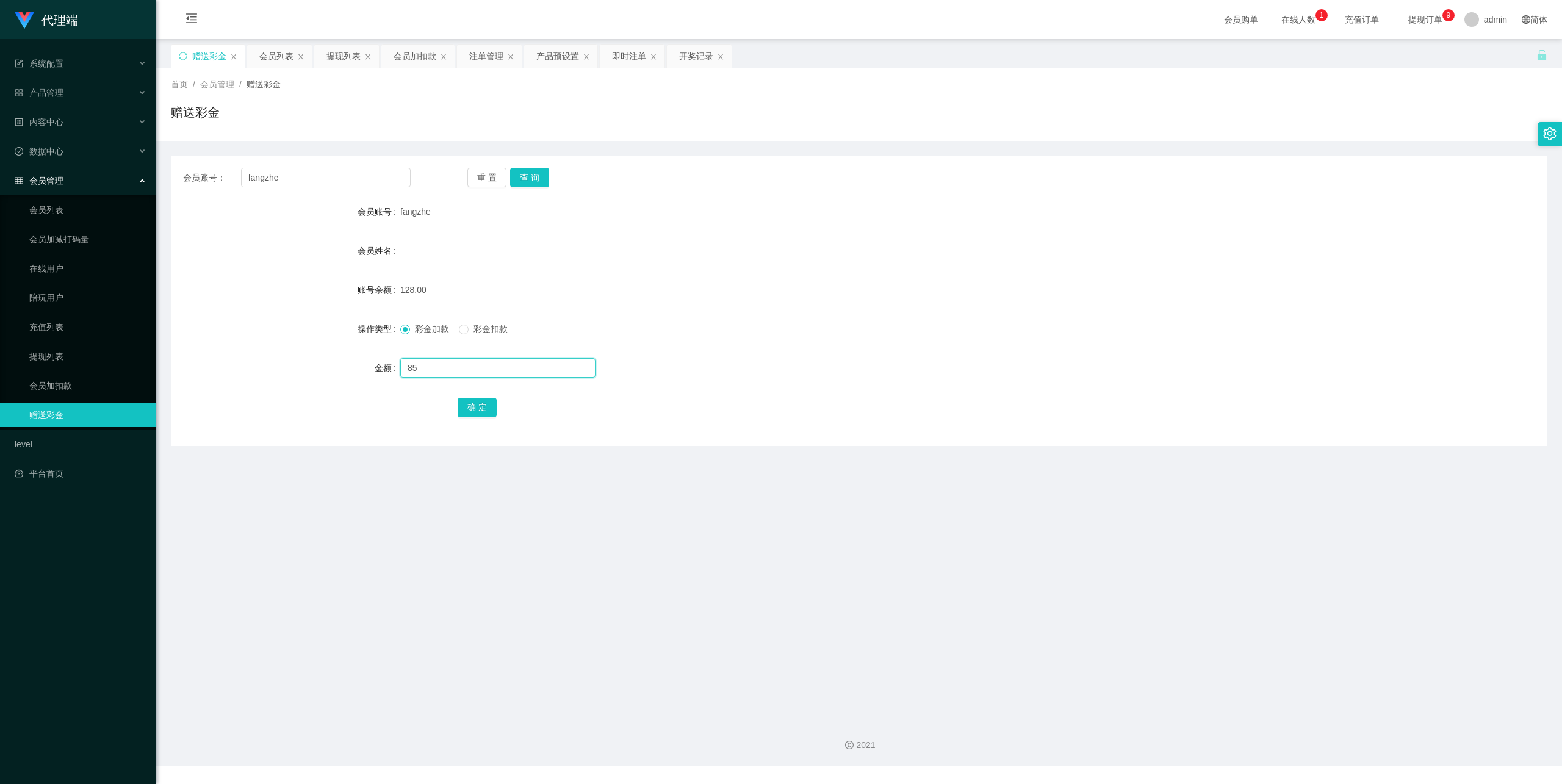
type input "8"
type input "1"
type input "91"
click at [477, 408] on button "确 定" at bounding box center [476, 407] width 39 height 20
click at [528, 169] on button "查 询" at bounding box center [529, 178] width 39 height 20
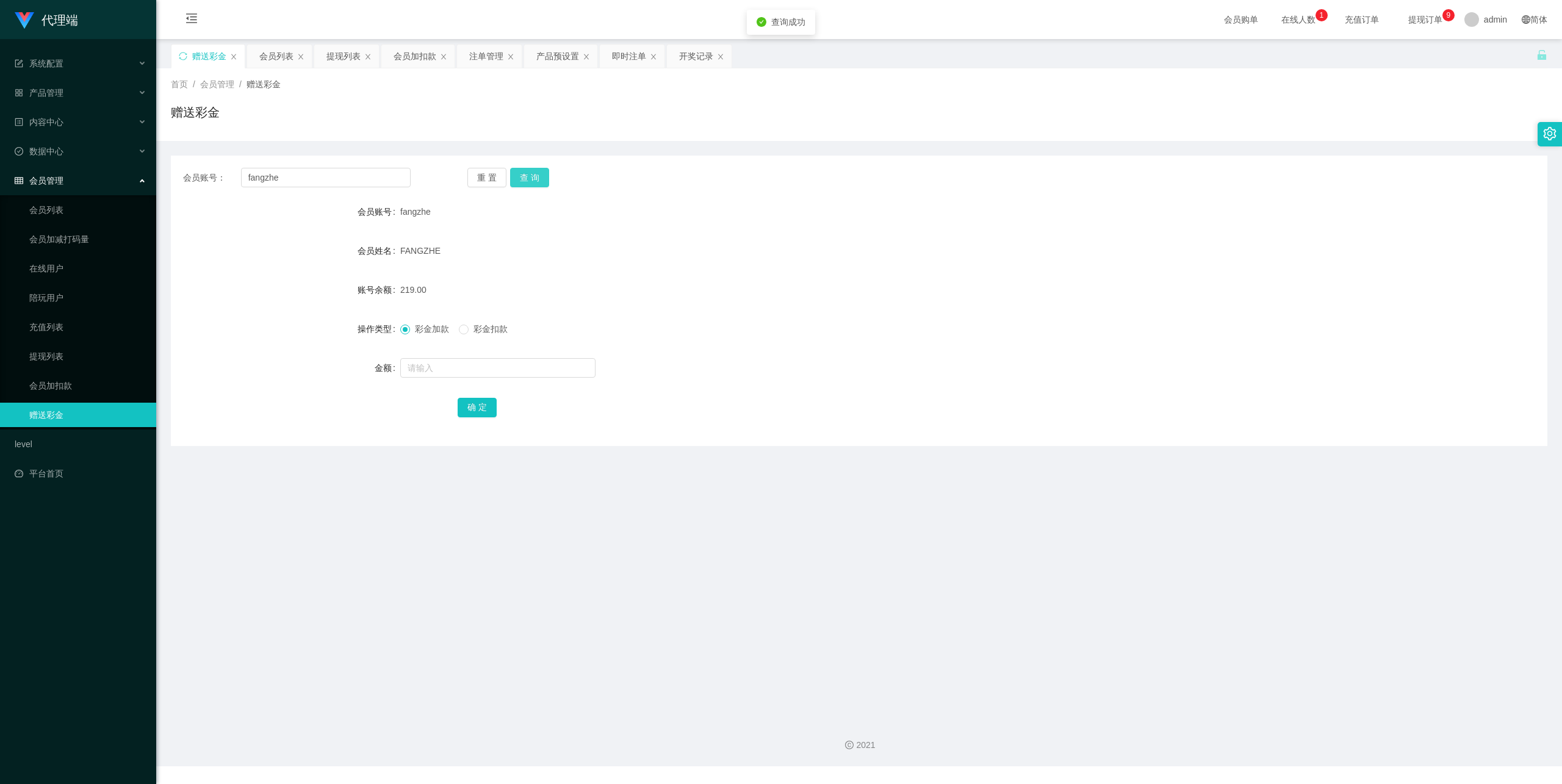
click at [528, 169] on button "查 询" at bounding box center [529, 178] width 39 height 20
click at [269, 176] on input "fangzhe" at bounding box center [326, 178] width 170 height 20
click at [538, 172] on button "查 询" at bounding box center [529, 178] width 39 height 20
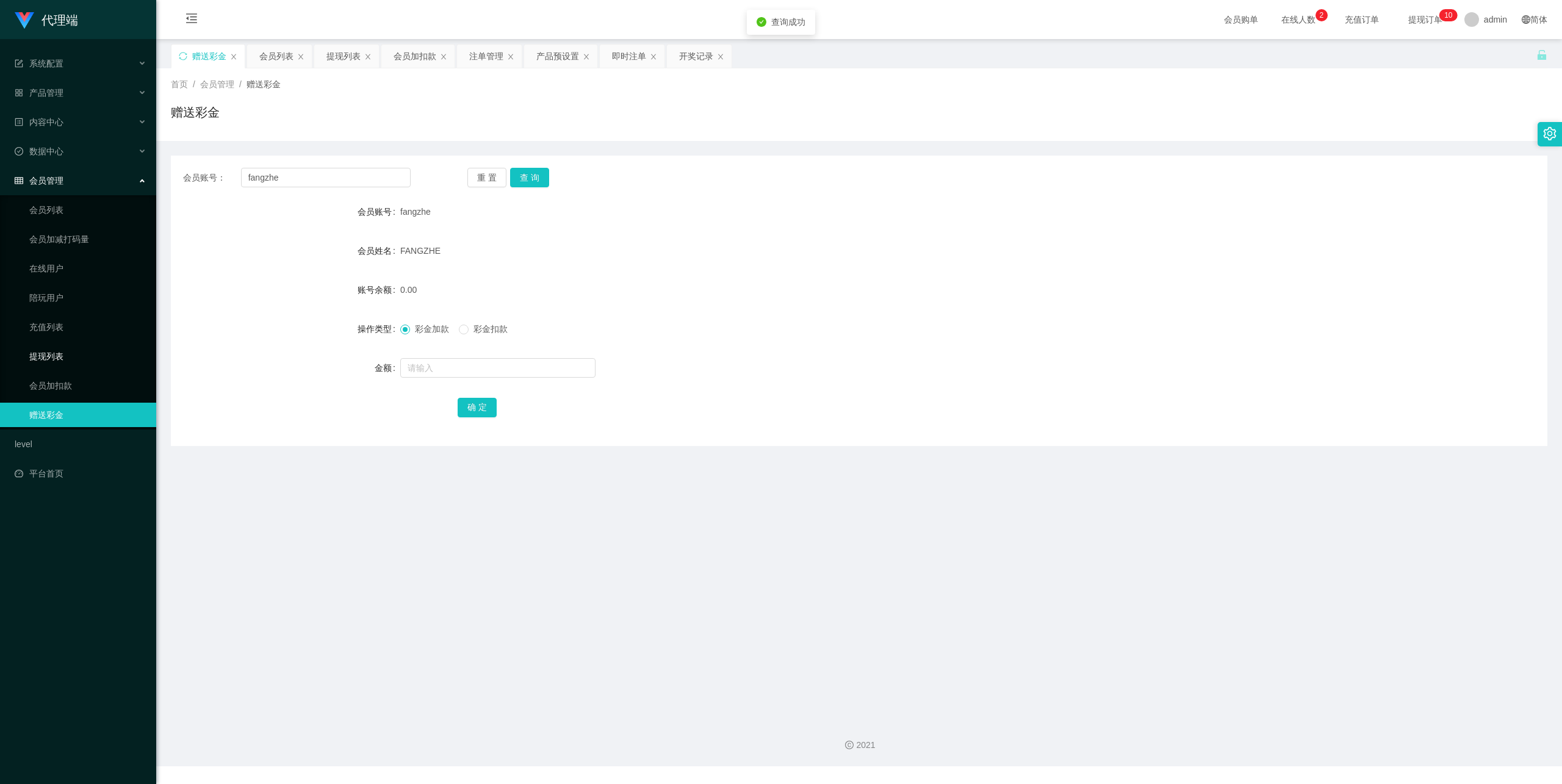
click at [71, 344] on link "提现列表" at bounding box center [87, 356] width 117 height 24
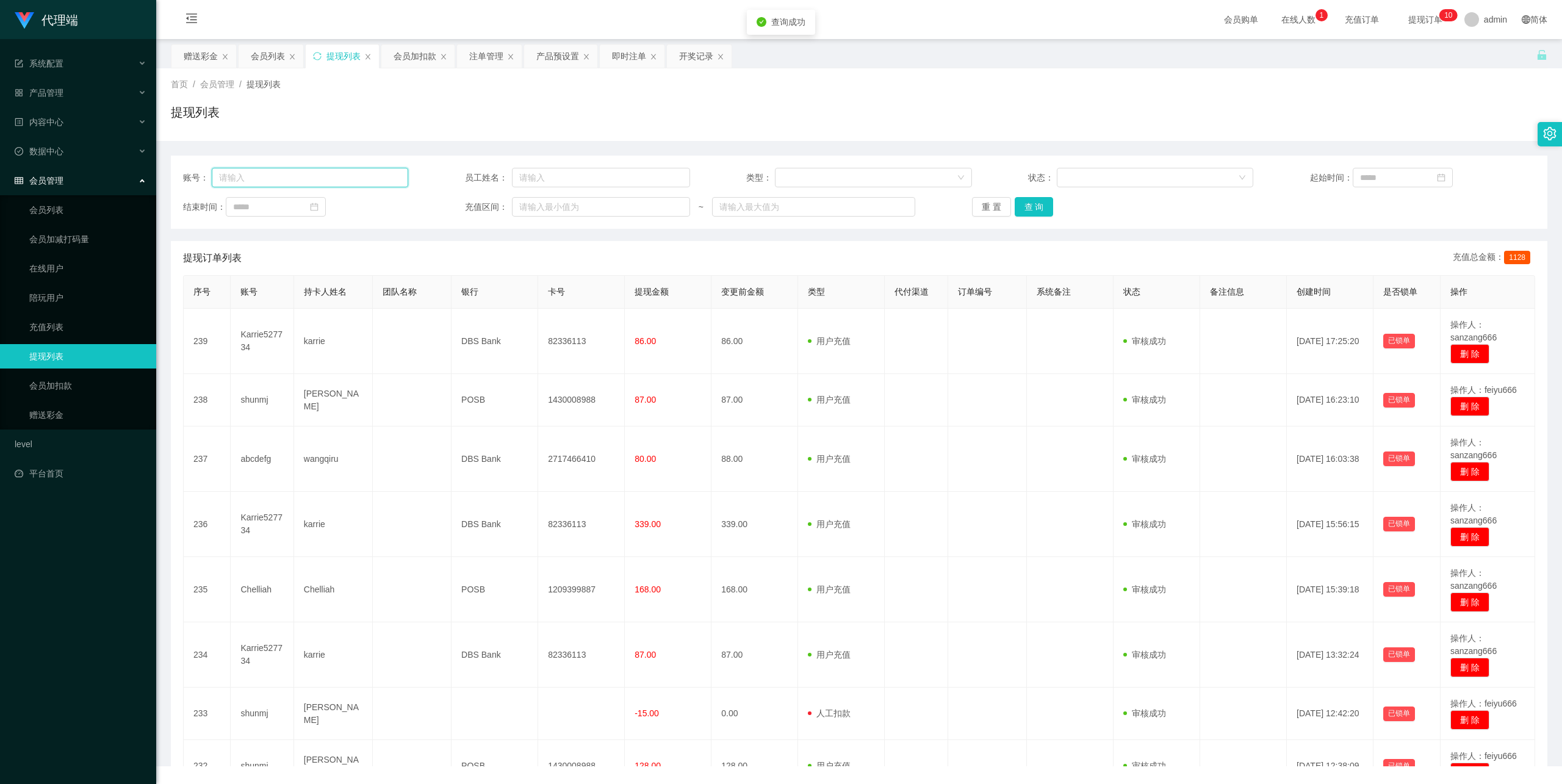
click at [335, 182] on input "text" at bounding box center [310, 178] width 198 height 20
click at [583, 174] on input "text" at bounding box center [601, 178] width 178 height 20
click at [557, 184] on input "text" at bounding box center [601, 178] width 178 height 20
type input "d"
drag, startPoint x: 290, startPoint y: 191, endPoint x: 292, endPoint y: 180, distance: 11.2
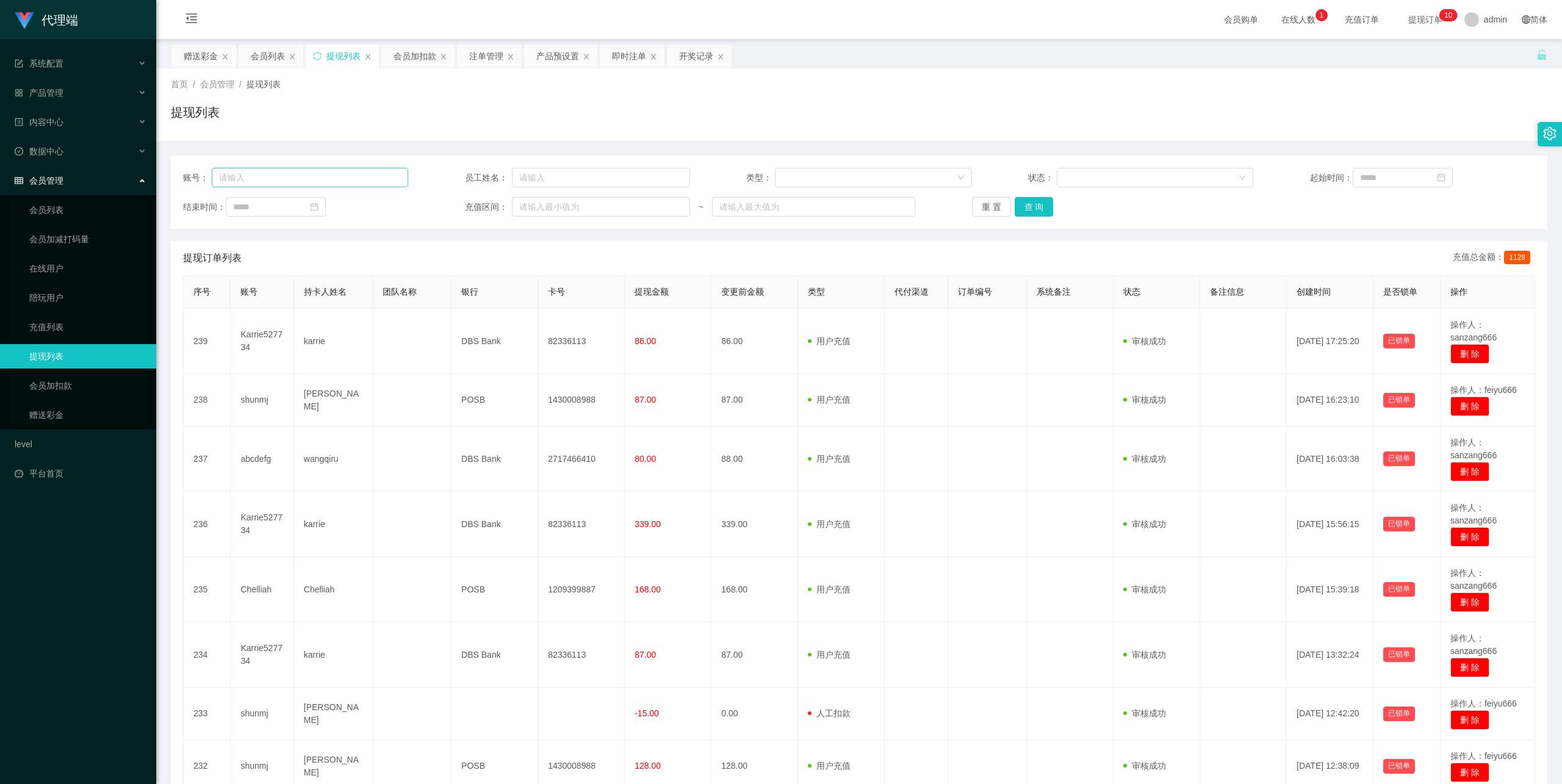
click at [290, 191] on div "账号： 员工姓名： 类型： 状态： 起始时间： 结束时间： 充值区间： ~ 重 置 查 询" at bounding box center [859, 192] width 1377 height 74
click at [293, 170] on input "text" at bounding box center [310, 178] width 198 height 20
paste input "fangzhe"
type input "fangzhe"
click at [1039, 215] on button "查 询" at bounding box center [1034, 207] width 39 height 20
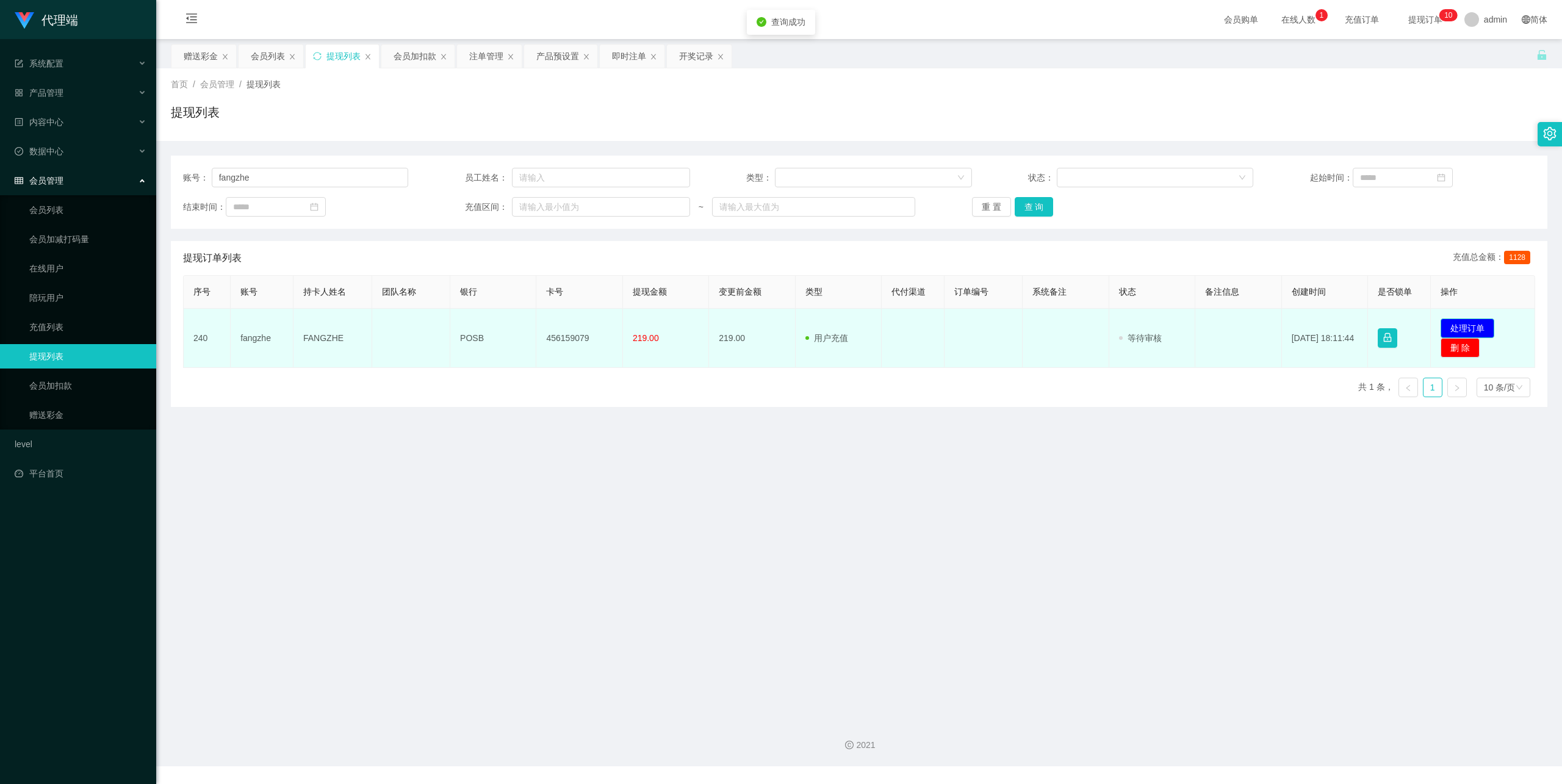
click at [1454, 330] on button "处理订单" at bounding box center [1468, 328] width 54 height 20
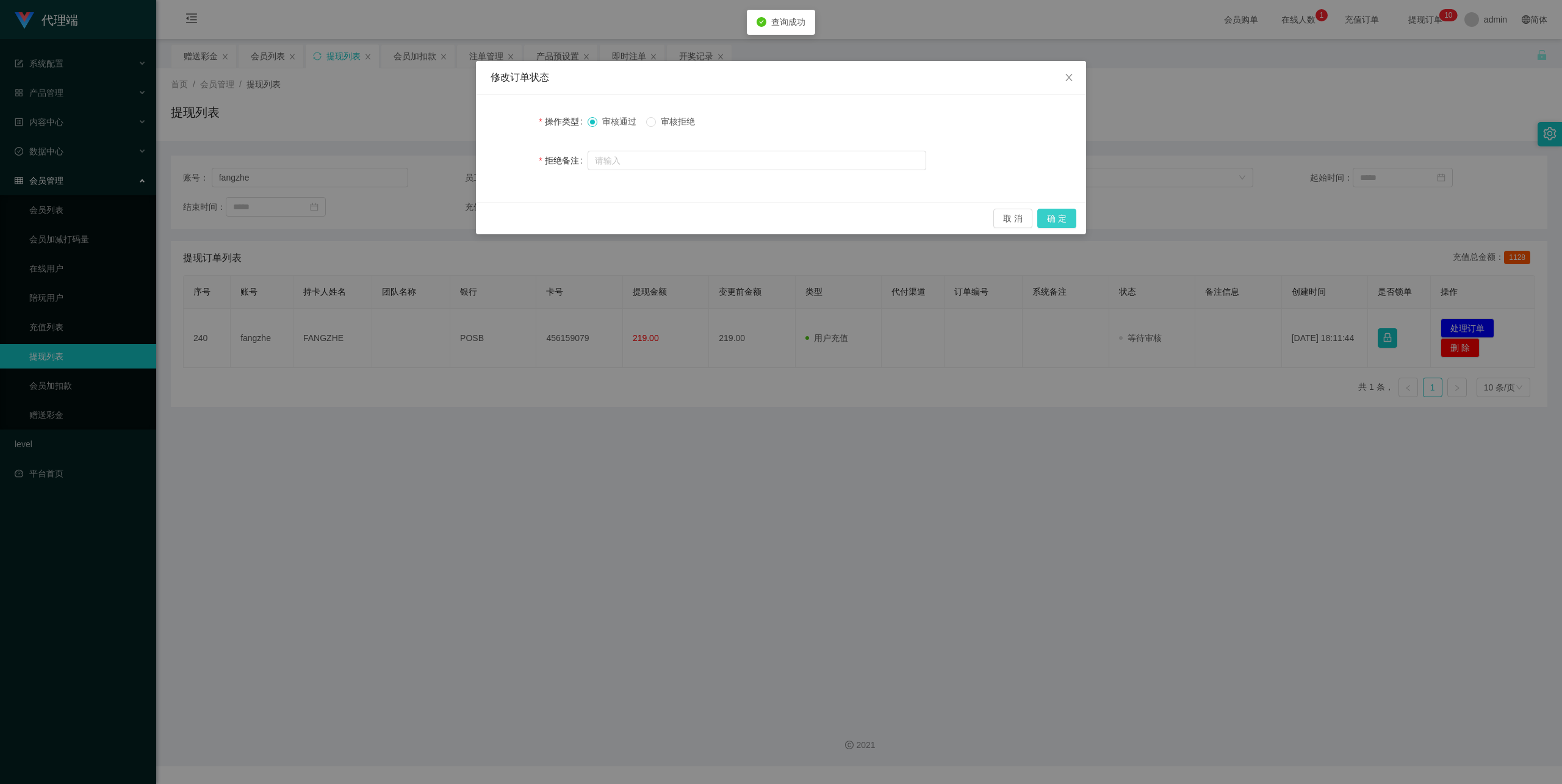
click at [1065, 216] on button "确 定" at bounding box center [1056, 218] width 39 height 20
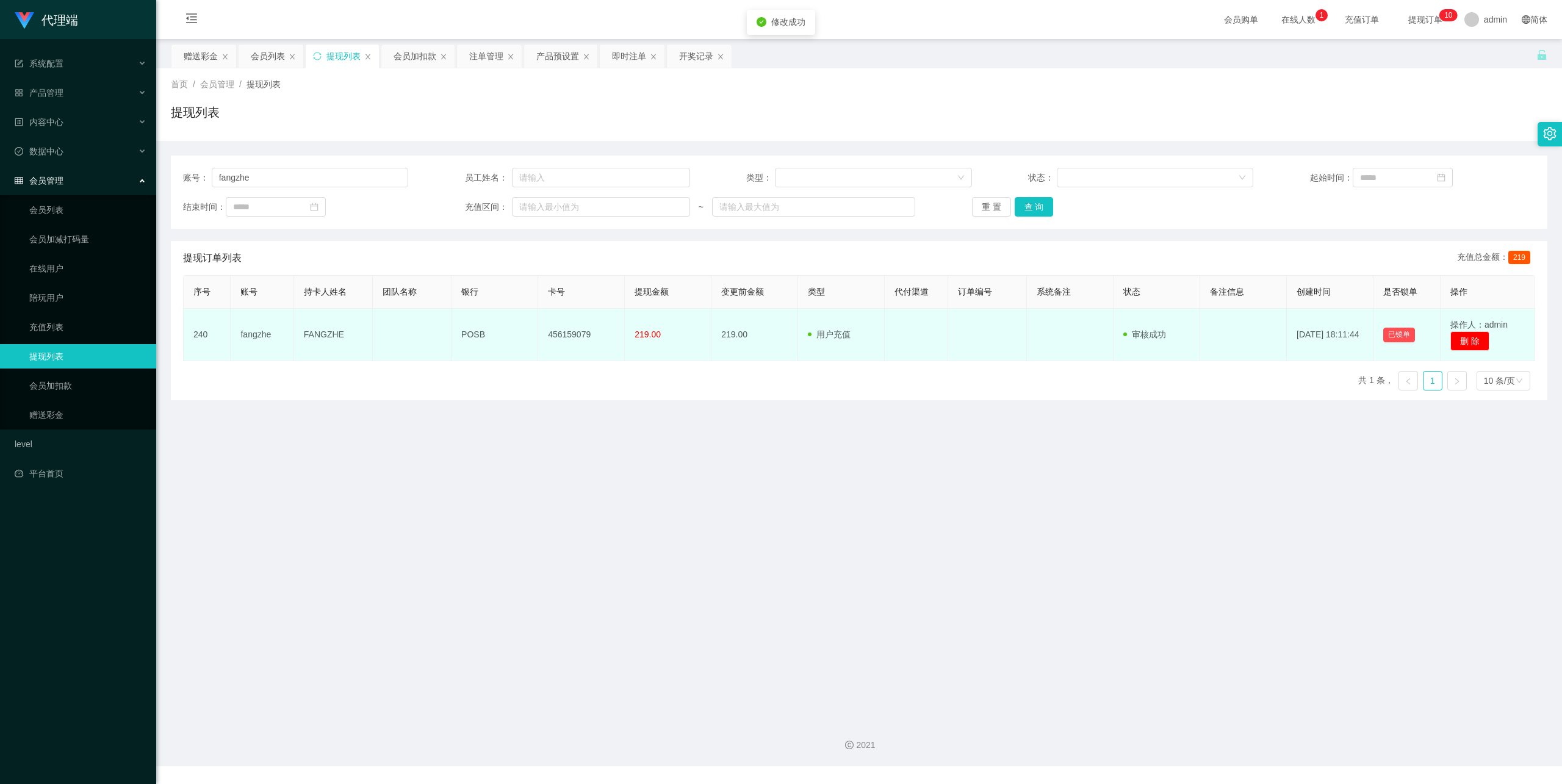
click at [565, 334] on td "456159079" at bounding box center [581, 334] width 87 height 53
copy td "456159079"
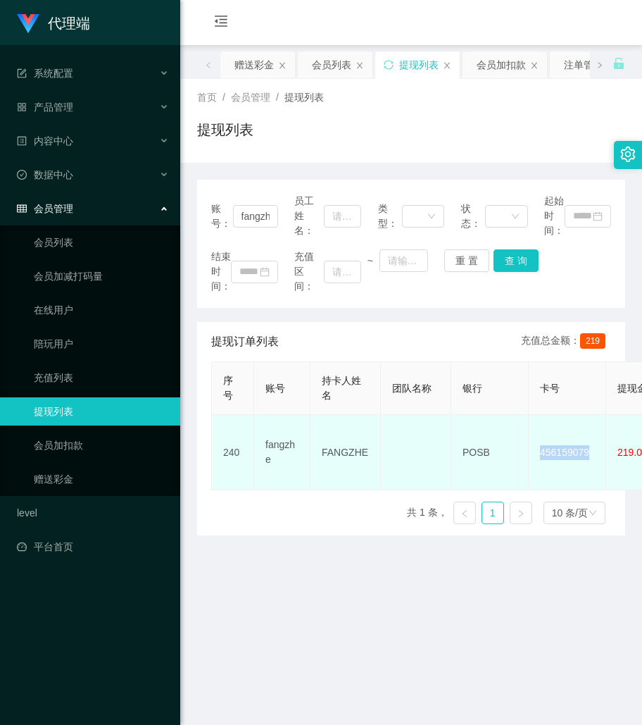
click at [325, 452] on td "FANGZHE" at bounding box center [346, 452] width 70 height 75
click at [327, 451] on td "FANGZHE" at bounding box center [346, 452] width 70 height 75
copy td "FANGZHE"
click at [471, 446] on td "POSB" at bounding box center [490, 452] width 77 height 75
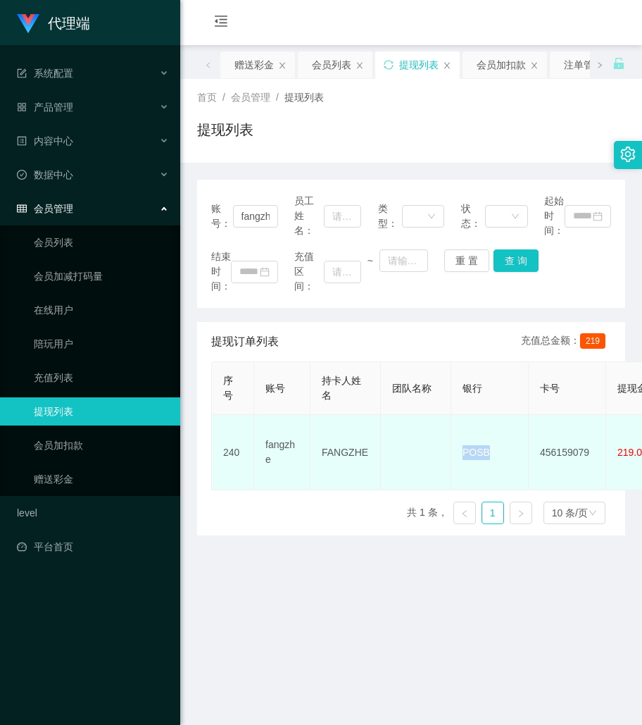
copy td "POSB"
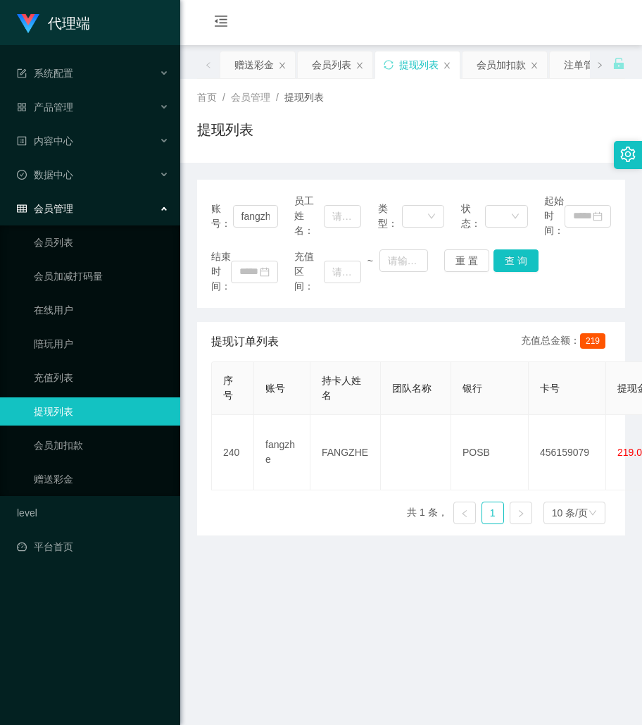
click at [438, 652] on main "关闭左侧 关闭右侧 关闭其它 刷新页面 赠送彩金 会员列表 提现列表 会员加扣款 注单管理 产品预设置 即时注单 开奖记录 首页 / 会员管理 / 提现列表 …" at bounding box center [411, 432] width 462 height 774
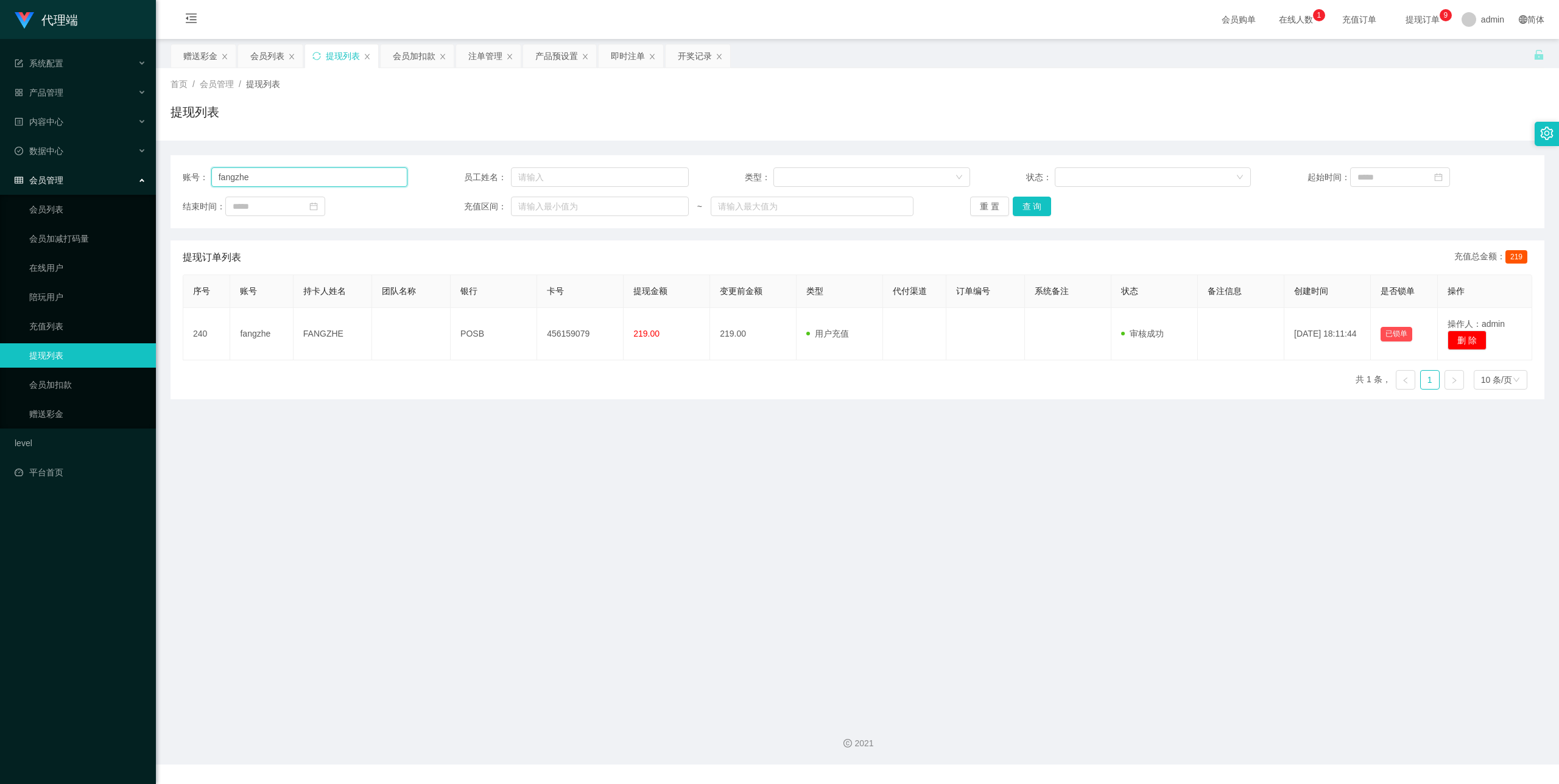
click at [240, 176] on input "fangzhe" at bounding box center [310, 177] width 197 height 20
click at [67, 403] on link "赠送彩金" at bounding box center [87, 414] width 117 height 24
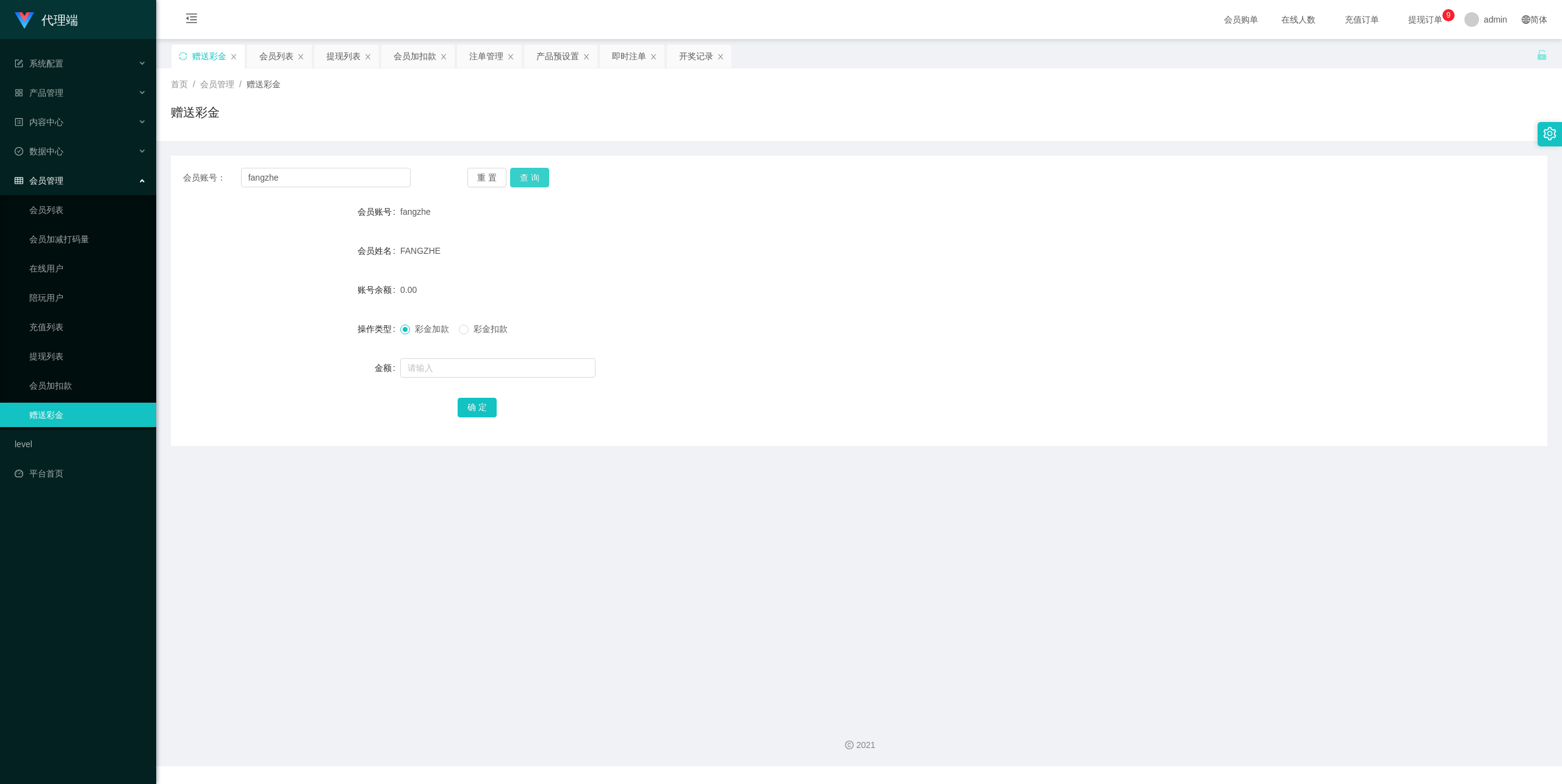
click at [535, 178] on button "查 询" at bounding box center [529, 178] width 39 height 20
click at [535, 178] on div "重 置 查 询" at bounding box center [581, 178] width 228 height 20
click at [260, 185] on input "fangzhe" at bounding box center [326, 178] width 170 height 20
click at [42, 373] on link "会员加扣款" at bounding box center [87, 386] width 117 height 24
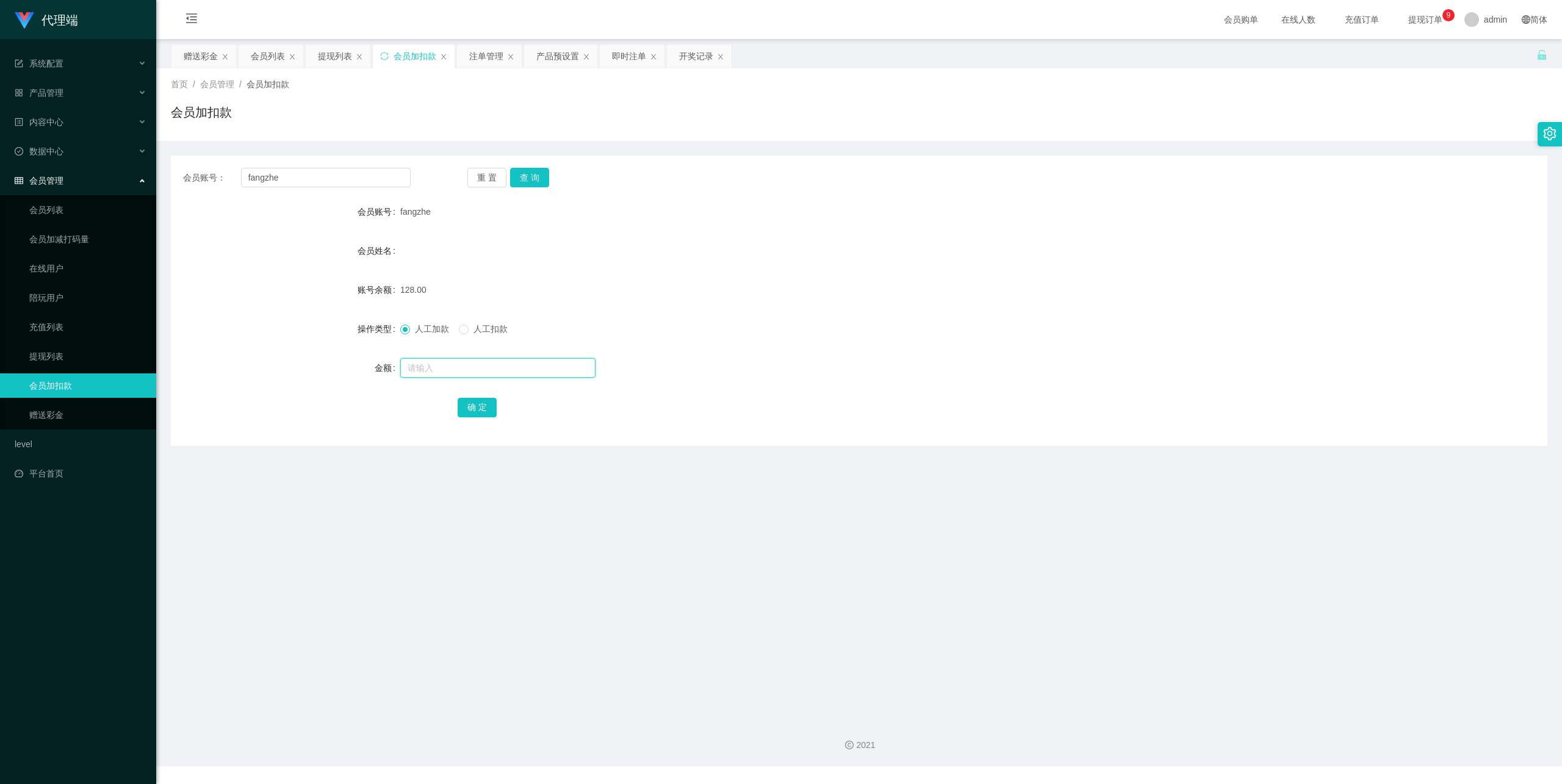
drag, startPoint x: 444, startPoint y: 367, endPoint x: 509, endPoint y: 325, distance: 77.4
click at [455, 360] on input "text" at bounding box center [497, 367] width 195 height 20
click at [493, 324] on span "人工扣款" at bounding box center [490, 328] width 44 height 10
drag, startPoint x: 510, startPoint y: 183, endPoint x: 525, endPoint y: 177, distance: 16.2
click at [517, 180] on button "查 询" at bounding box center [529, 178] width 39 height 20
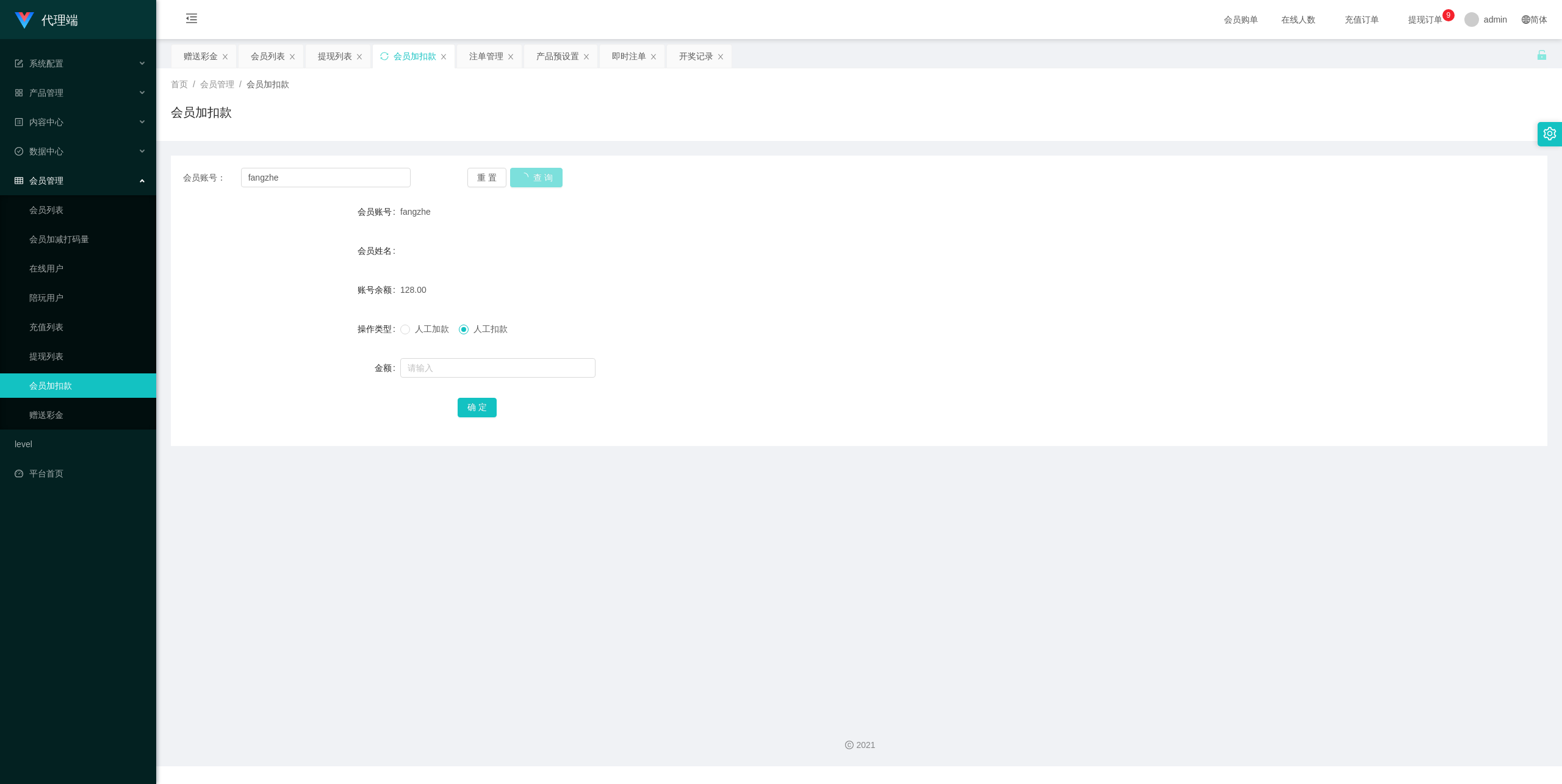
click at [525, 177] on button "查 询" at bounding box center [536, 178] width 53 height 20
click at [432, 367] on input "text" at bounding box center [497, 367] width 195 height 20
type input "80"
click at [460, 401] on button "确 定" at bounding box center [476, 407] width 39 height 20
click at [57, 403] on link "赠送彩金" at bounding box center [87, 415] width 117 height 24
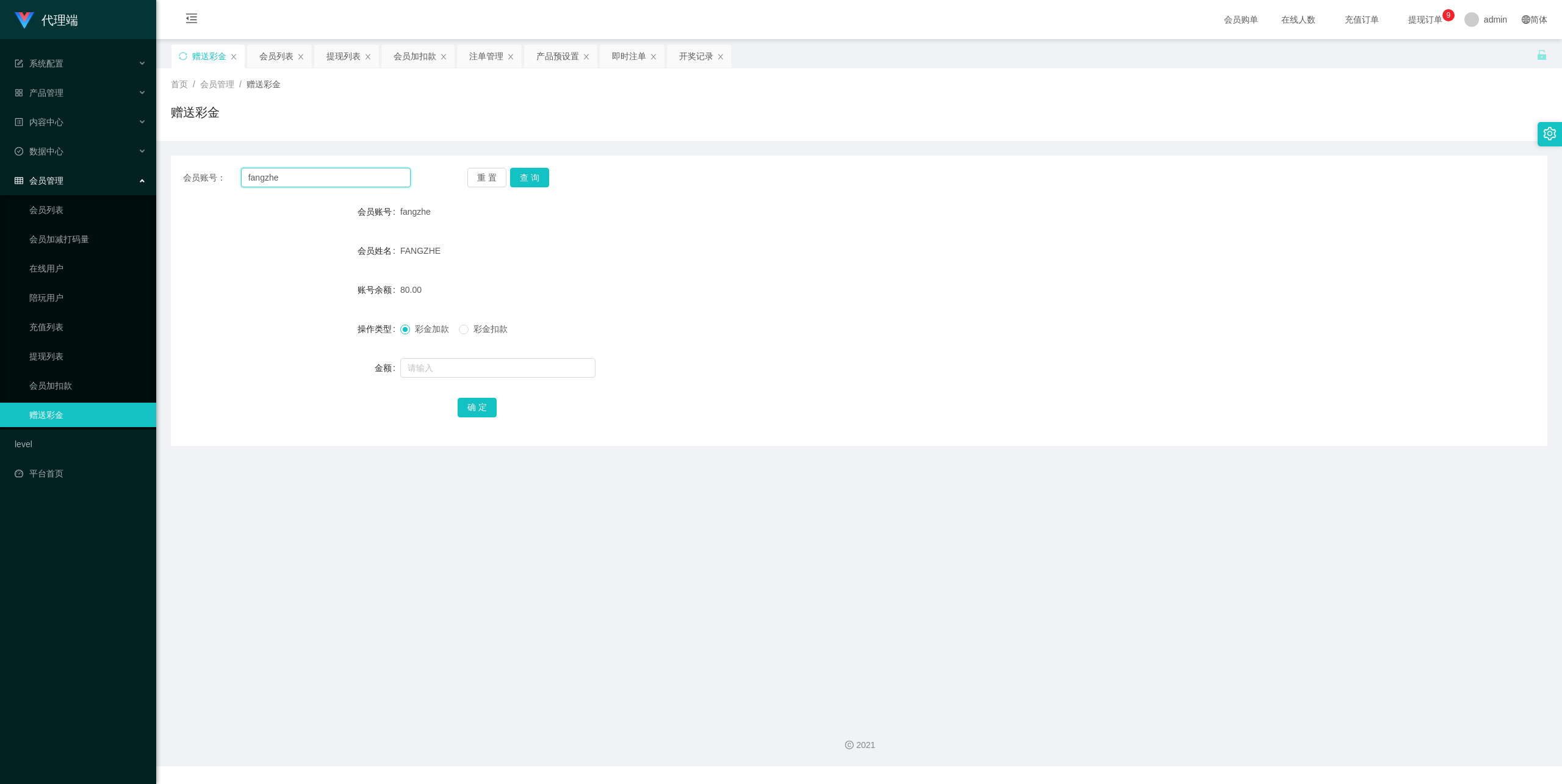
drag, startPoint x: 314, startPoint y: 174, endPoint x: 377, endPoint y: 168, distance: 63.3
click at [314, 174] on input "fangzhe" at bounding box center [326, 178] width 170 height 20
click at [453, 362] on input "text" at bounding box center [497, 367] width 195 height 20
type input "16"
click at [463, 410] on button "确 定" at bounding box center [476, 407] width 39 height 20
